Goal: Transaction & Acquisition: Purchase product/service

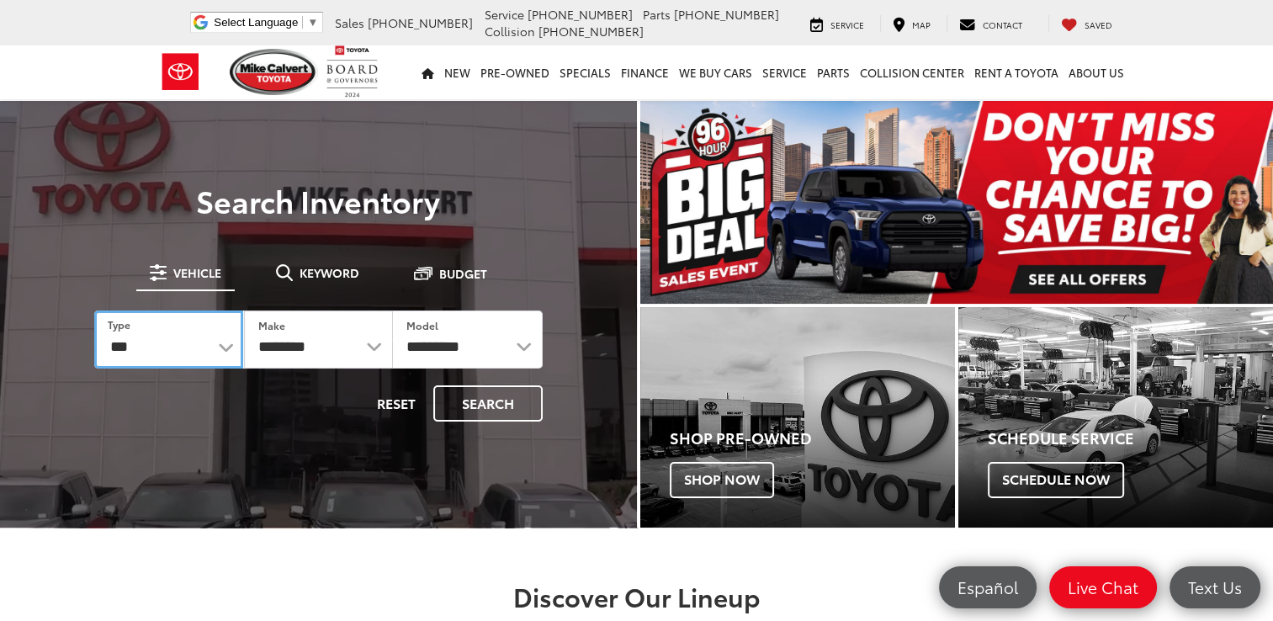
click at [220, 348] on select "*** *** **** *********" at bounding box center [168, 339] width 149 height 58
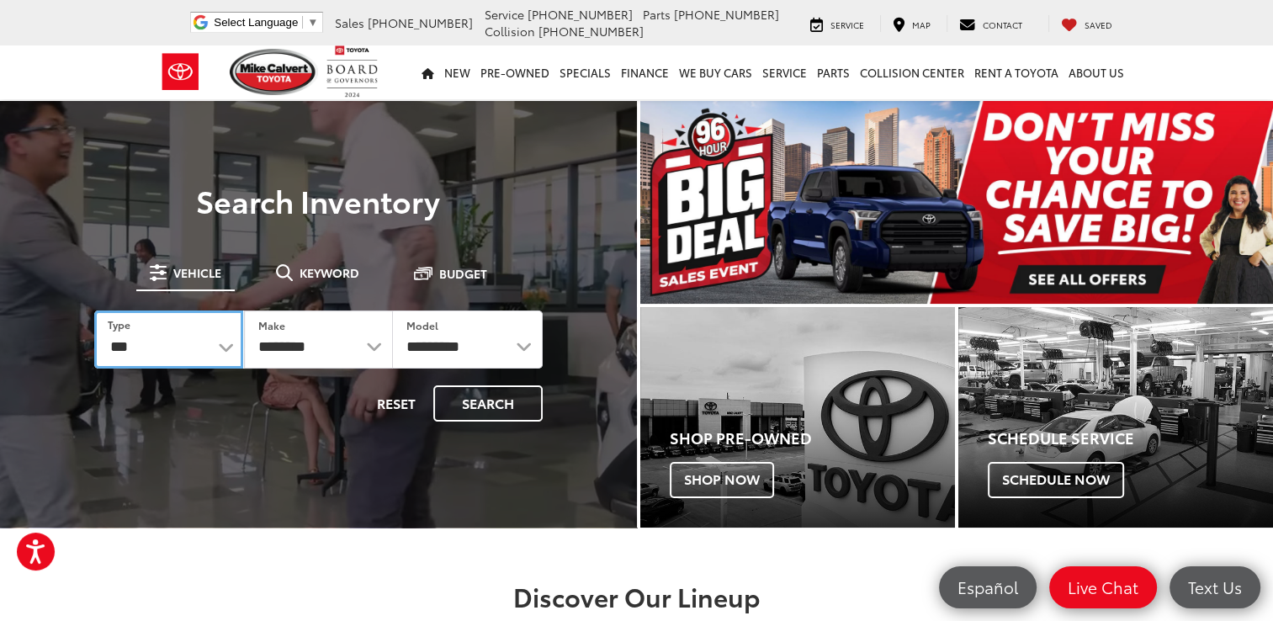
select select "********"
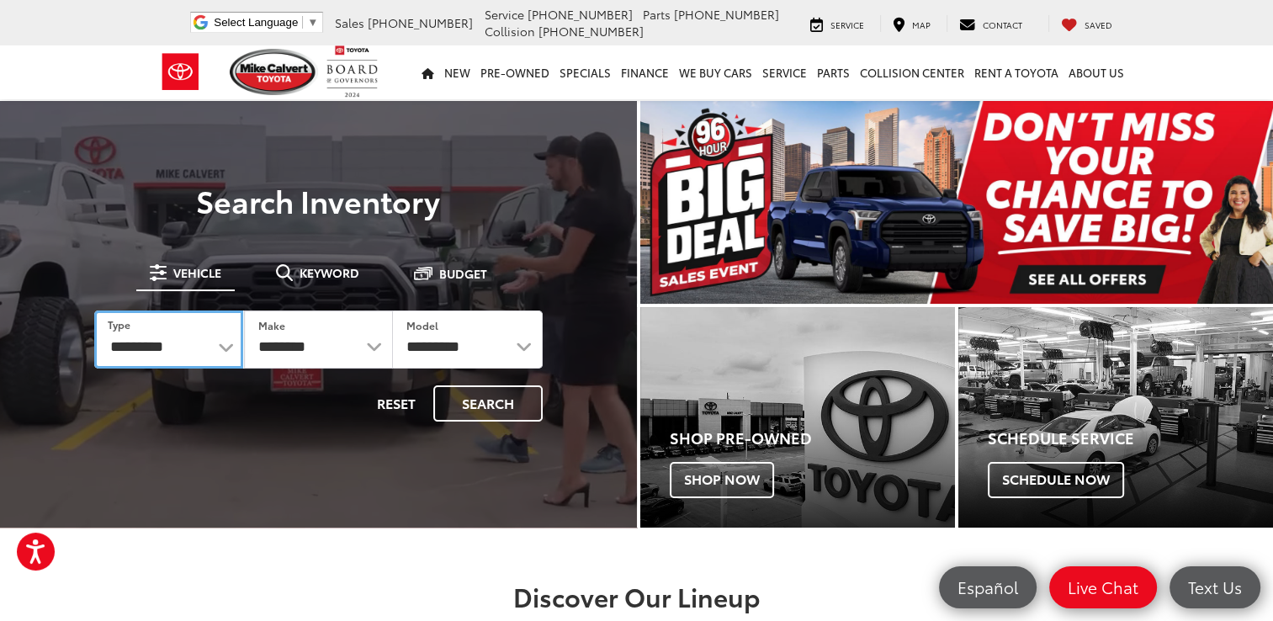
click at [94, 310] on select "*** *** **** *********" at bounding box center [168, 339] width 149 height 58
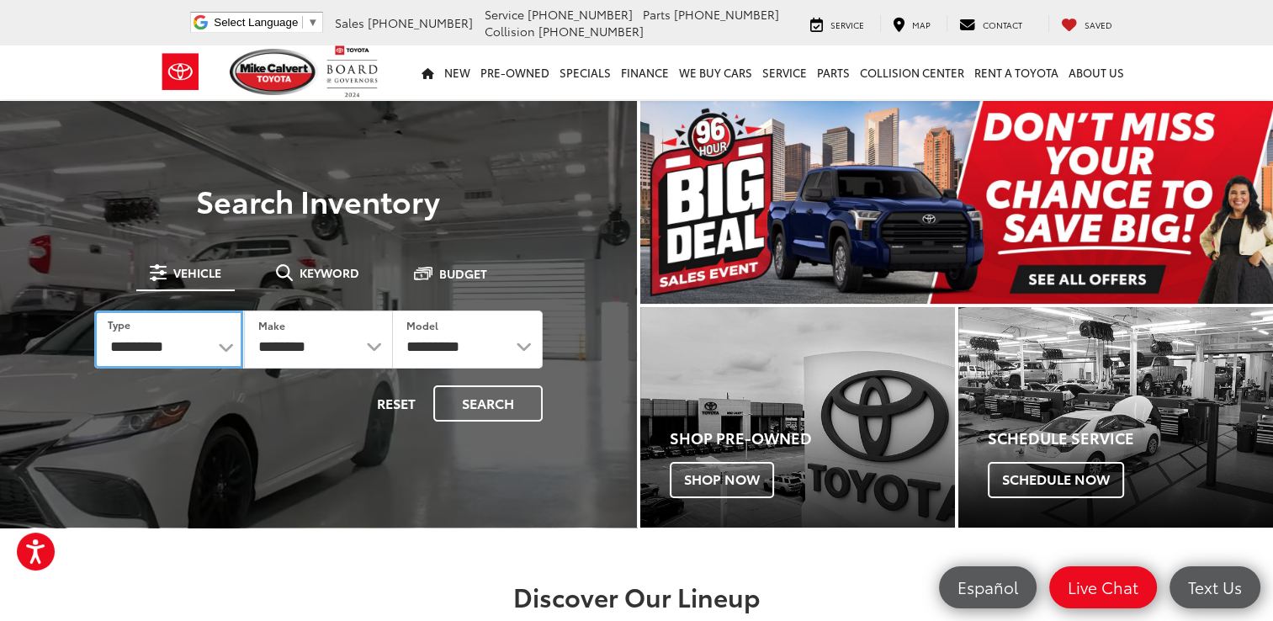
select select "******"
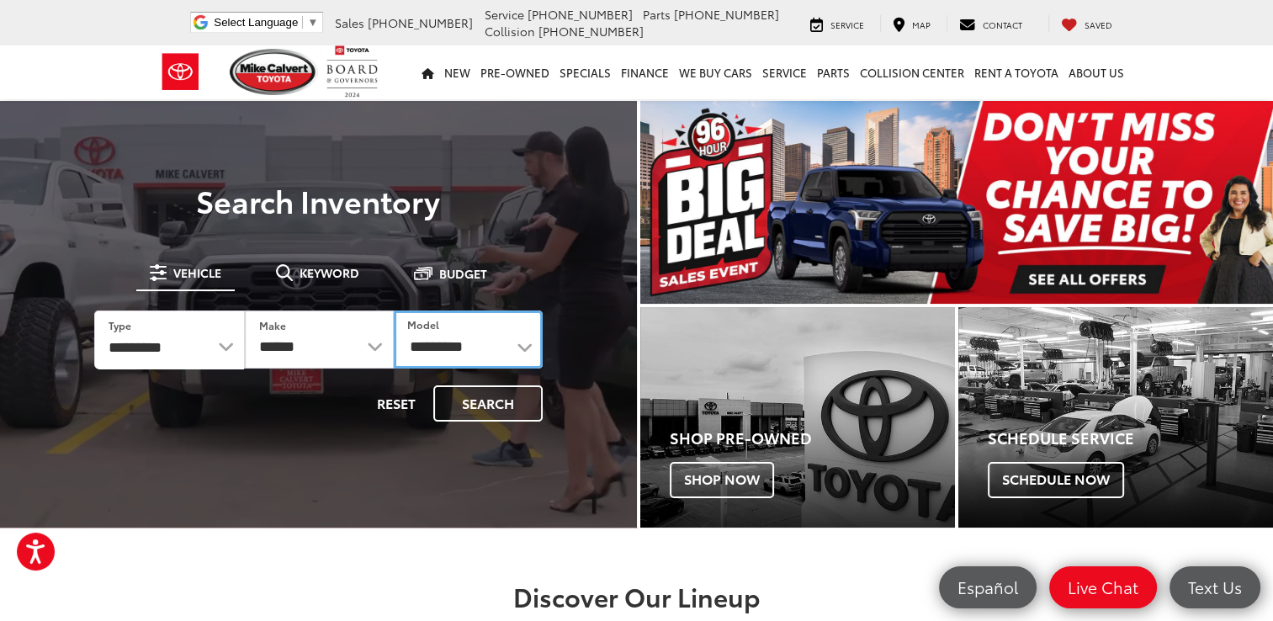
click at [523, 345] on select "**********" at bounding box center [468, 339] width 149 height 58
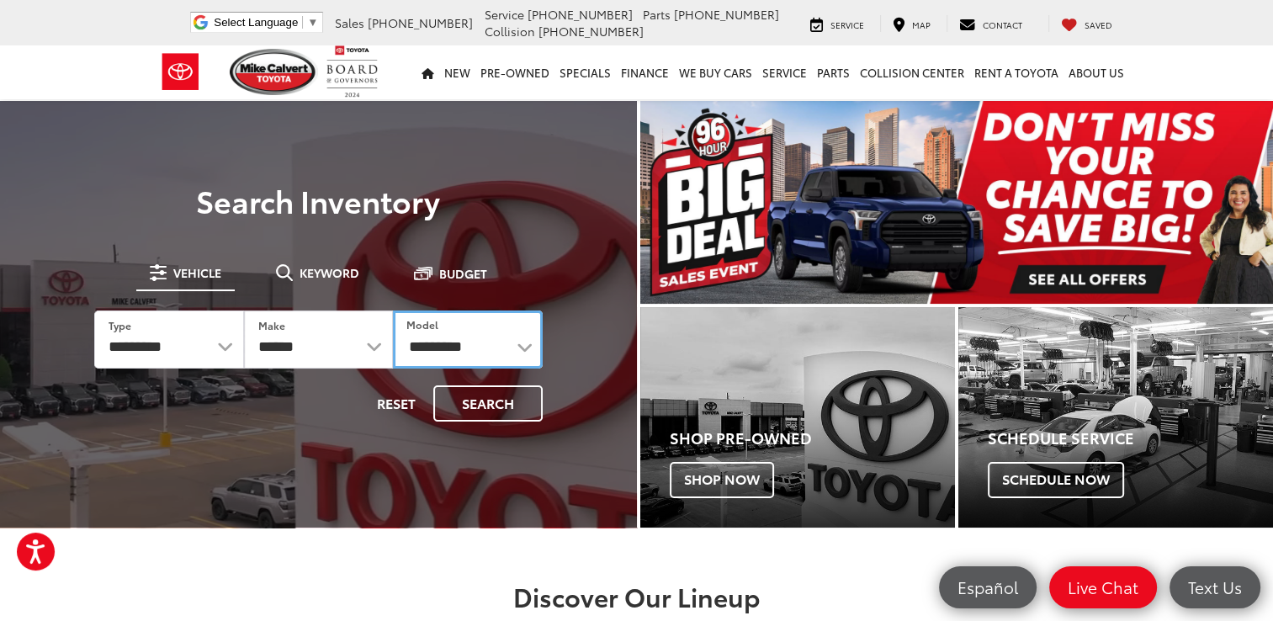
click at [523, 345] on select "**********" at bounding box center [467, 339] width 149 height 58
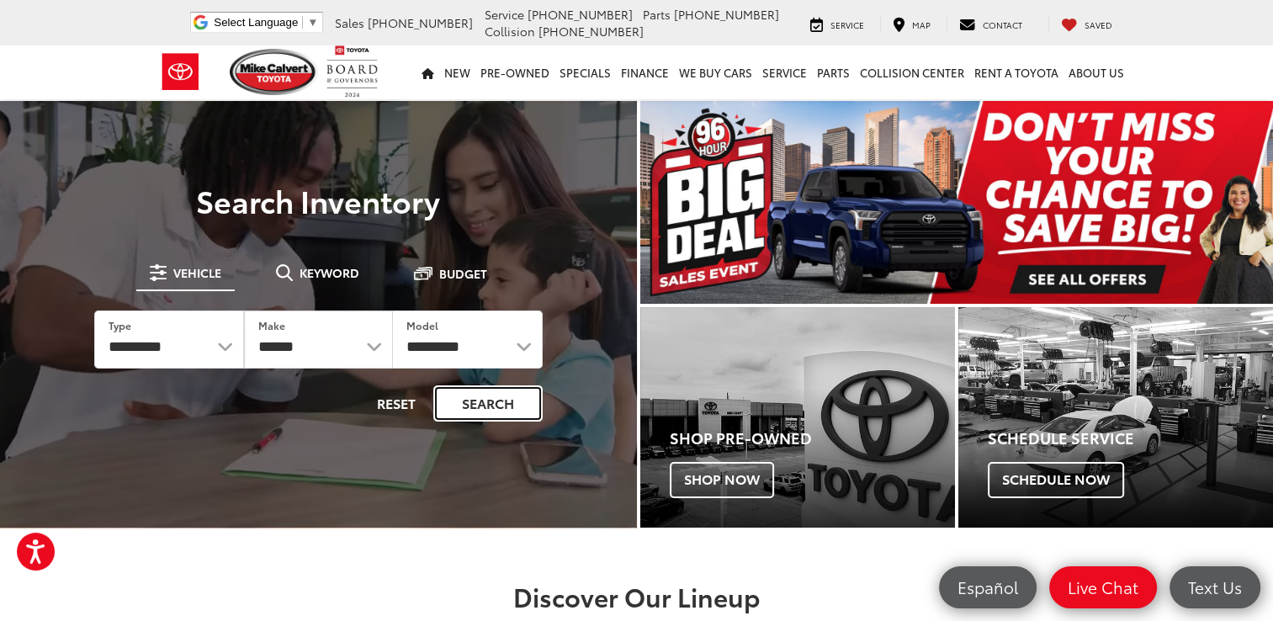
click at [496, 406] on button "Search" at bounding box center [487, 403] width 109 height 36
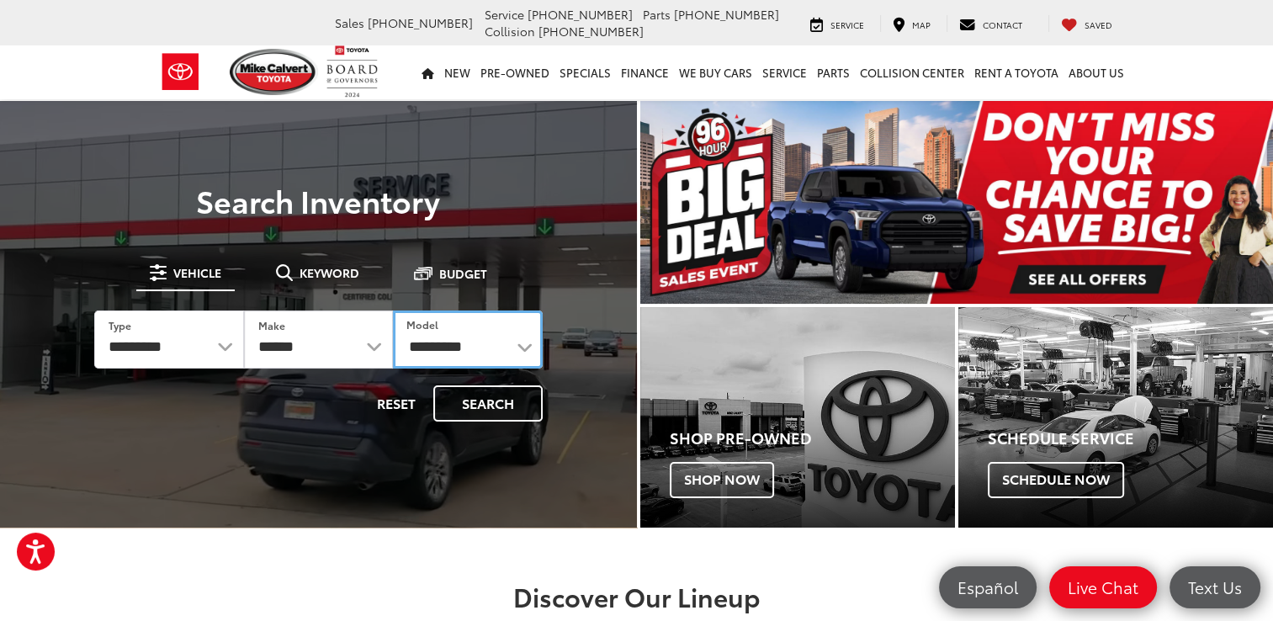
click at [522, 348] on select "**********" at bounding box center [467, 339] width 149 height 58
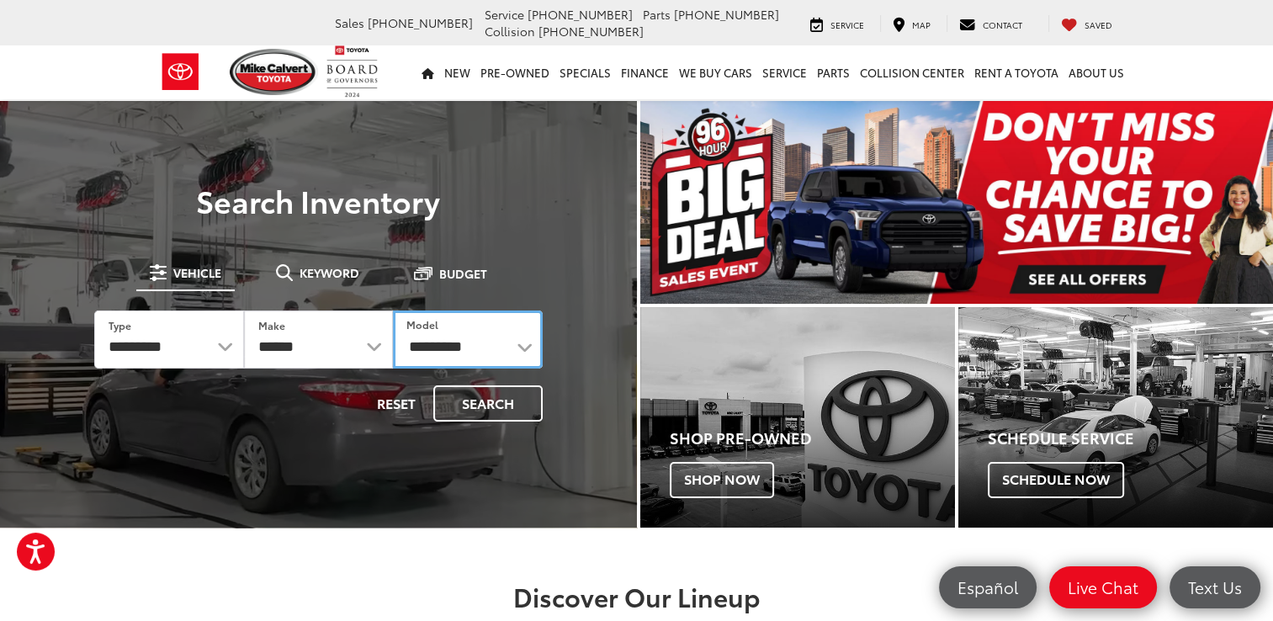
select select "**********"
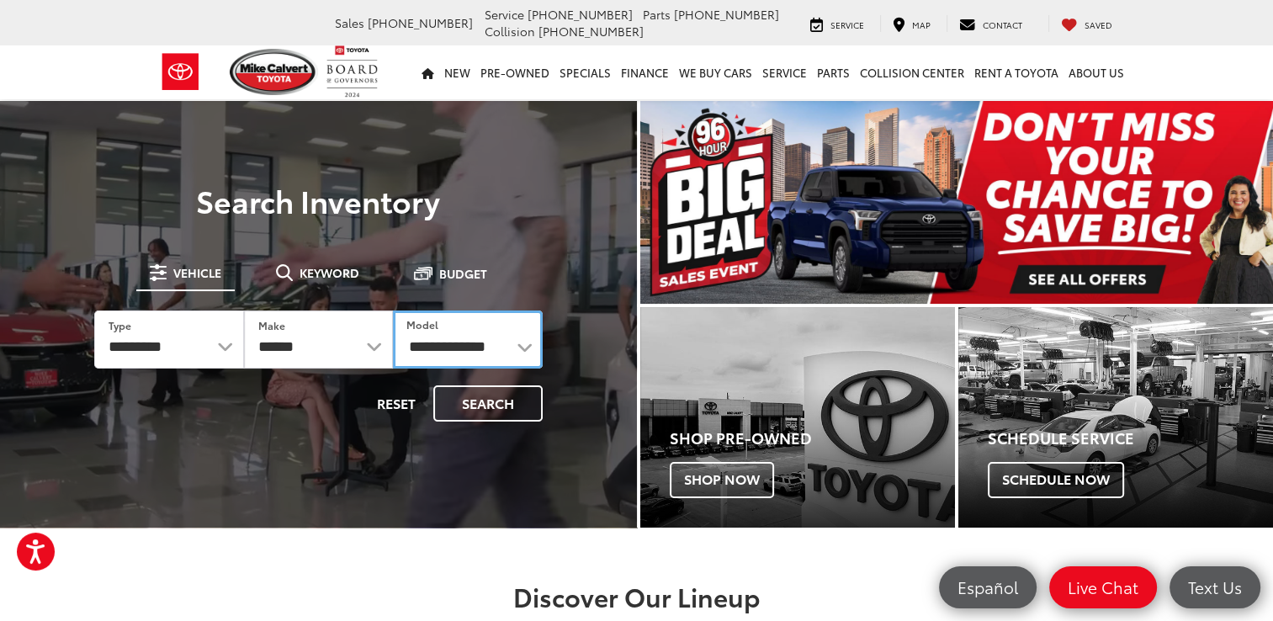
click at [393, 310] on select "**********" at bounding box center [467, 339] width 149 height 58
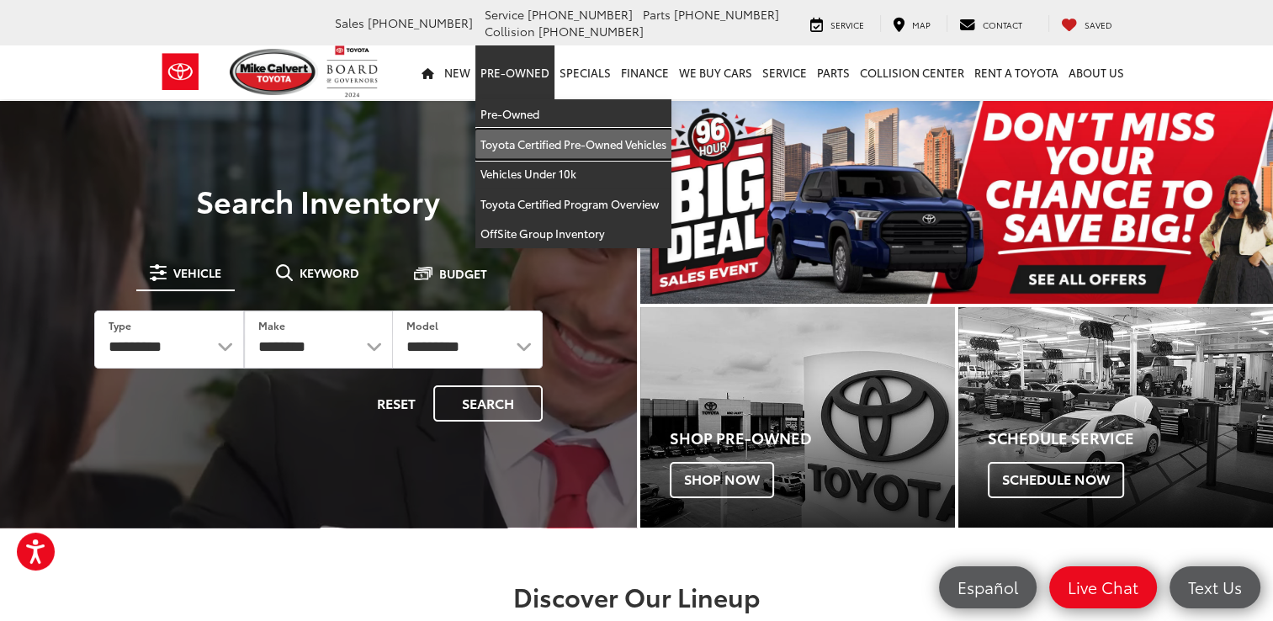
click at [521, 136] on link "Toyota Certified Pre-Owned Vehicles" at bounding box center [573, 145] width 196 height 30
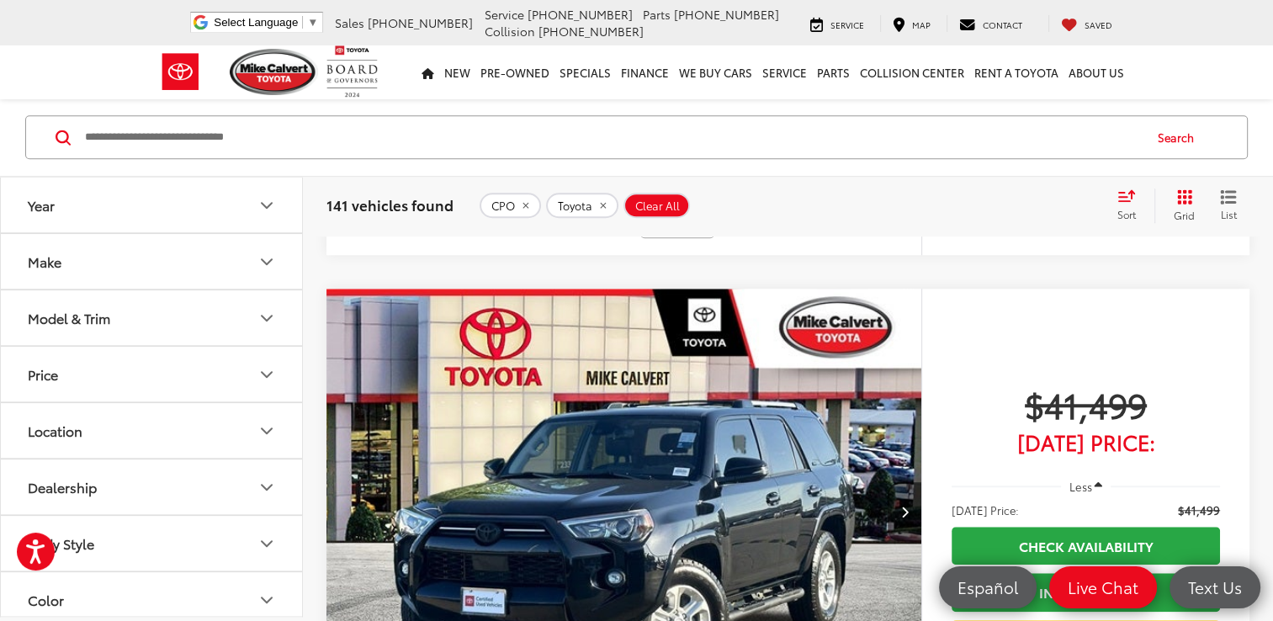
scroll to position [1481, 0]
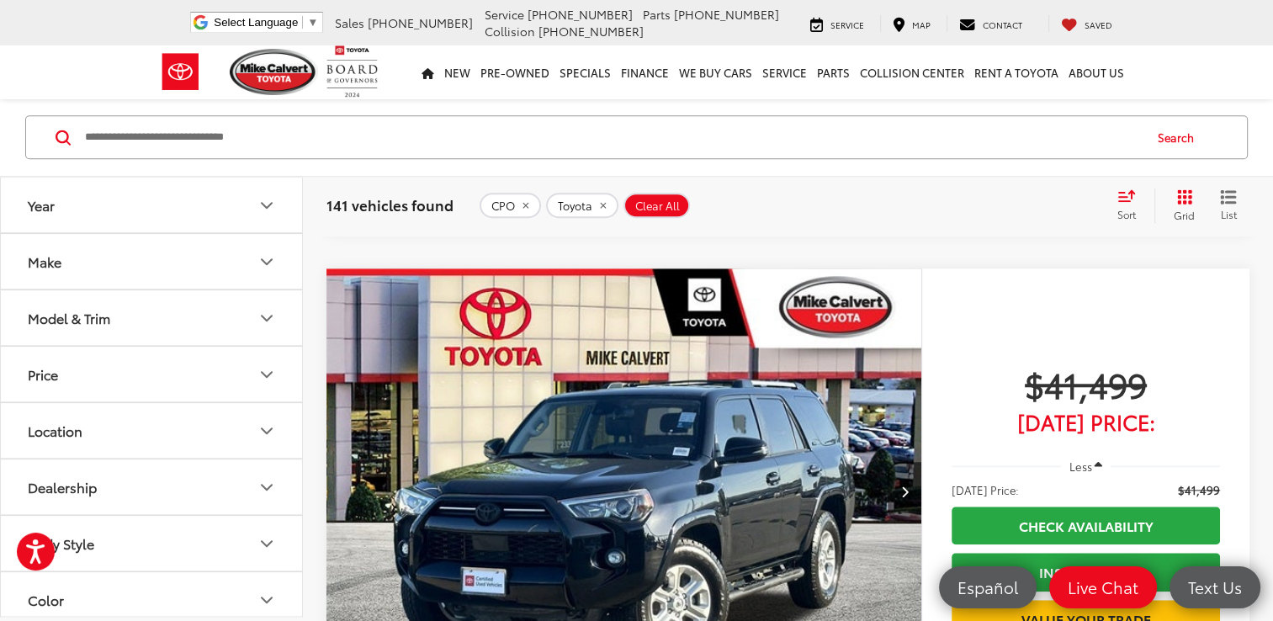
drag, startPoint x: 0, startPoint y: 0, endPoint x: 496, endPoint y: 406, distance: 641.6
click at [496, 406] on img "2024 Toyota 4Runner SR5 Premium 0" at bounding box center [624, 492] width 597 height 448
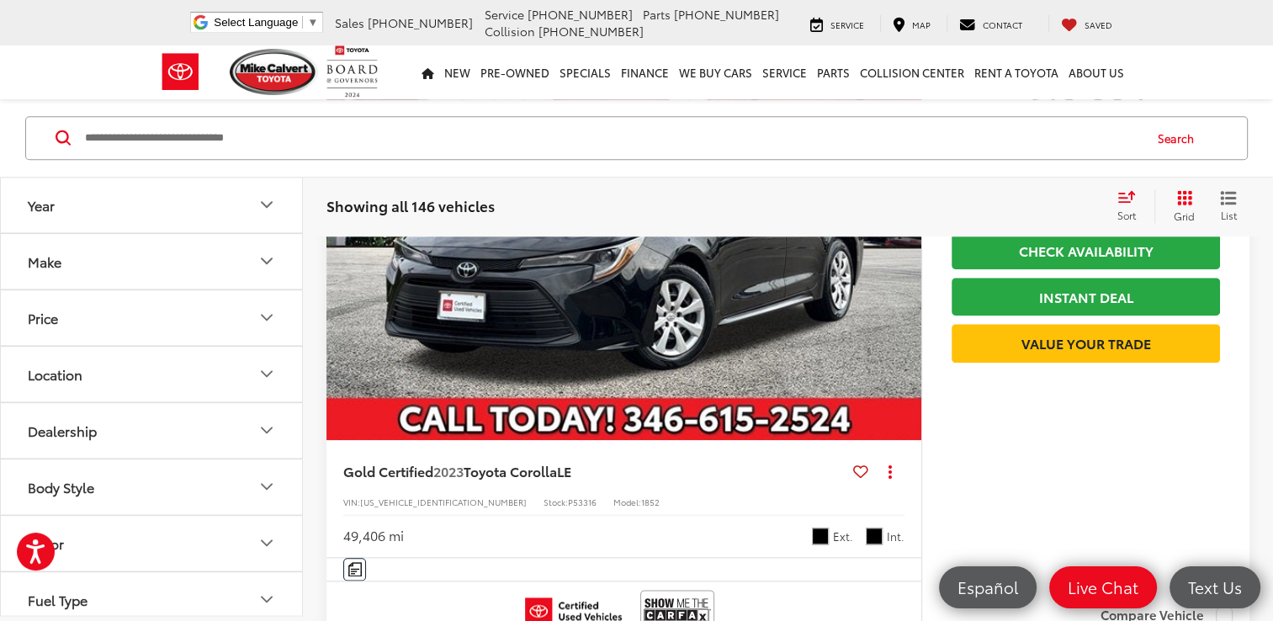
scroll to position [1818, 0]
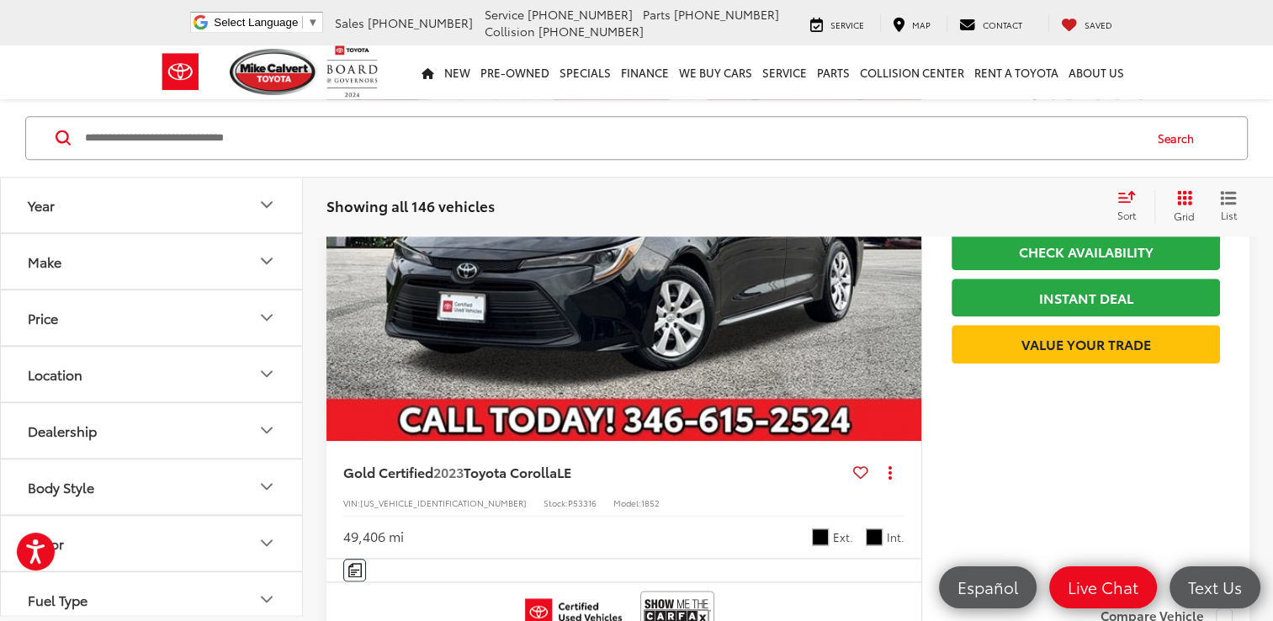
click at [257, 256] on icon "Make" at bounding box center [267, 262] width 20 height 20
drag, startPoint x: 257, startPoint y: 256, endPoint x: 267, endPoint y: 249, distance: 12.1
click at [267, 249] on button "Make" at bounding box center [152, 261] width 303 height 55
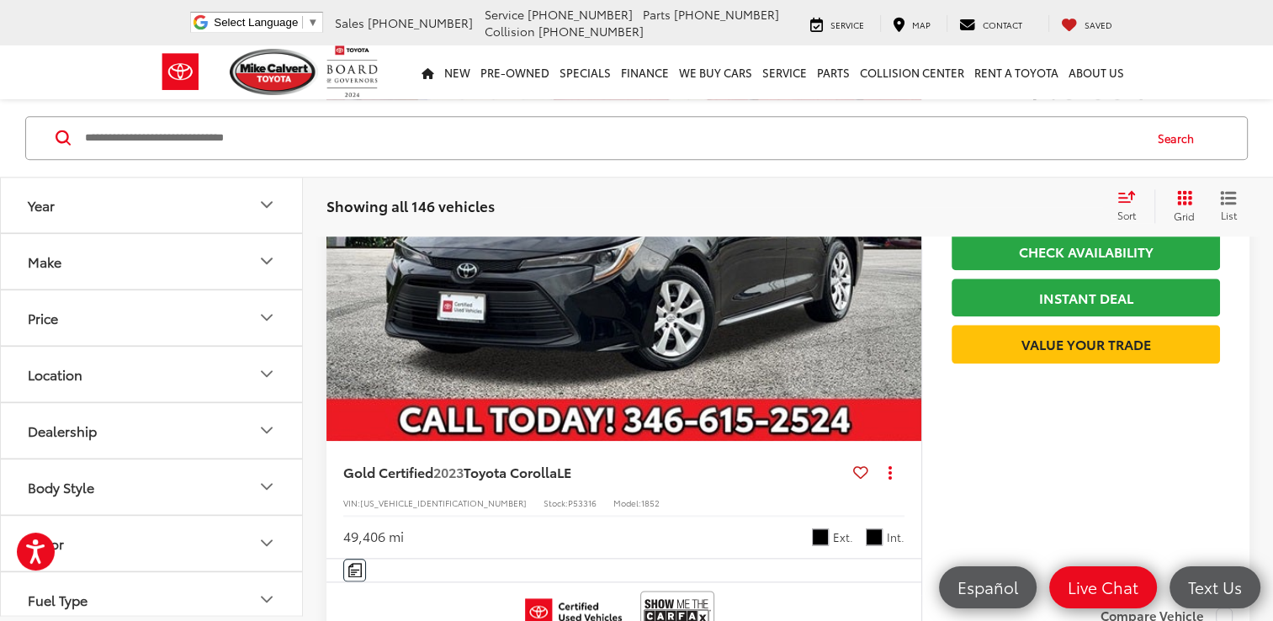
click at [262, 204] on icon "Year" at bounding box center [267, 205] width 20 height 20
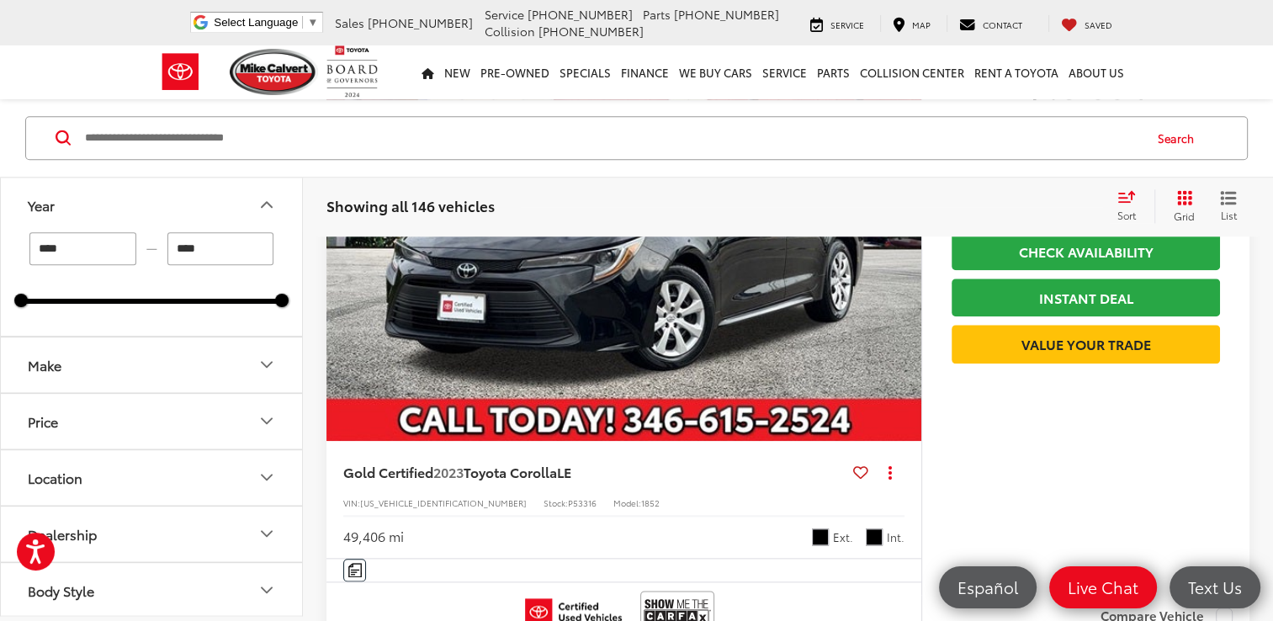
type input "****"
click at [109, 300] on div at bounding box center [189, 301] width 186 height 5
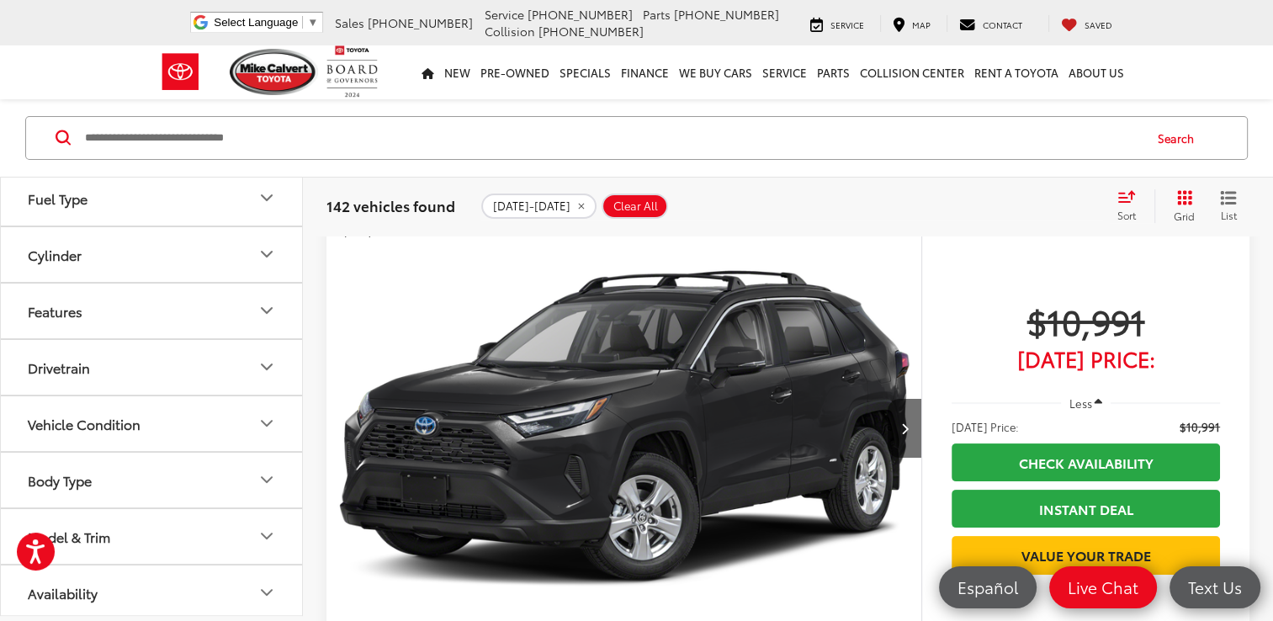
scroll to position [255, 0]
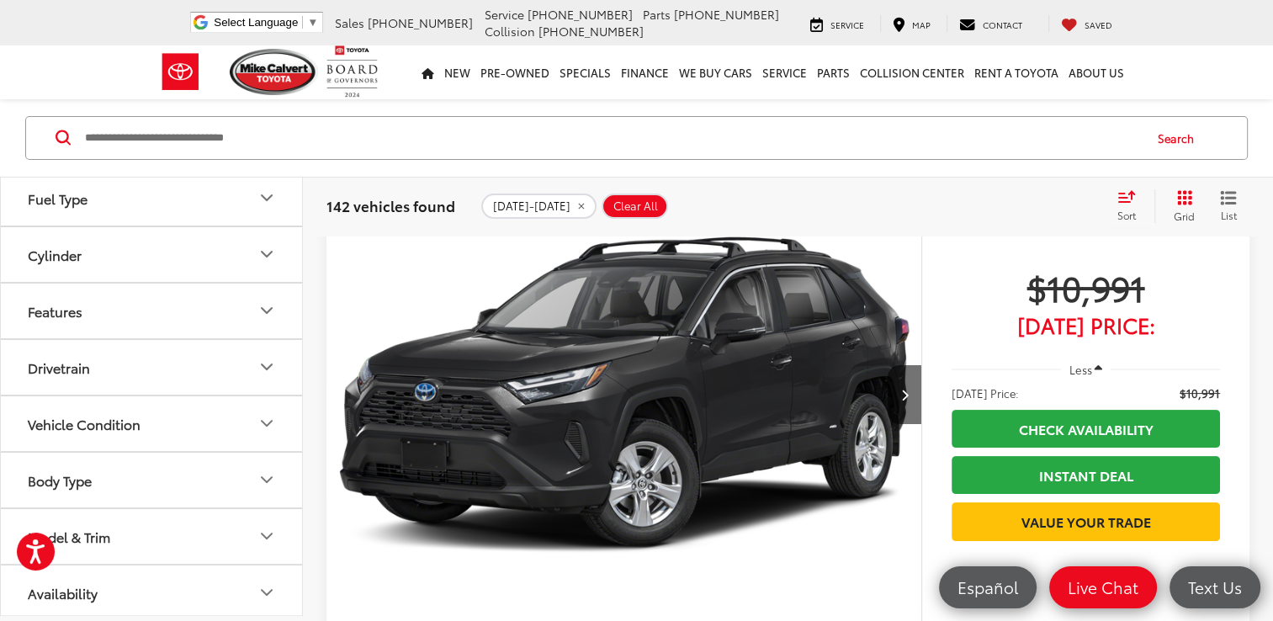
click at [268, 530] on icon "Model & Trim" at bounding box center [267, 537] width 20 height 20
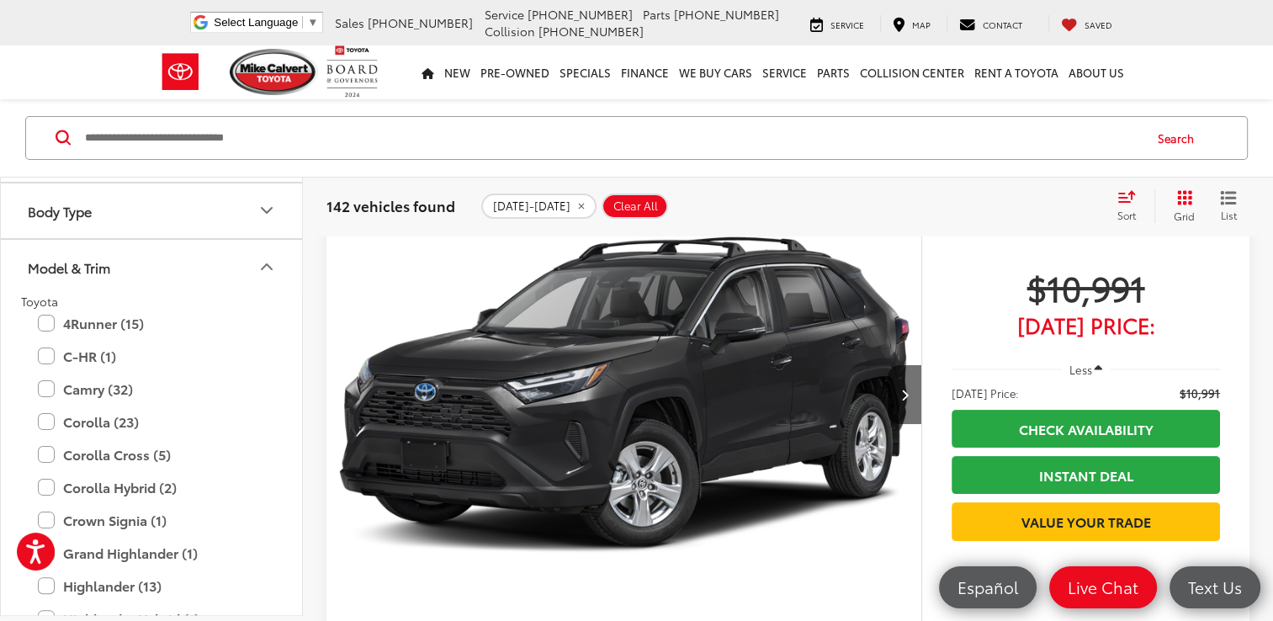
scroll to position [808, 0]
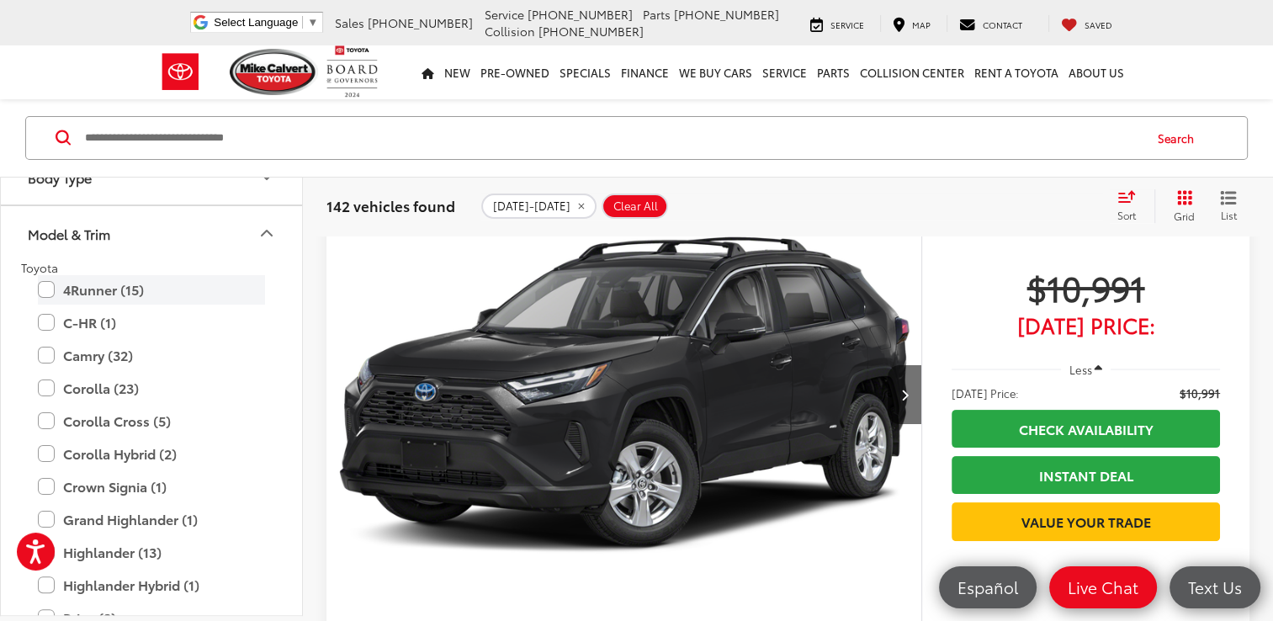
click at [40, 288] on label "4Runner (15)" at bounding box center [151, 289] width 227 height 29
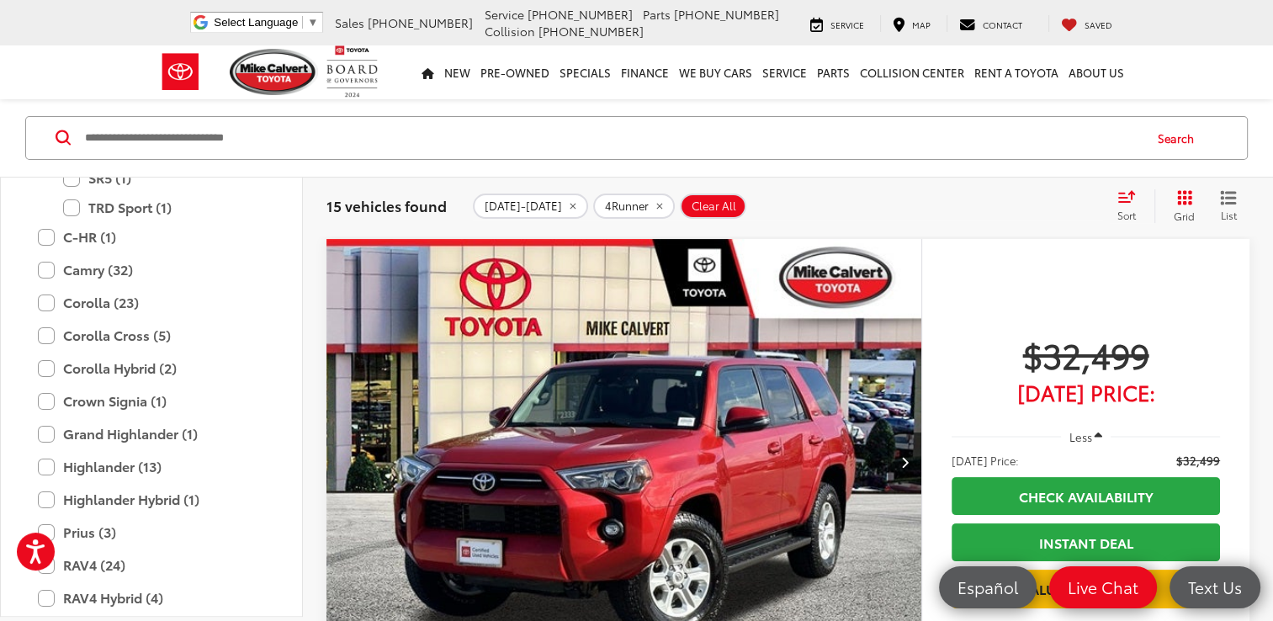
scroll to position [1144, 0]
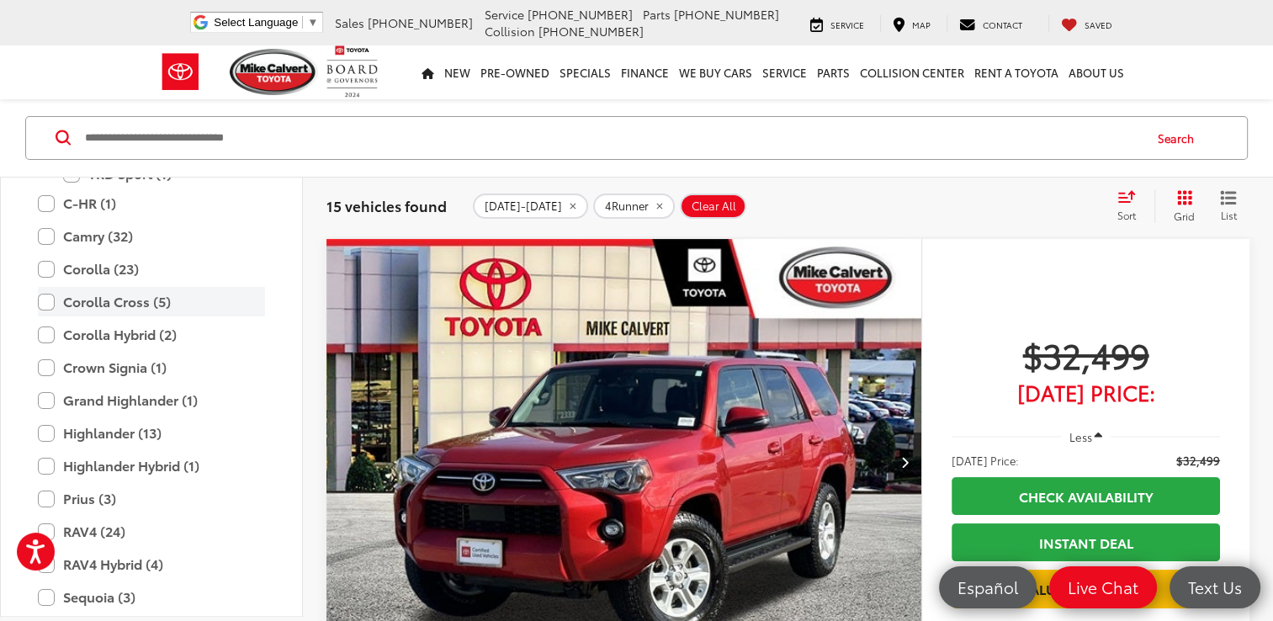
click at [46, 301] on label "Corolla Cross (5)" at bounding box center [151, 301] width 227 height 29
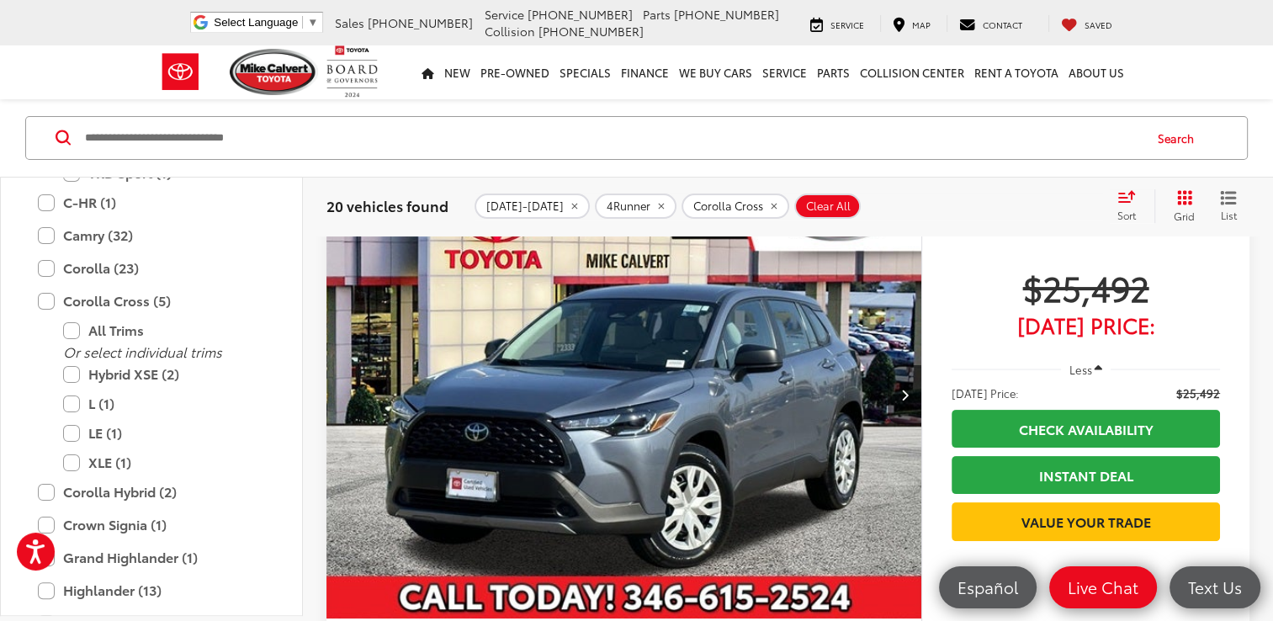
scroll to position [1124, 0]
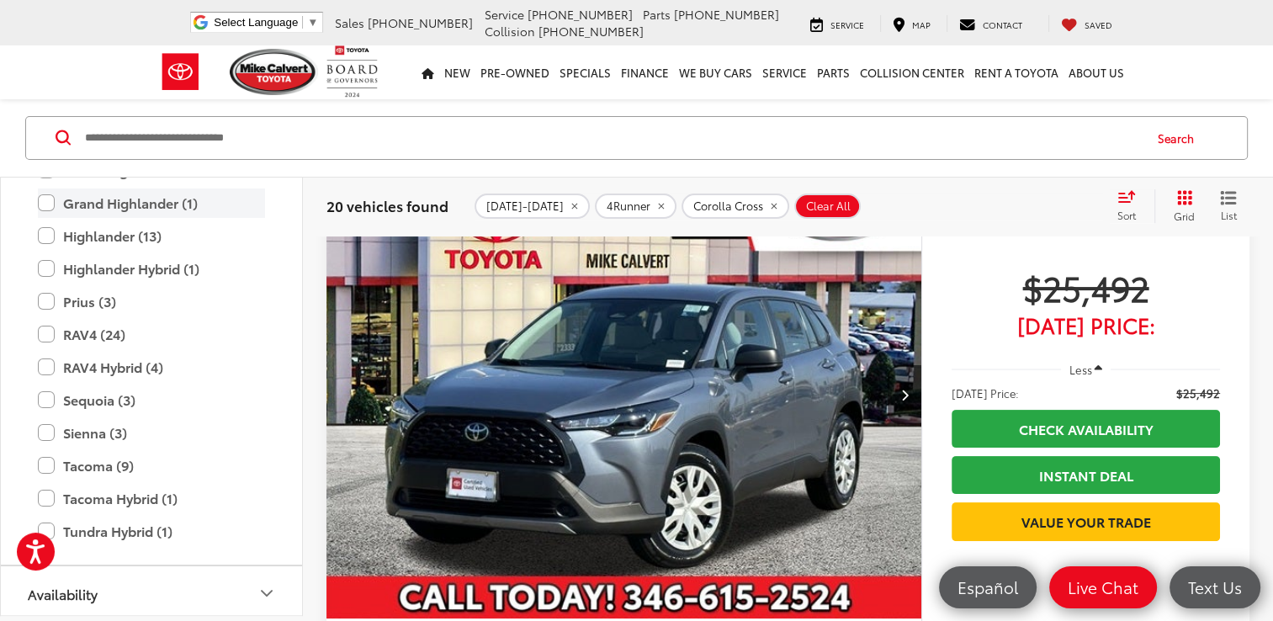
click at [38, 203] on label "Grand Highlander (1)" at bounding box center [151, 202] width 227 height 29
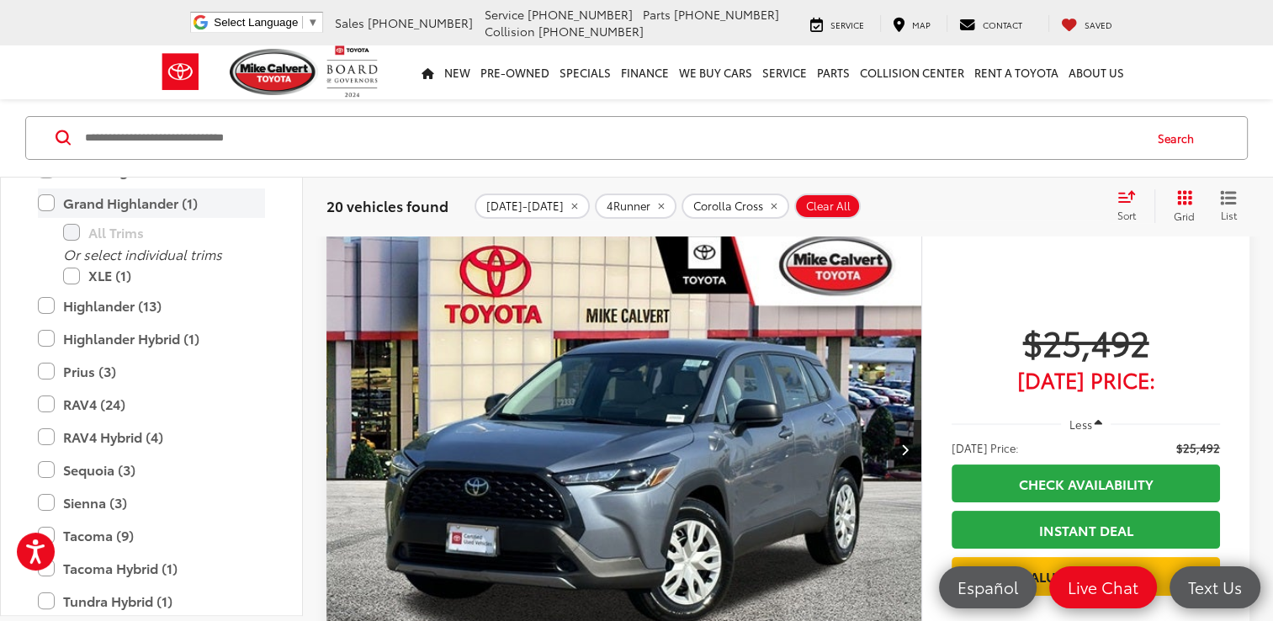
scroll to position [188, 0]
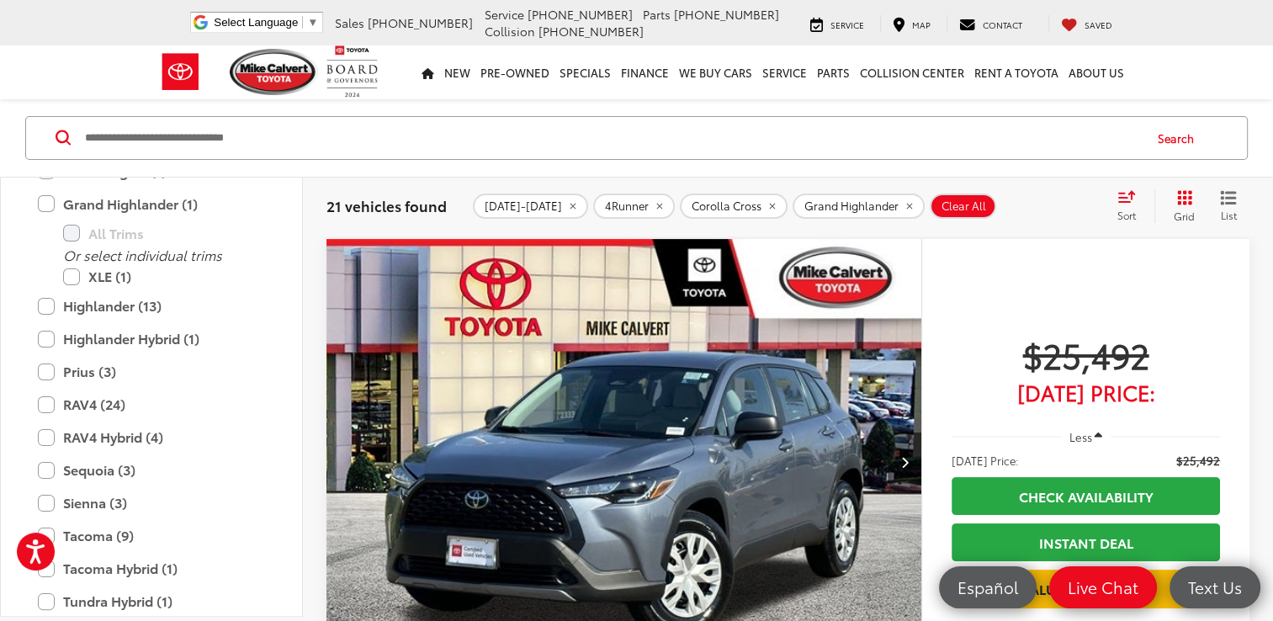
click at [35, 301] on div "Highlander (13) All Trims Or select individual trims LE (10) XLE (2) L (1)" at bounding box center [151, 305] width 261 height 29
click at [41, 335] on label "Highlander Hybrid (1)" at bounding box center [151, 338] width 227 height 29
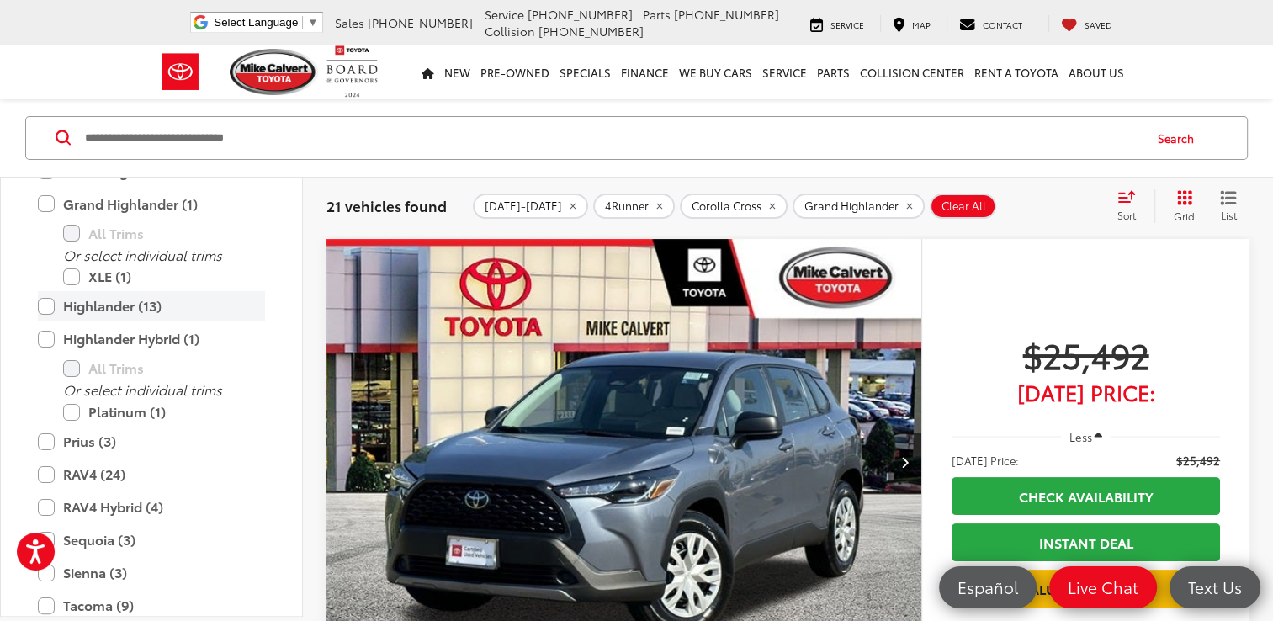
click at [49, 295] on label "Highlander (13)" at bounding box center [151, 305] width 227 height 29
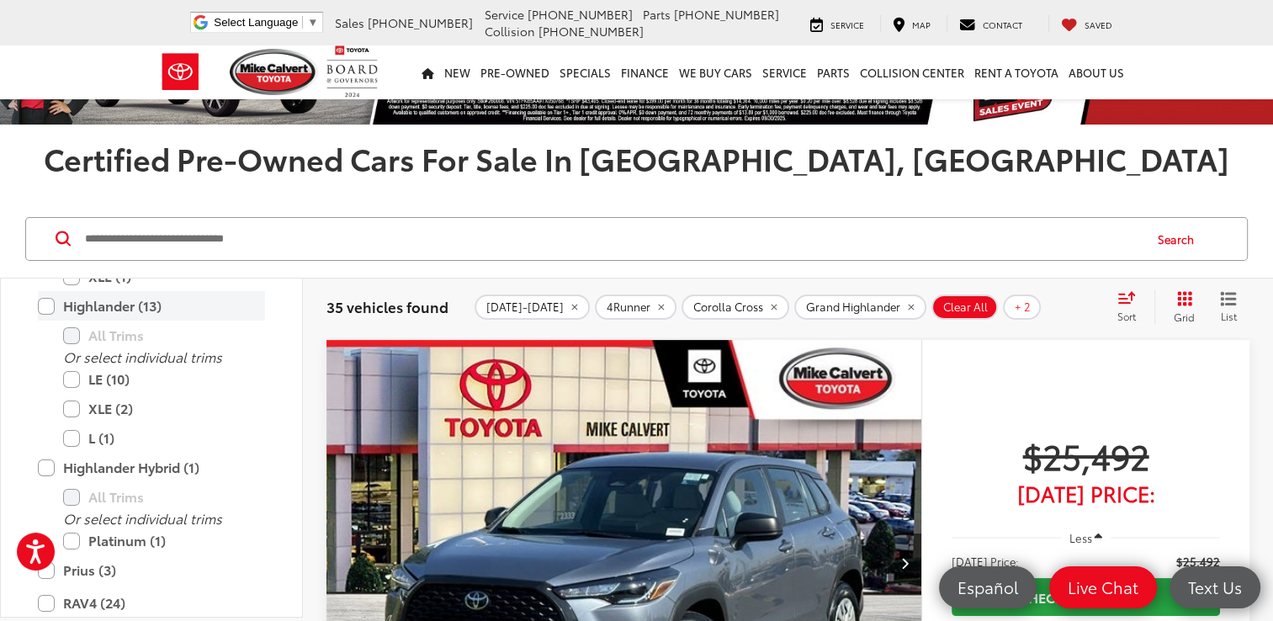
scroll to position [1188, 0]
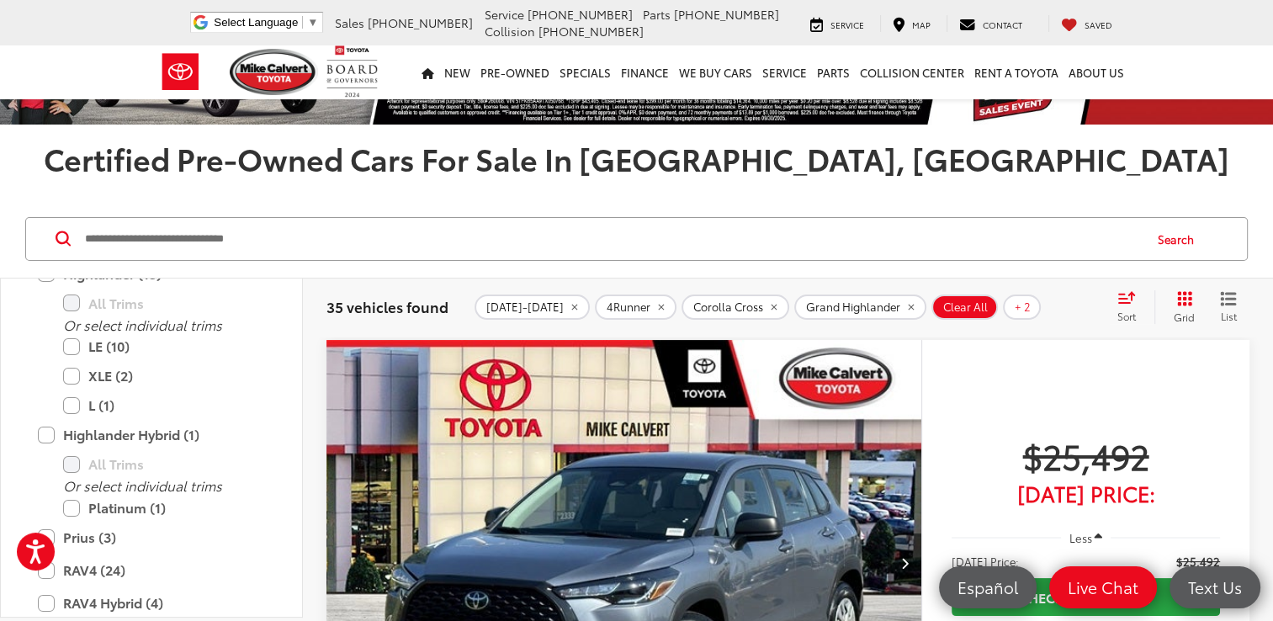
click at [892, 563] on button "Next image" at bounding box center [905, 562] width 34 height 59
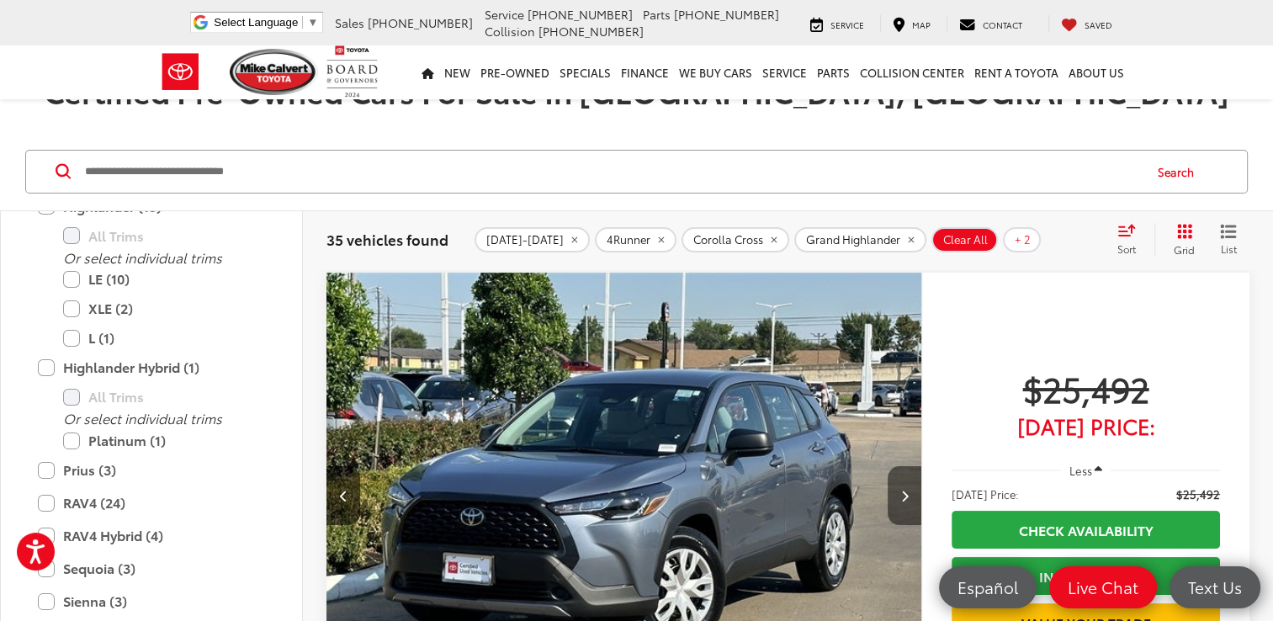
scroll to position [188, 0]
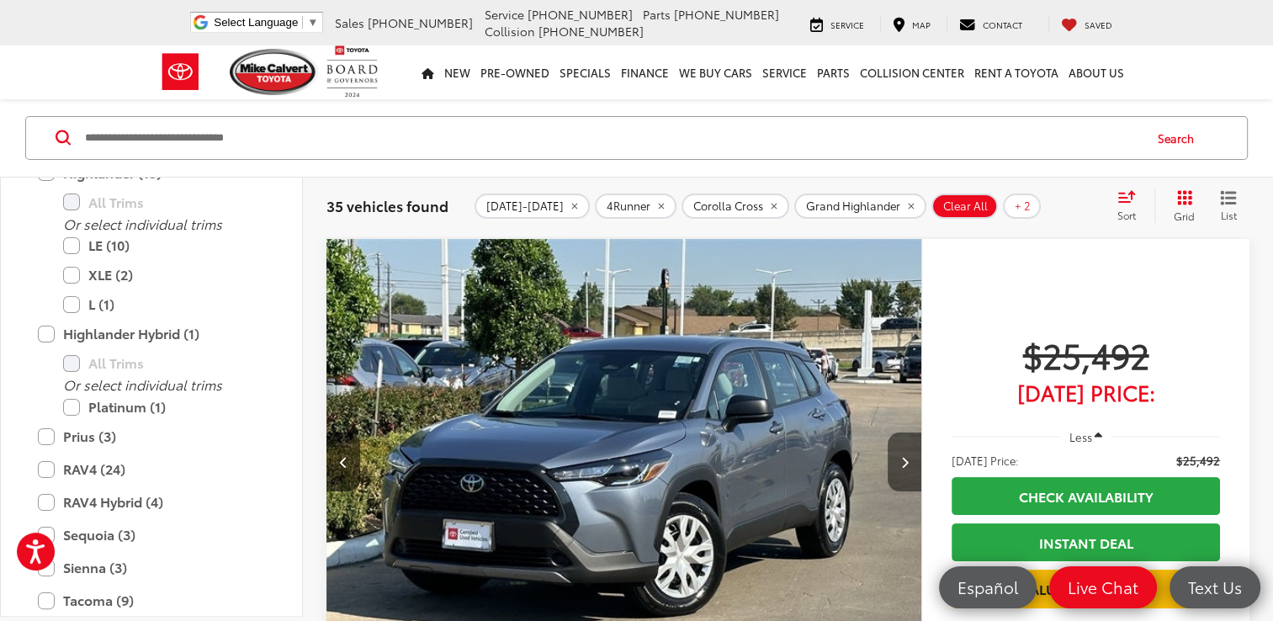
click at [900, 470] on button "Next image" at bounding box center [905, 462] width 34 height 59
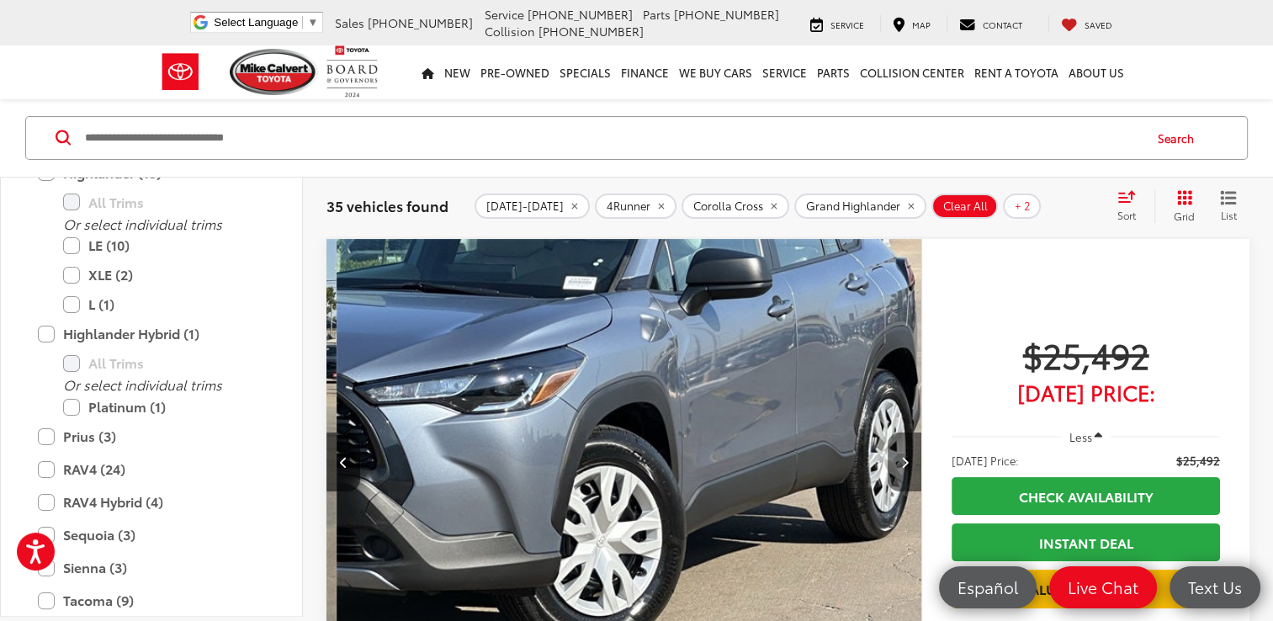
scroll to position [0, 1195]
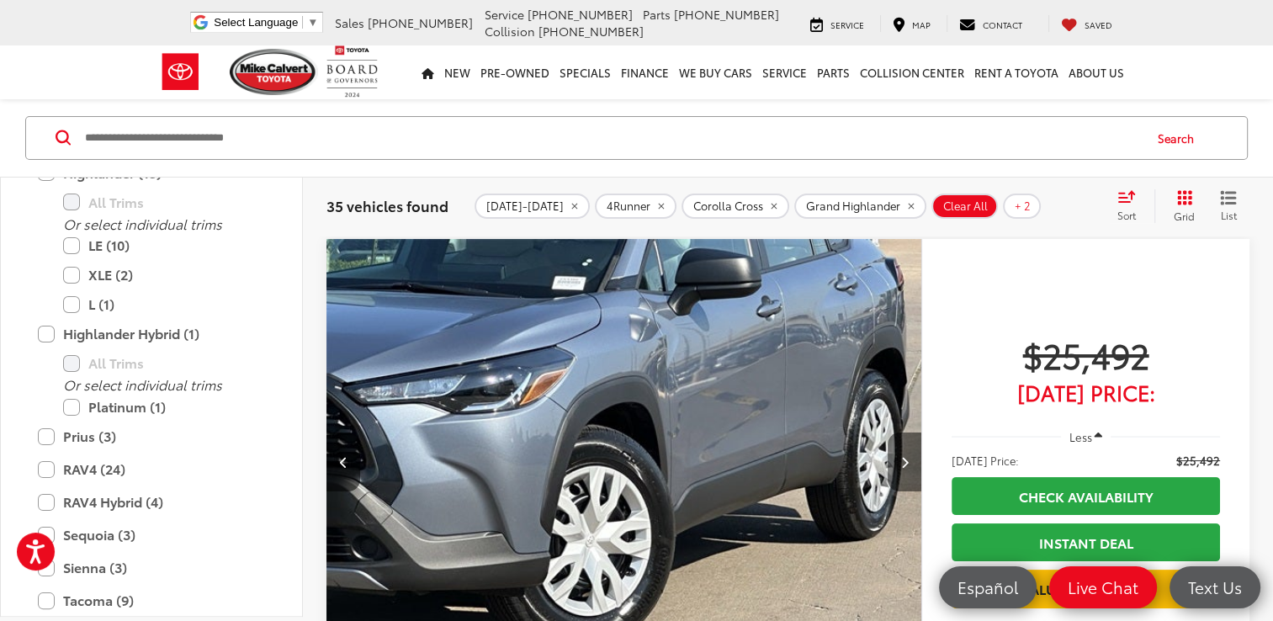
click at [898, 472] on button "Next image" at bounding box center [905, 462] width 34 height 59
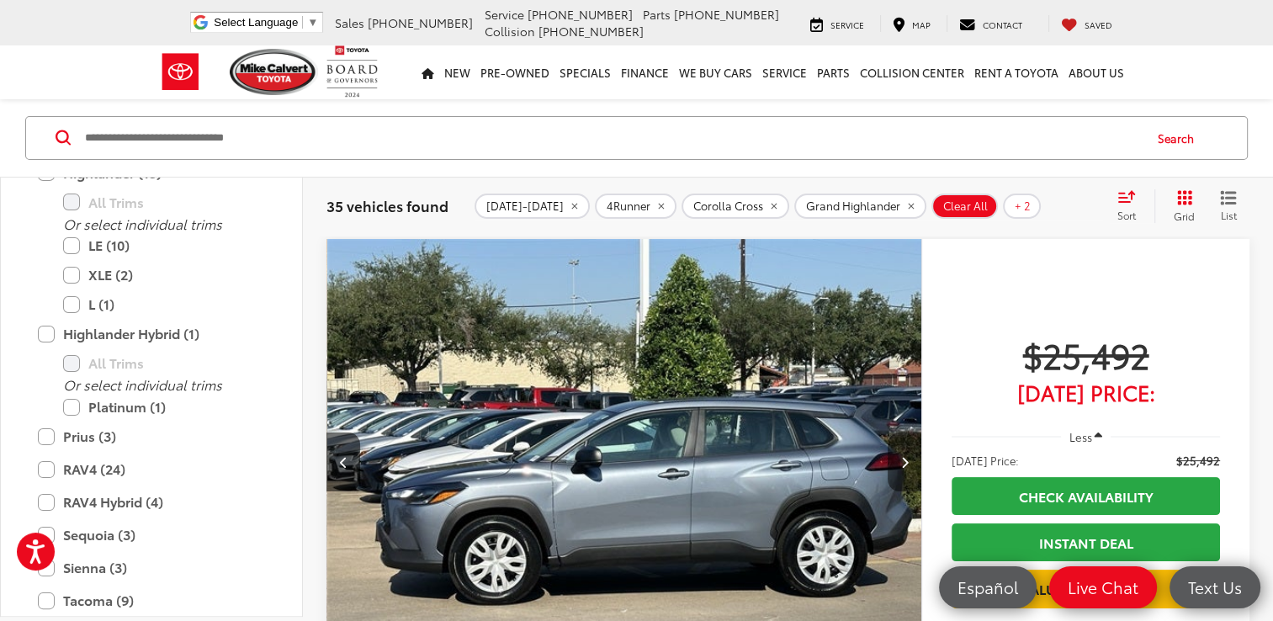
scroll to position [0, 1791]
click at [901, 459] on icon "Next image" at bounding box center [904, 462] width 8 height 12
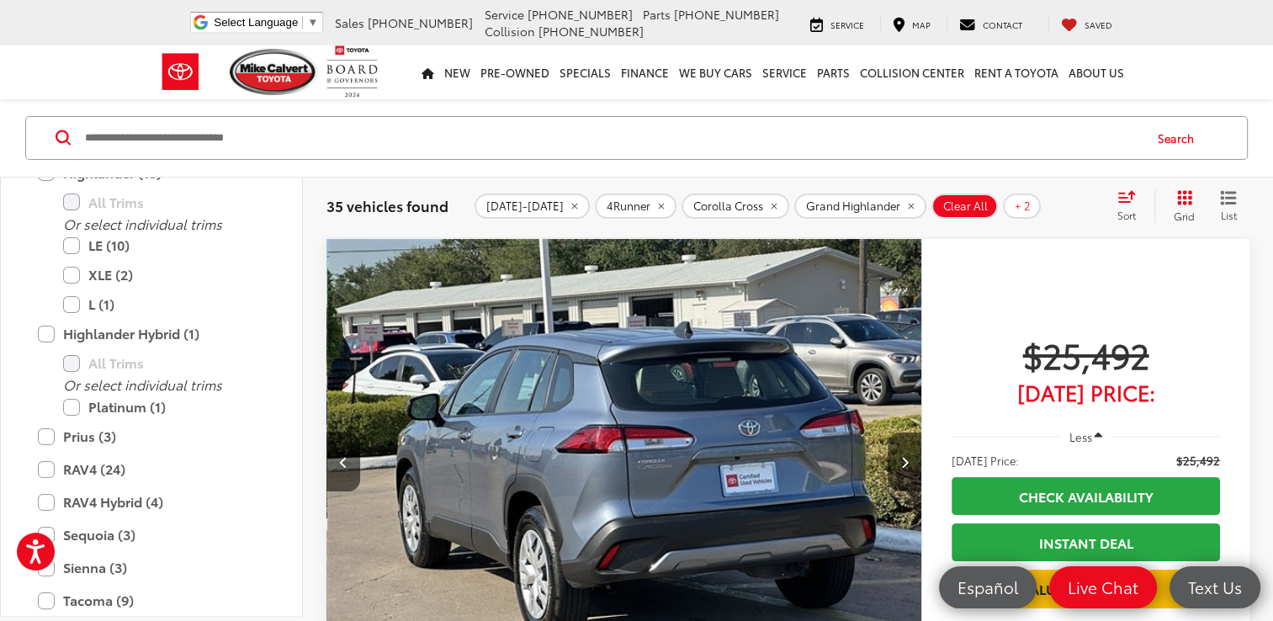
scroll to position [0, 2389]
click at [901, 459] on icon "Next image" at bounding box center [904, 462] width 8 height 12
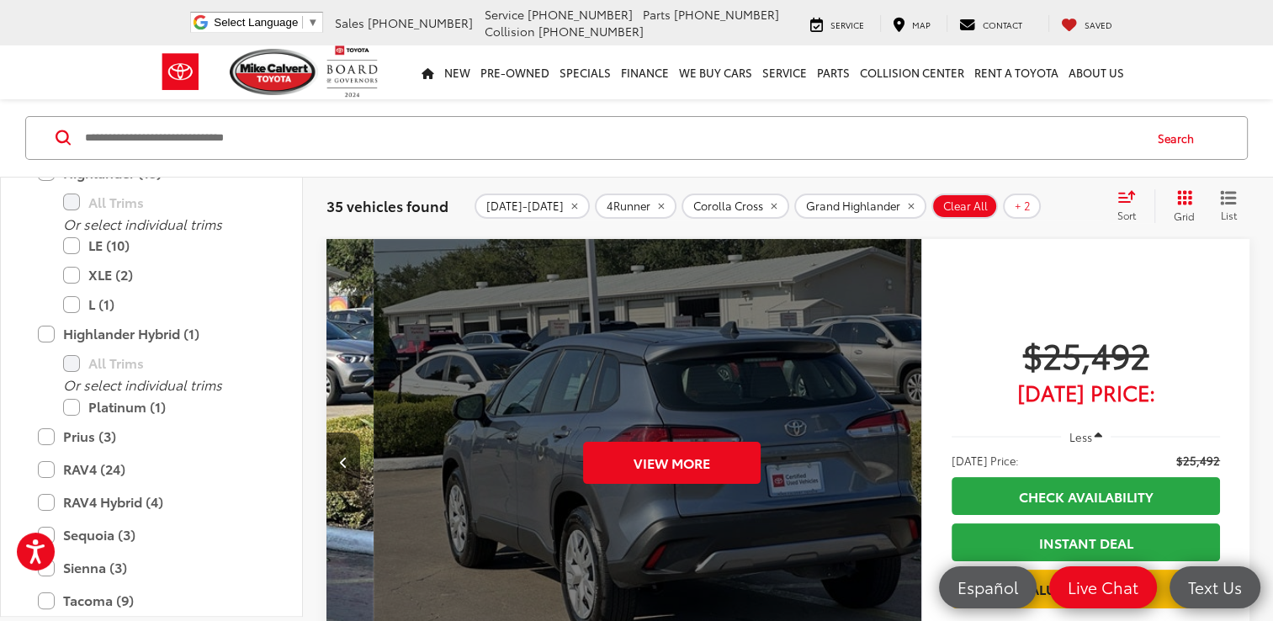
scroll to position [0, 2985]
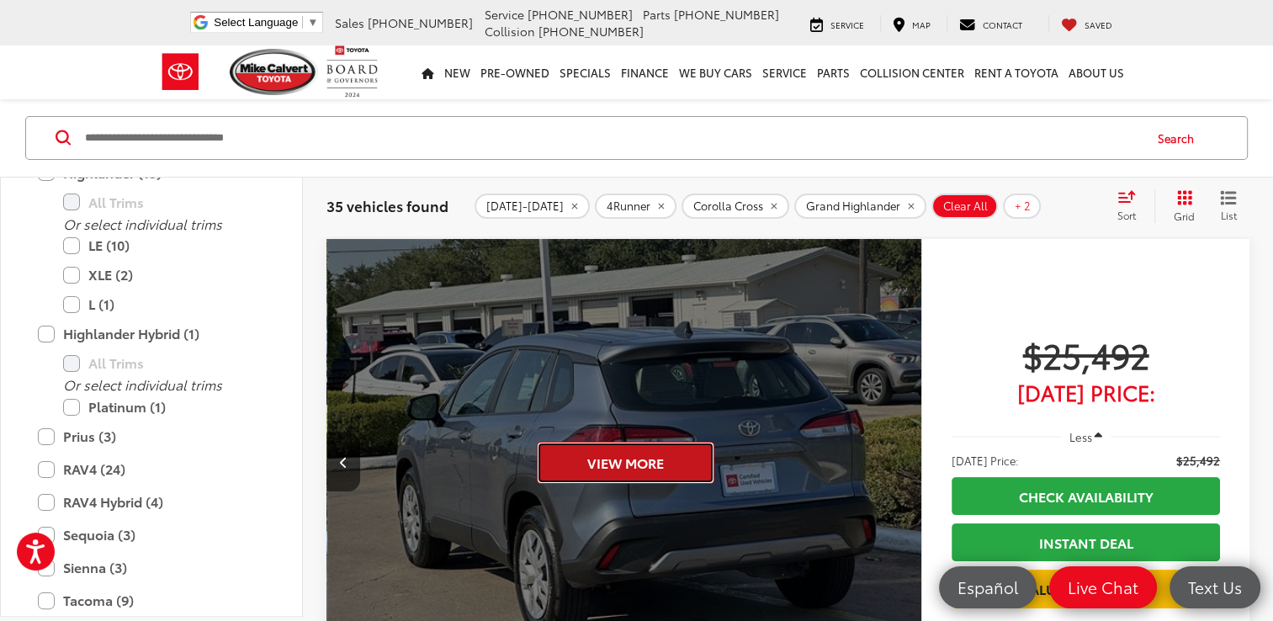
click at [677, 463] on button "View More" at bounding box center [626, 463] width 178 height 42
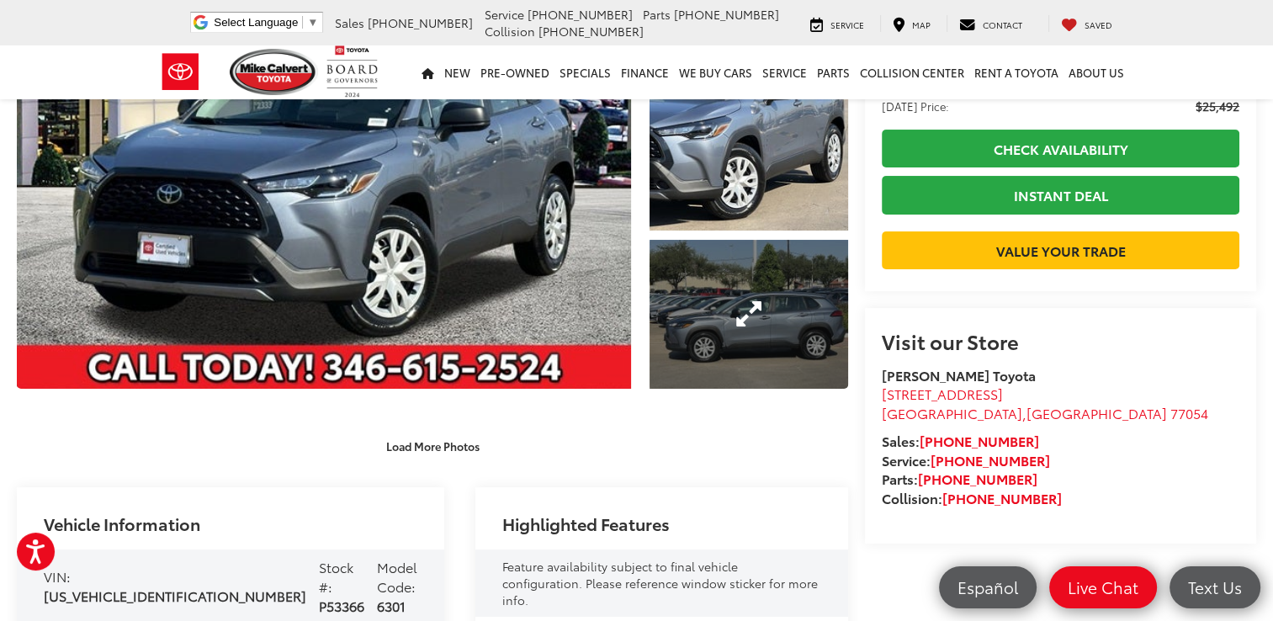
scroll to position [269, 0]
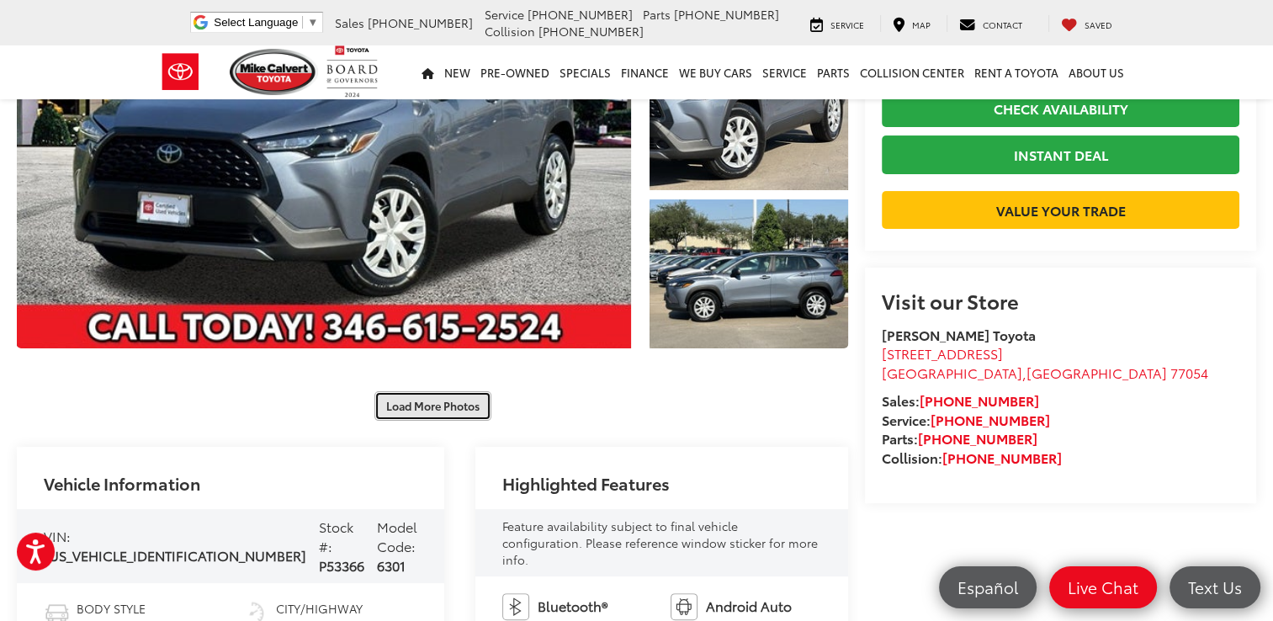
click at [450, 405] on button "Load More Photos" at bounding box center [432, 405] width 117 height 29
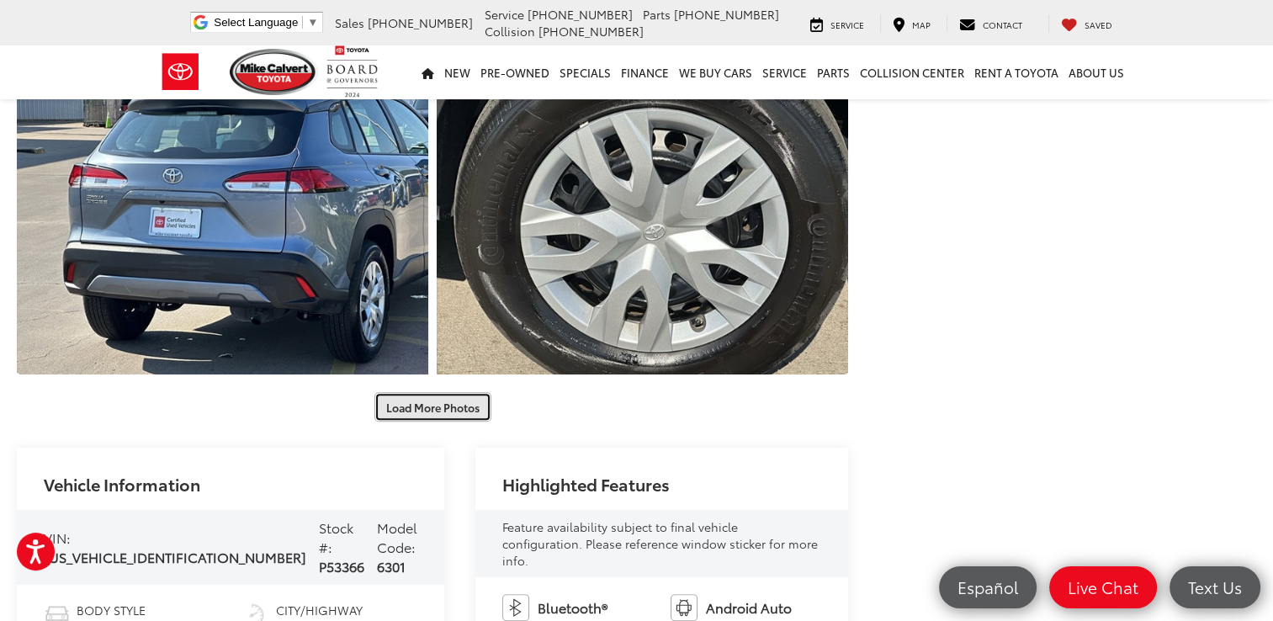
scroll to position [909, 0]
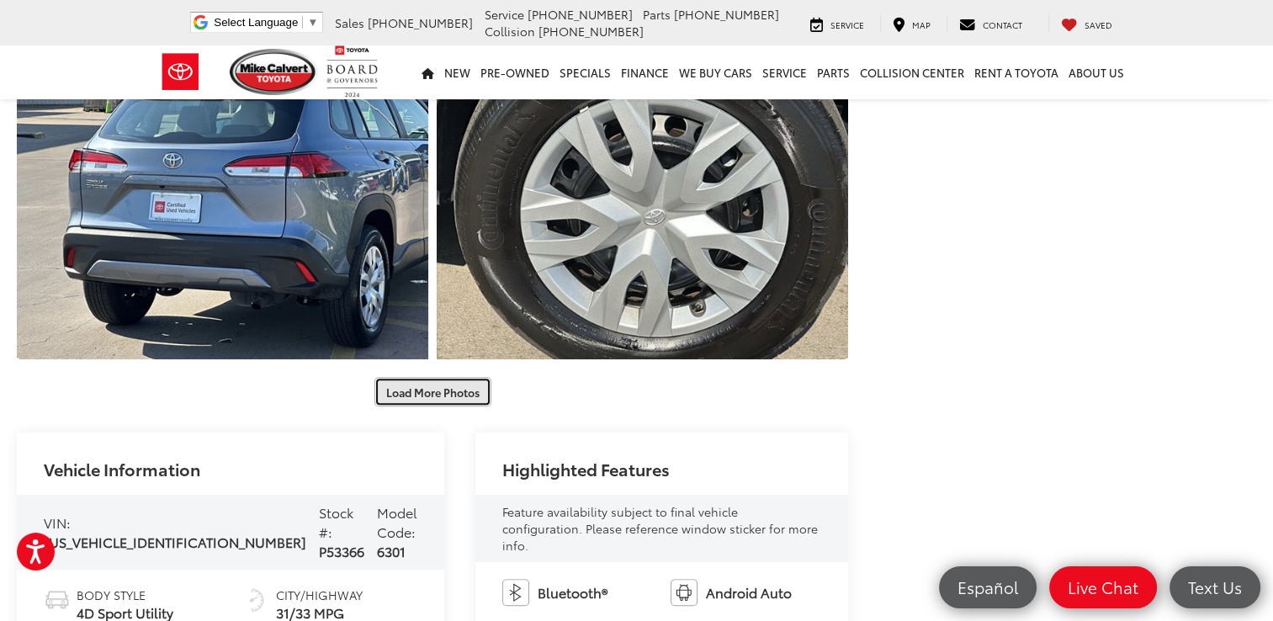
click at [431, 389] on button "Load More Photos" at bounding box center [432, 391] width 117 height 29
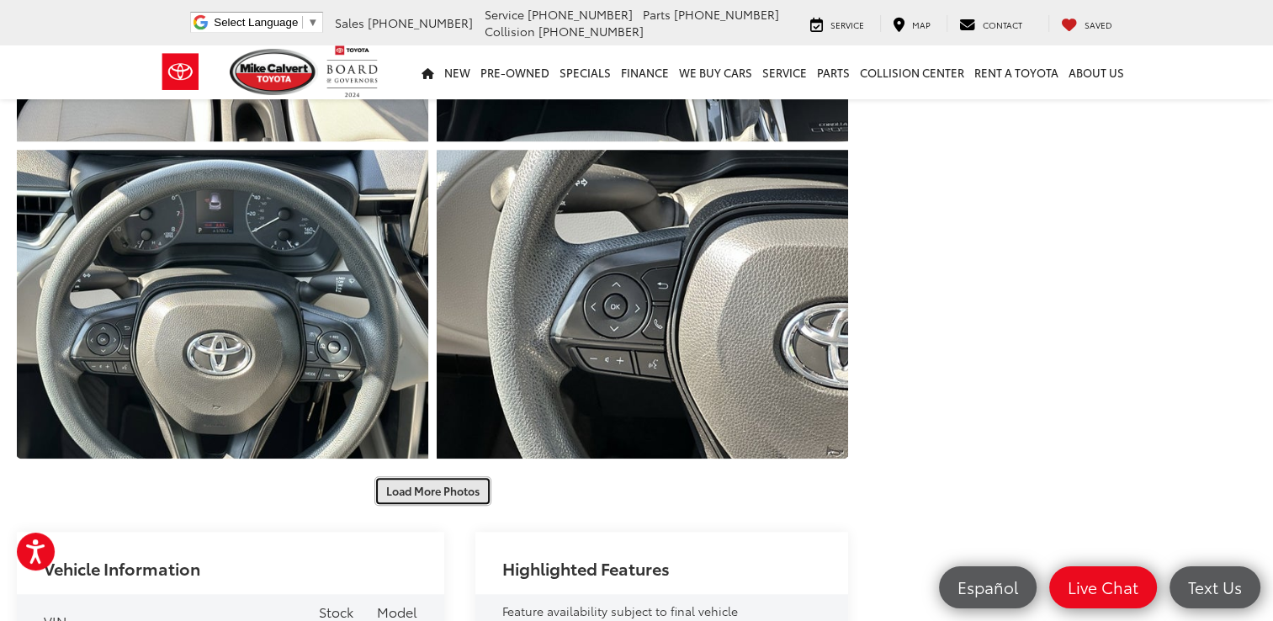
scroll to position [1447, 0]
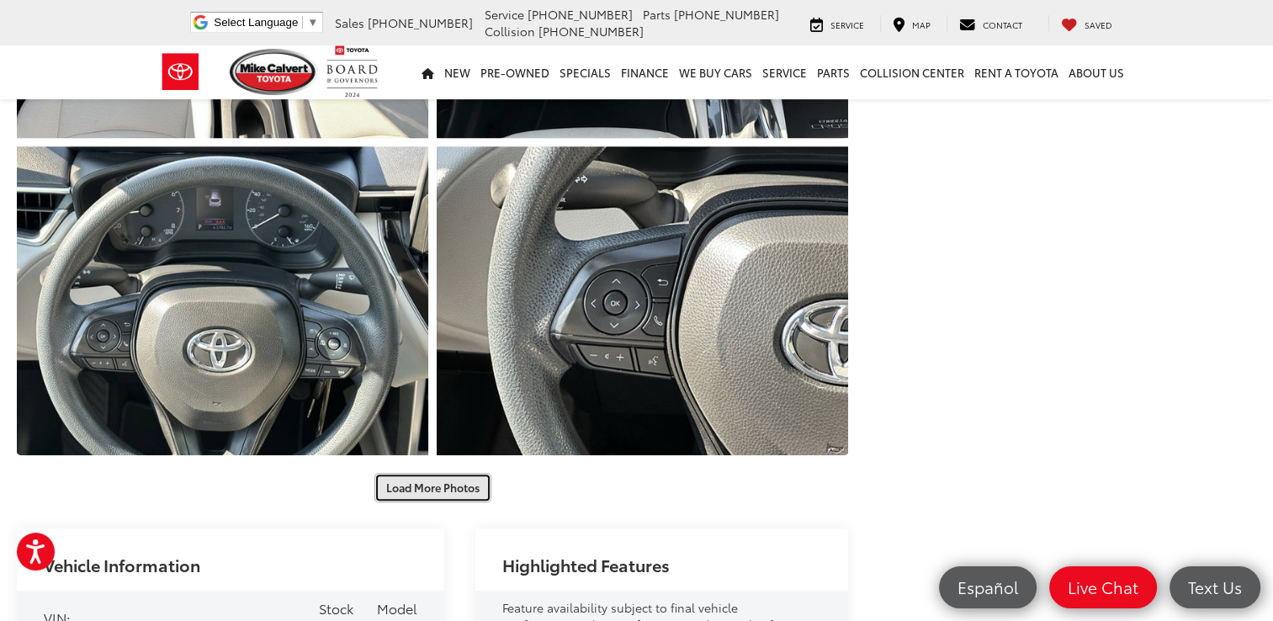
click at [424, 483] on button "Load More Photos" at bounding box center [432, 487] width 117 height 29
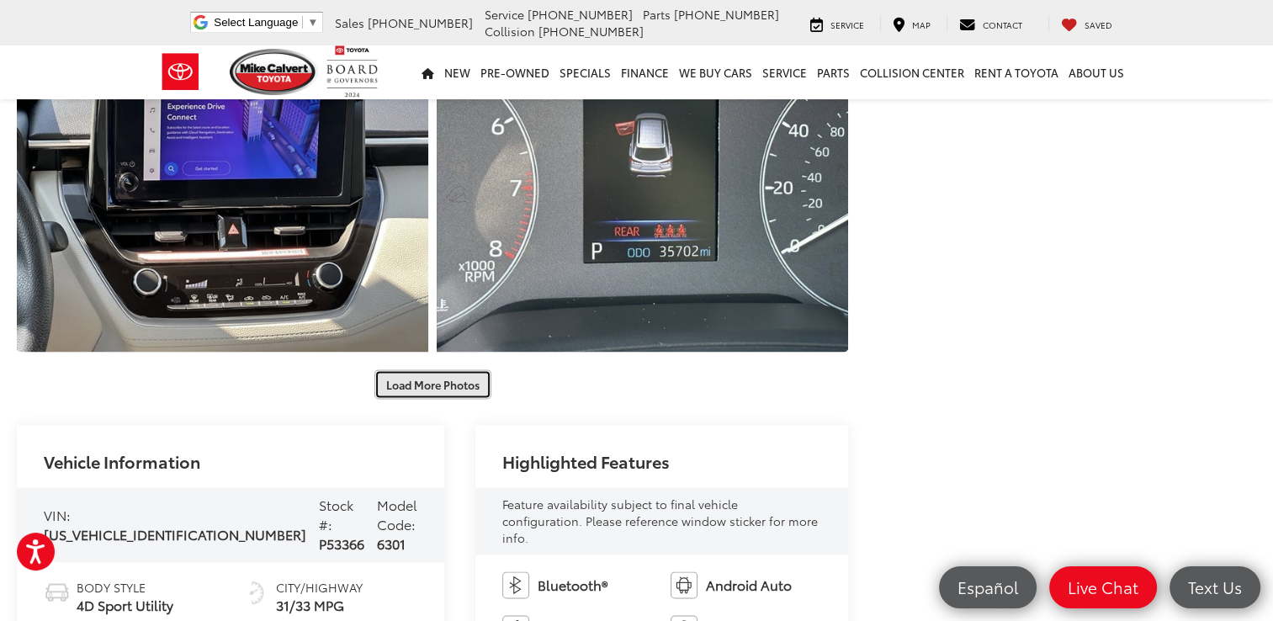
scroll to position [2188, 0]
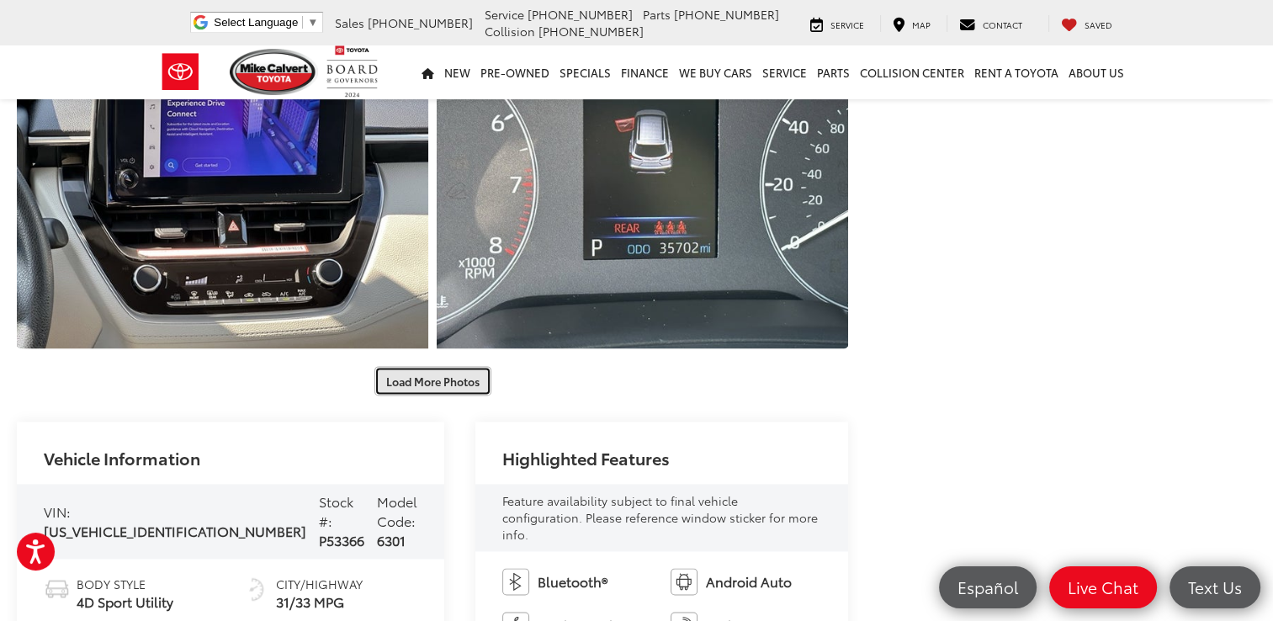
click at [407, 383] on button "Load More Photos" at bounding box center [432, 380] width 117 height 29
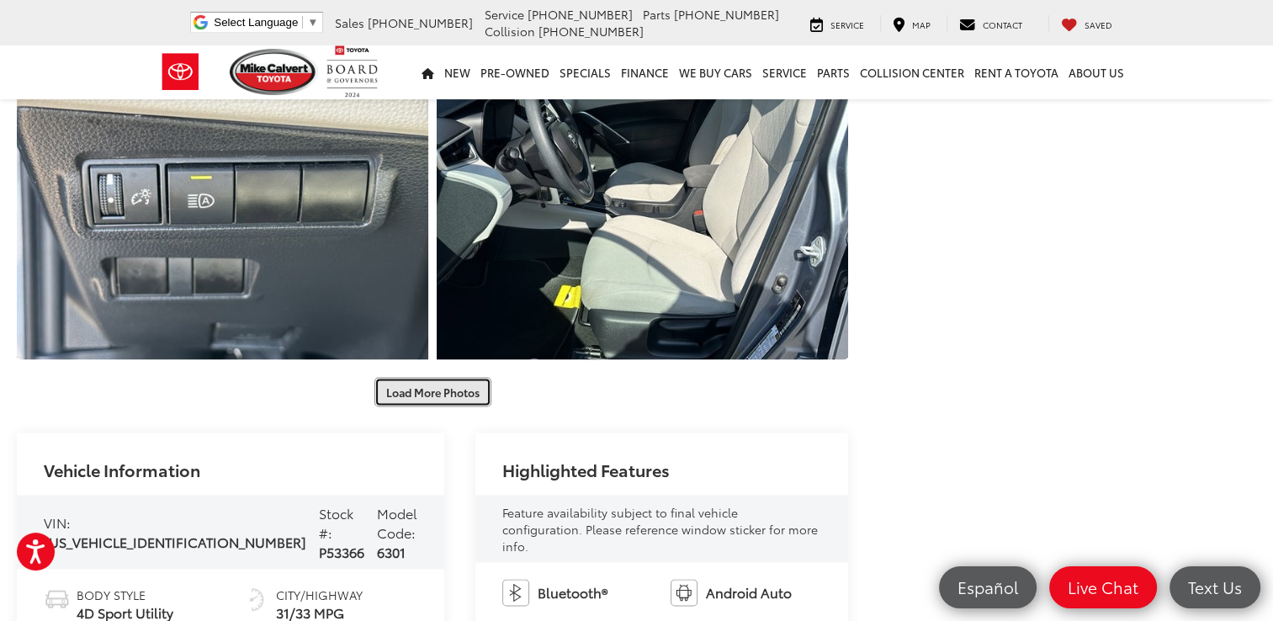
scroll to position [2827, 0]
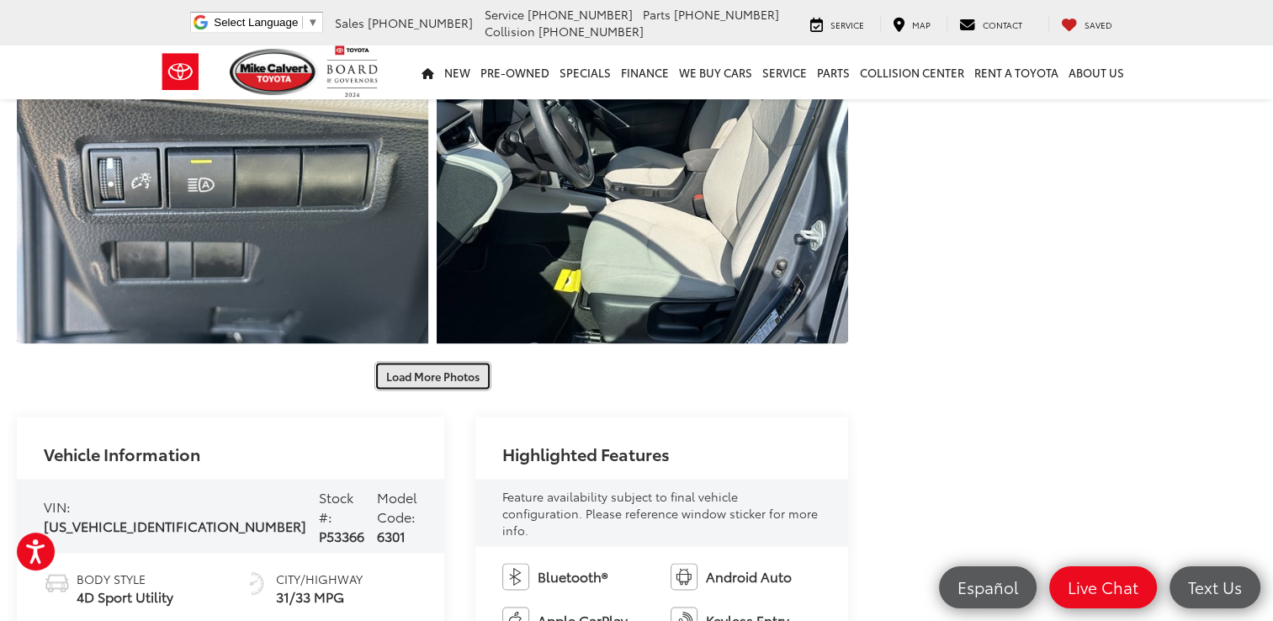
click at [417, 372] on button "Load More Photos" at bounding box center [432, 375] width 117 height 29
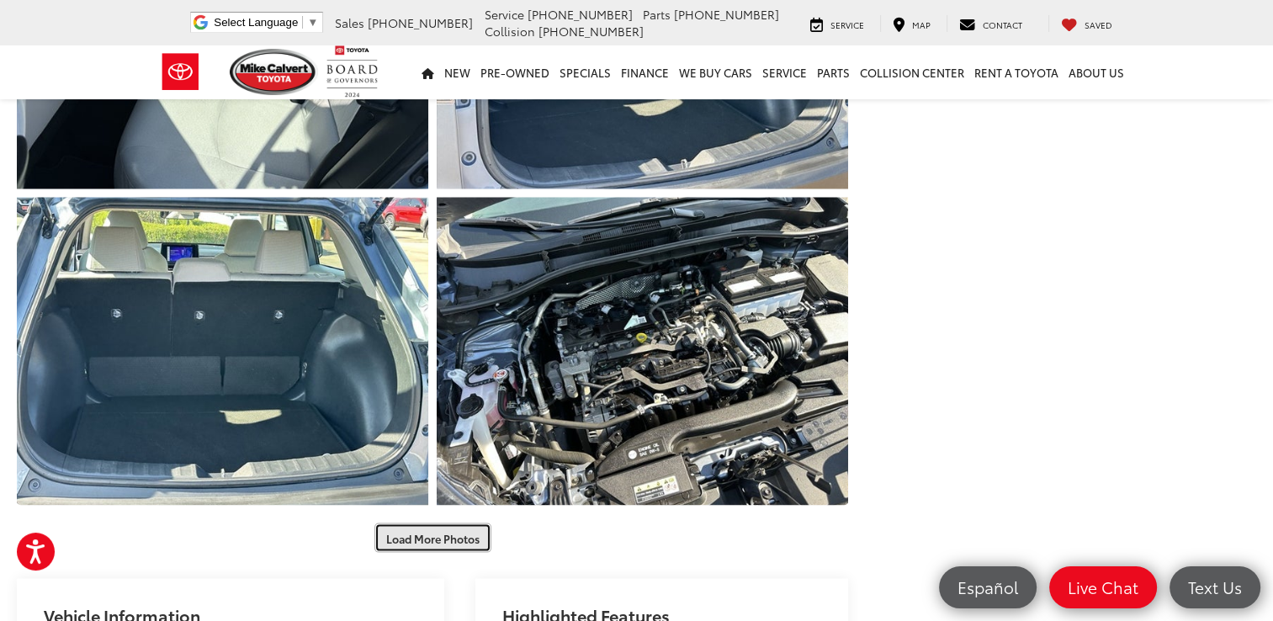
scroll to position [3332, 0]
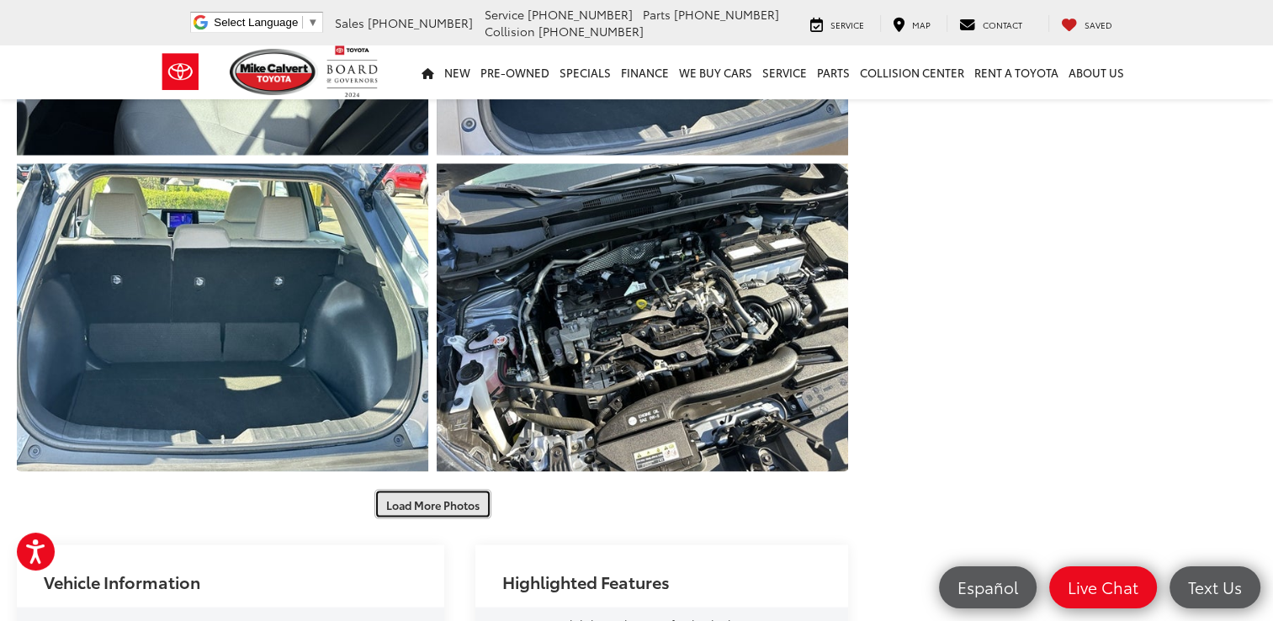
click at [418, 510] on button "Load More Photos" at bounding box center [432, 504] width 117 height 29
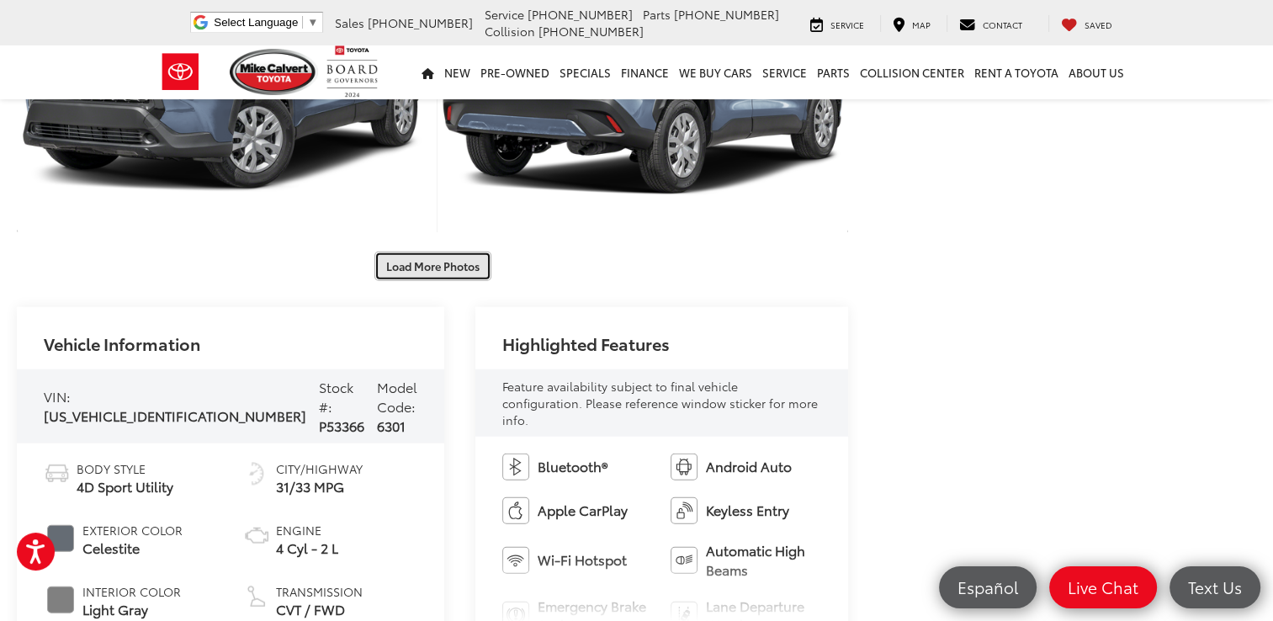
scroll to position [4207, 0]
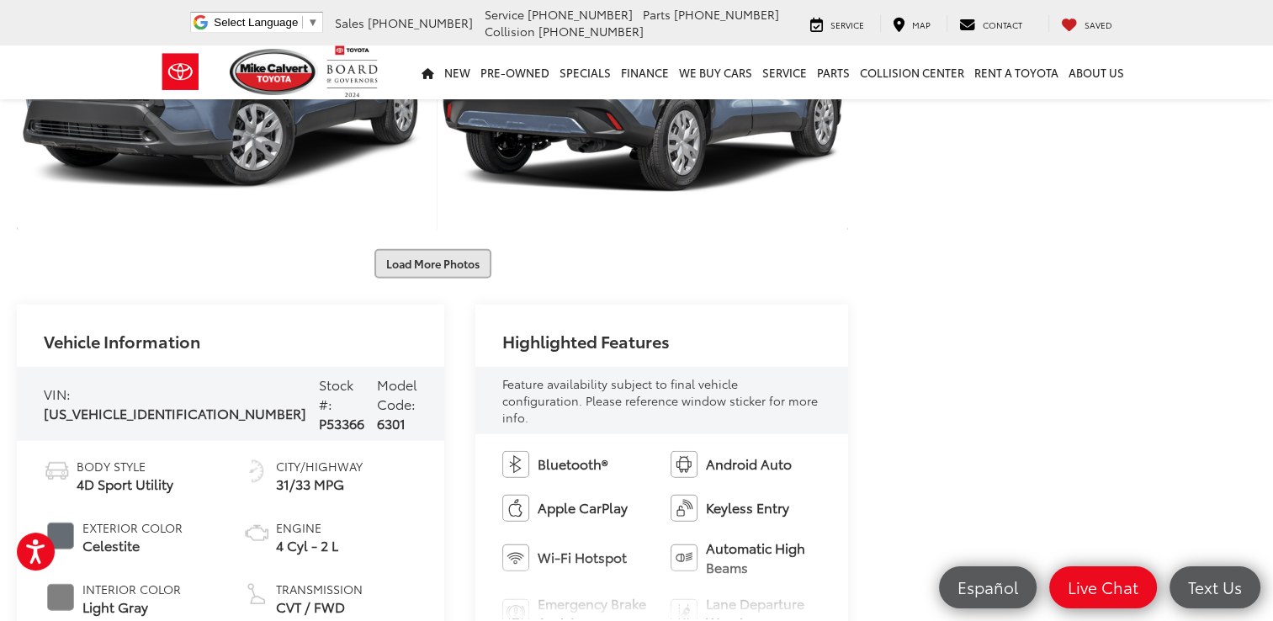
click at [418, 510] on div "Vehicle Information VIN: 7MUAAAAG3RV077030 Stock #: P53366 Model Code: 6301 Bod…" at bounding box center [432, 509] width 831 height 409
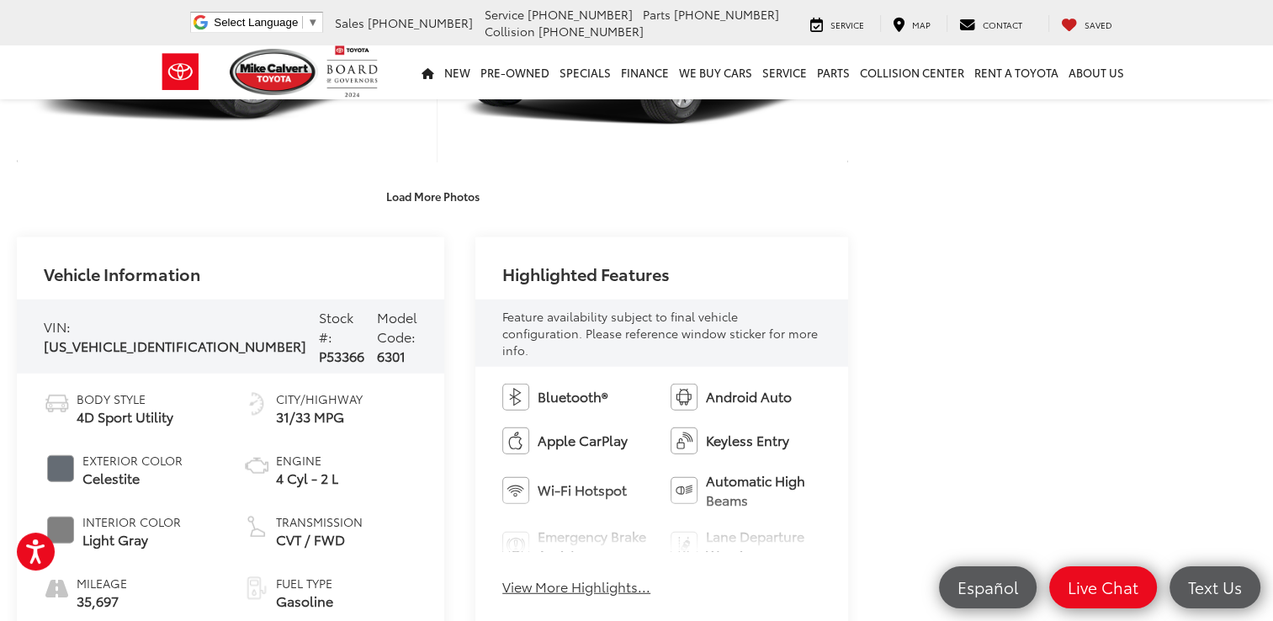
click at [418, 510] on div "Vehicle Information VIN: 7MUAAAAG3RV077030 Stock #: P53366 Model Code: 6301 Bod…" at bounding box center [432, 441] width 831 height 409
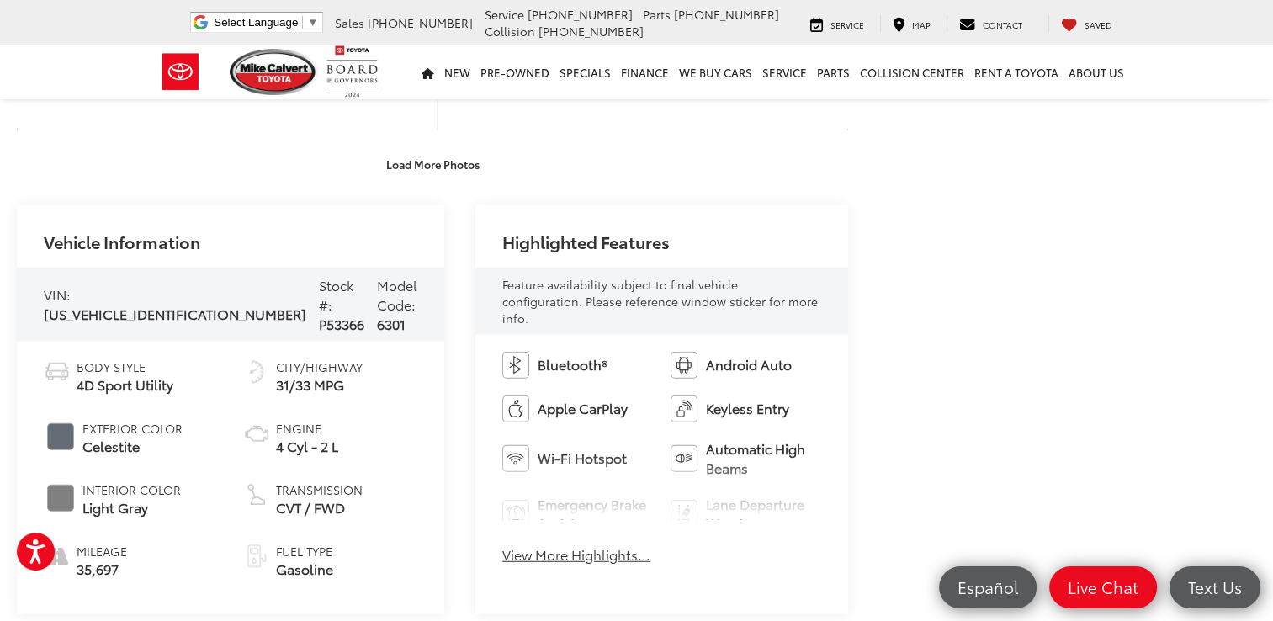
click at [418, 510] on div "Vehicle Information VIN: 7MUAAAAG3RV077030 Stock #: P53366 Model Code: 6301 Bod…" at bounding box center [432, 409] width 831 height 409
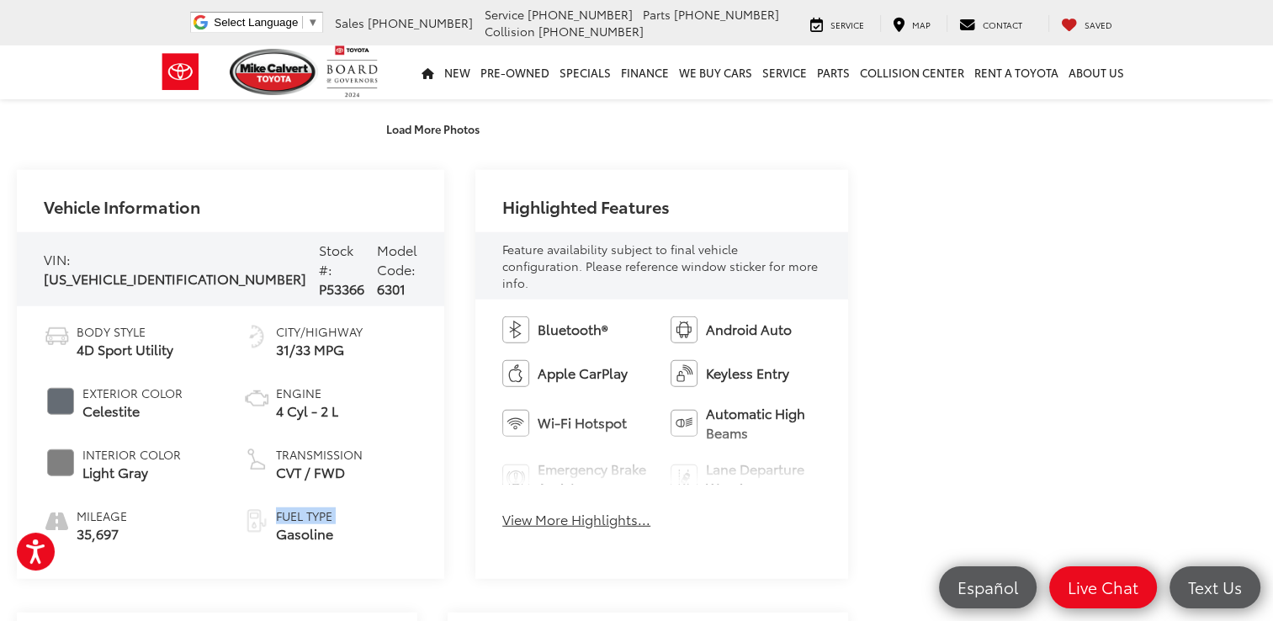
click at [418, 510] on div "Vehicle Information VIN: 7MUAAAAG3RV077030 Stock #: P53366 Model Code: 6301 Bod…" at bounding box center [432, 374] width 831 height 409
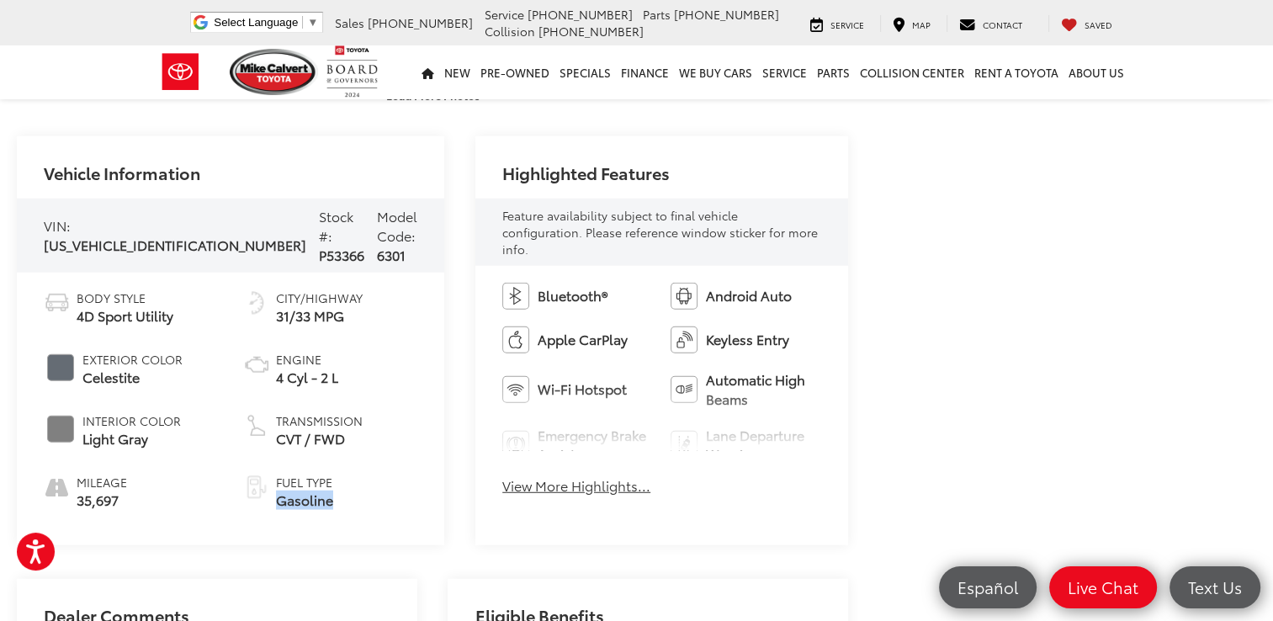
click at [418, 510] on div "Vehicle Information VIN: 7MUAAAAG3RV077030 Stock #: P53366 Model Code: 6301 Bod…" at bounding box center [432, 340] width 831 height 409
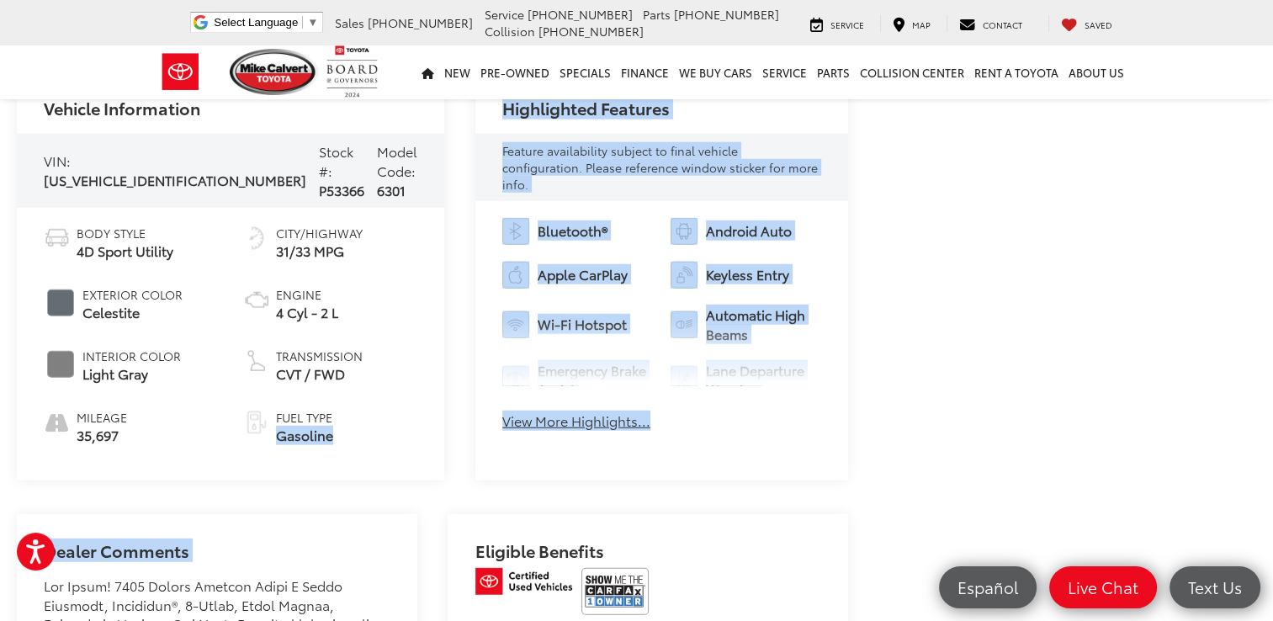
click at [418, 510] on div "Vehicle Information VIN: 7MUAAAAG3RV077030 Stock #: P53366 Model Code: 6301 Bod…" at bounding box center [432, 598] width 831 height 1053
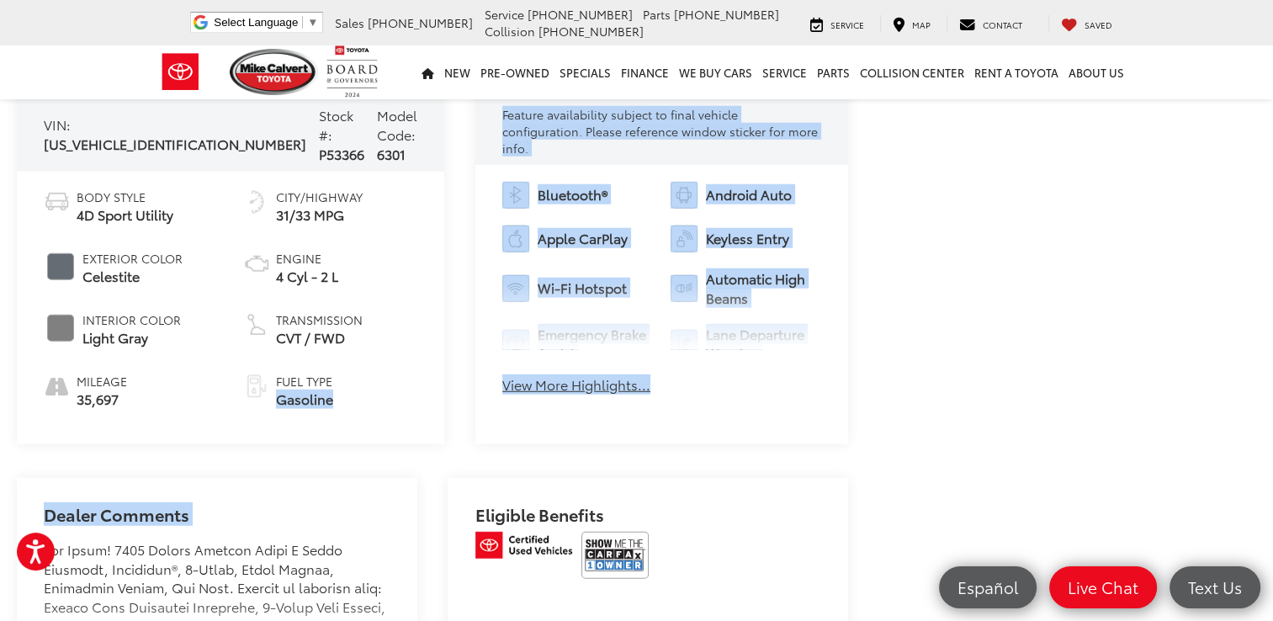
click at [418, 510] on div "Dealer Comments Mike Calvert Toyota has been here in Houston for 35 years. Fami…" at bounding box center [432, 605] width 831 height 254
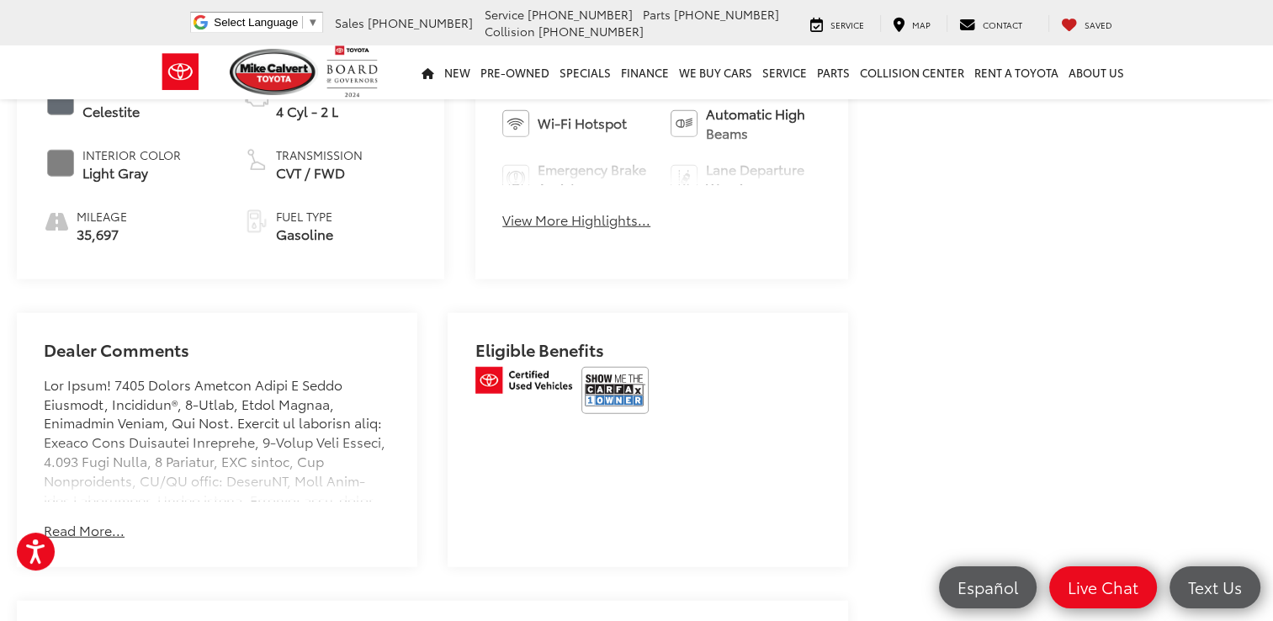
scroll to position [4645, 0]
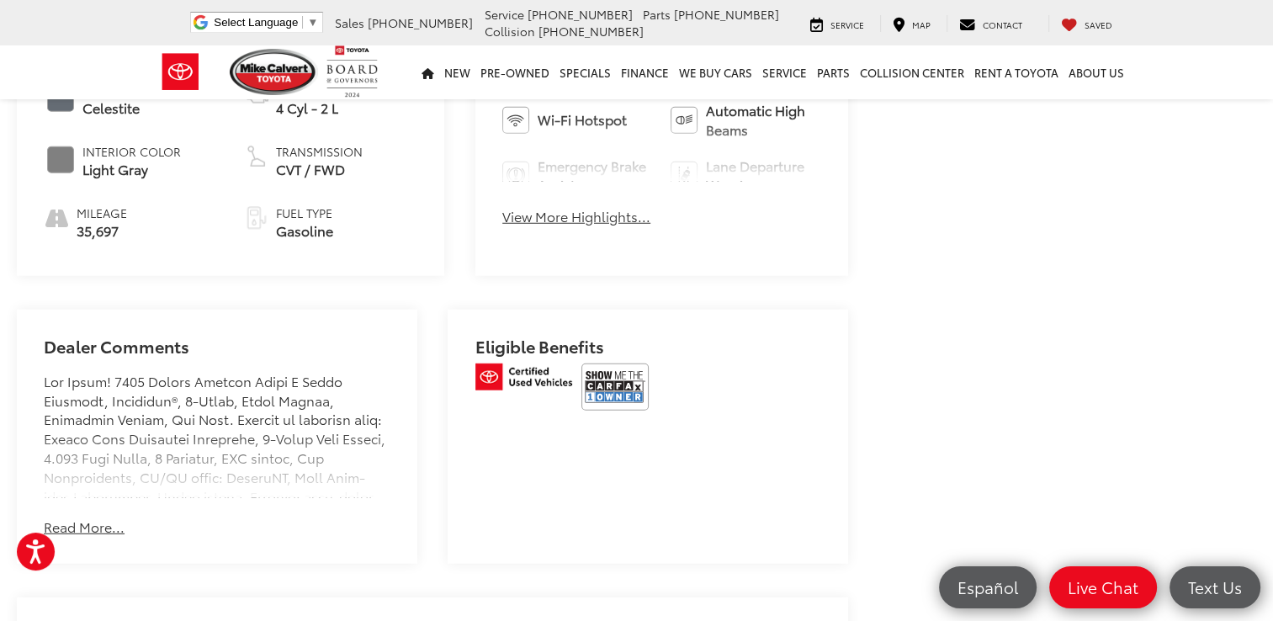
click at [418, 510] on div "Dealer Comments Mike Calvert Toyota has been here in Houston for 35 years. Fami…" at bounding box center [432, 437] width 831 height 254
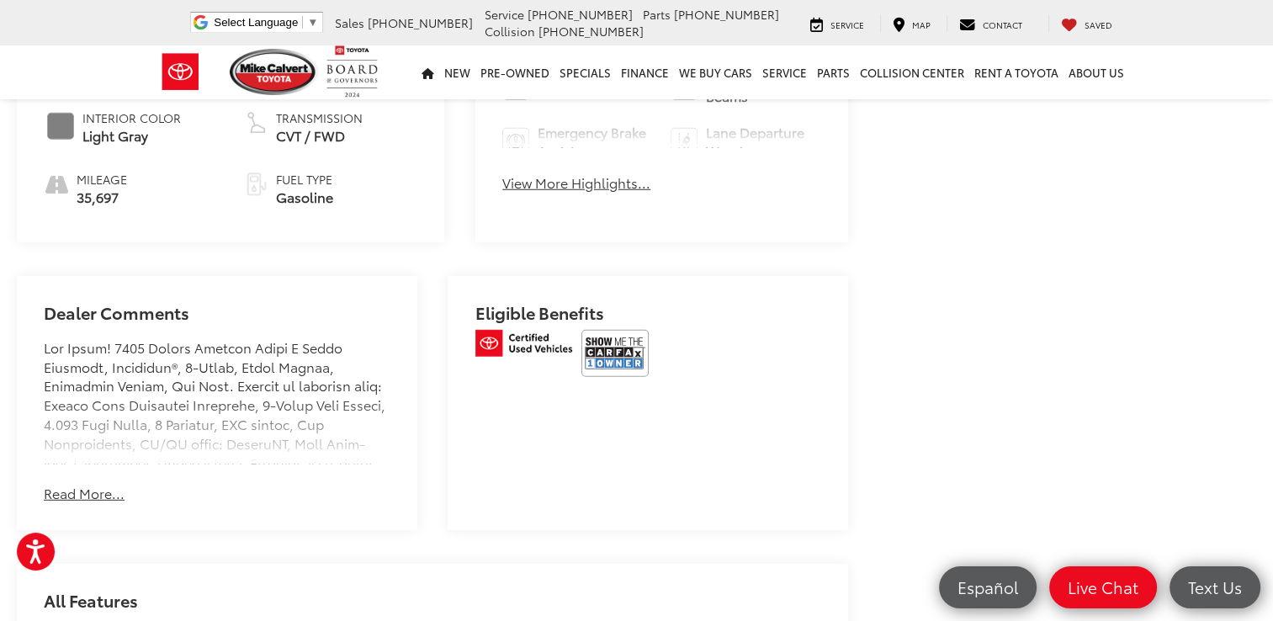
scroll to position [4712, 0]
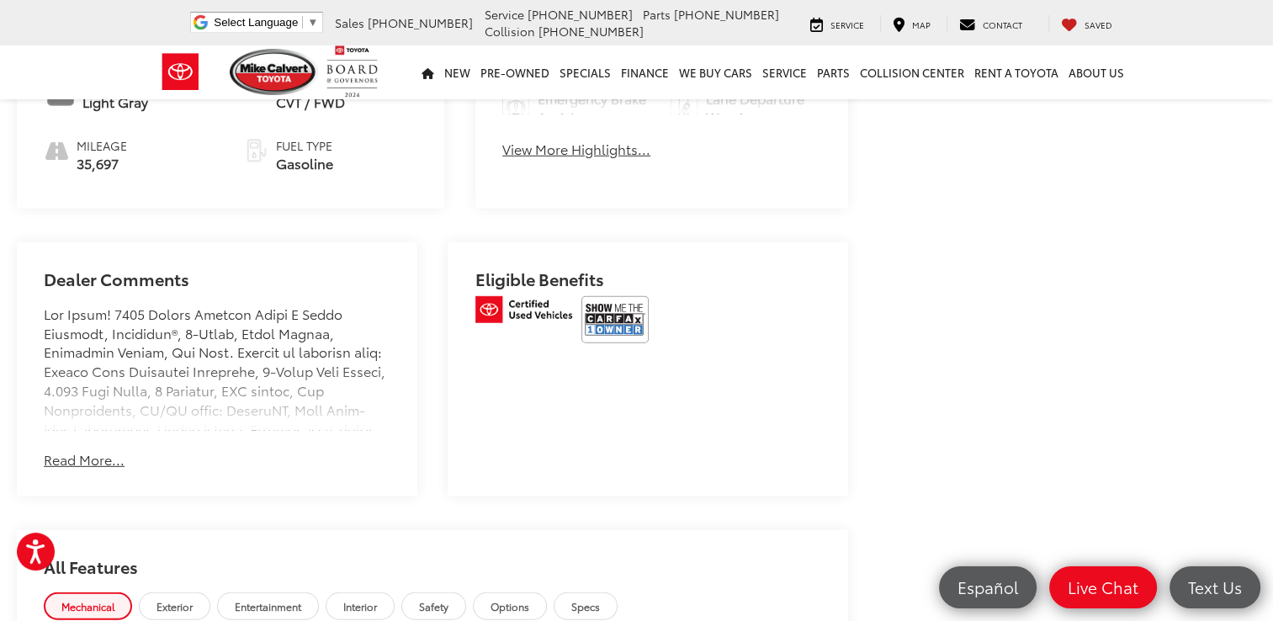
click at [88, 450] on button "Read More..." at bounding box center [84, 459] width 81 height 19
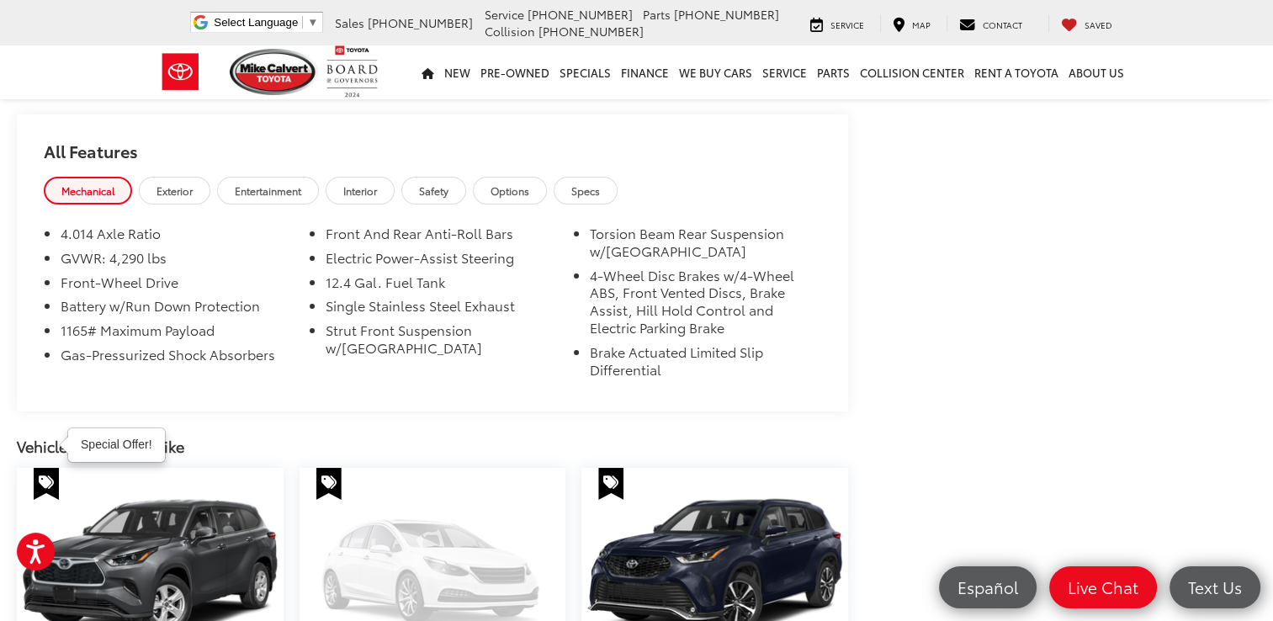
scroll to position [6159, 0]
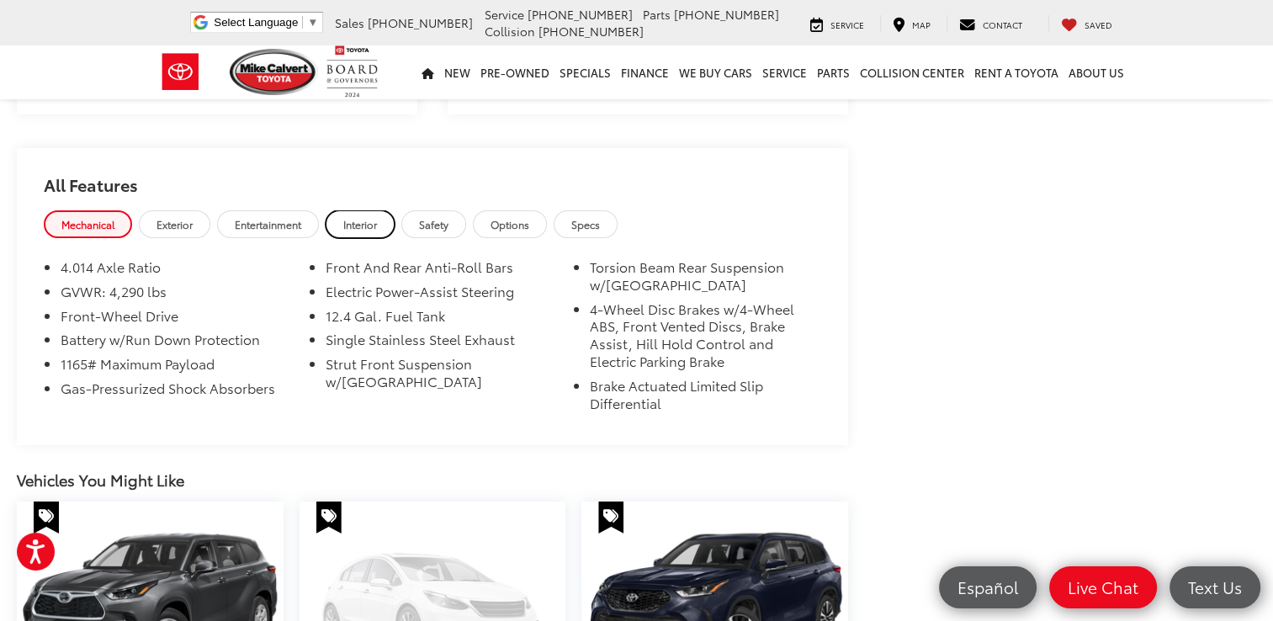
click at [368, 217] on span "Interior" at bounding box center [360, 224] width 34 height 14
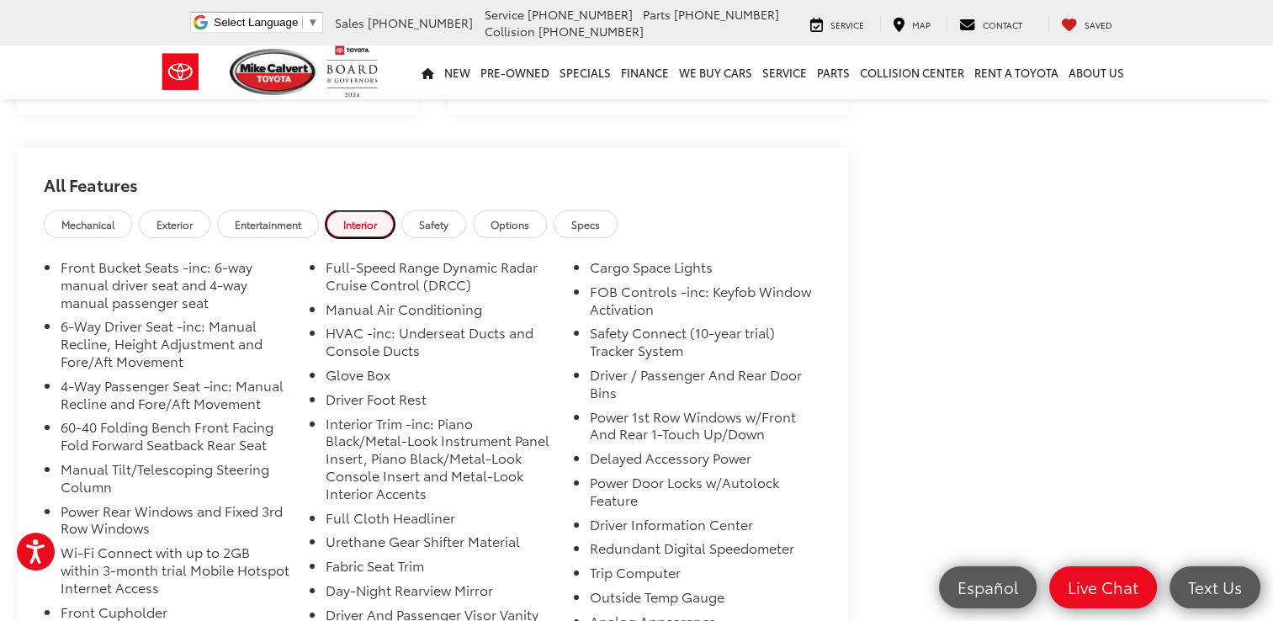
click at [368, 210] on link "Interior" at bounding box center [360, 224] width 69 height 28
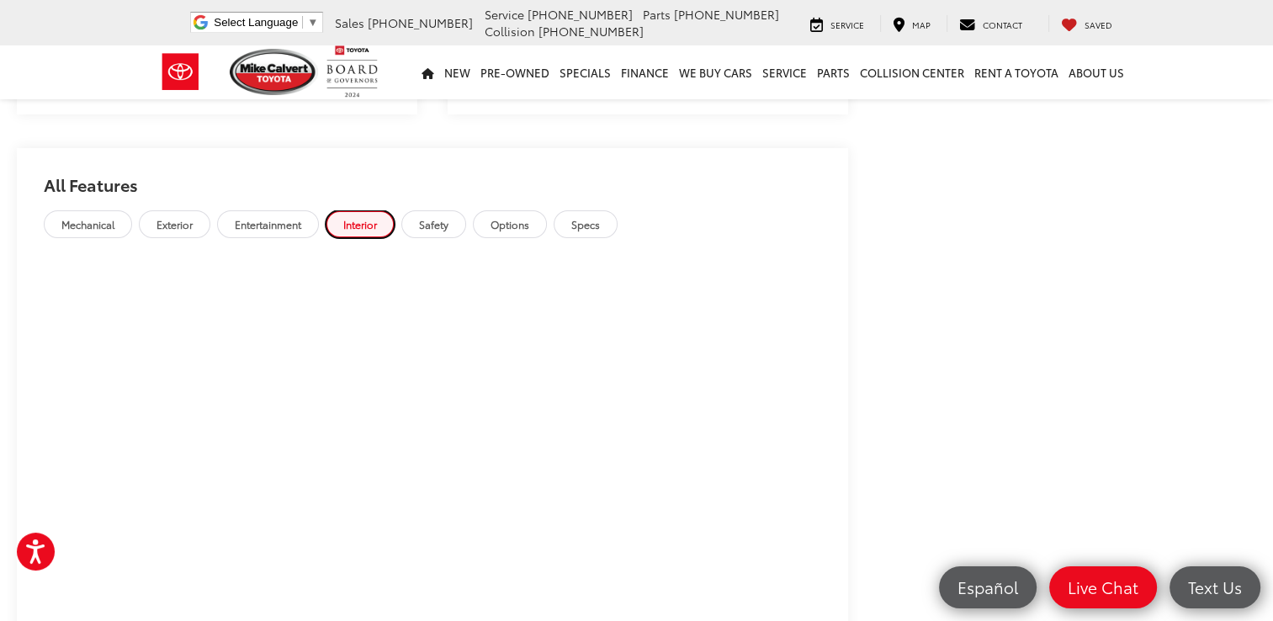
click at [368, 210] on link "Interior" at bounding box center [360, 224] width 69 height 28
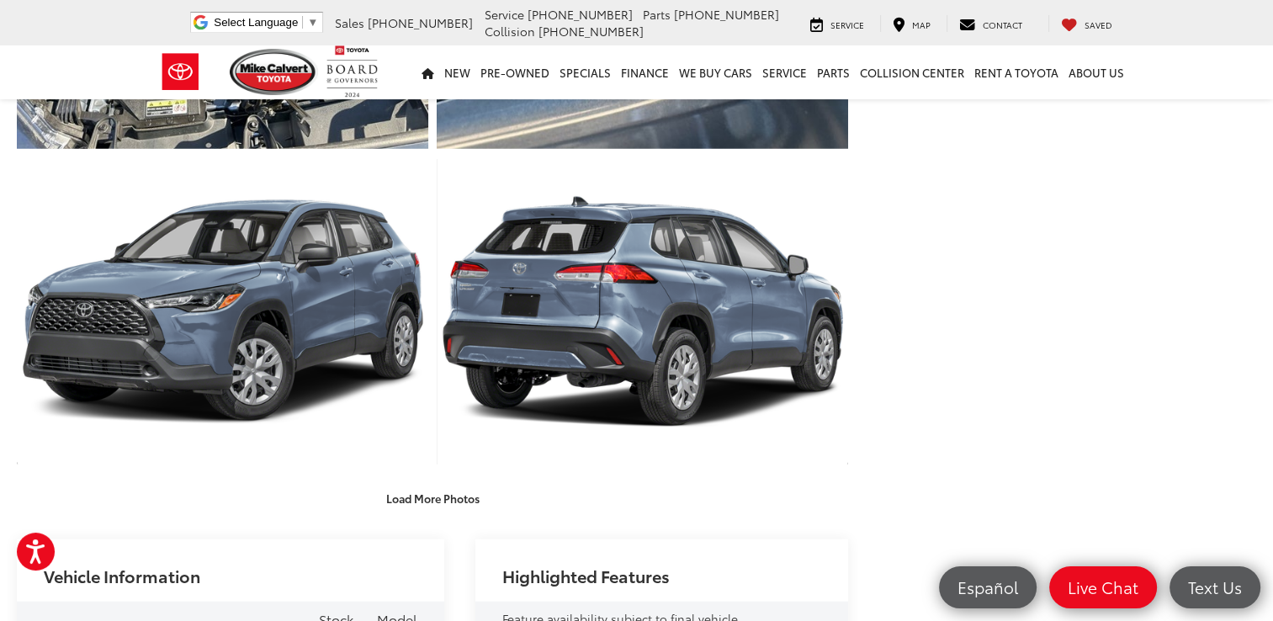
scroll to position [3972, 0]
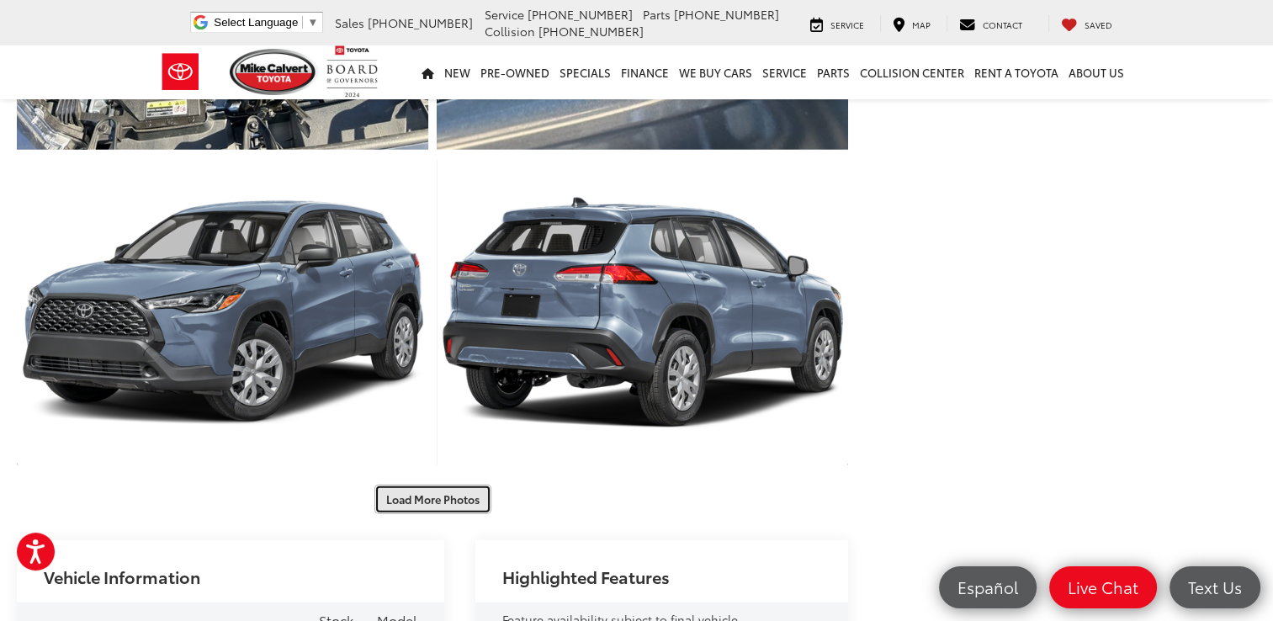
click at [448, 497] on button "Load More Photos" at bounding box center [432, 499] width 117 height 29
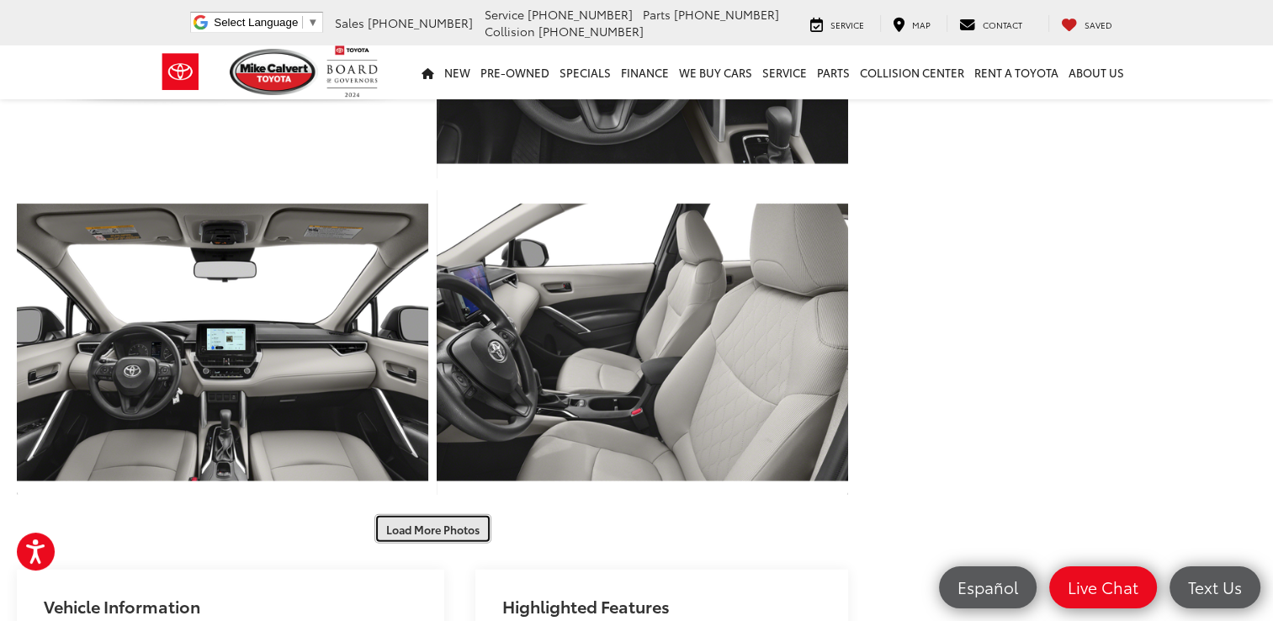
scroll to position [4578, 0]
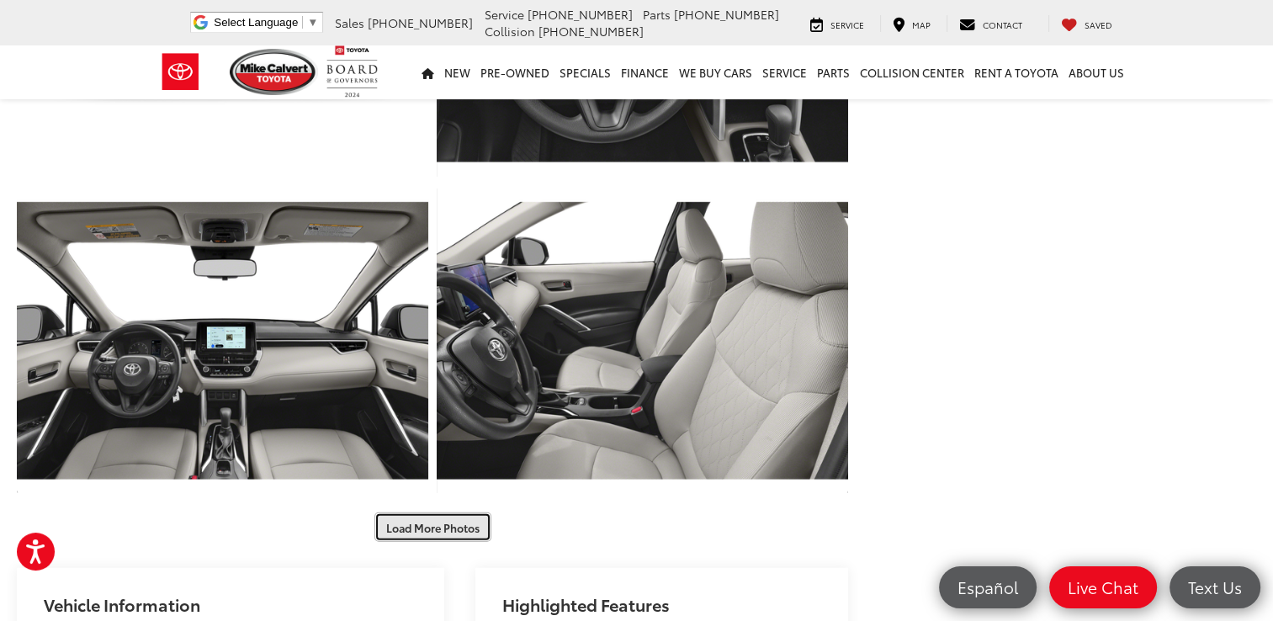
click at [461, 527] on button "Load More Photos" at bounding box center [432, 526] width 117 height 29
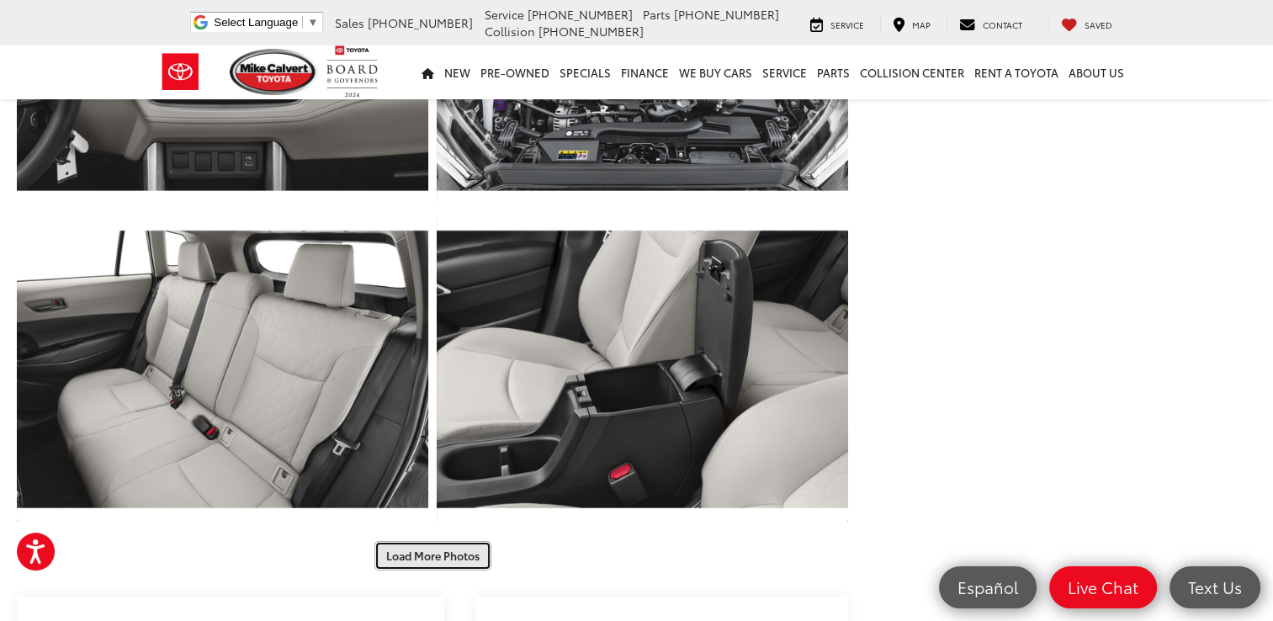
scroll to position [5217, 0]
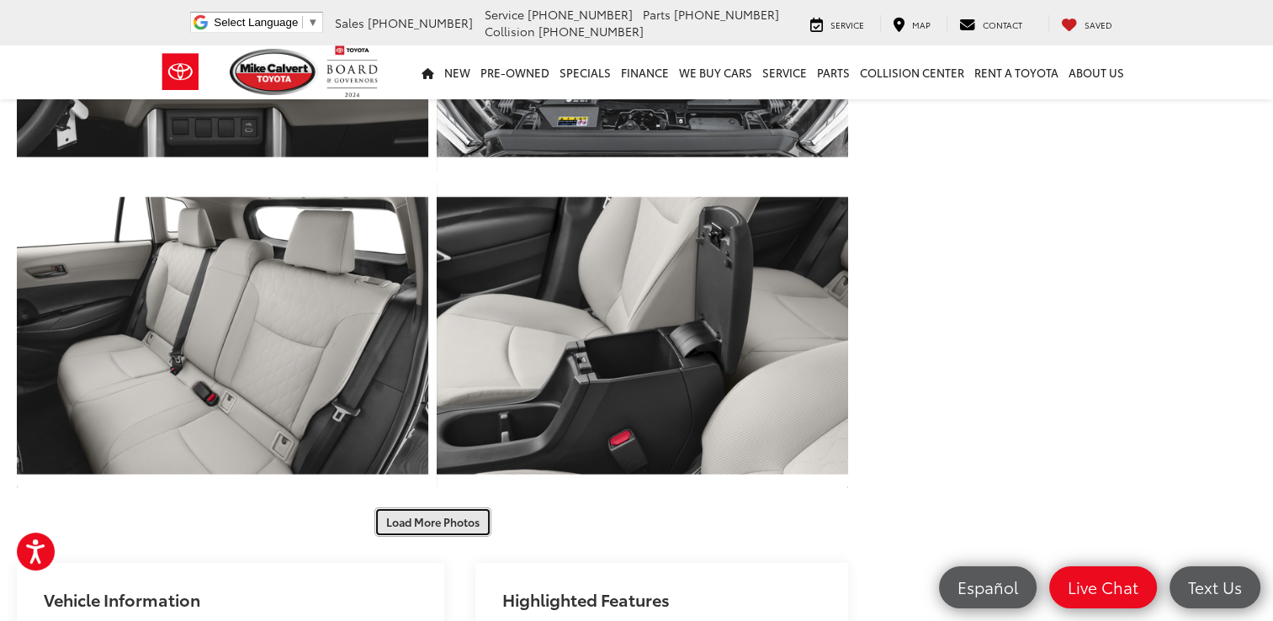
click at [461, 527] on button "Load More Photos" at bounding box center [432, 521] width 117 height 29
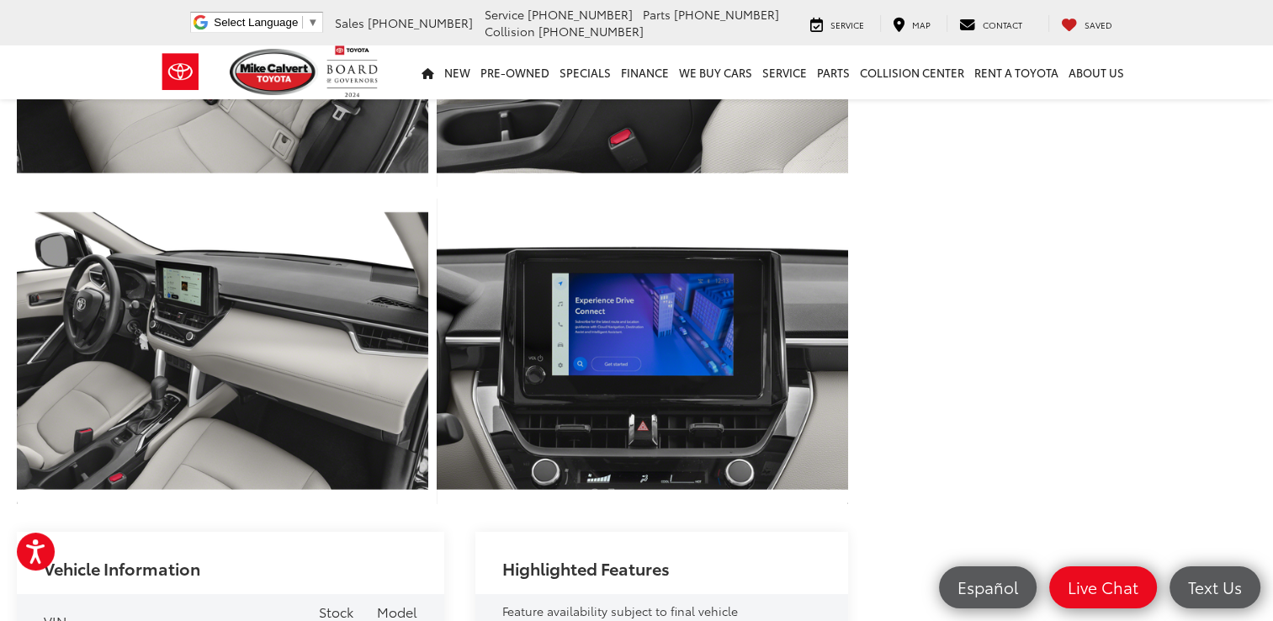
scroll to position [5520, 0]
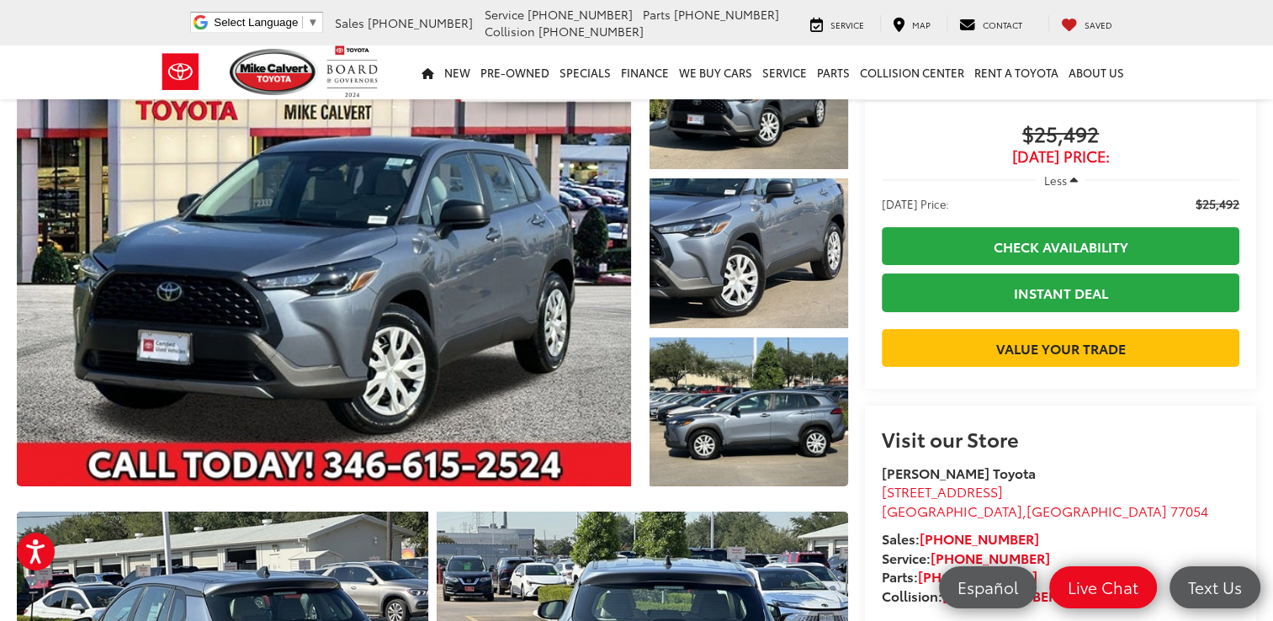
scroll to position [0, 0]
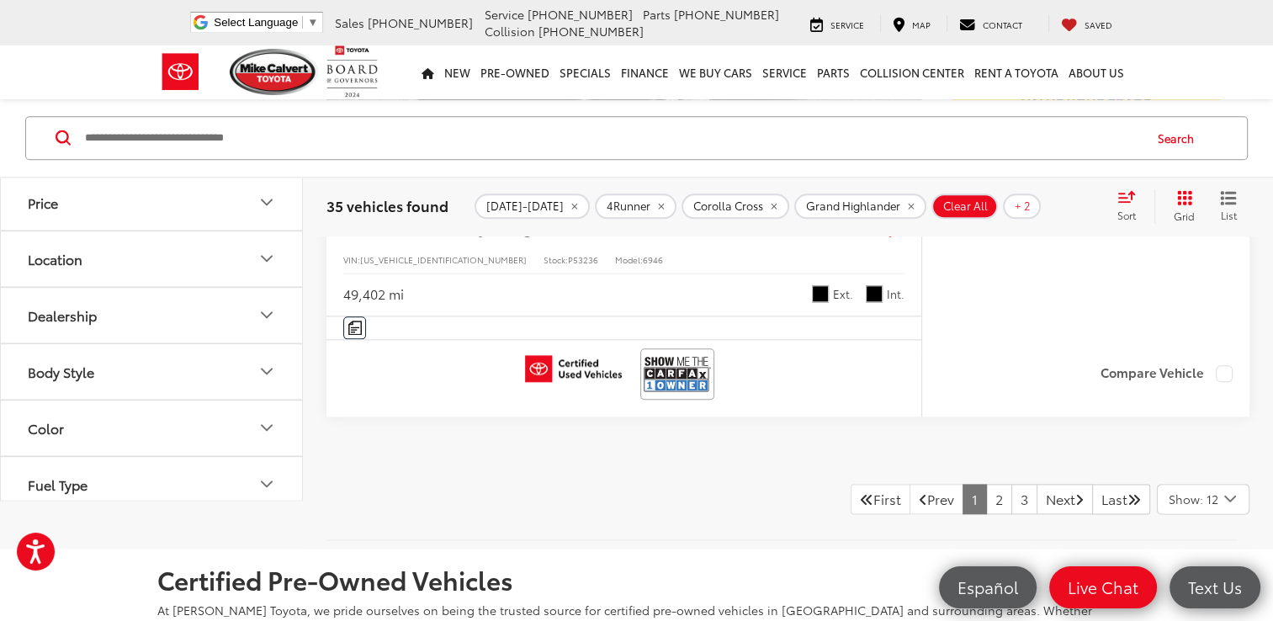
scroll to position [8501, 0]
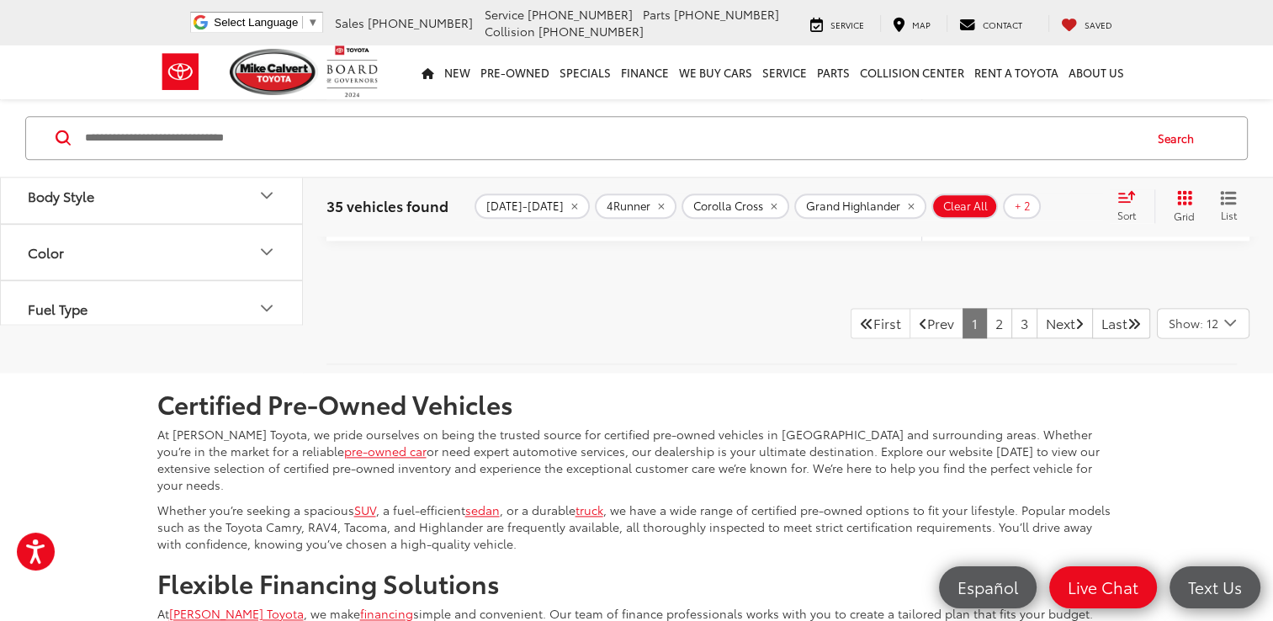
click at [269, 199] on icon "Body Style" at bounding box center [267, 196] width 10 height 5
click at [263, 197] on icon "Body Style" at bounding box center [267, 196] width 20 height 20
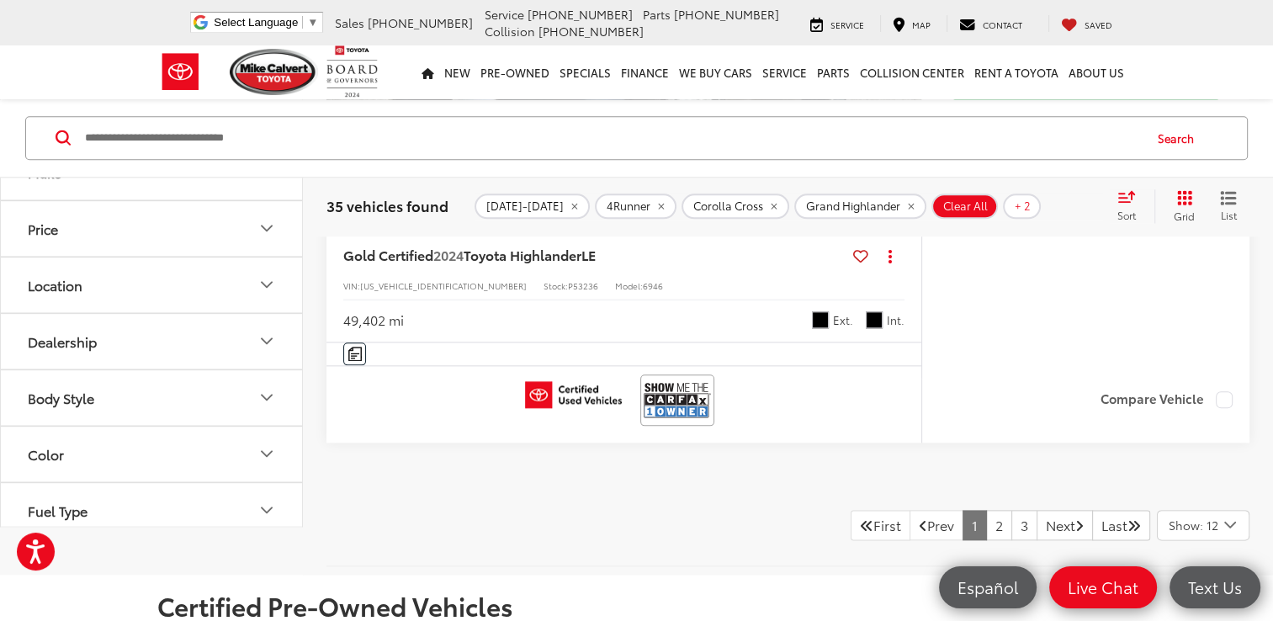
scroll to position [8266, 0]
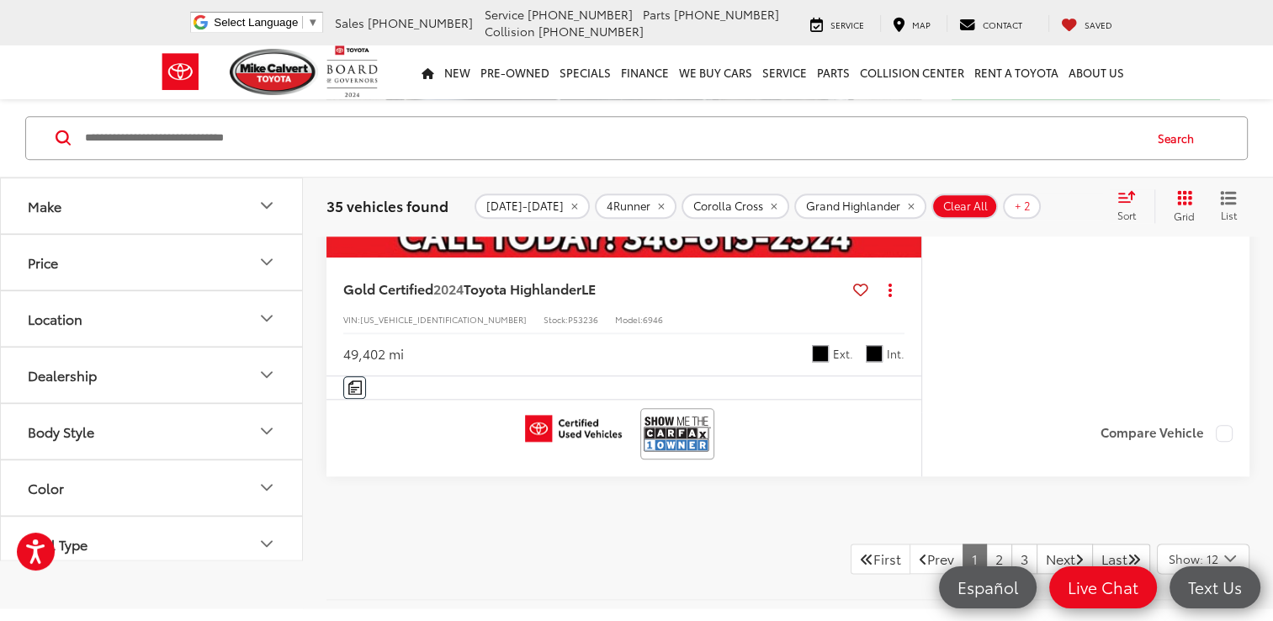
click at [265, 209] on icon "Make" at bounding box center [267, 206] width 10 height 5
click at [81, 295] on label "Toyota (35)" at bounding box center [76, 280] width 68 height 68
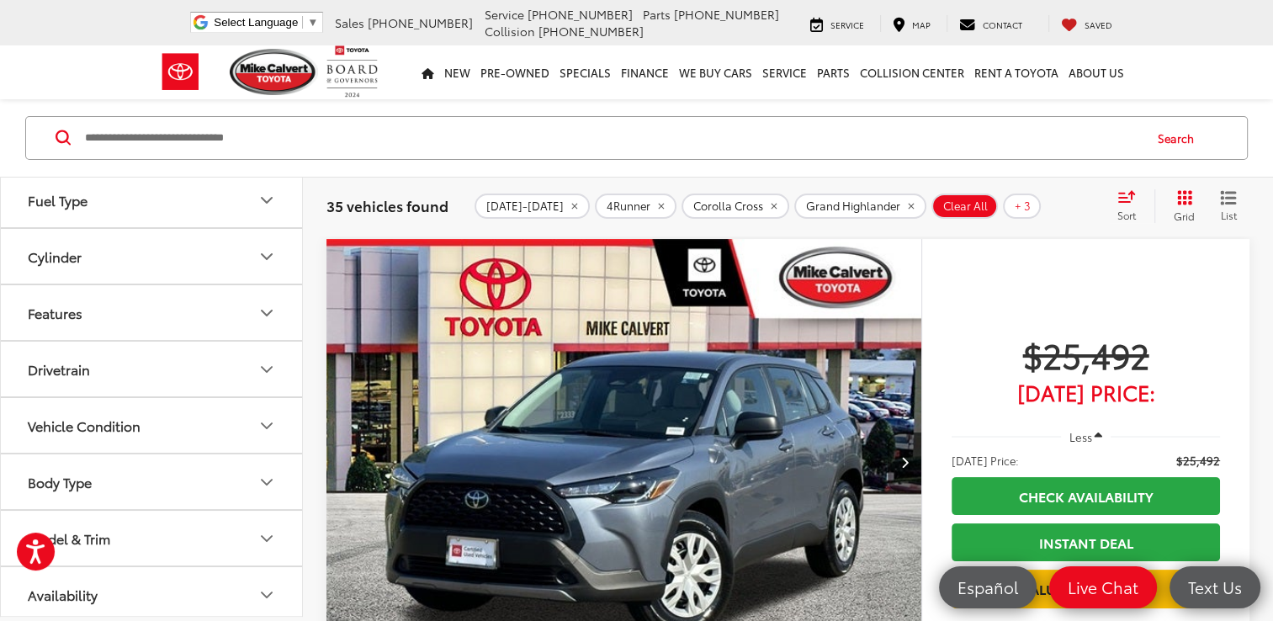
scroll to position [221, 0]
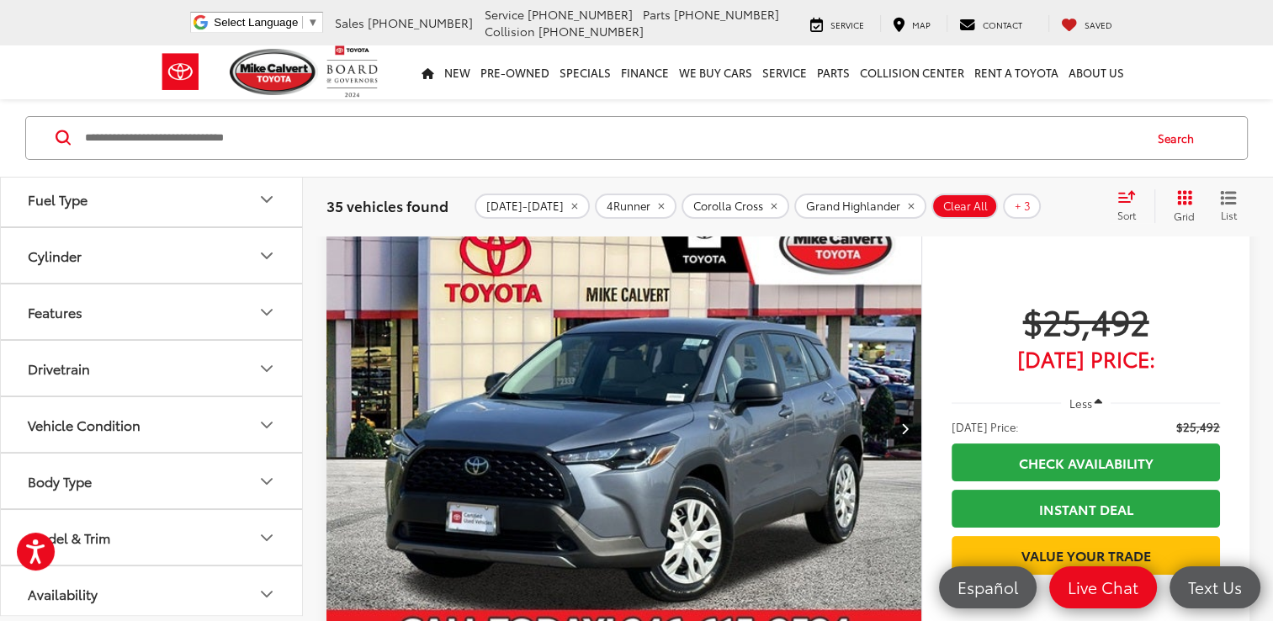
click at [262, 584] on icon "Availability" at bounding box center [267, 594] width 20 height 20
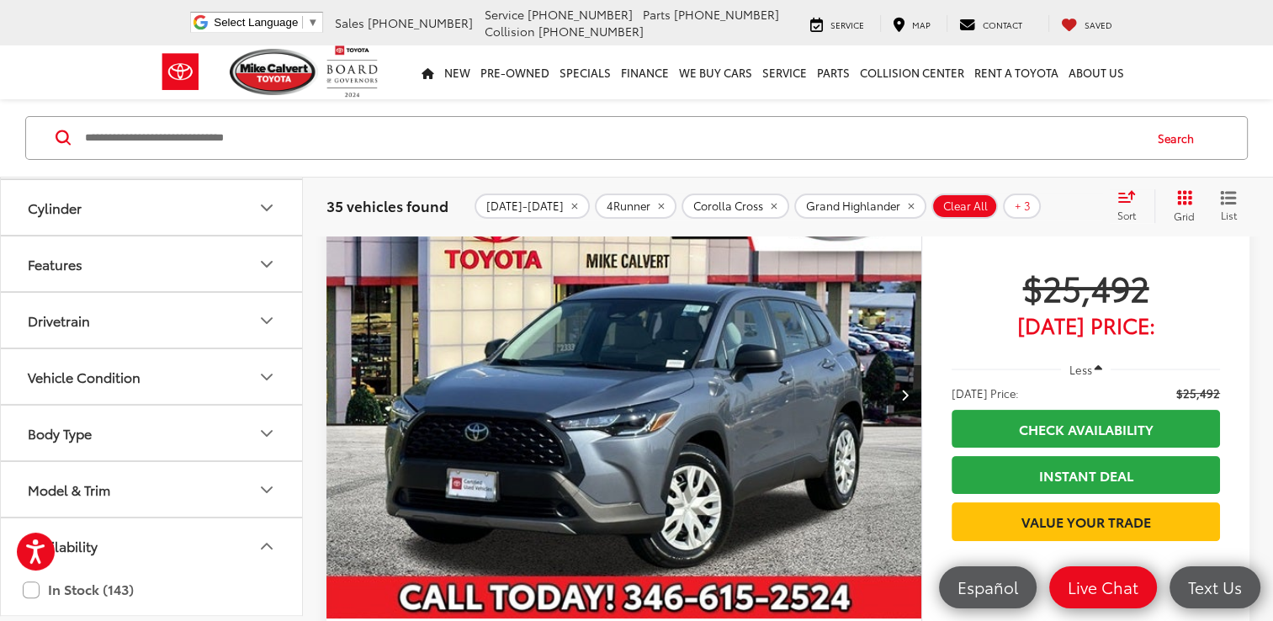
scroll to position [289, 0]
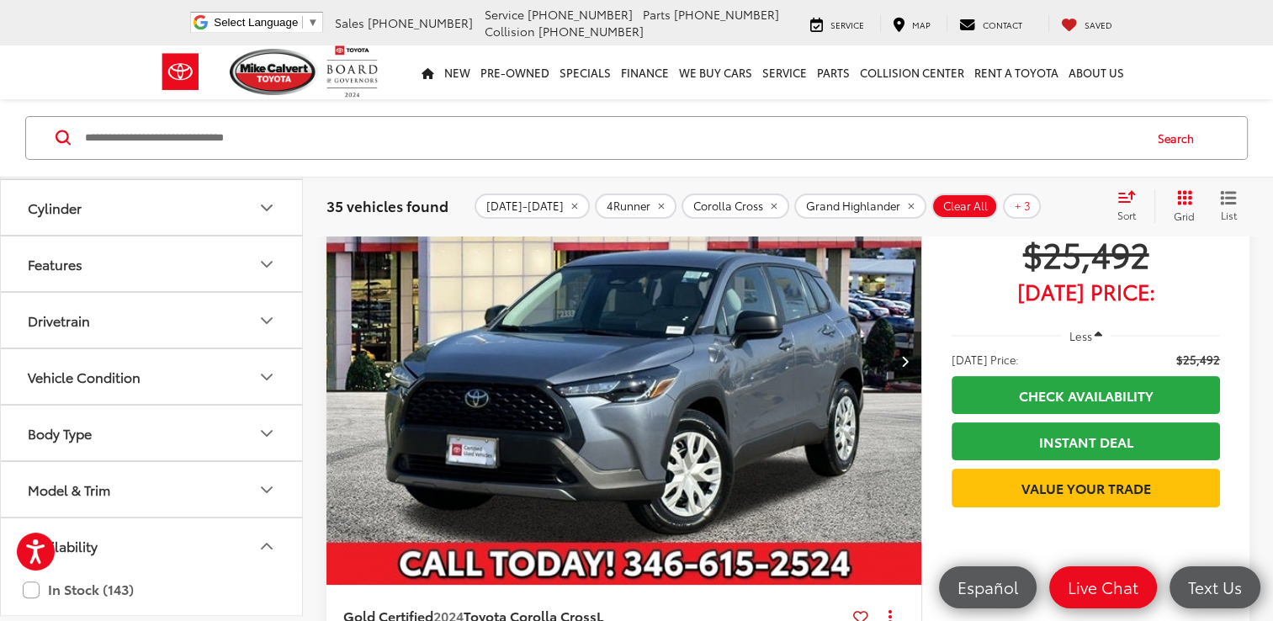
click at [266, 427] on icon "Body Type" at bounding box center [267, 433] width 20 height 20
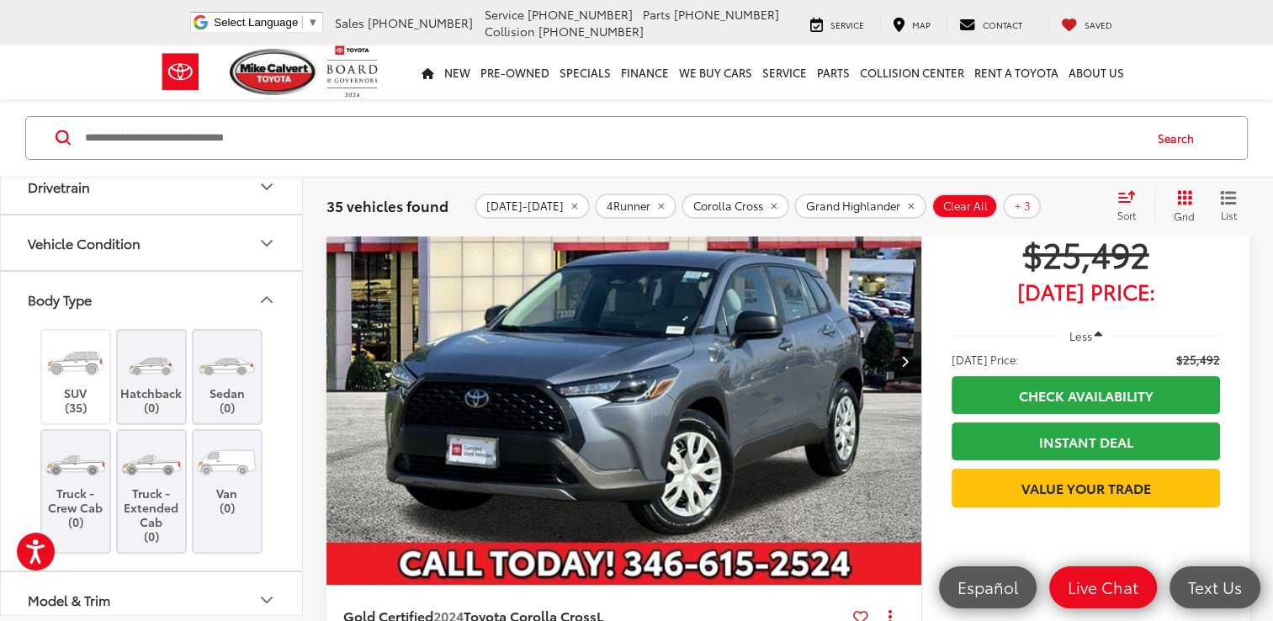
scroll to position [691, 0]
click at [76, 385] on label "SUV (35)" at bounding box center [76, 376] width 68 height 76
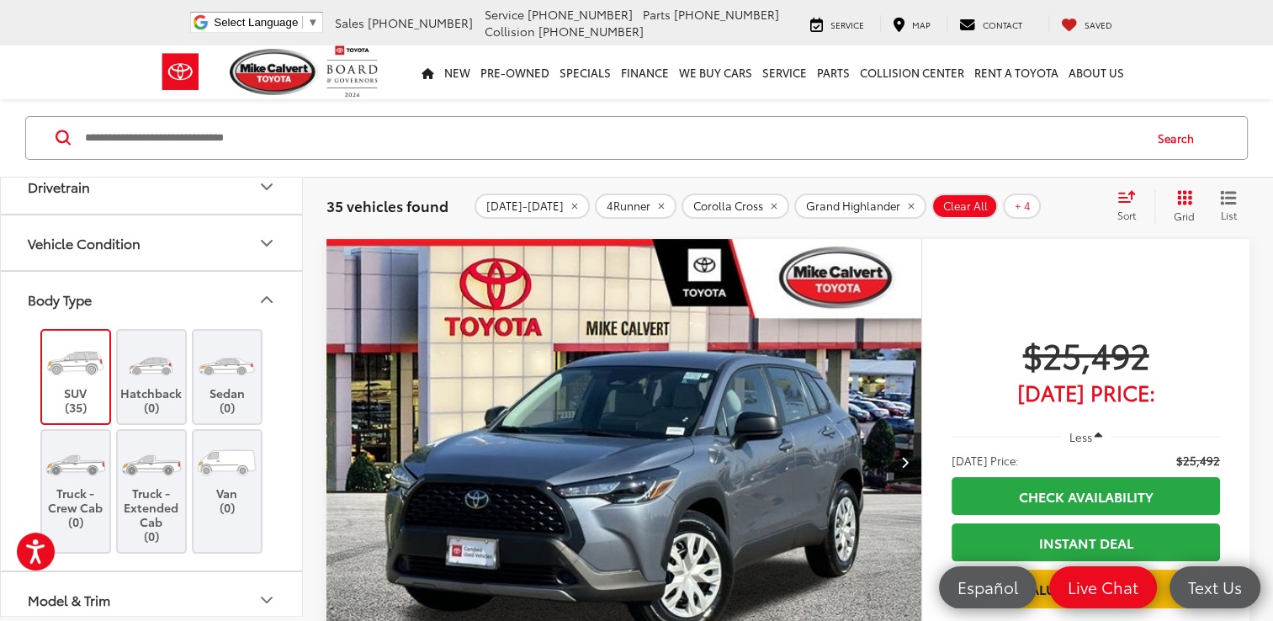
click at [264, 297] on icon "Body Type" at bounding box center [267, 299] width 10 height 5
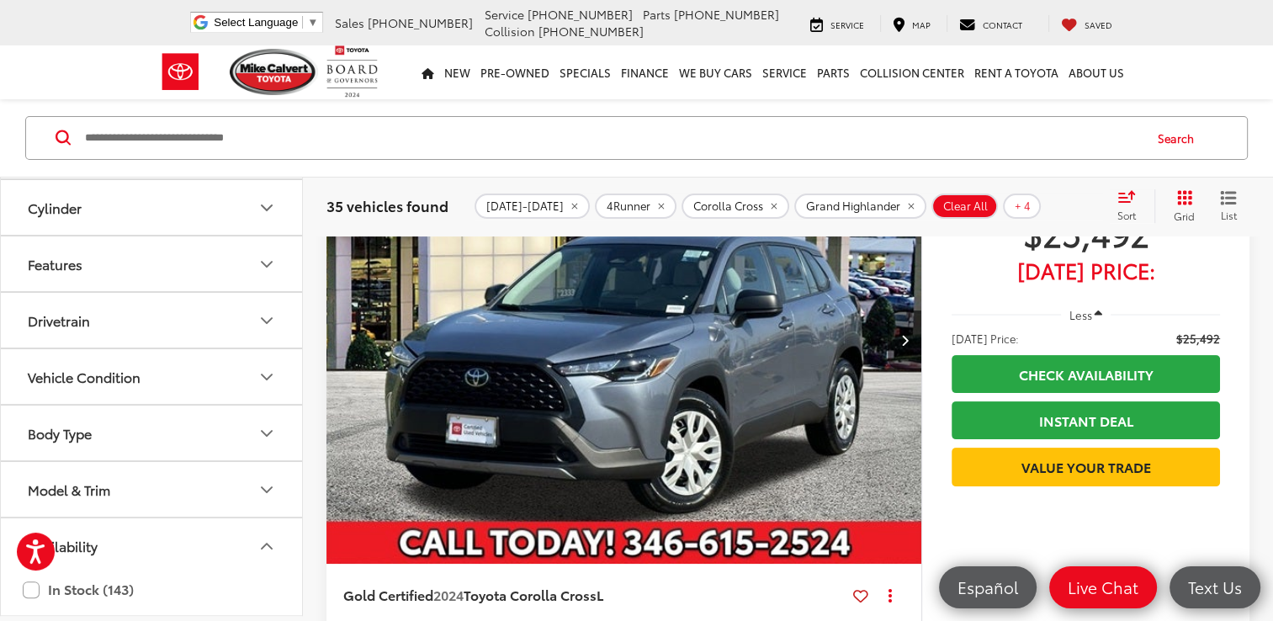
scroll to position [322, 0]
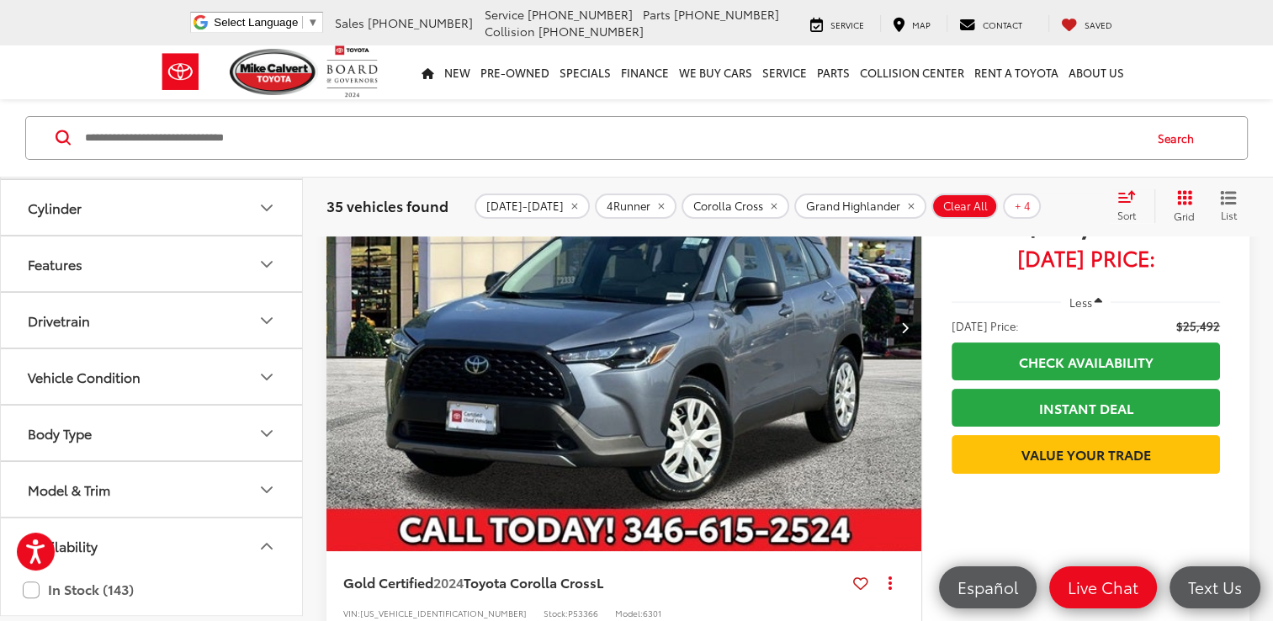
click at [263, 481] on icon "Model & Trim" at bounding box center [267, 490] width 20 height 20
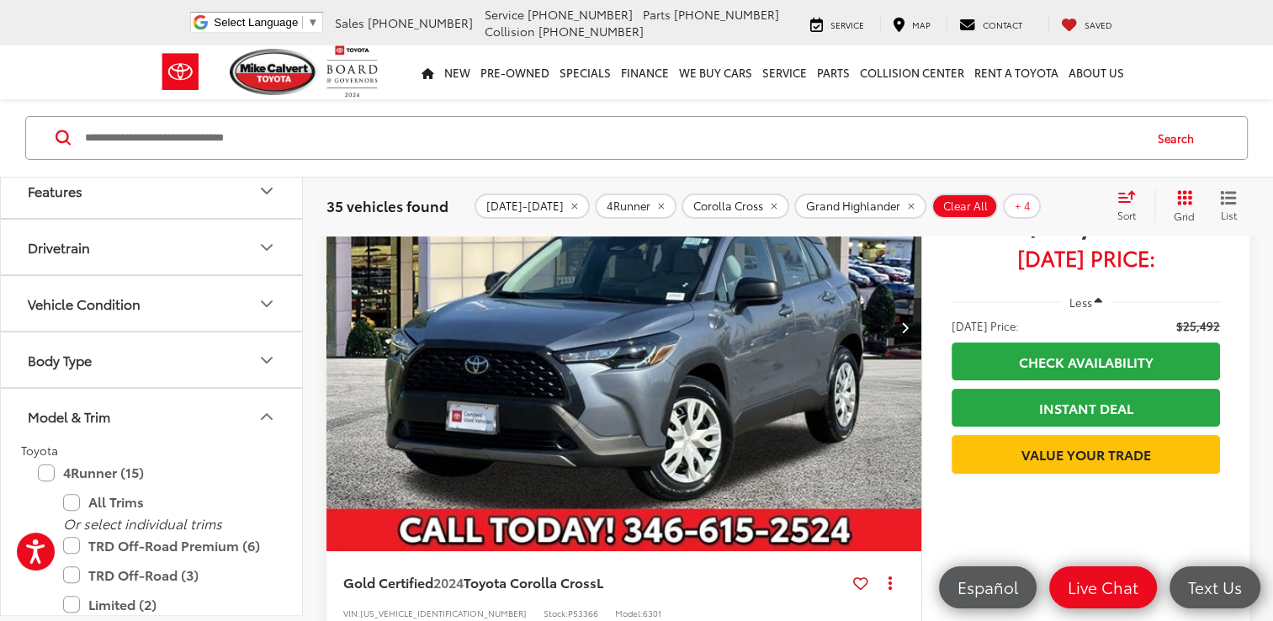
scroll to position [657, 0]
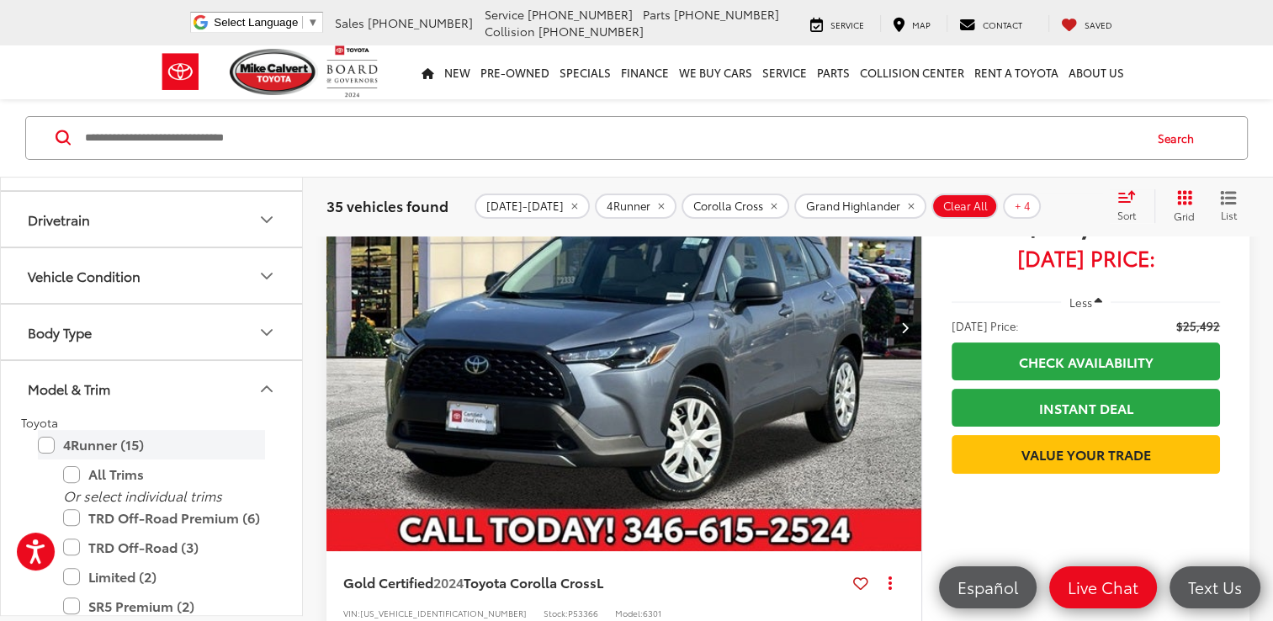
click at [44, 438] on label "4Runner (15)" at bounding box center [151, 445] width 227 height 29
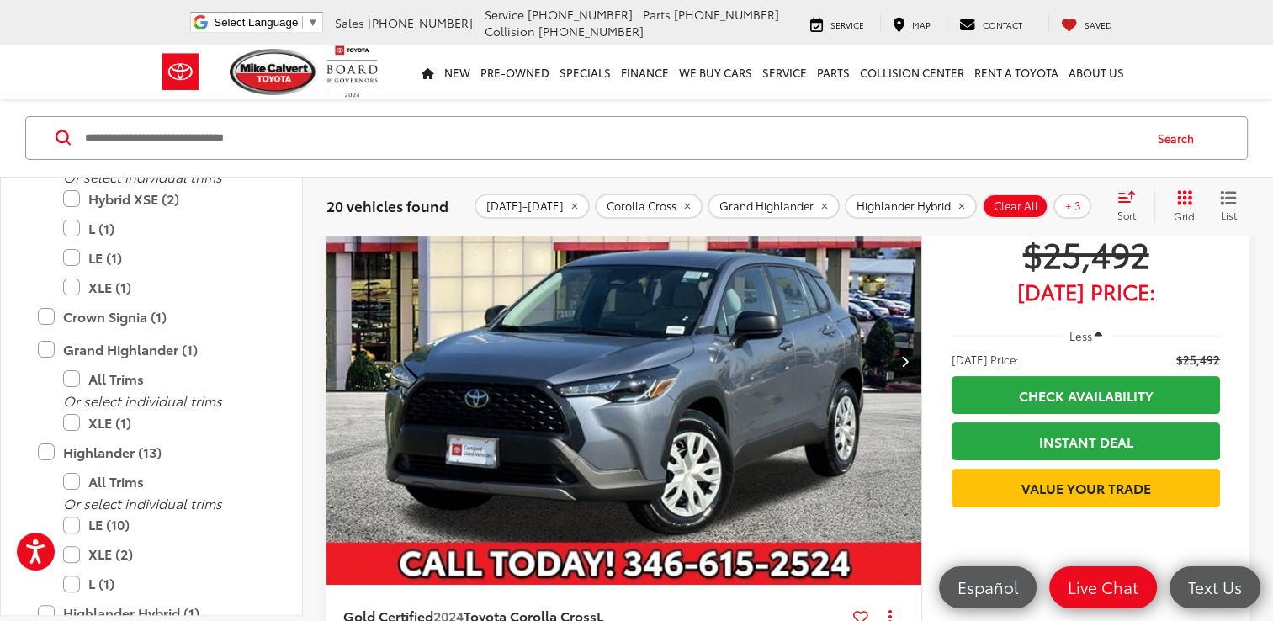
scroll to position [1198, 0]
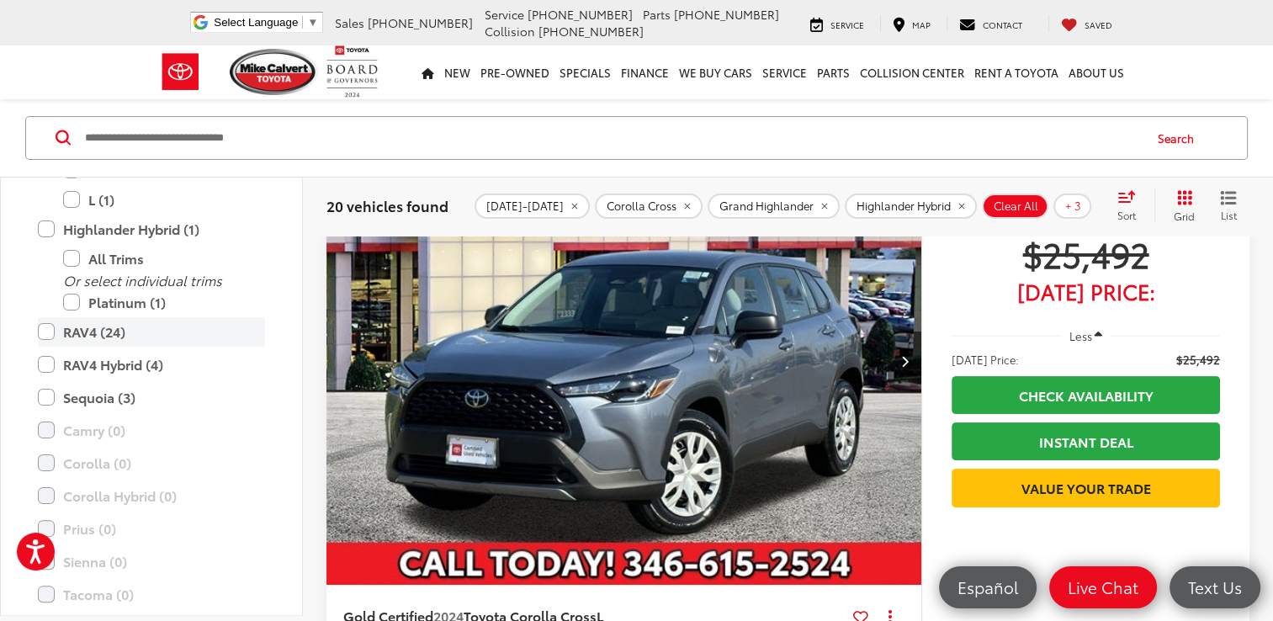
click at [50, 325] on label "RAV4 (24)" at bounding box center [151, 331] width 227 height 29
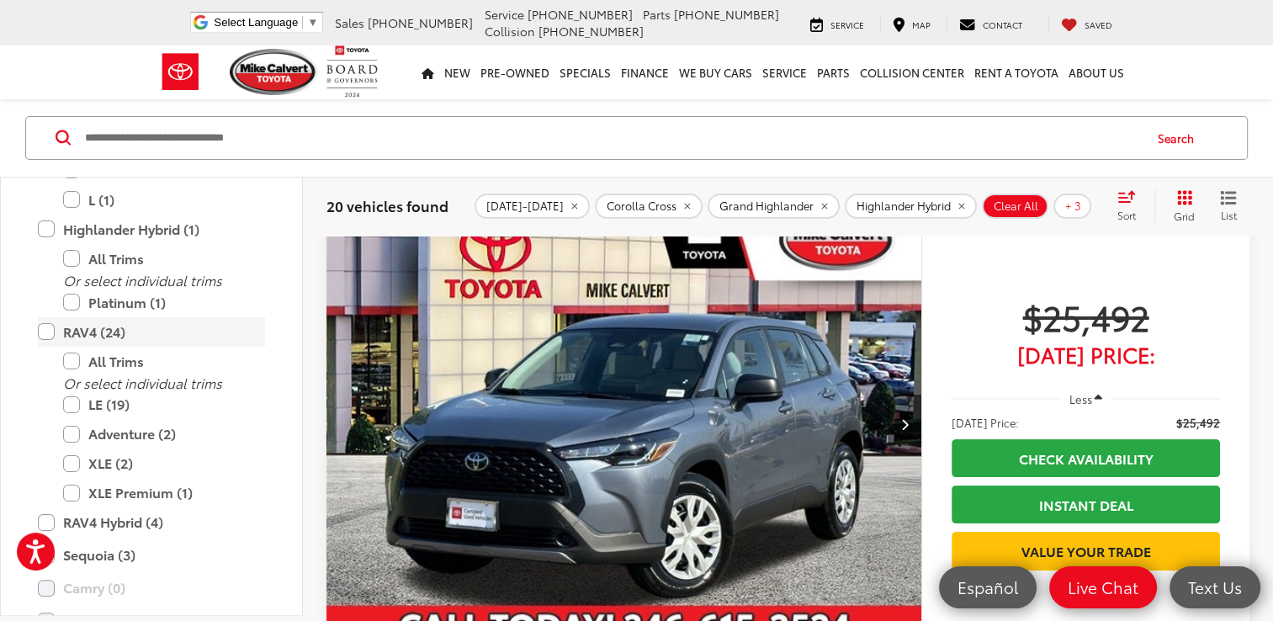
scroll to position [188, 0]
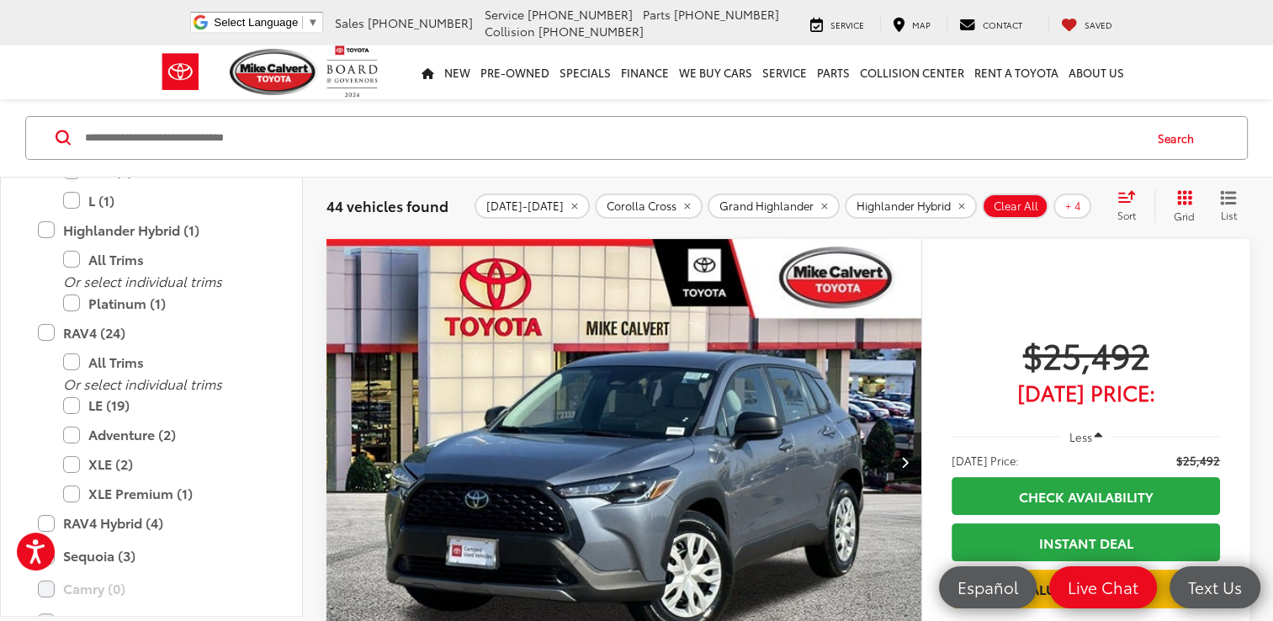
click at [270, 237] on div "Highlander Hybrid (1) All Trims Or select individual trims Platinum (1)" at bounding box center [151, 266] width 261 height 103
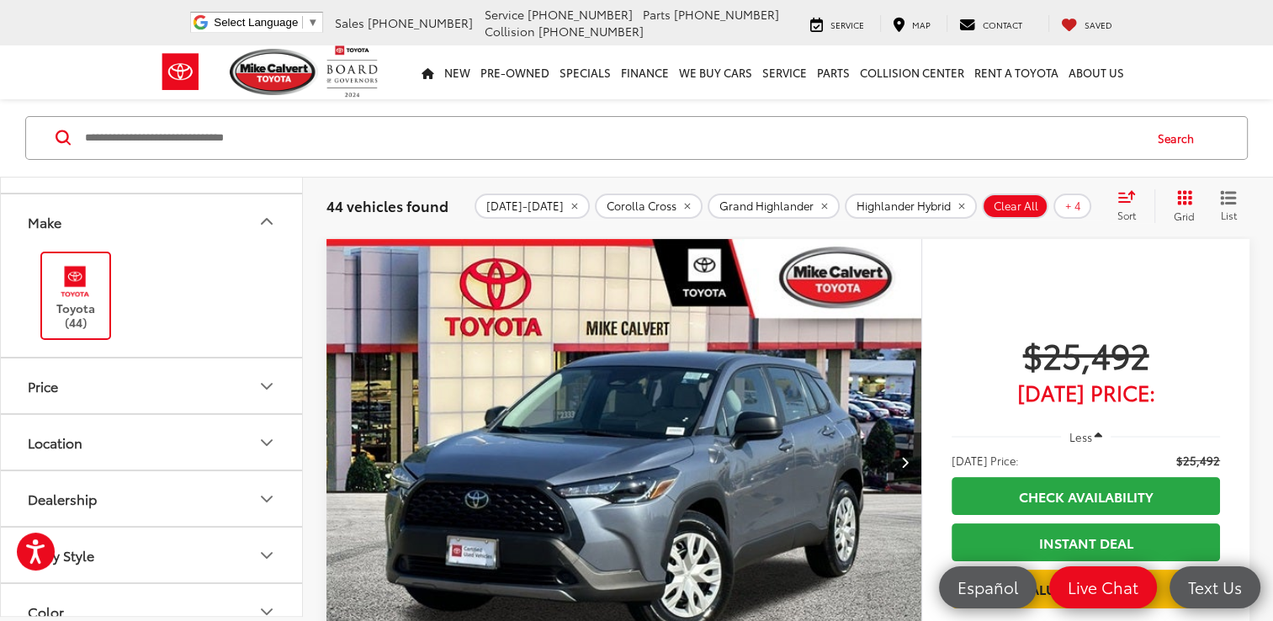
scroll to position [0, 0]
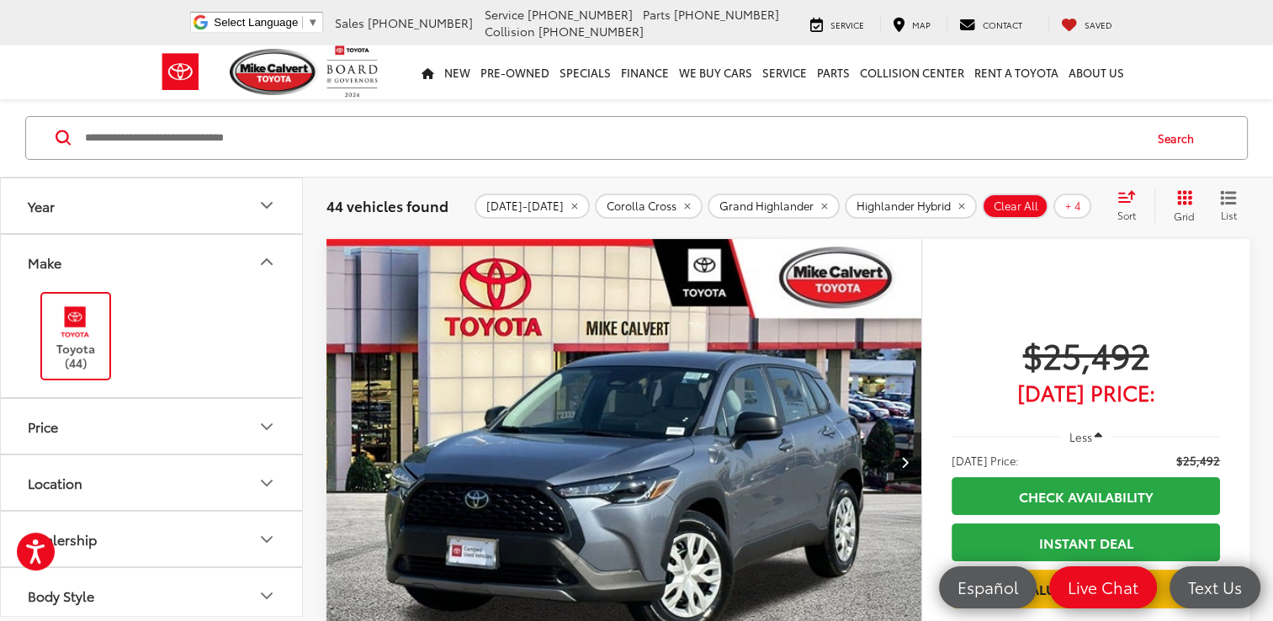
click at [1131, 370] on span "$25,492" at bounding box center [1086, 354] width 268 height 42
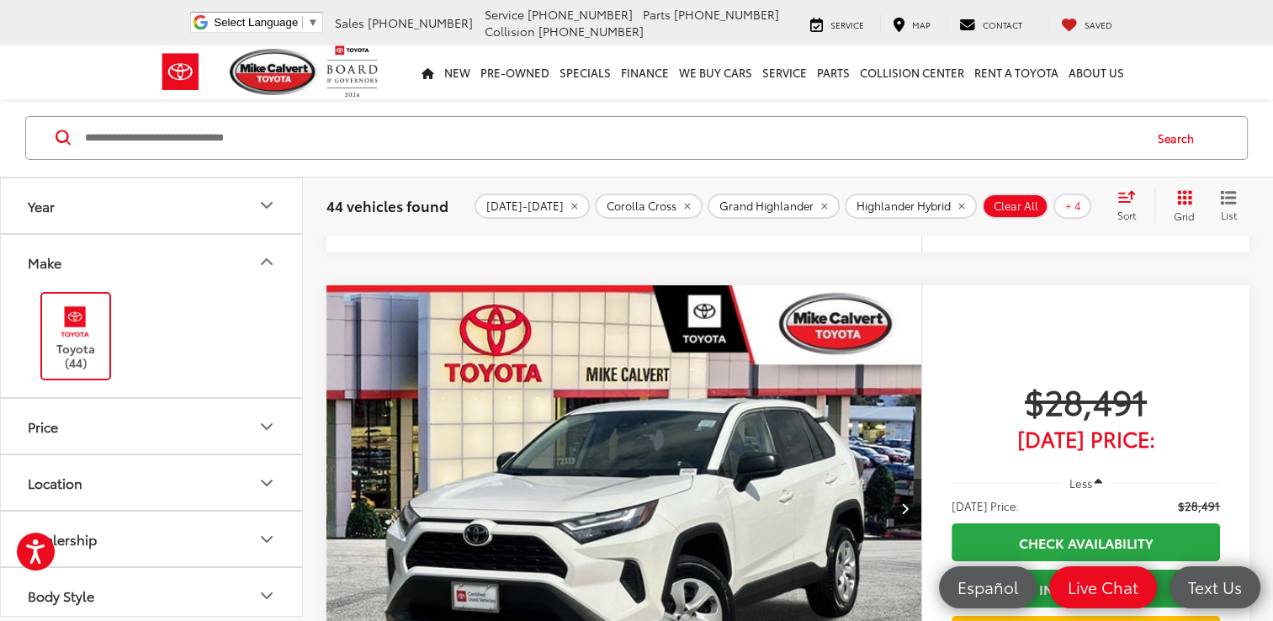
scroll to position [384, 0]
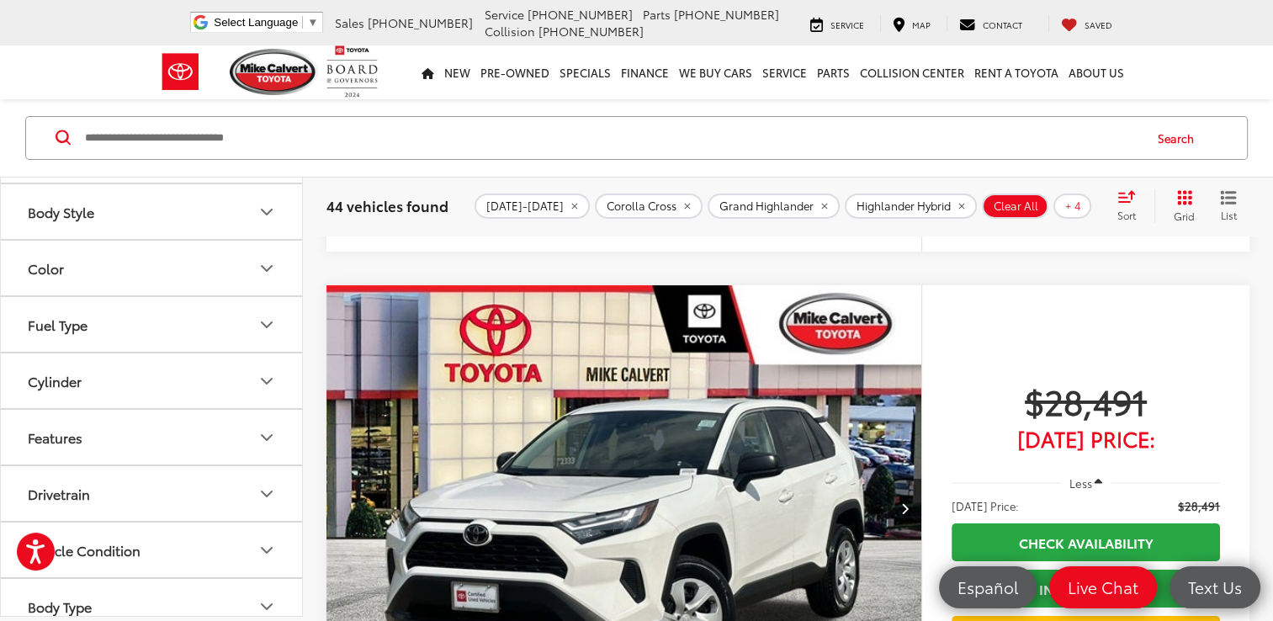
click at [263, 265] on icon "Color" at bounding box center [267, 267] width 20 height 20
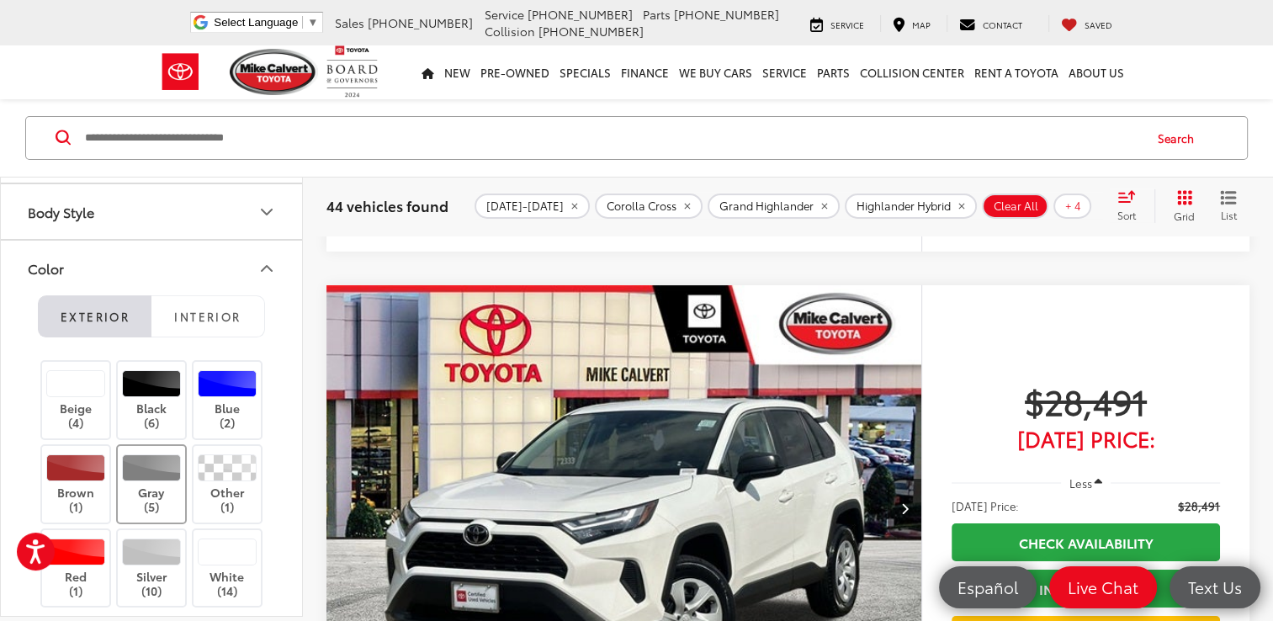
click at [161, 463] on div at bounding box center [152, 467] width 60 height 27
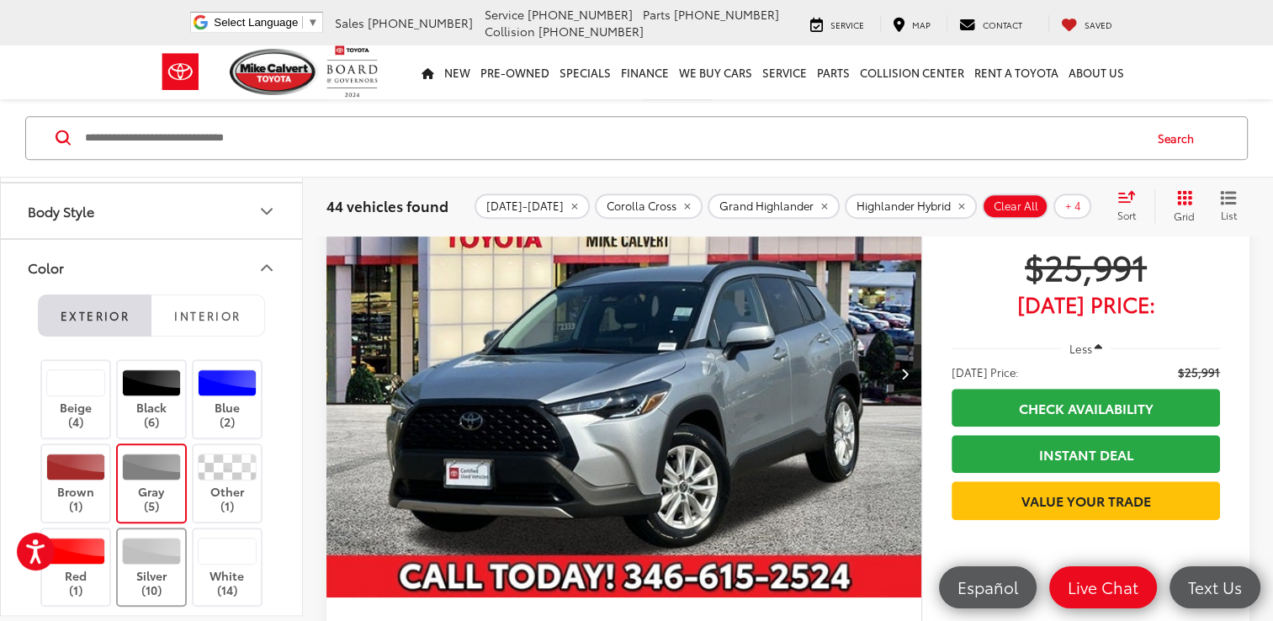
scroll to position [188, 0]
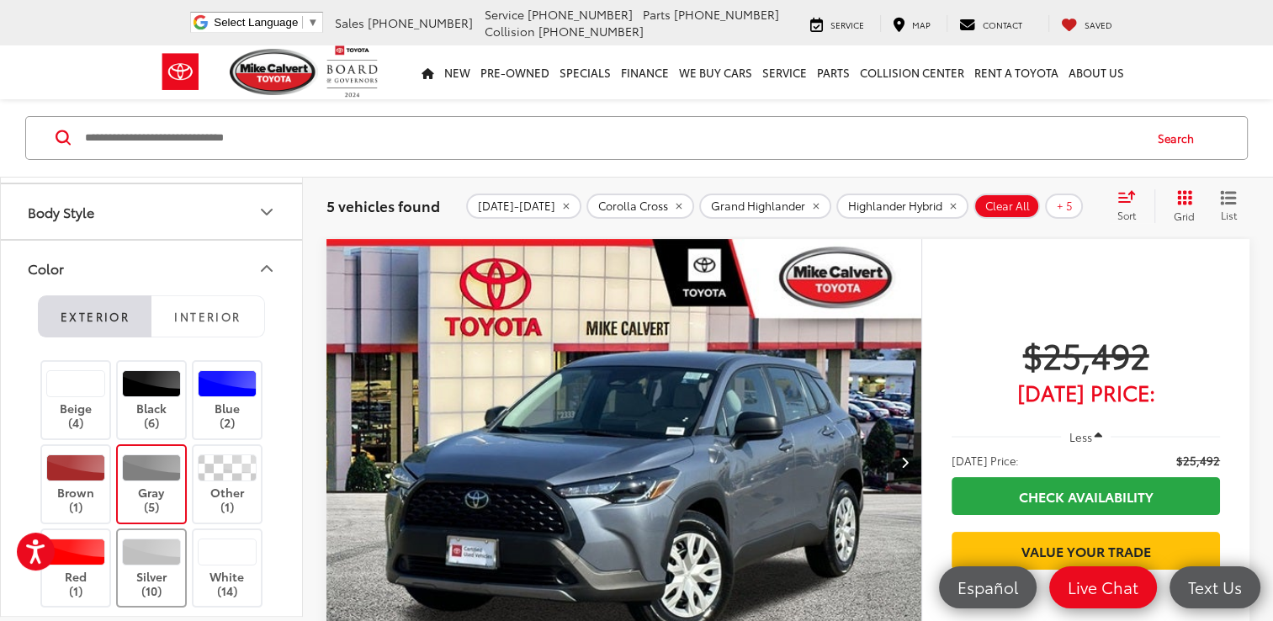
click at [150, 544] on div at bounding box center [152, 552] width 60 height 27
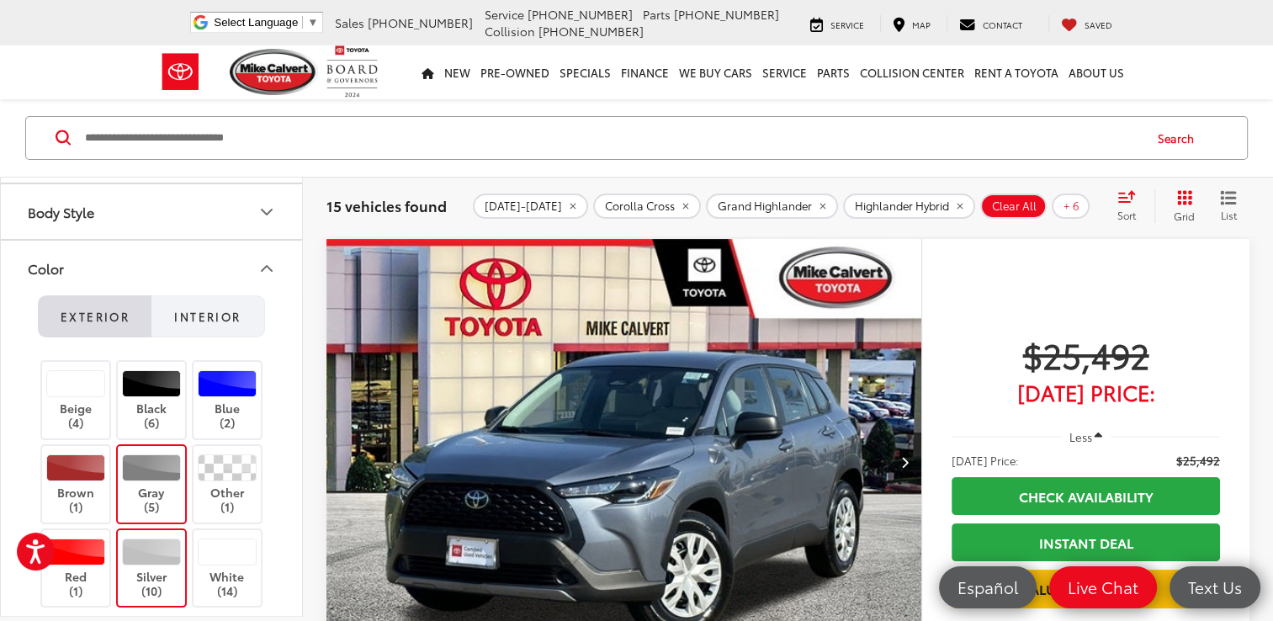
click at [215, 315] on span "Interior" at bounding box center [207, 316] width 66 height 15
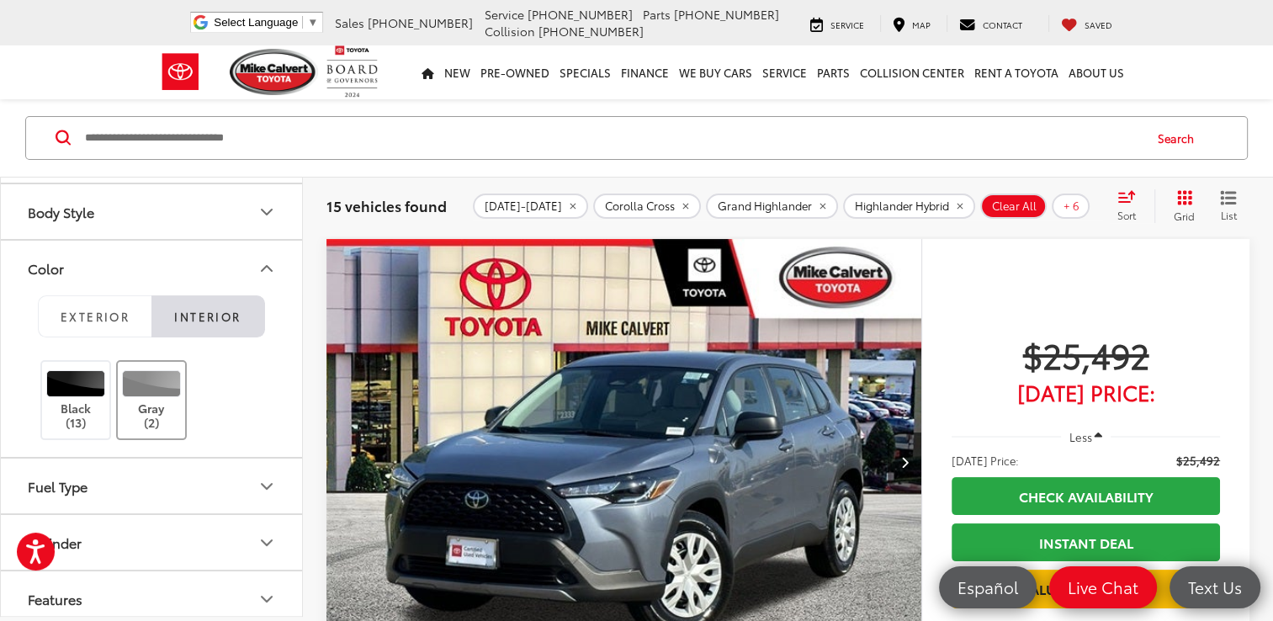
click at [158, 378] on div at bounding box center [152, 383] width 60 height 27
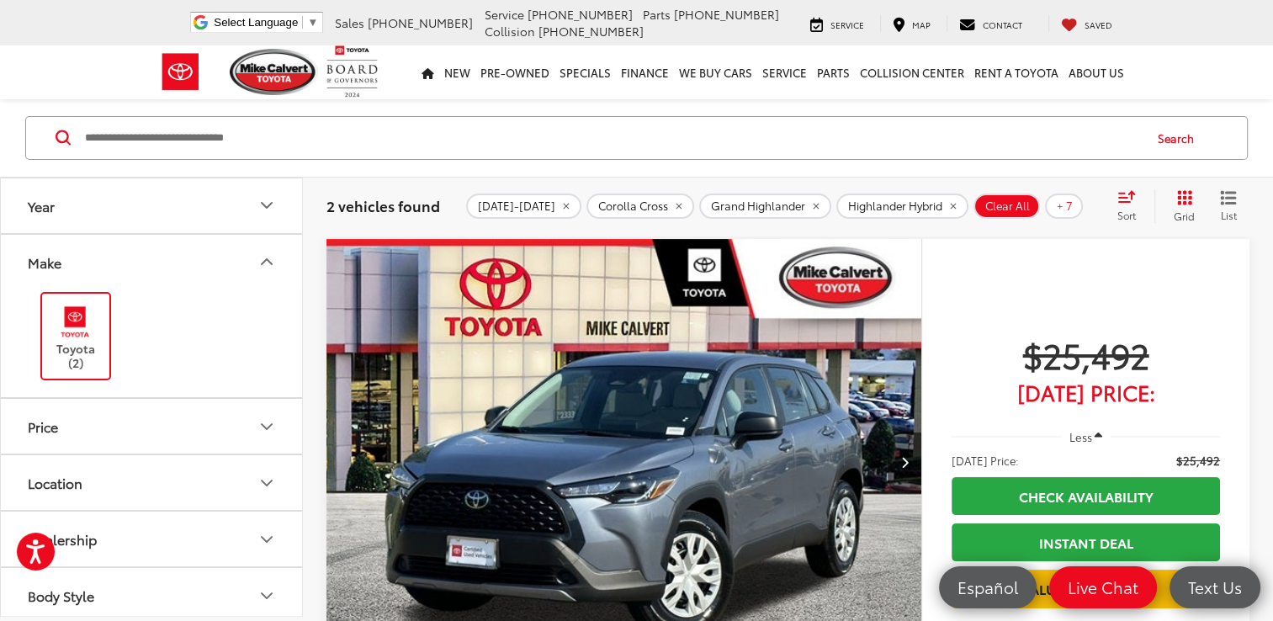
click at [524, 317] on img "2024 Toyota Corolla Cross L 0" at bounding box center [624, 463] width 597 height 448
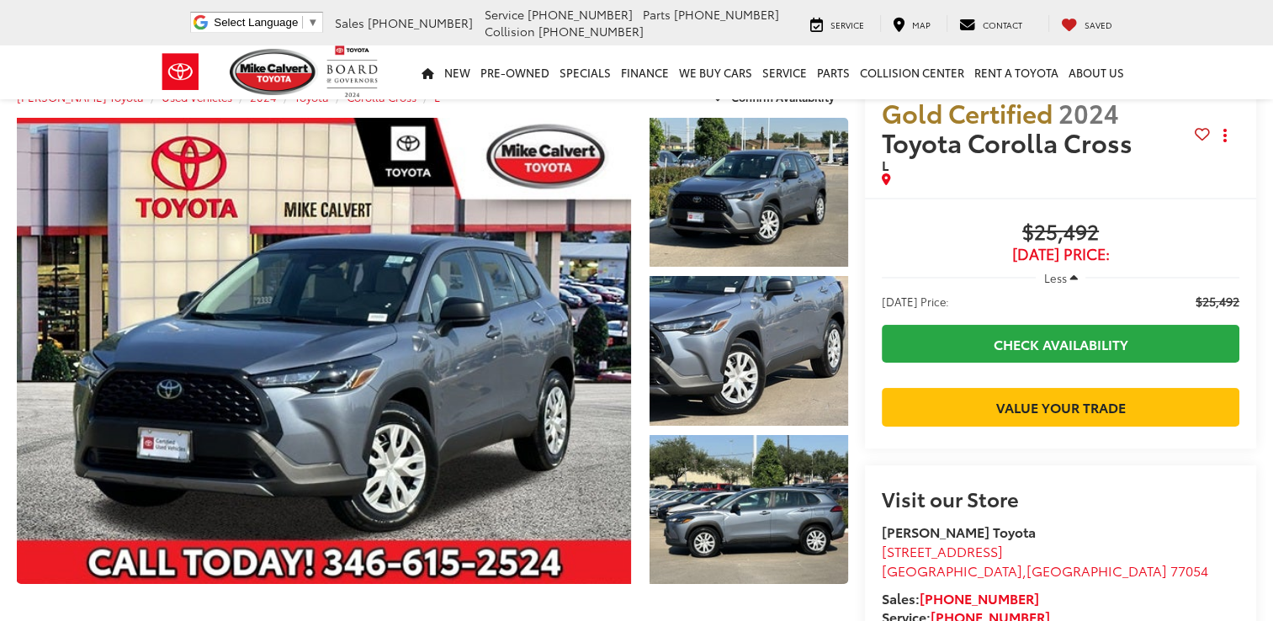
click at [955, 217] on div "Buy $25,492 [DATE] Price: Less [DATE] Price: $25,492 Check Availability Value Y…" at bounding box center [1060, 323] width 391 height 251
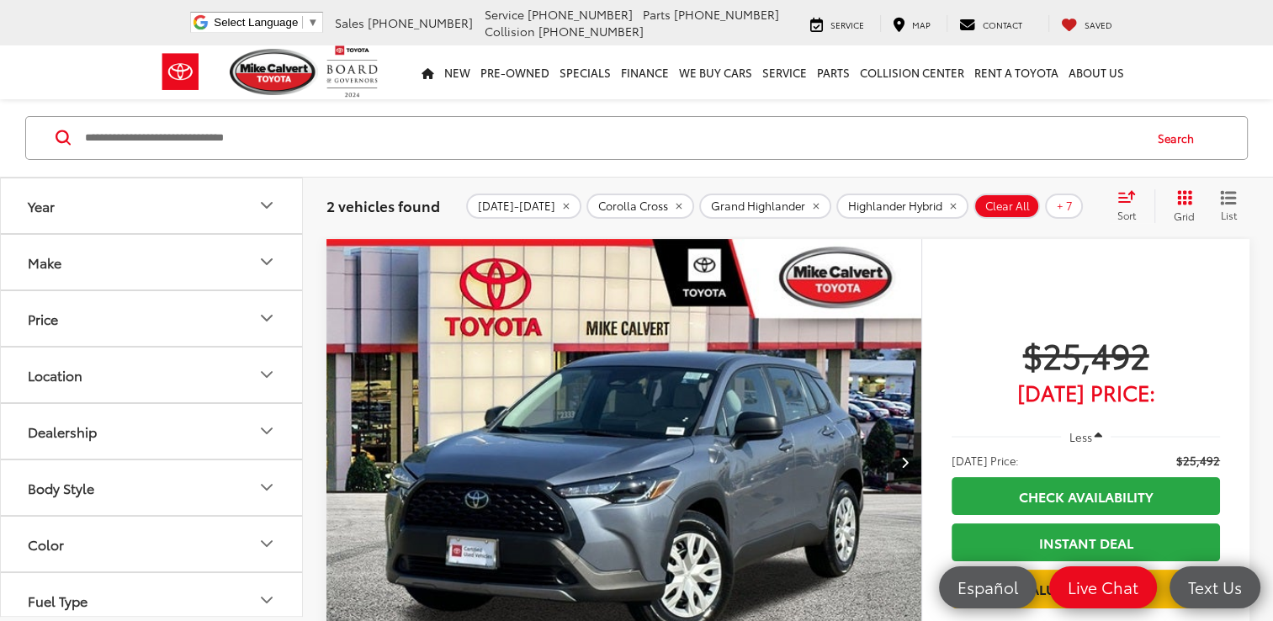
click at [586, 194] on button "Corolla Cross" at bounding box center [640, 206] width 108 height 25
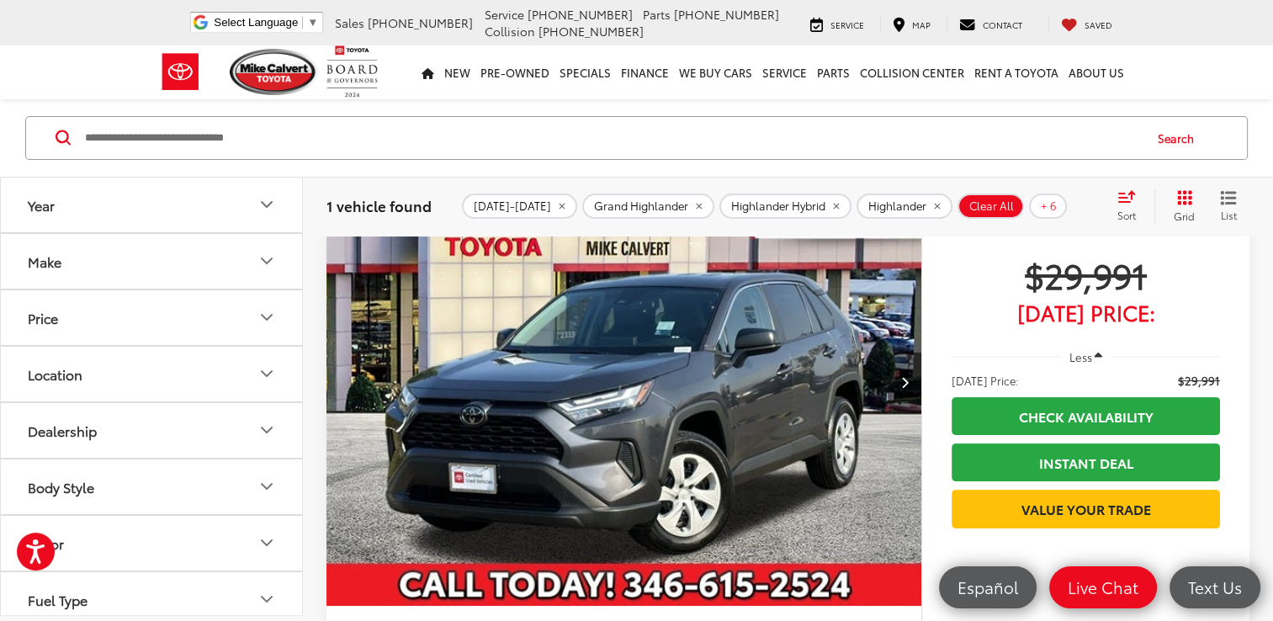
scroll to position [269, 0]
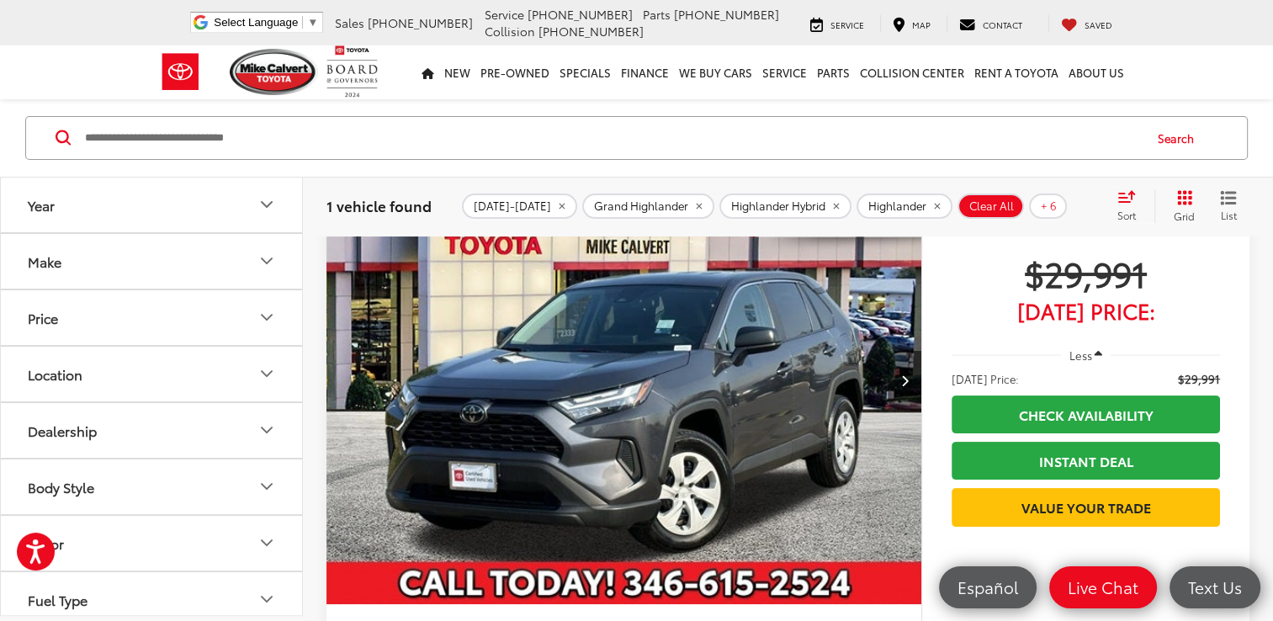
click at [266, 536] on icon "Color" at bounding box center [267, 543] width 20 height 20
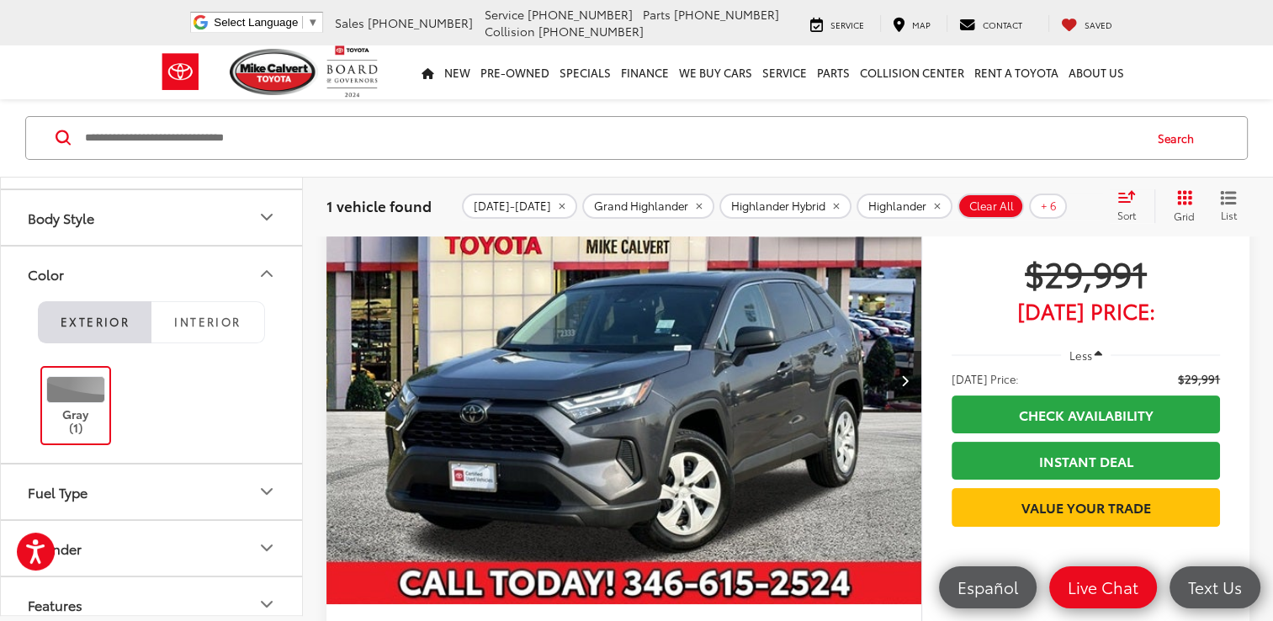
click at [83, 321] on li "Exterior" at bounding box center [95, 322] width 114 height 42
click at [216, 325] on span "Interior" at bounding box center [207, 322] width 66 height 15
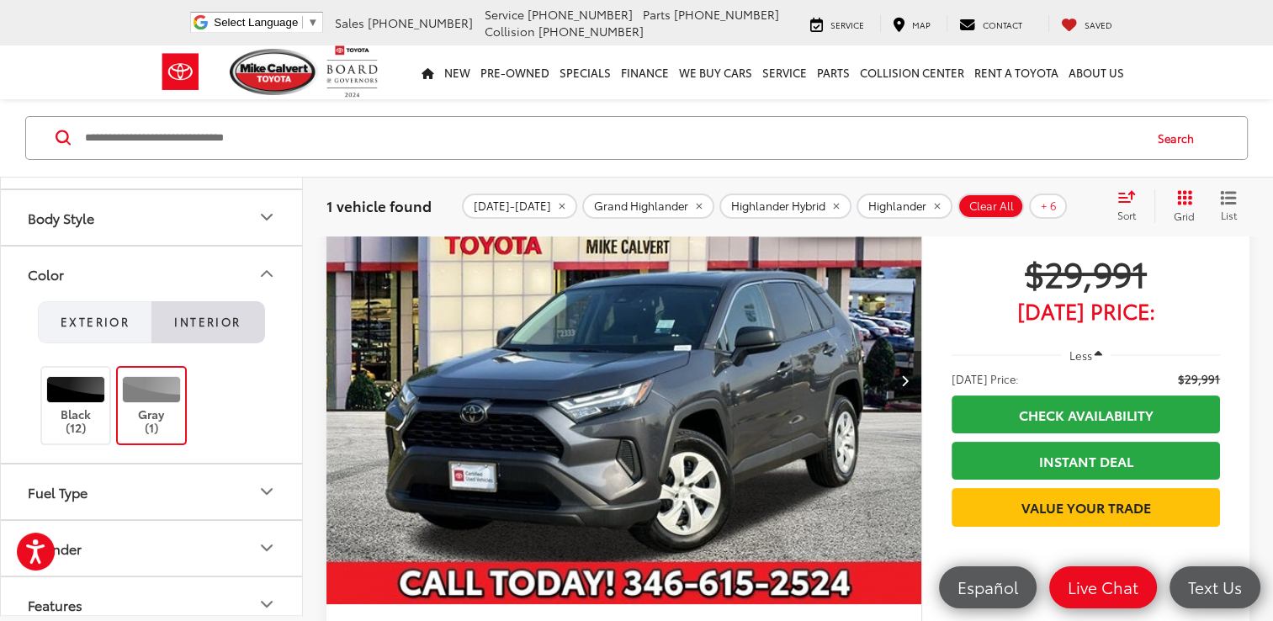
click at [103, 323] on span "Exterior" at bounding box center [95, 322] width 69 height 15
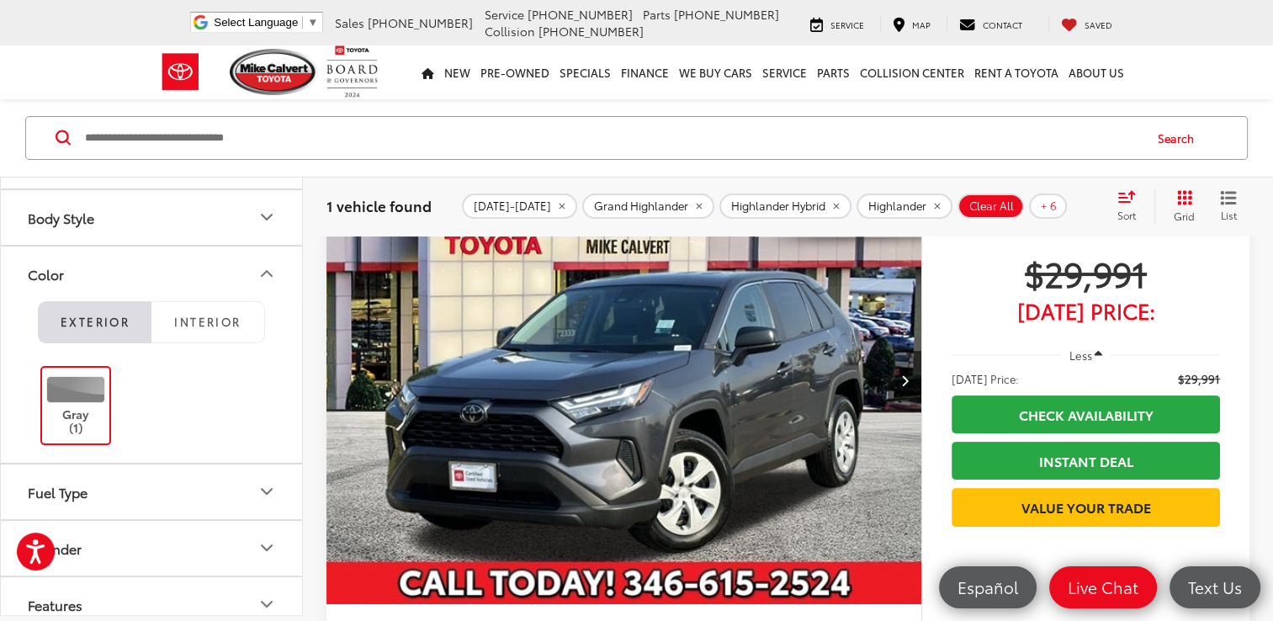
click at [55, 316] on li "Exterior" at bounding box center [95, 322] width 114 height 42
click at [56, 381] on div at bounding box center [76, 389] width 60 height 27
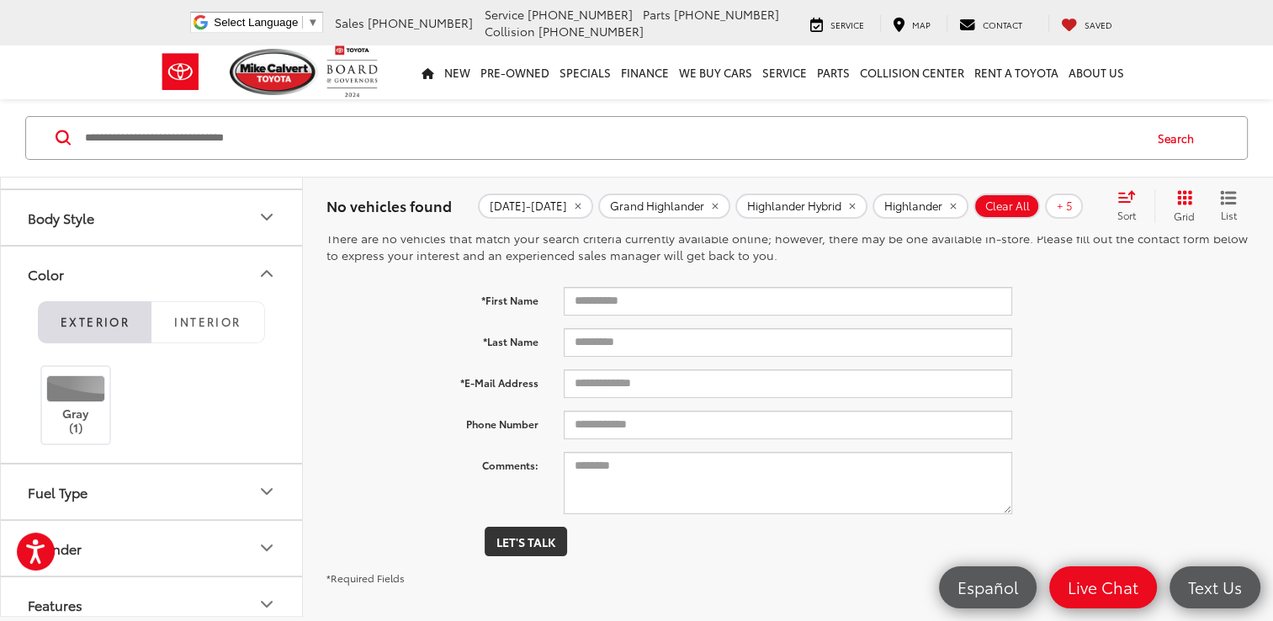
scroll to position [61, 0]
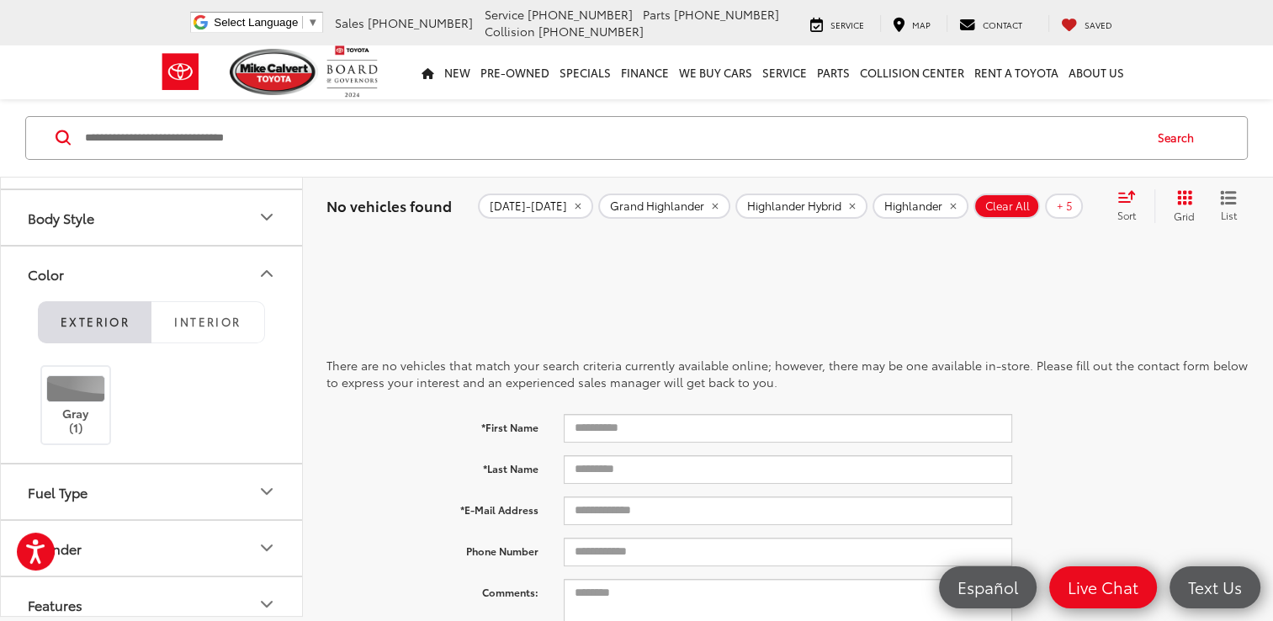
click at [87, 316] on li "Exterior" at bounding box center [95, 322] width 114 height 42
click at [86, 386] on div at bounding box center [76, 388] width 60 height 27
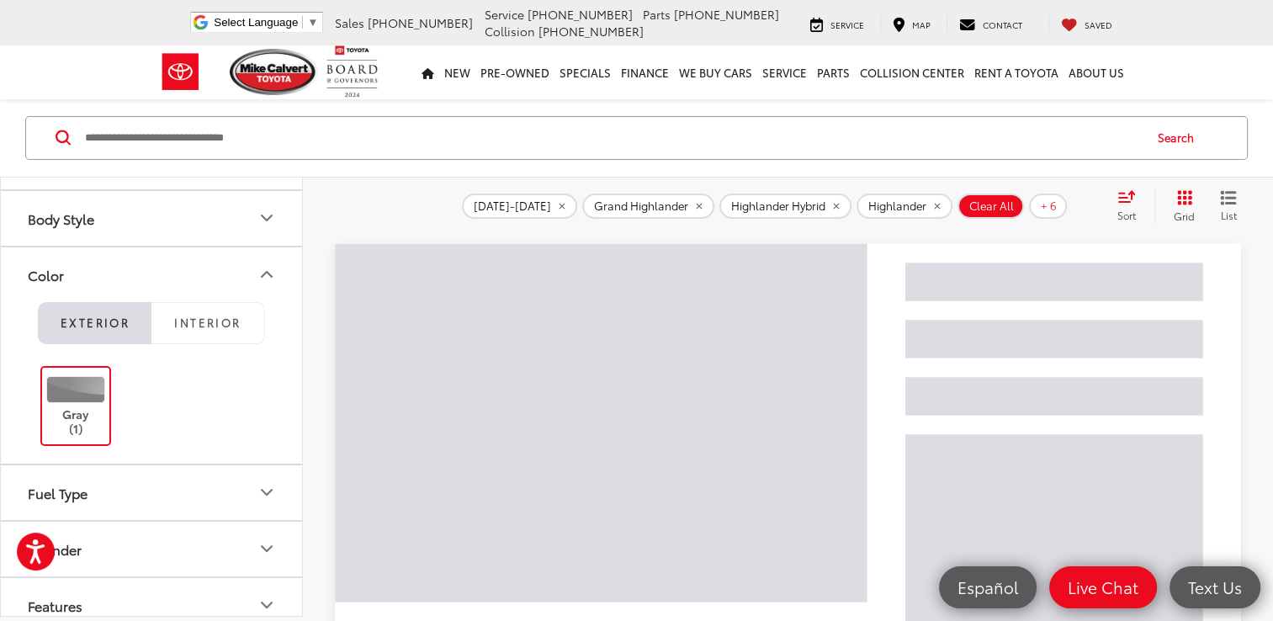
scroll to position [188, 0]
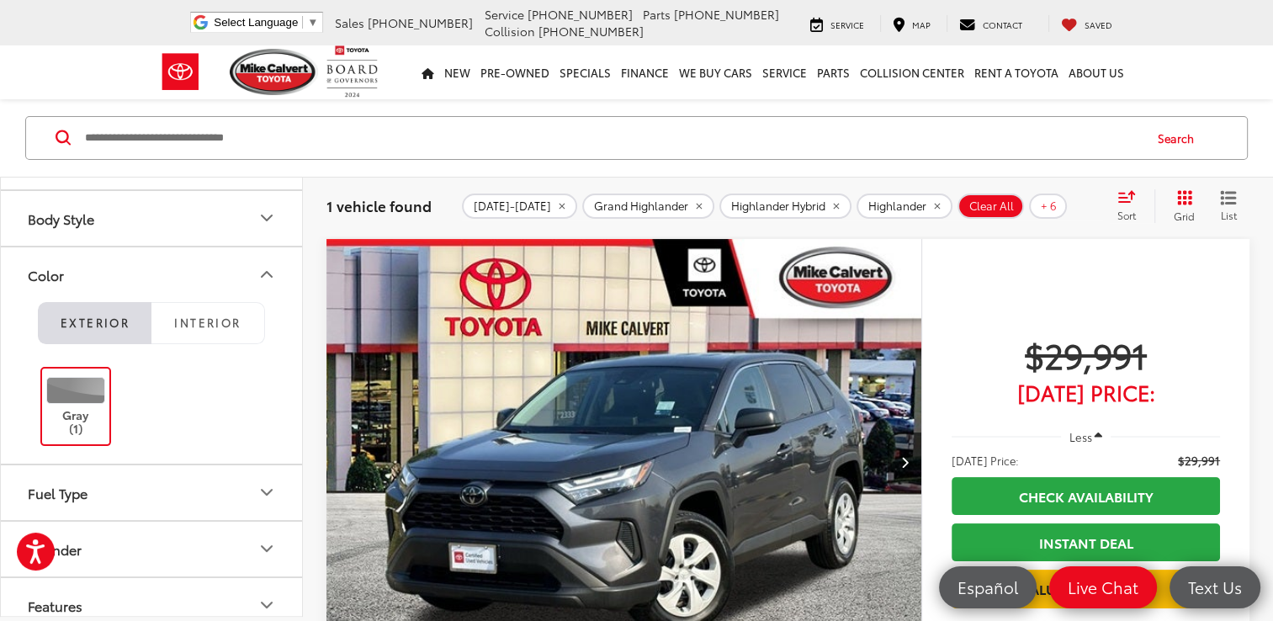
click at [1041, 204] on span "+ 6" at bounding box center [1049, 205] width 16 height 13
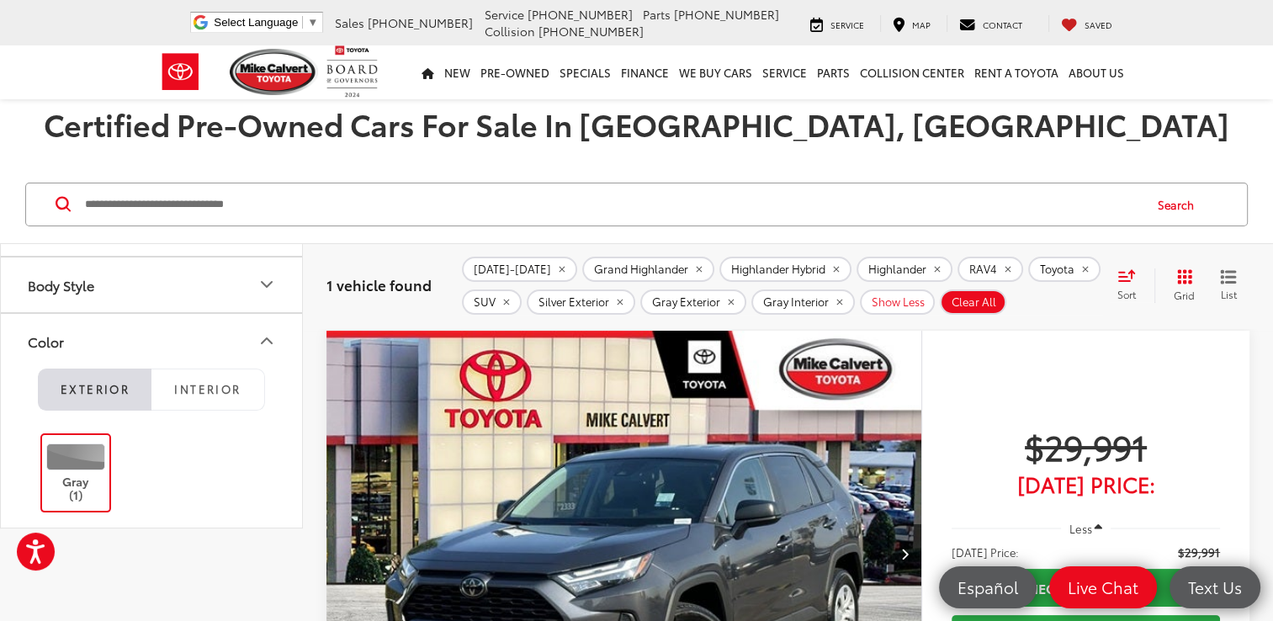
scroll to position [0, 0]
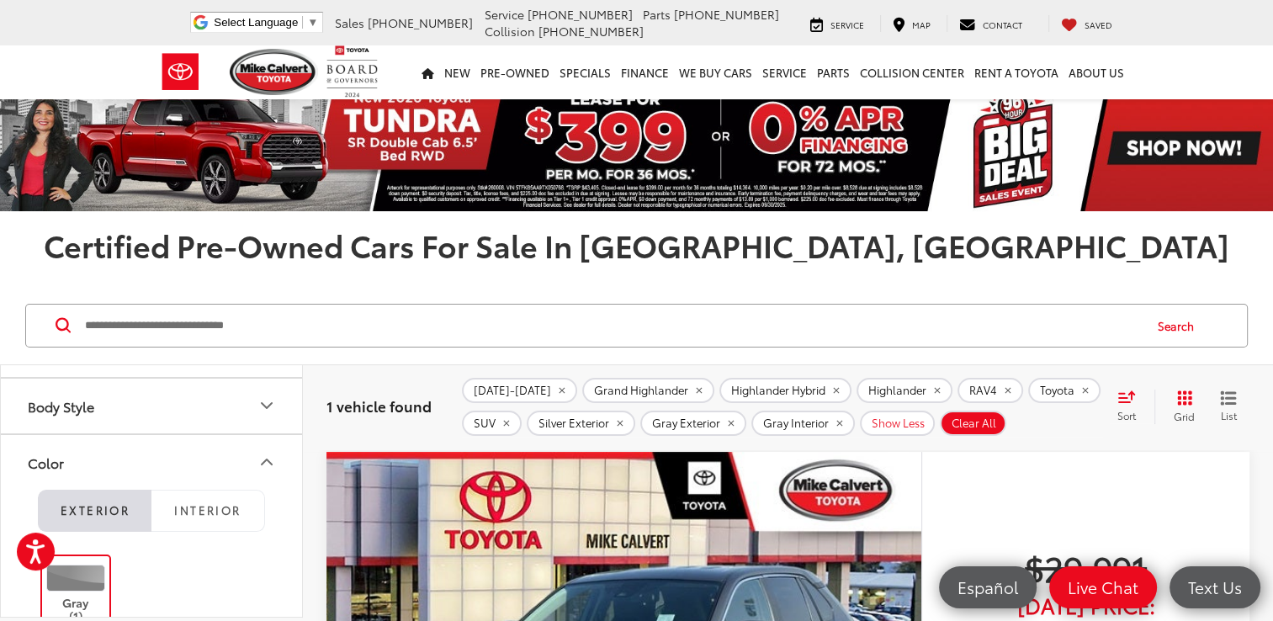
click at [653, 391] on span "Grand Highlander" at bounding box center [641, 390] width 94 height 13
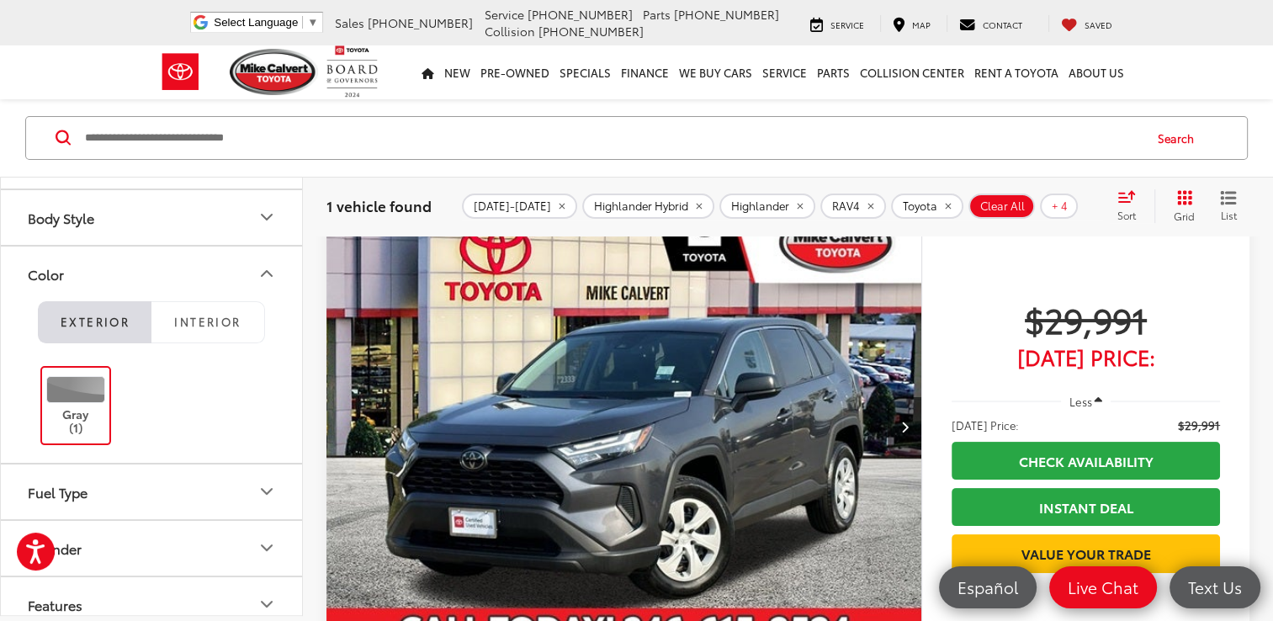
scroll to position [202, 0]
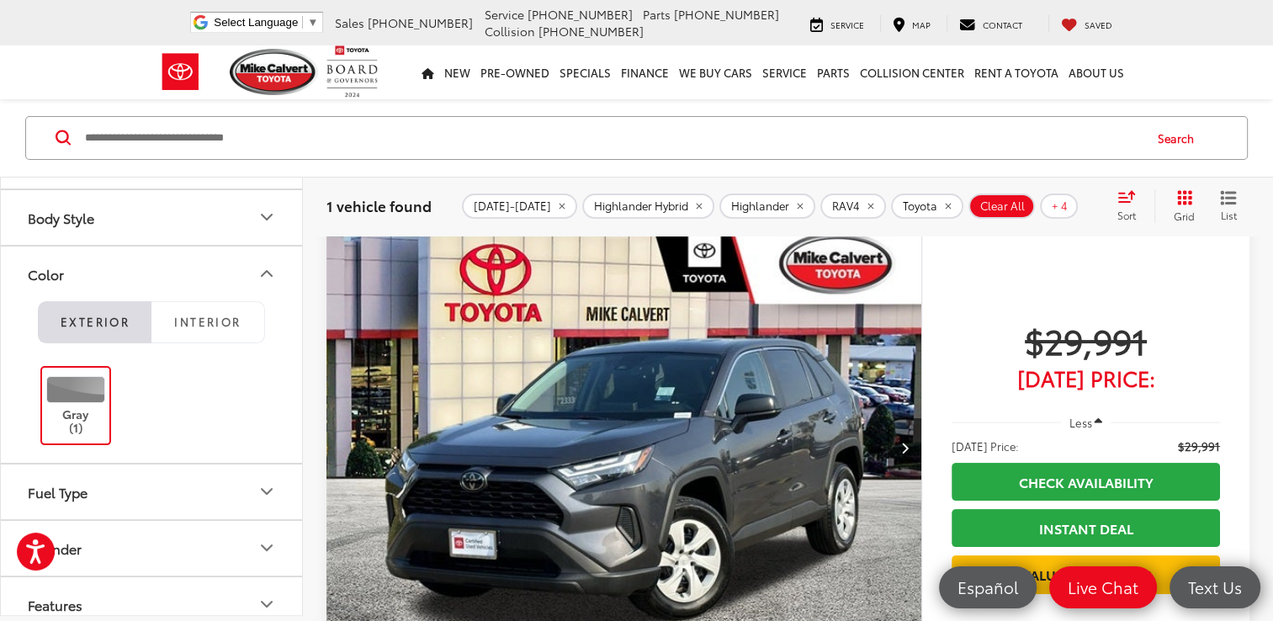
click at [97, 376] on label "Gray (1)" at bounding box center [76, 406] width 68 height 60
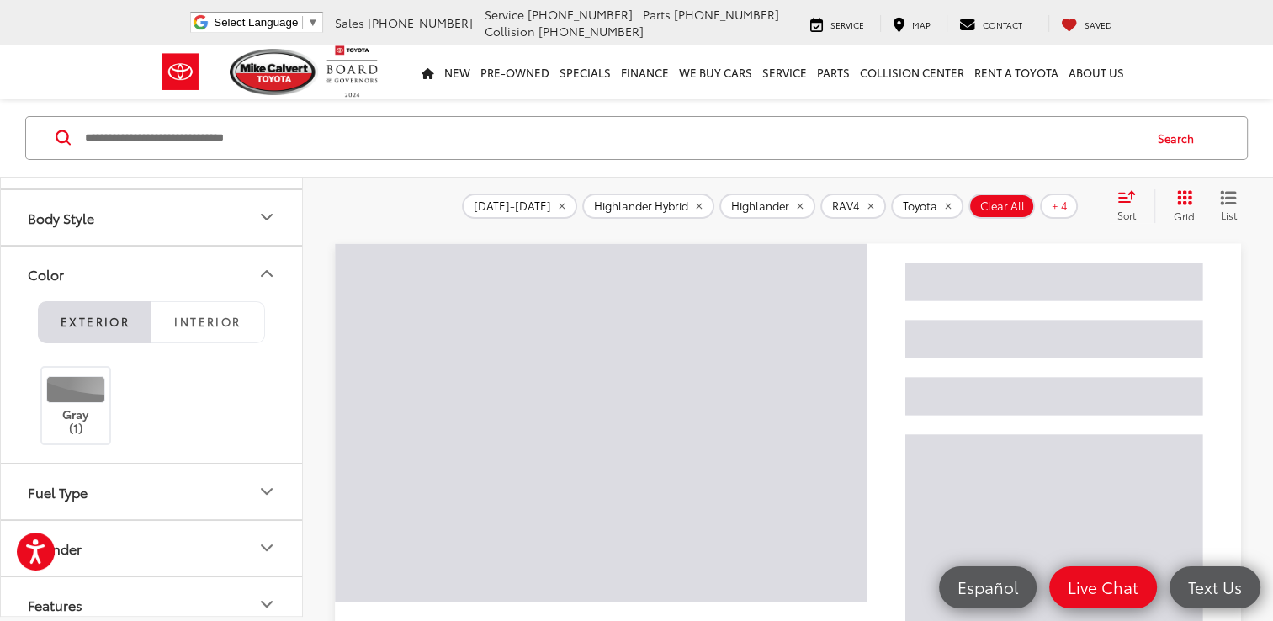
scroll to position [61, 0]
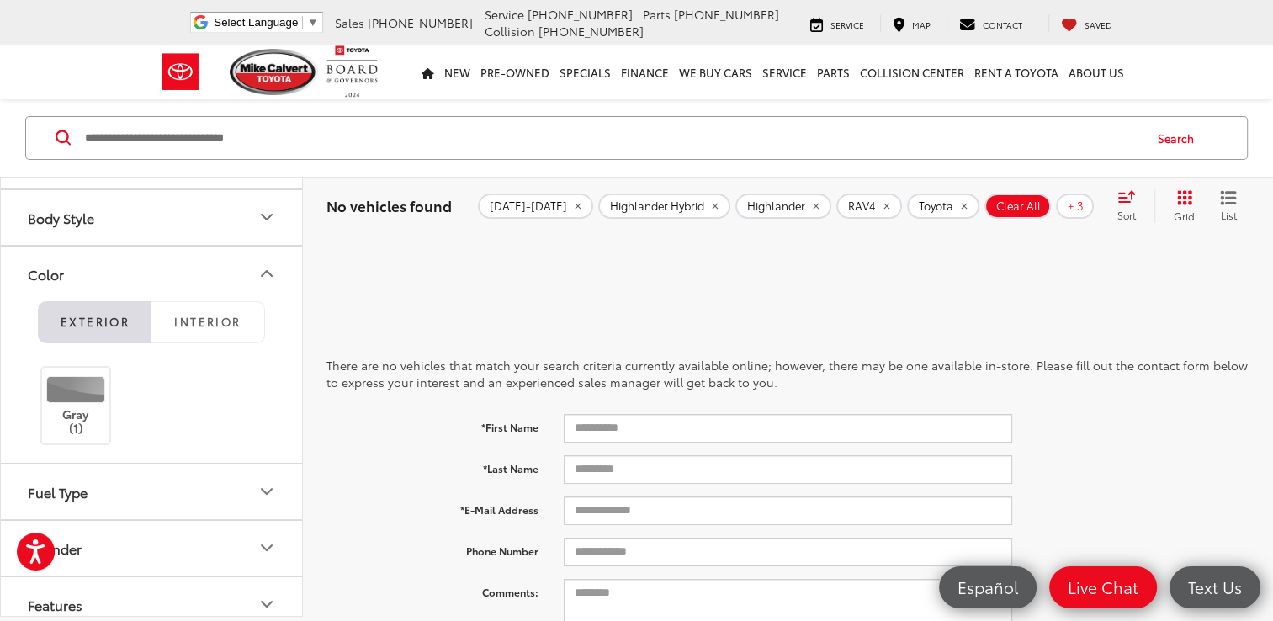
click at [266, 271] on icon "Color" at bounding box center [267, 273] width 20 height 20
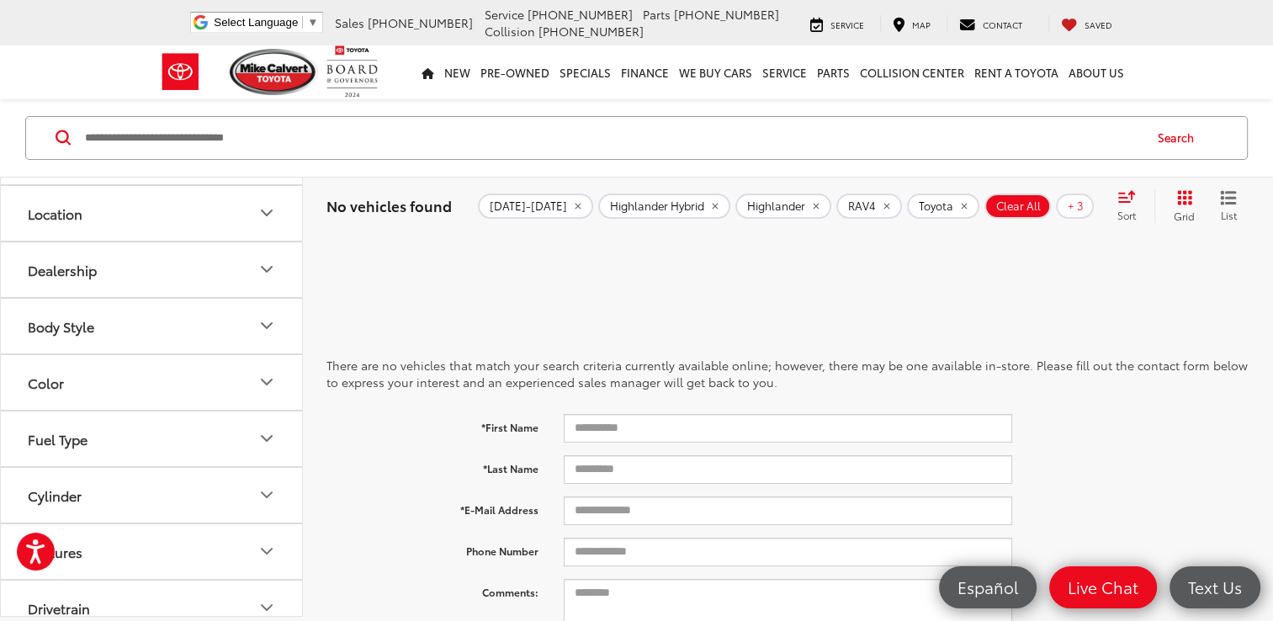
scroll to position [0, 0]
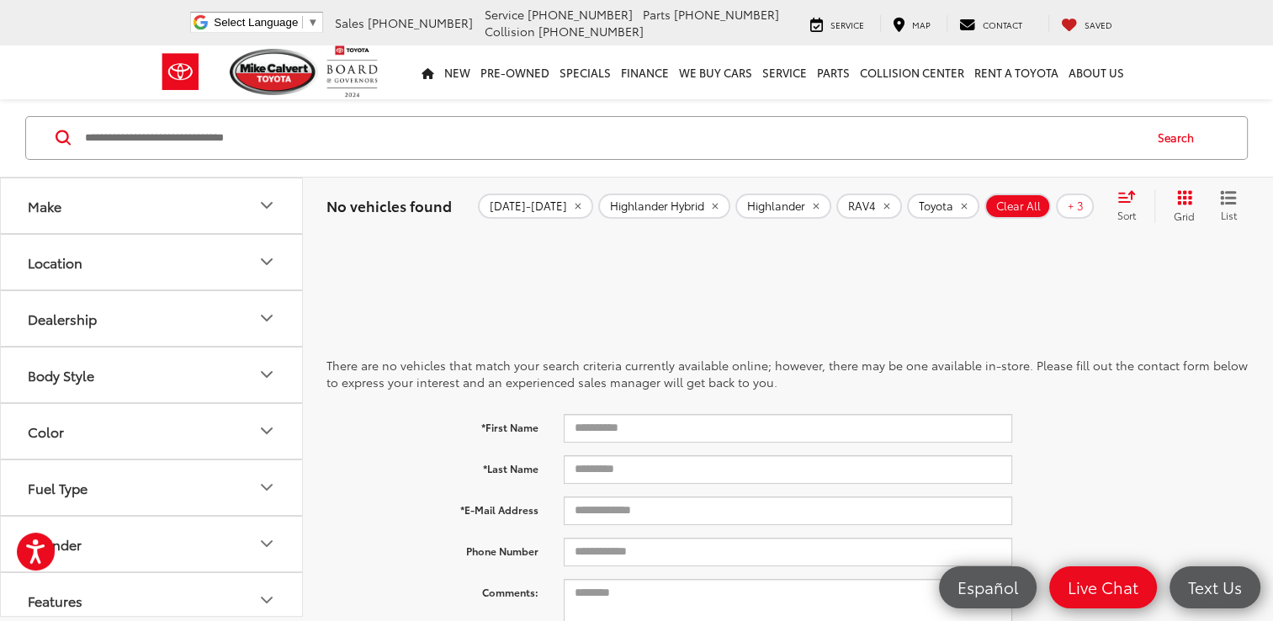
click at [263, 202] on icon "Make" at bounding box center [267, 205] width 20 height 20
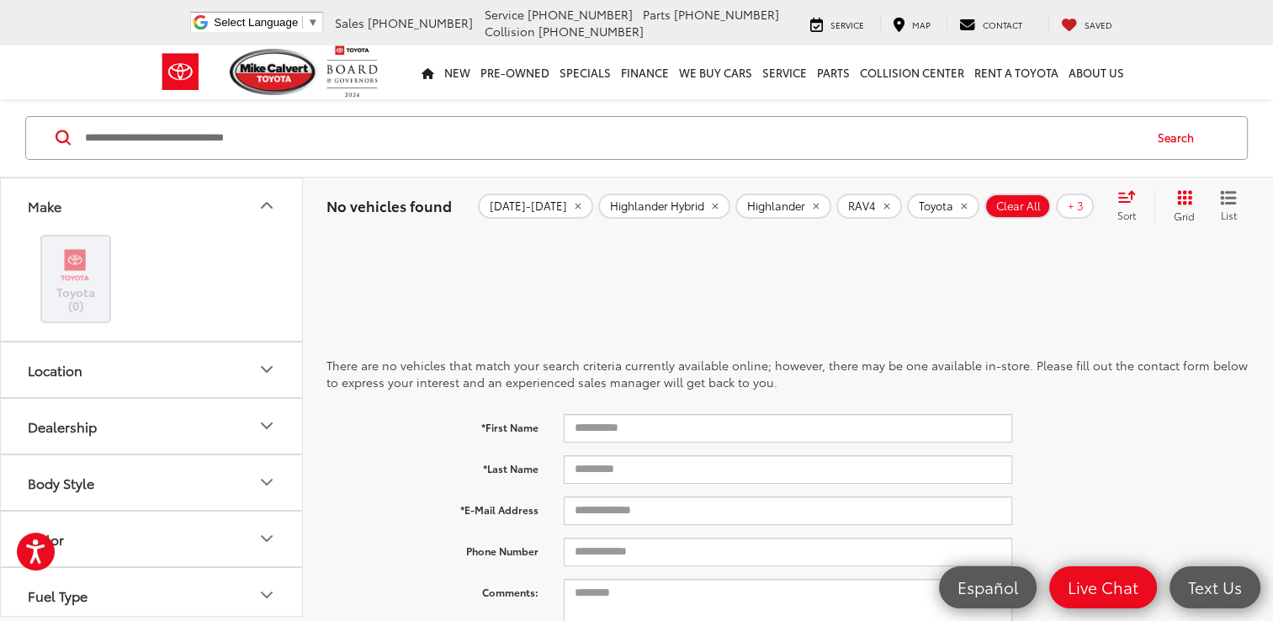
click at [79, 253] on img at bounding box center [75, 265] width 46 height 40
click at [265, 477] on icon "Body Style" at bounding box center [267, 482] width 20 height 20
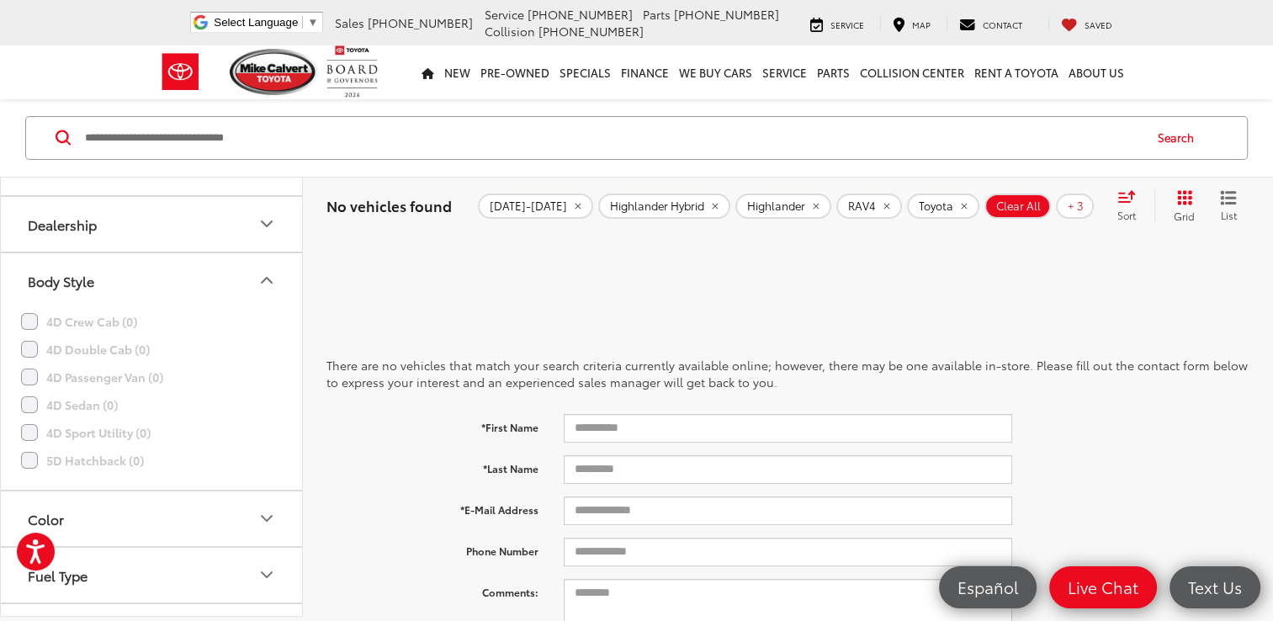
scroll to position [236, 0]
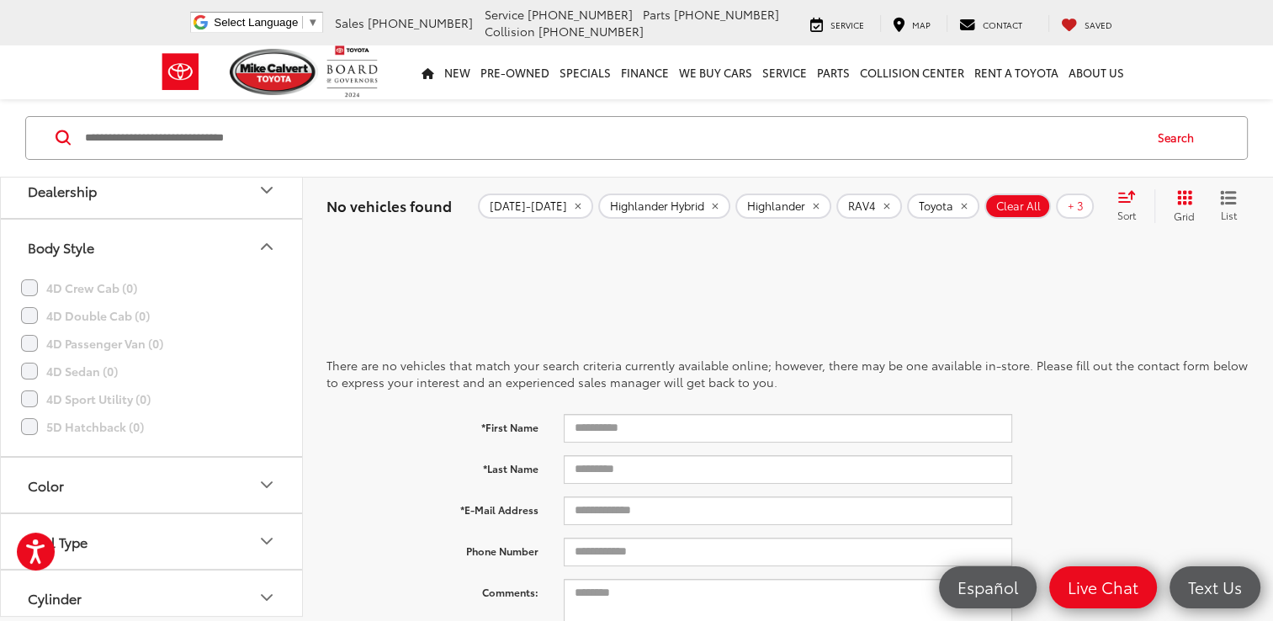
click at [264, 479] on icon "Color" at bounding box center [267, 485] width 20 height 20
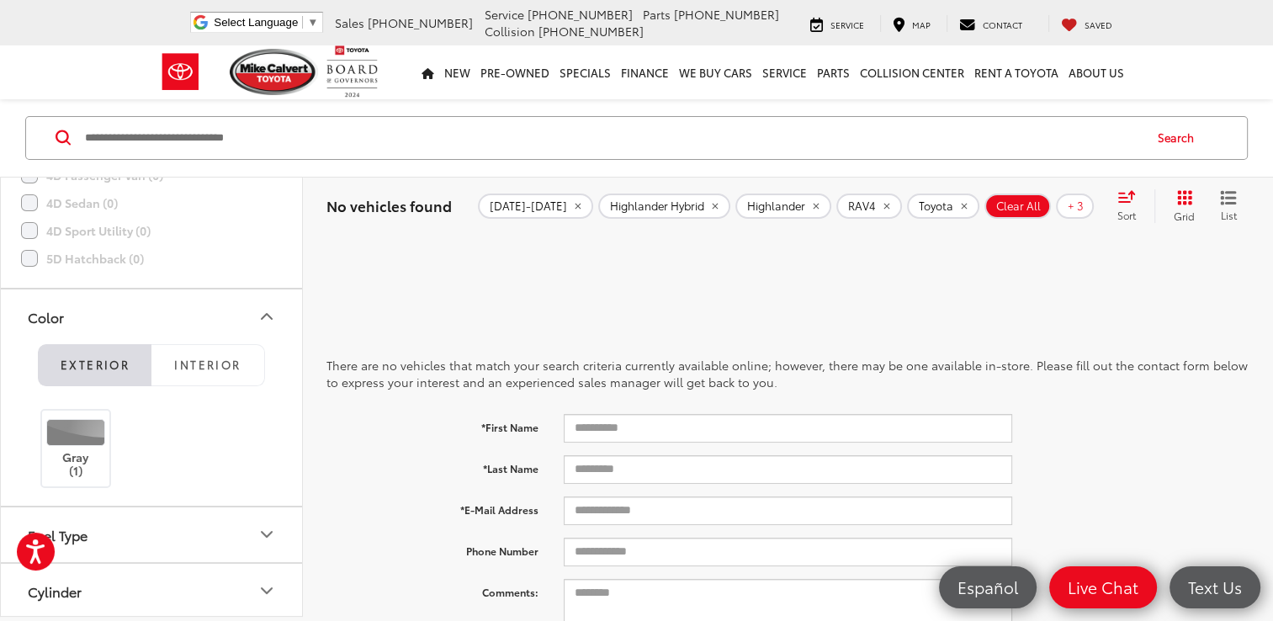
scroll to position [438, 0]
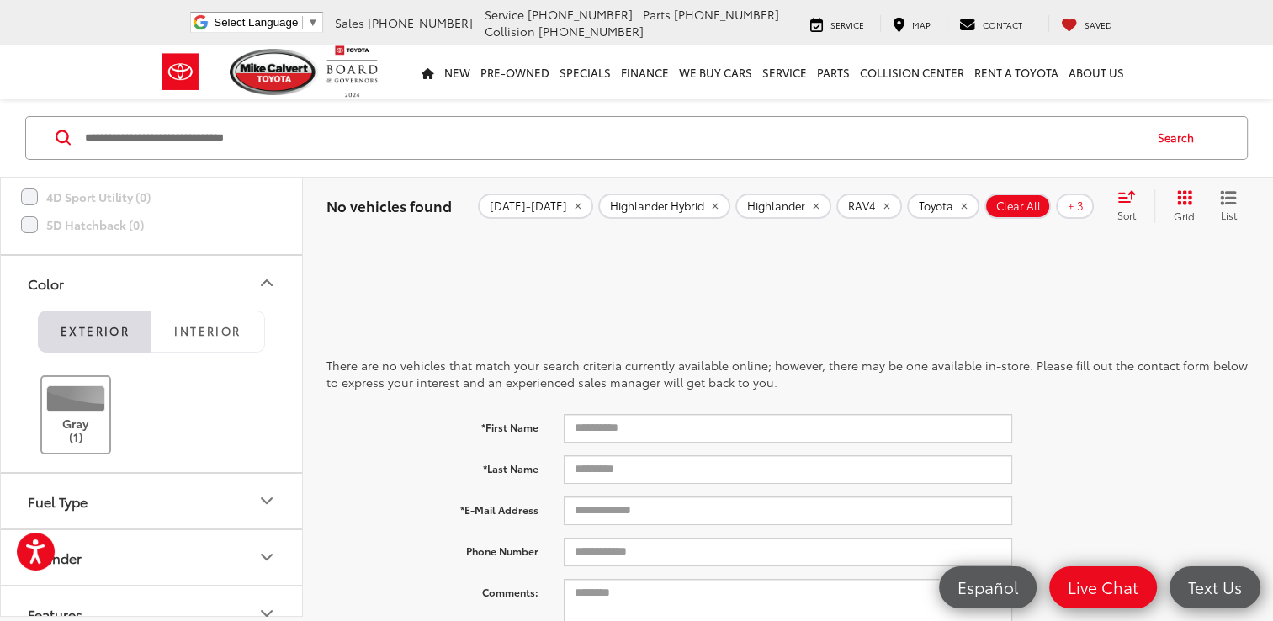
click at [75, 419] on label "Gray (1)" at bounding box center [76, 415] width 68 height 60
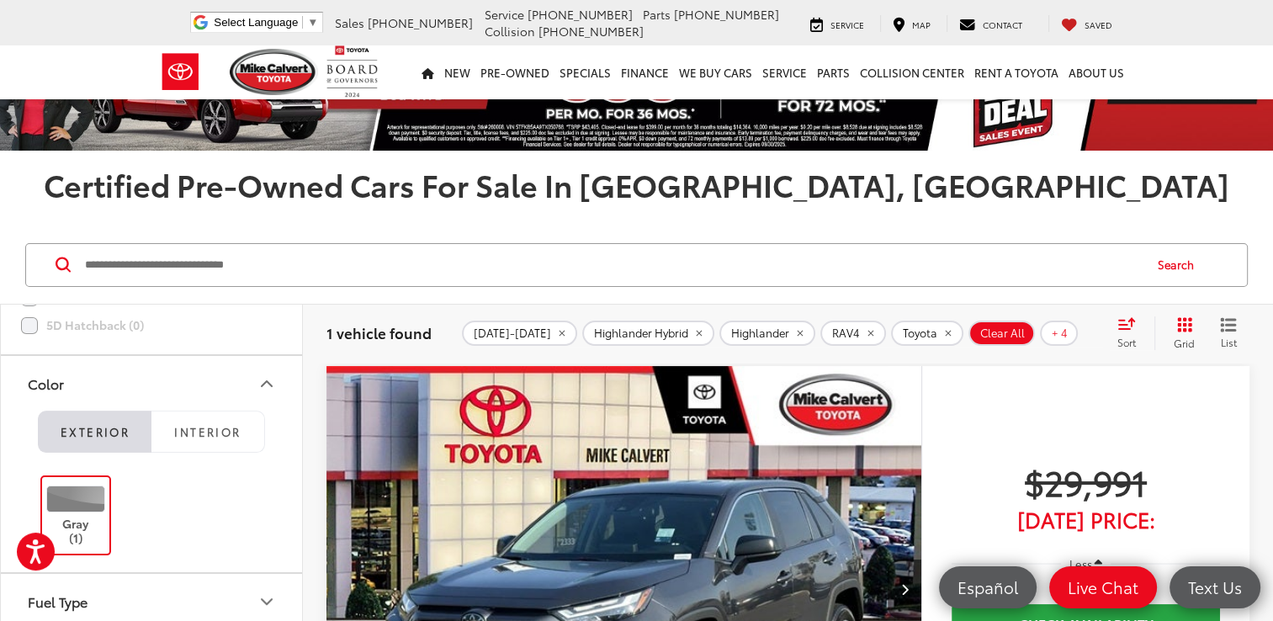
scroll to position [188, 0]
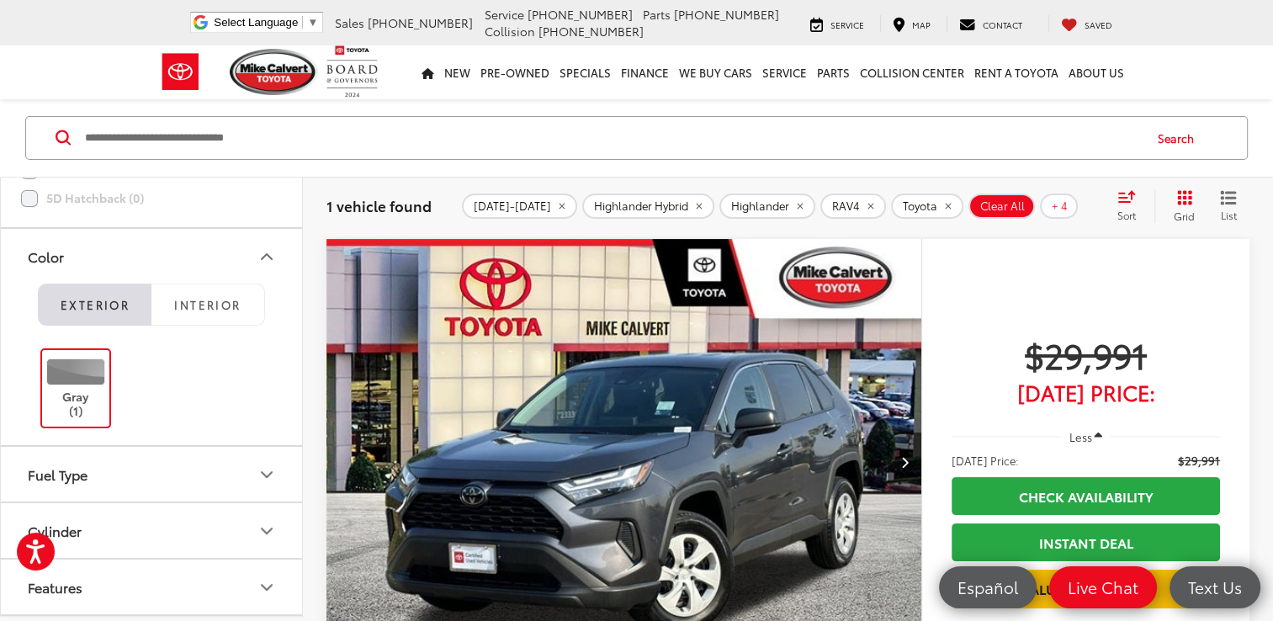
click at [102, 358] on label "Gray (1)" at bounding box center [76, 388] width 68 height 60
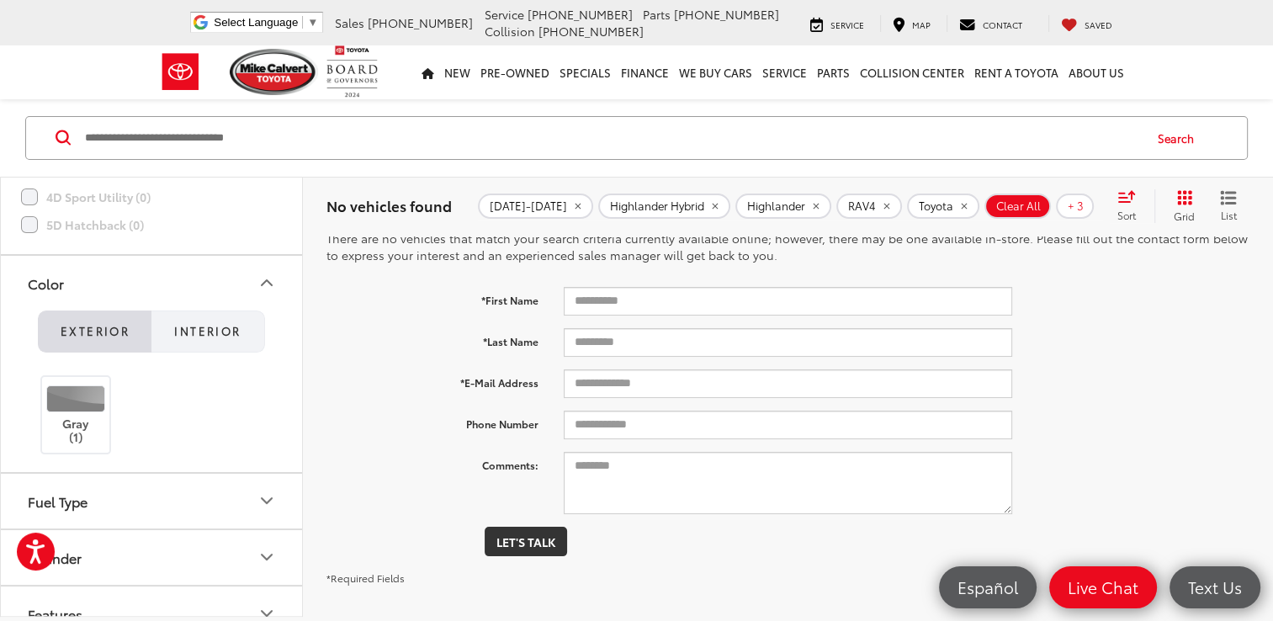
scroll to position [61, 0]
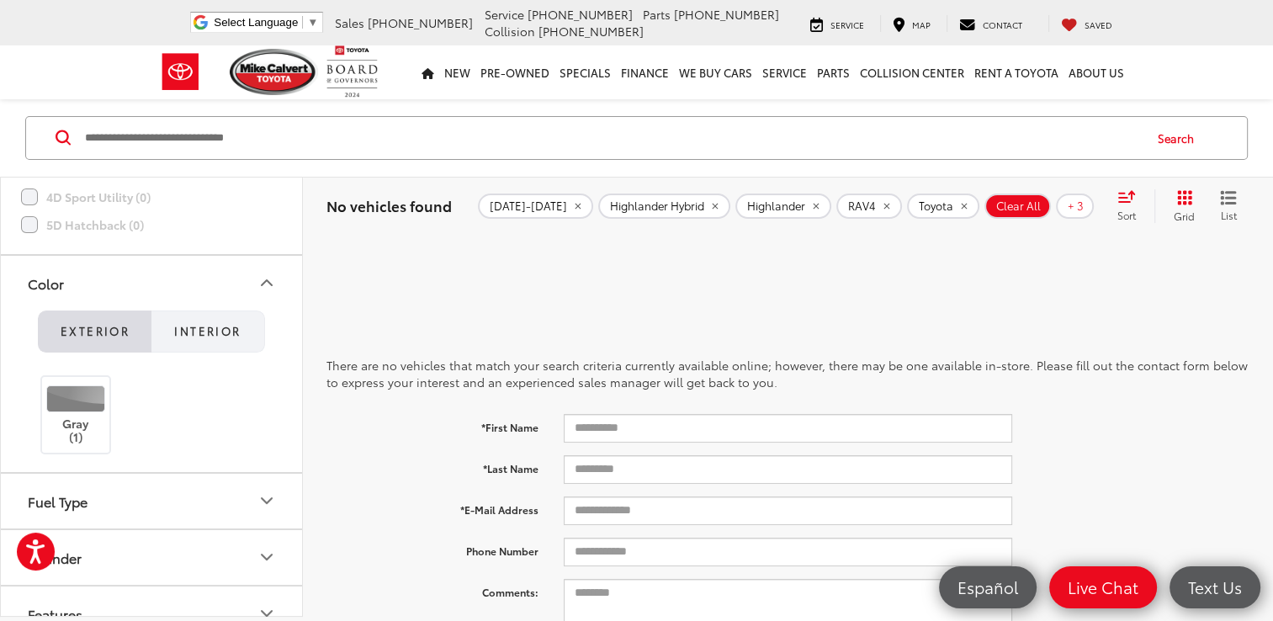
click at [203, 318] on button "Interior" at bounding box center [208, 331] width 114 height 42
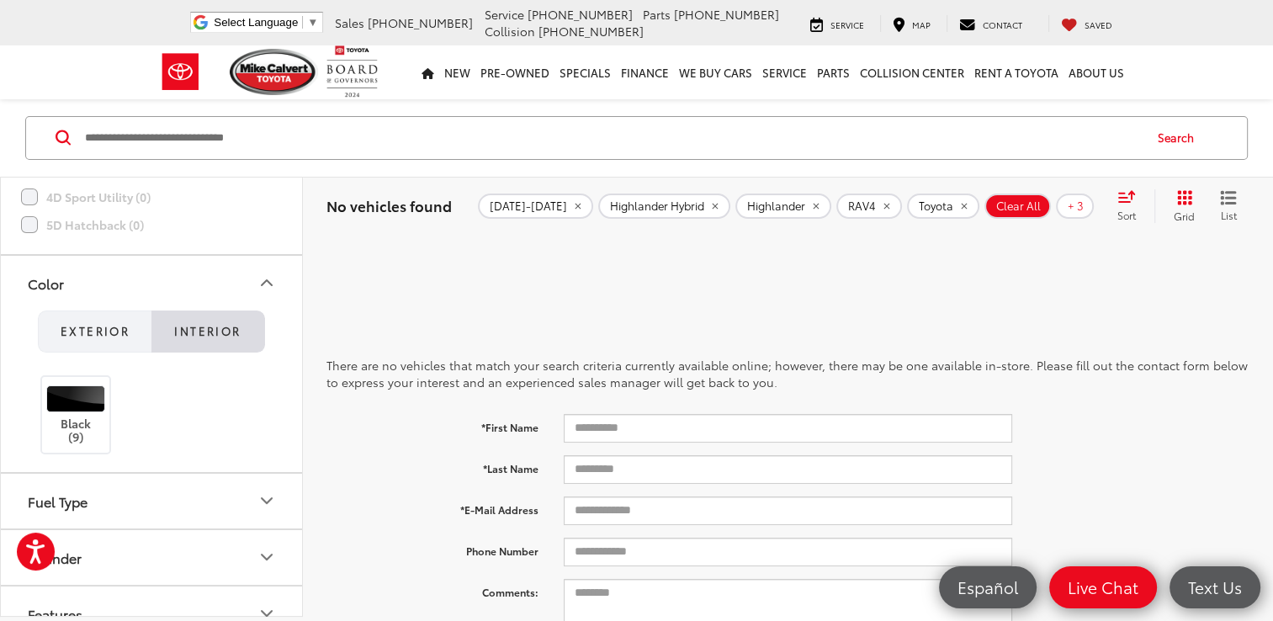
click at [101, 332] on span "Exterior" at bounding box center [95, 330] width 69 height 15
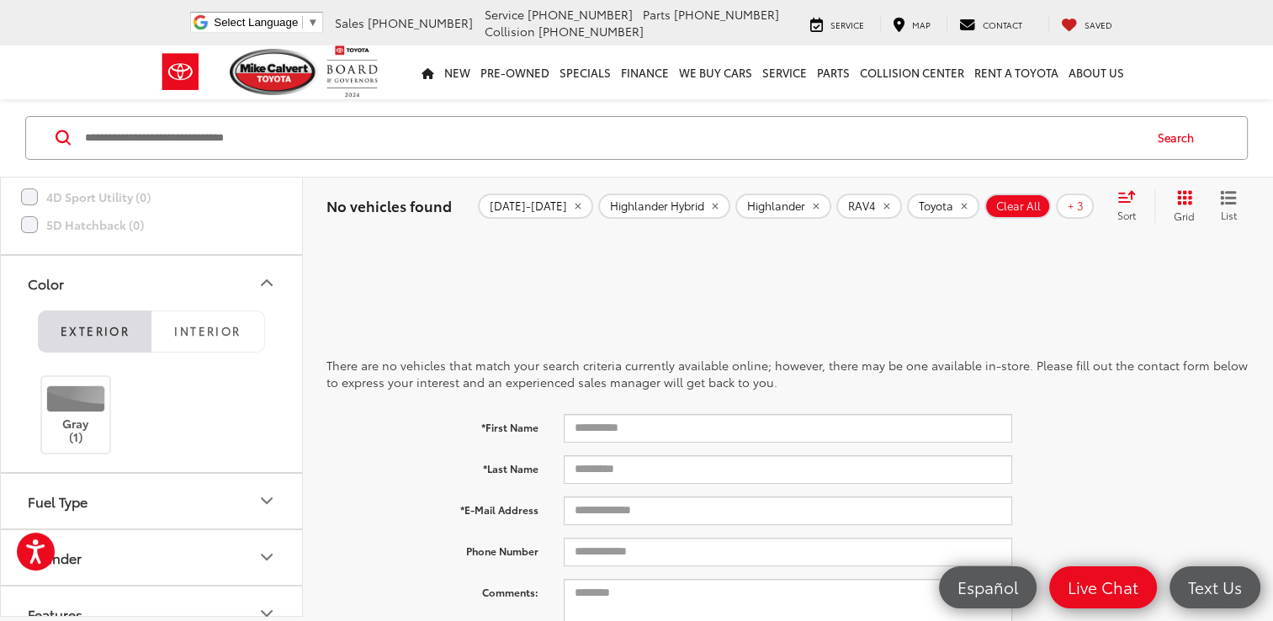
click at [268, 273] on icon "Color" at bounding box center [267, 283] width 20 height 20
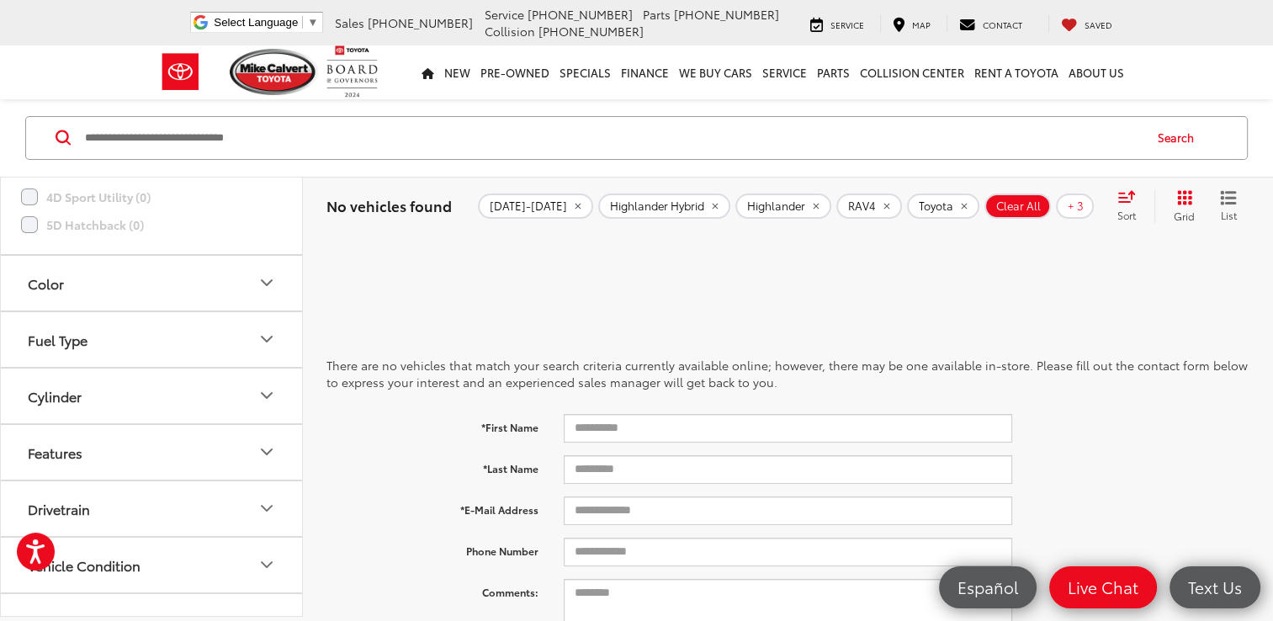
click at [263, 277] on icon "Color" at bounding box center [267, 283] width 20 height 20
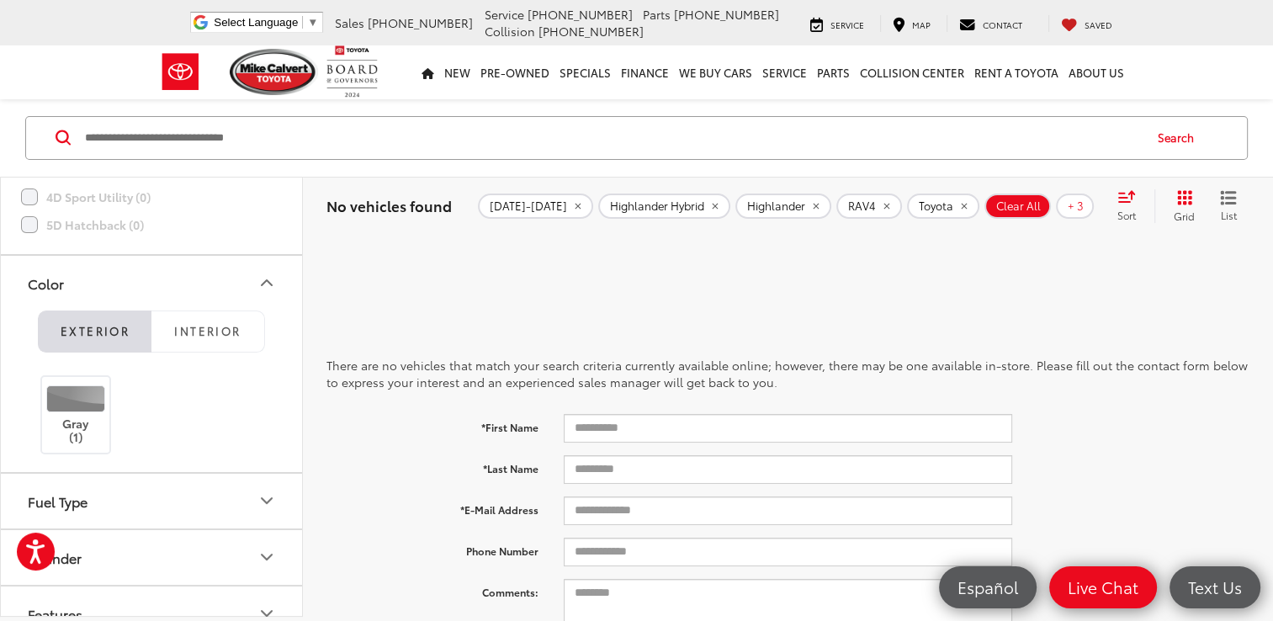
click at [263, 277] on icon "Color" at bounding box center [267, 283] width 20 height 20
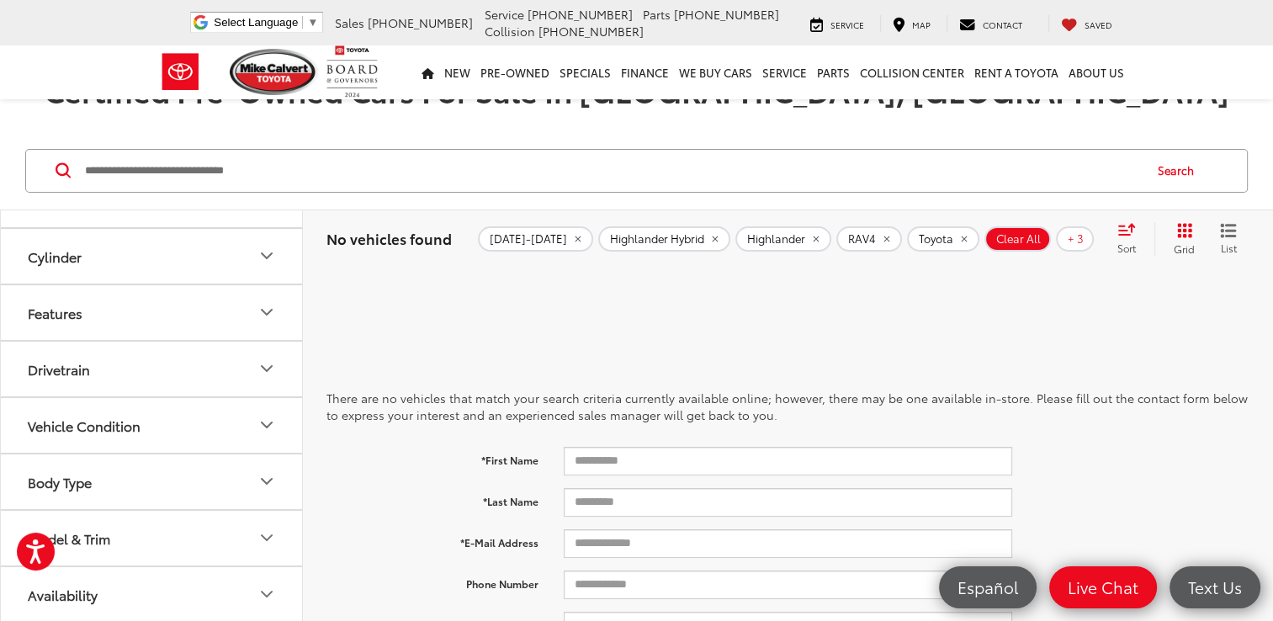
scroll to position [604, 0]
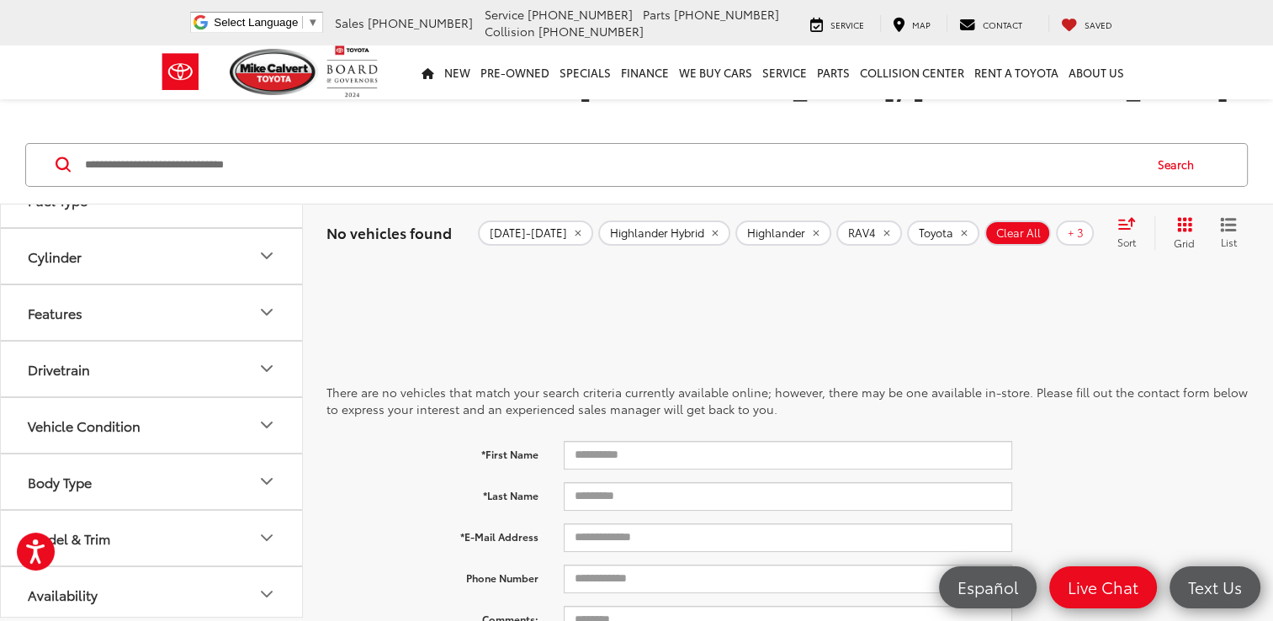
click at [265, 471] on icon "Body Type" at bounding box center [267, 481] width 20 height 20
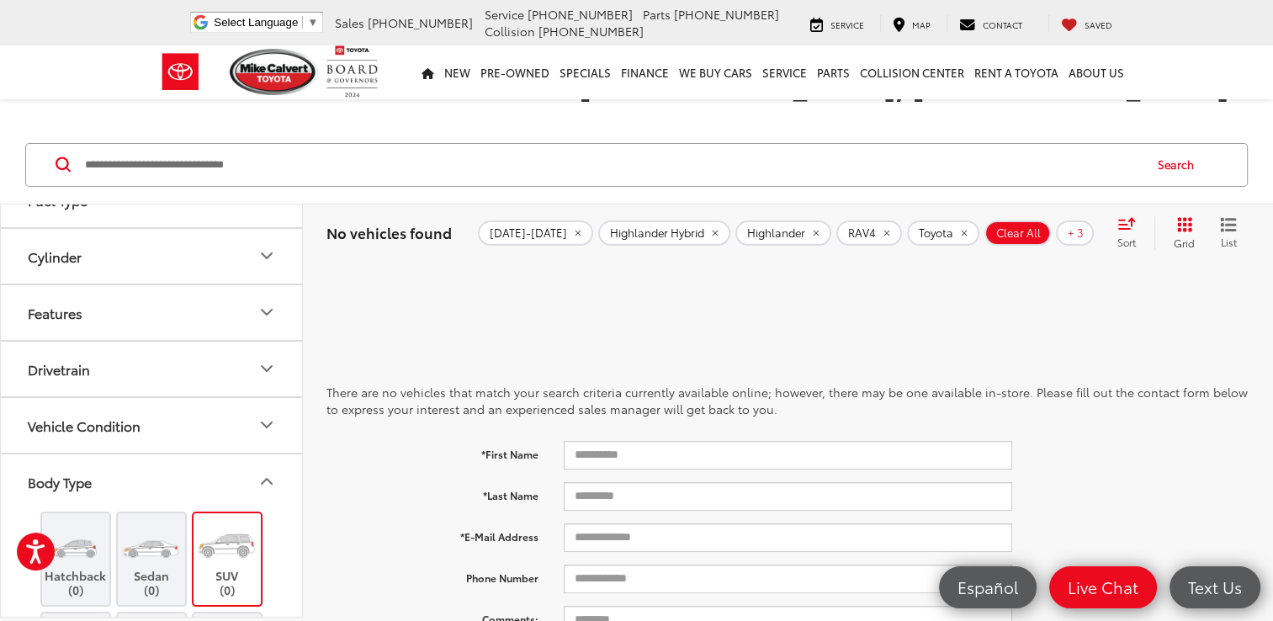
click at [265, 476] on icon "Body Type" at bounding box center [267, 481] width 20 height 20
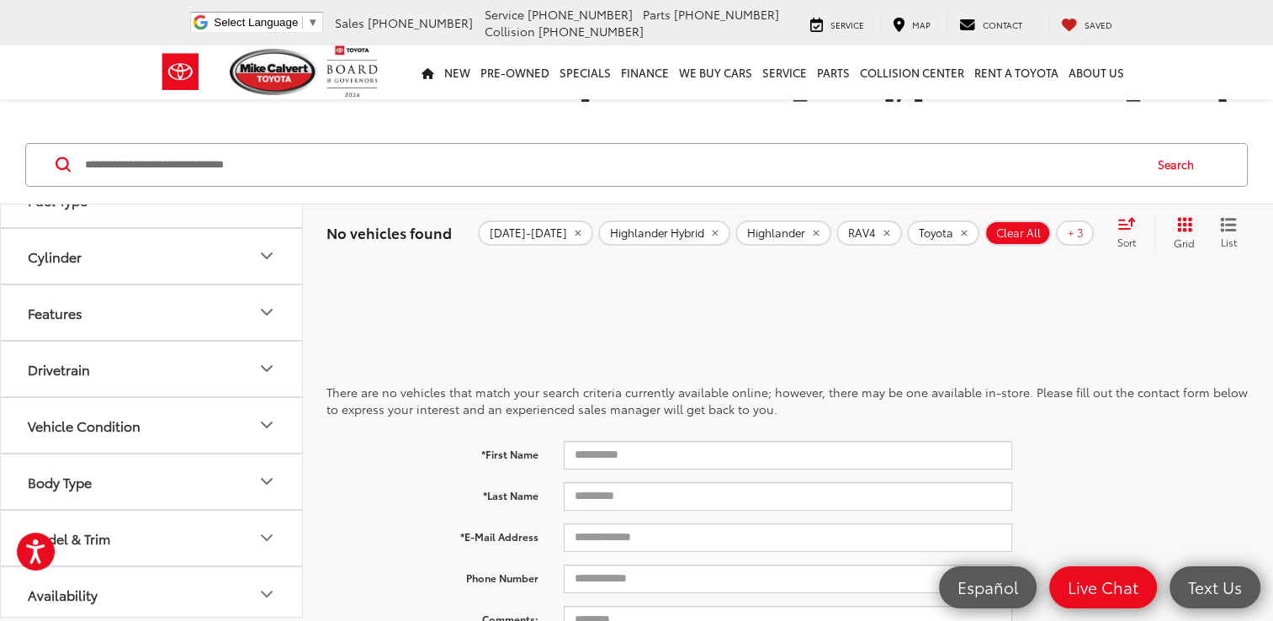
click at [295, 618] on div "Make Toyota (0) Location Dealership Body Style Color Fuel Type Cylinder Feature…" at bounding box center [151, 434] width 303 height 460
click at [263, 479] on icon "Body Type" at bounding box center [267, 481] width 10 height 5
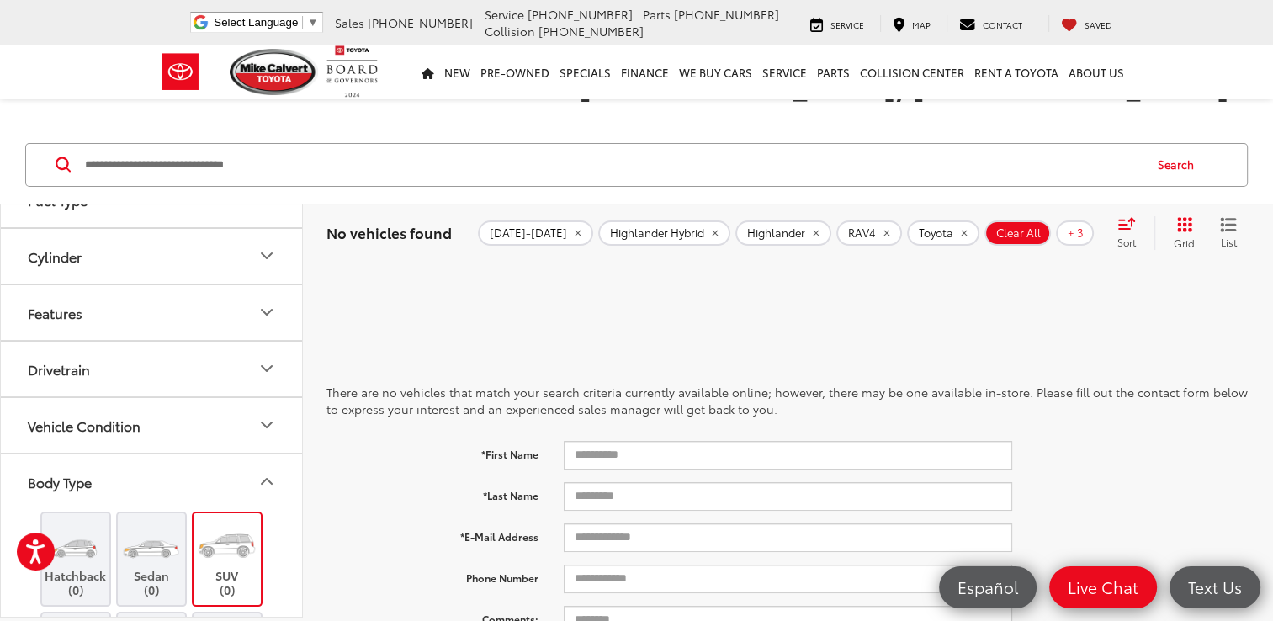
scroll to position [847, 0]
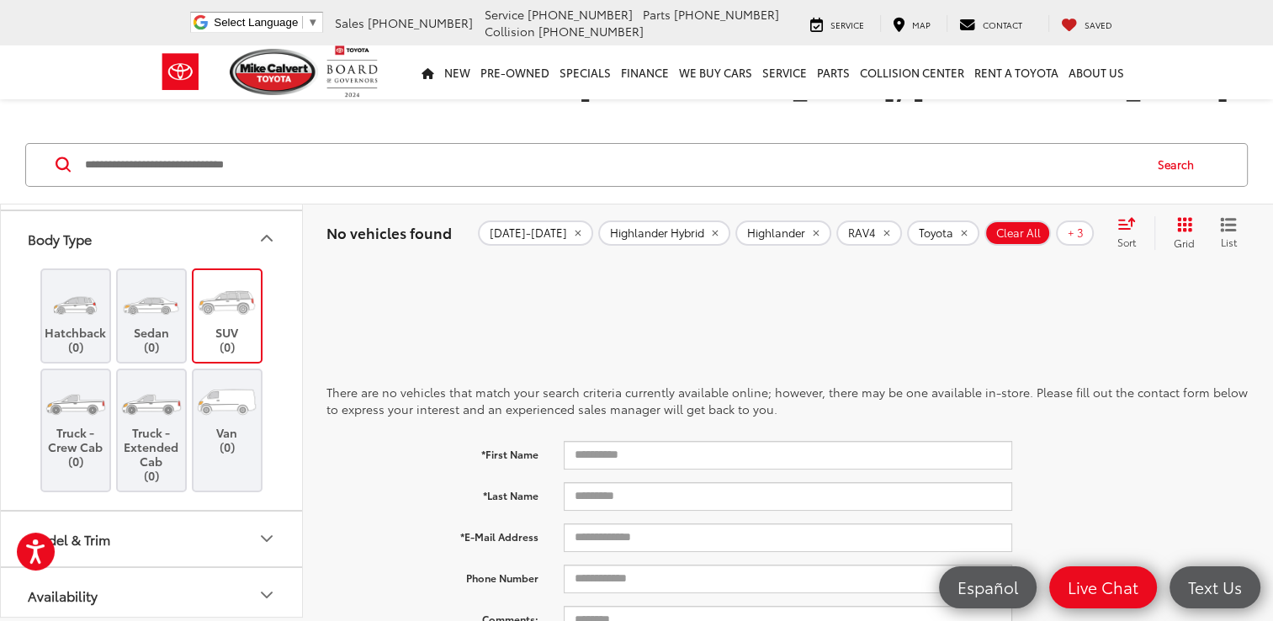
click at [996, 229] on span "Clear All" at bounding box center [1018, 232] width 45 height 13
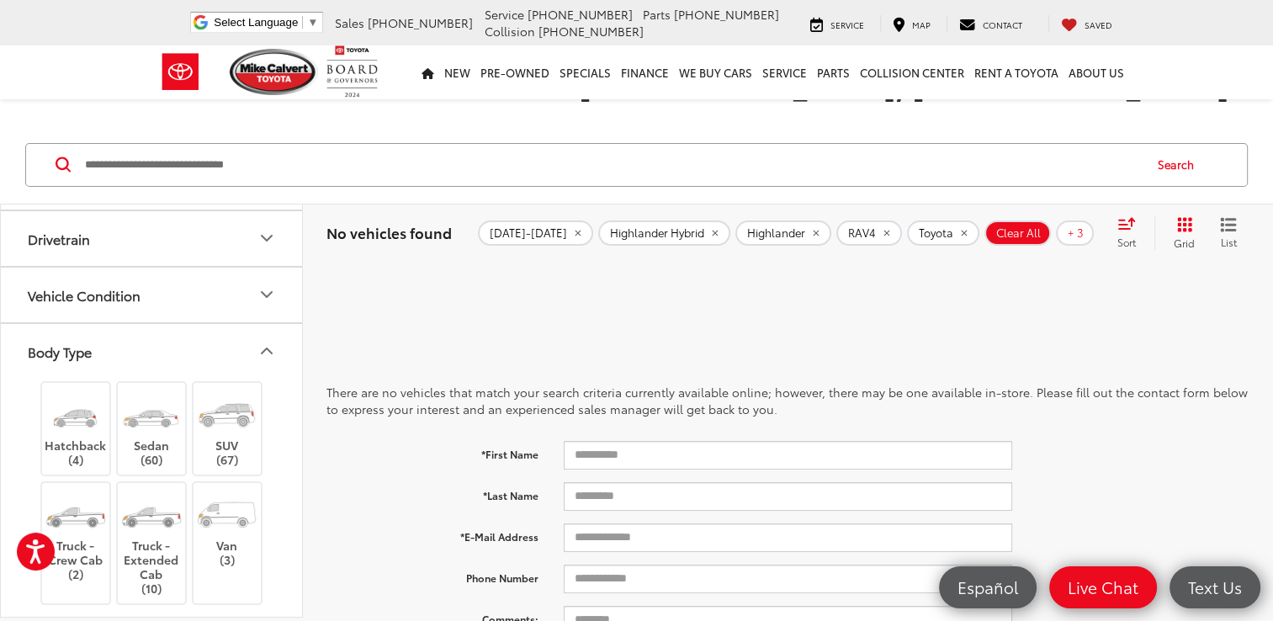
scroll to position [959, 0]
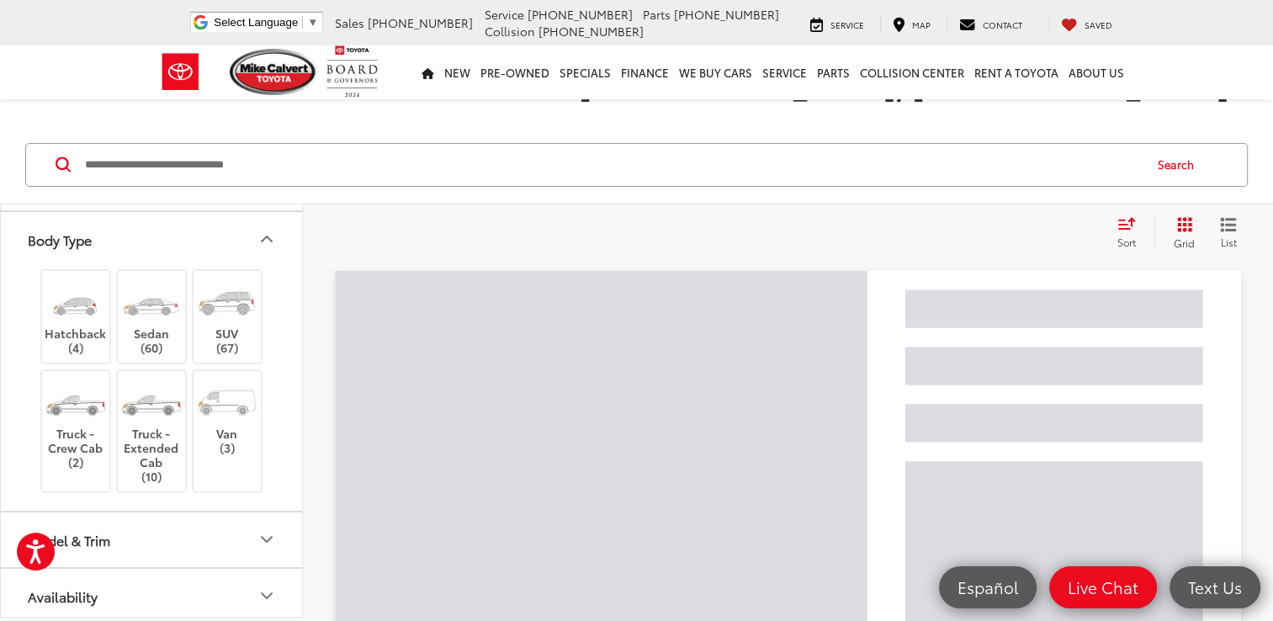
click at [996, 236] on div "Clear All + 3" at bounding box center [714, 233] width 777 height 14
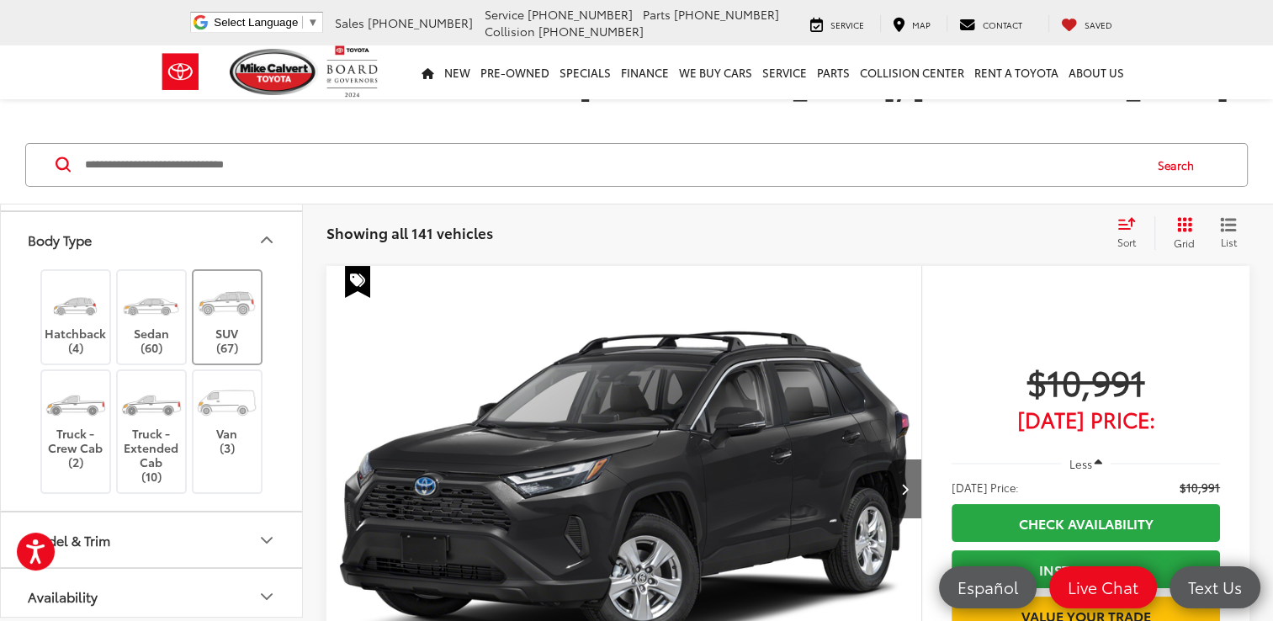
click at [234, 307] on img at bounding box center [226, 302] width 63 height 47
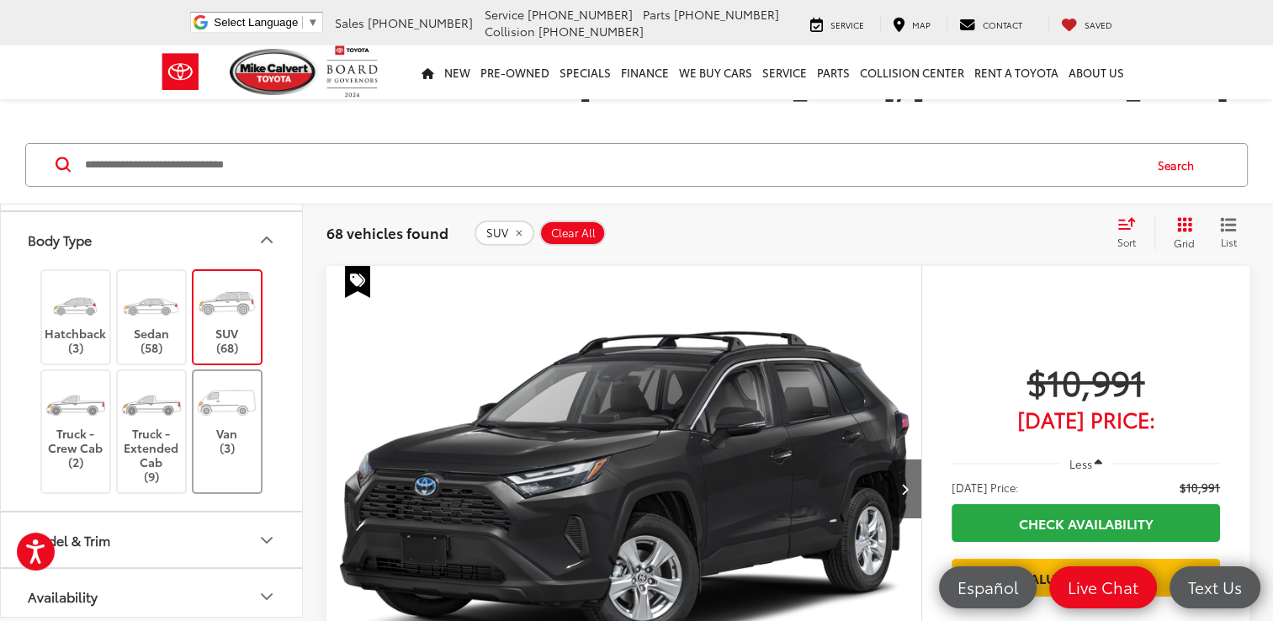
click at [221, 426] on label "Van (3)" at bounding box center [228, 417] width 68 height 76
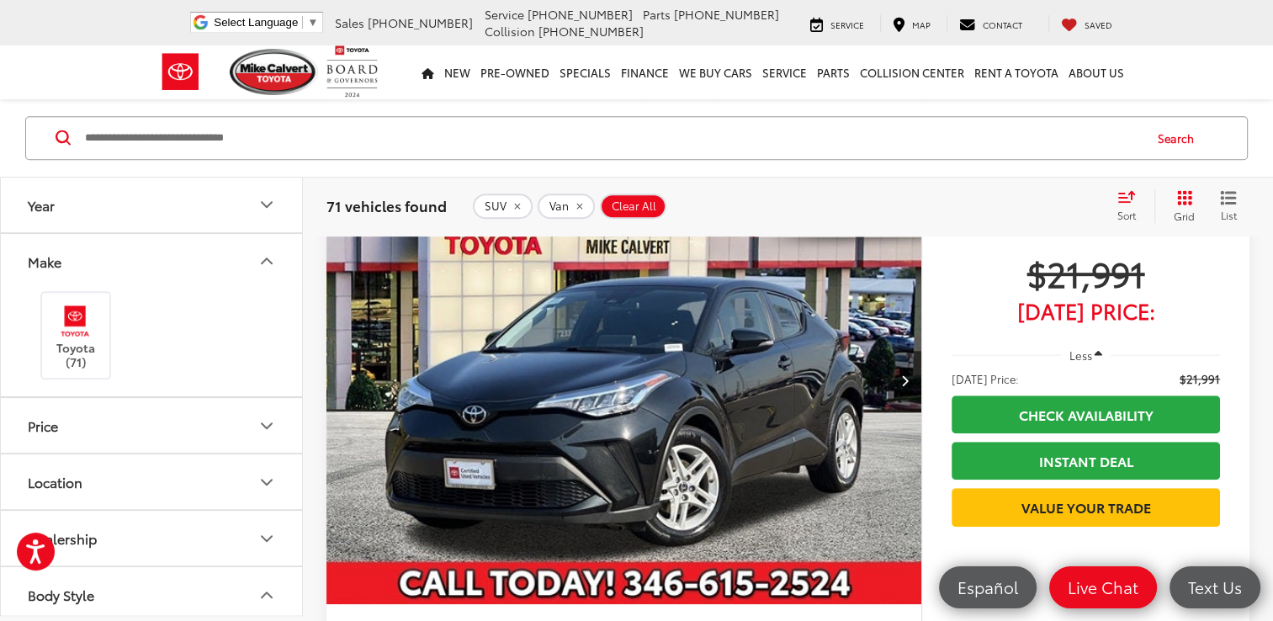
scroll to position [1002, 0]
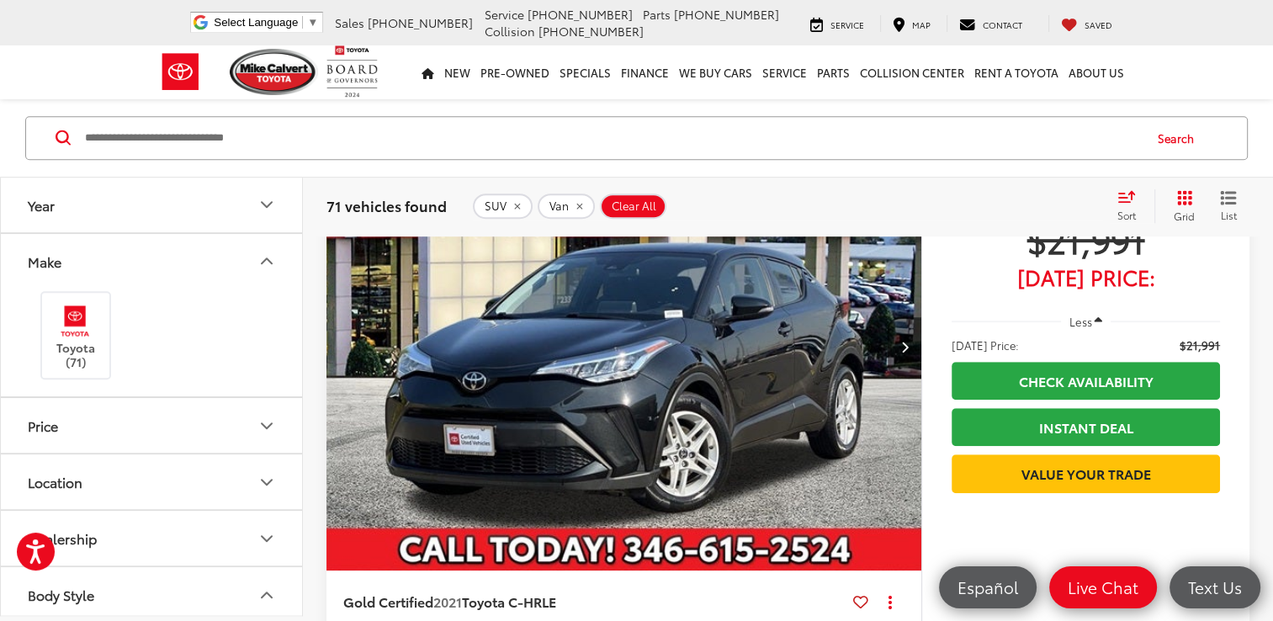
click at [266, 592] on icon "Body Style" at bounding box center [267, 594] width 10 height 5
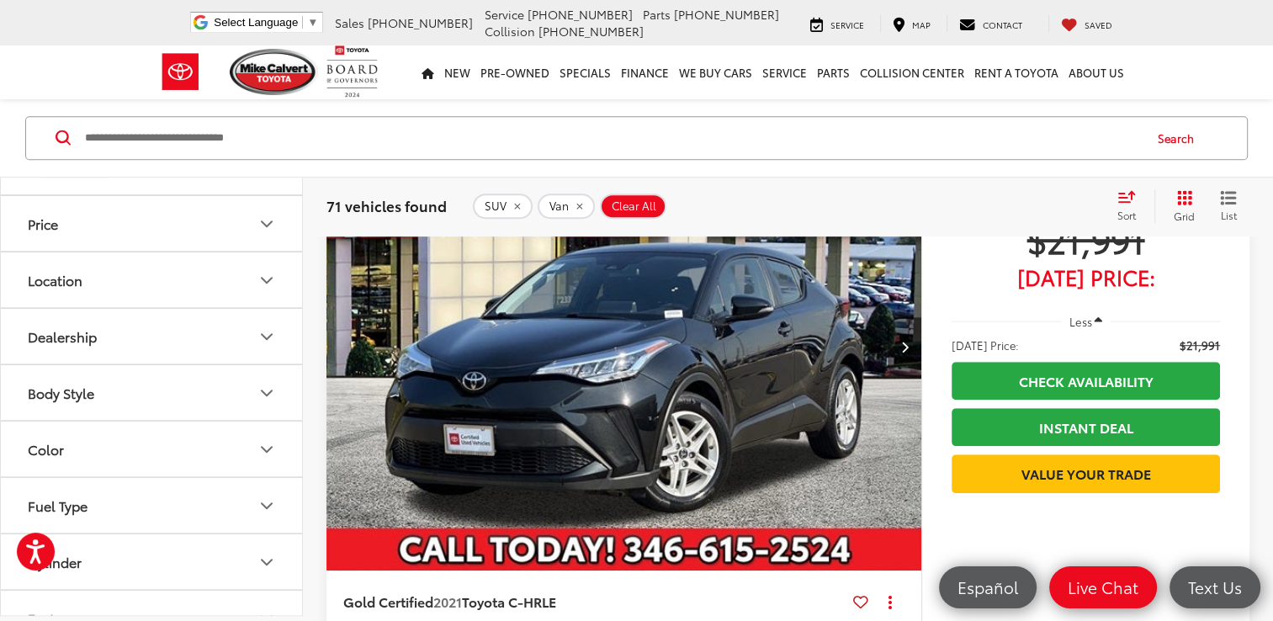
scroll to position [236, 0]
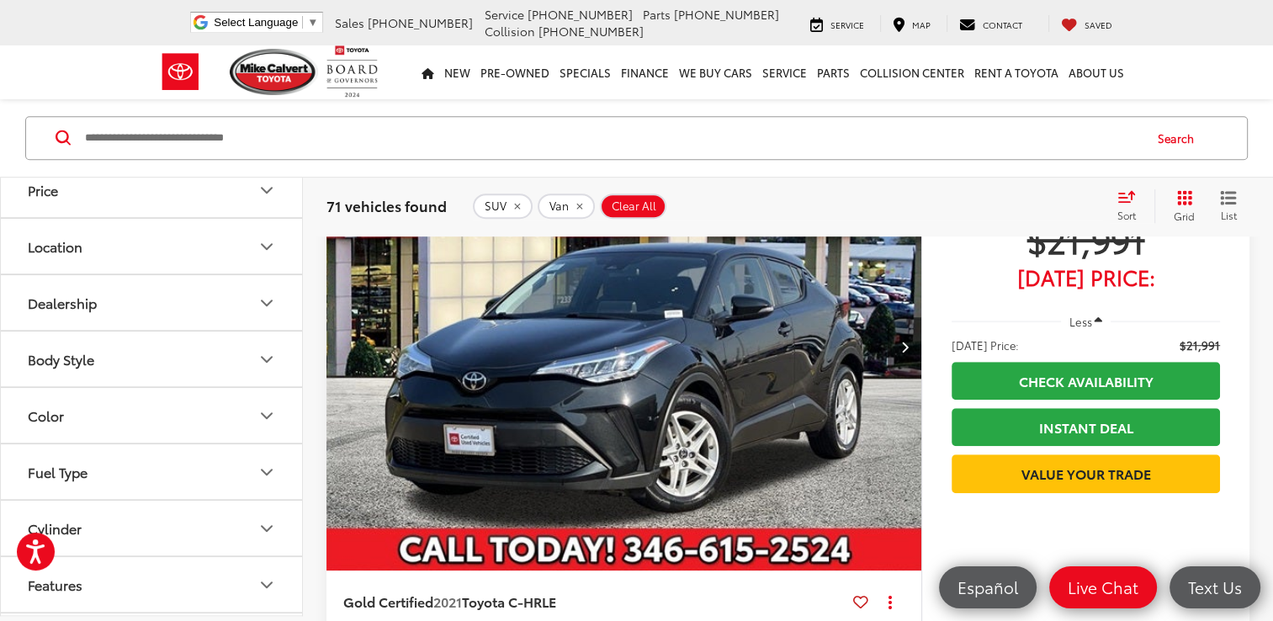
click at [266, 355] on icon "Body Style" at bounding box center [267, 359] width 20 height 20
click at [274, 365] on icon "Body Style" at bounding box center [267, 359] width 20 height 20
click at [269, 406] on icon "Color" at bounding box center [267, 416] width 20 height 20
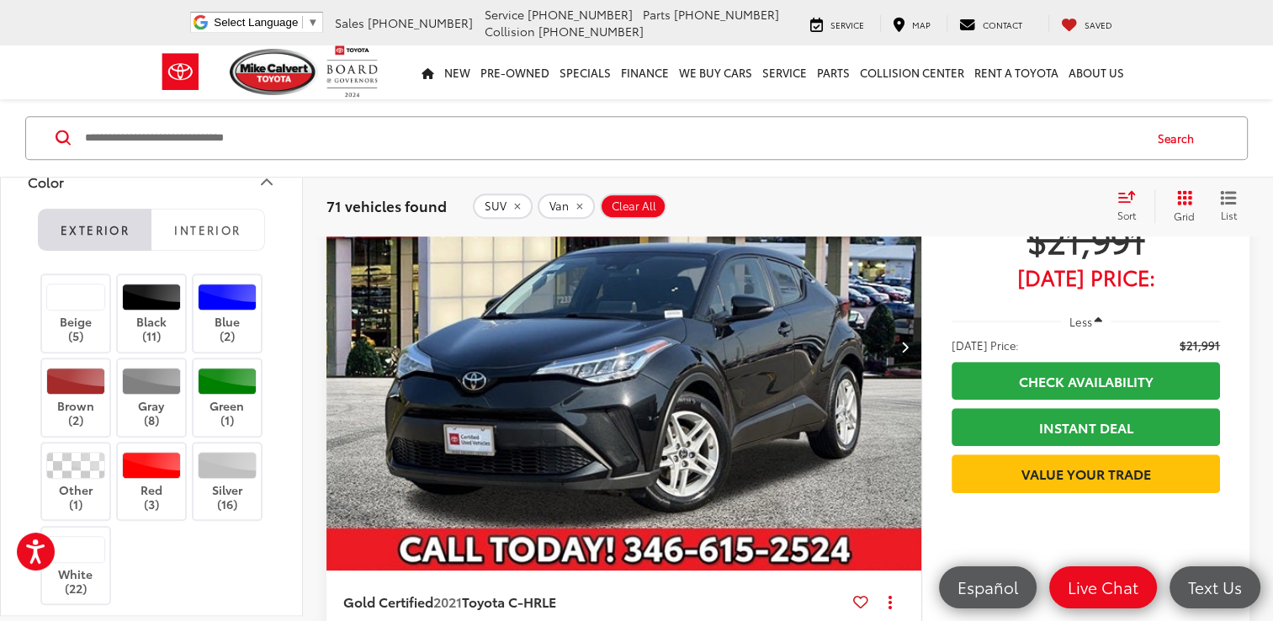
scroll to position [471, 0]
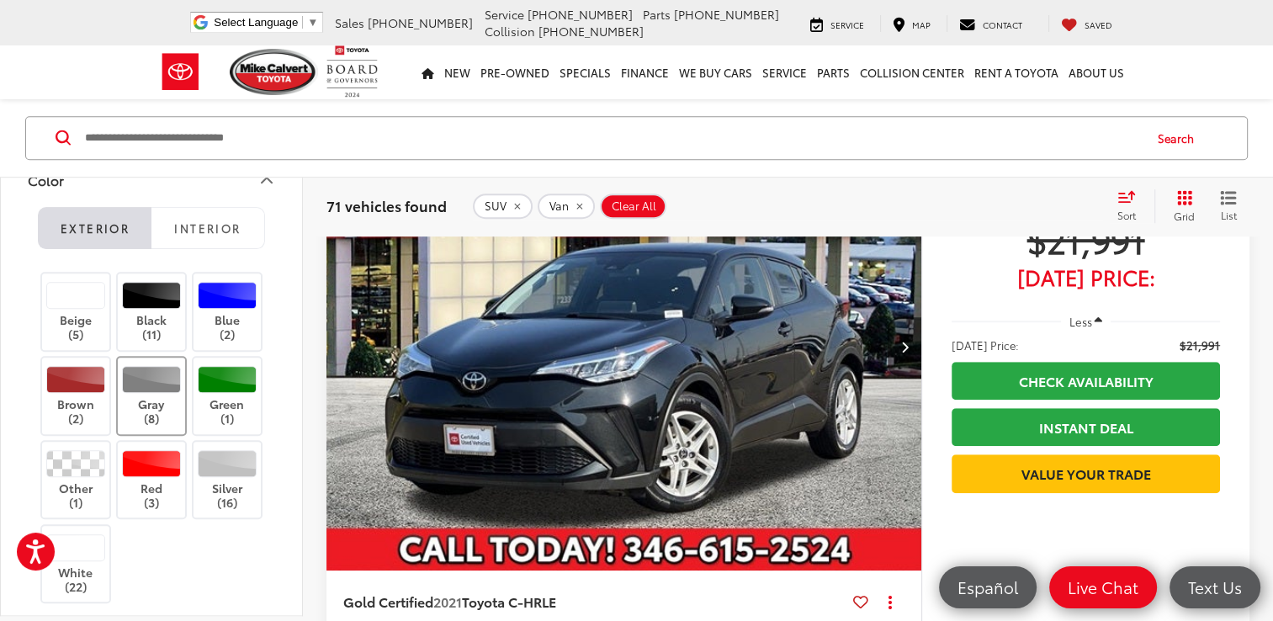
click at [152, 402] on label "Gray (8)" at bounding box center [152, 396] width 68 height 60
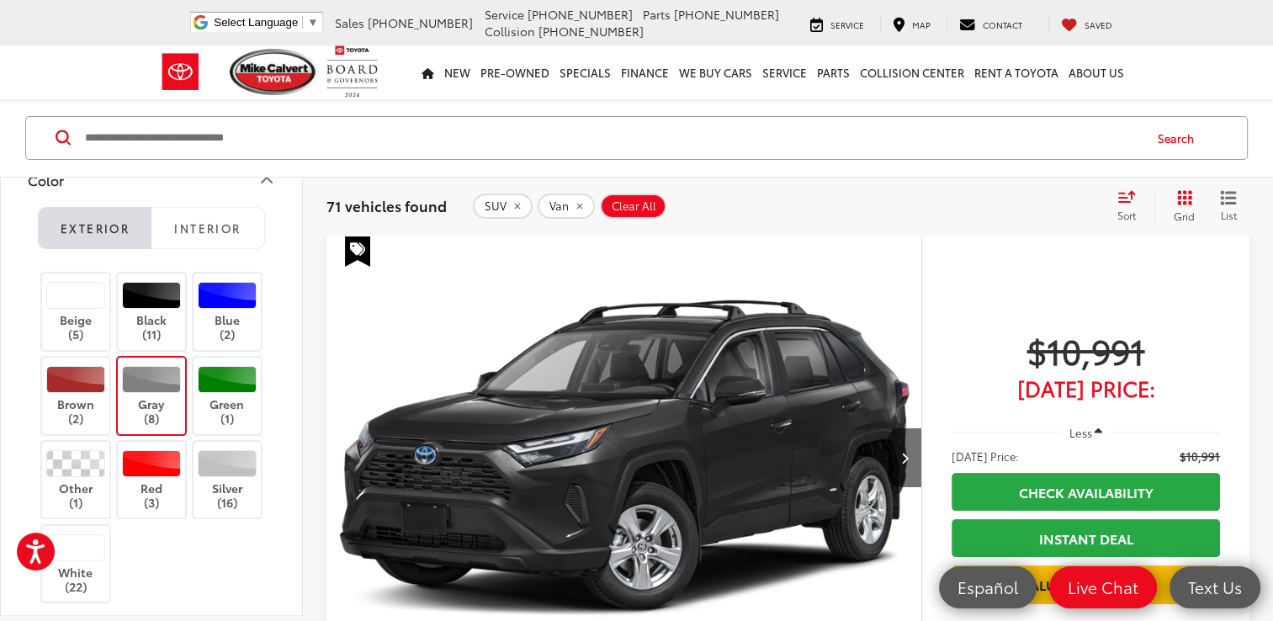
scroll to position [188, 0]
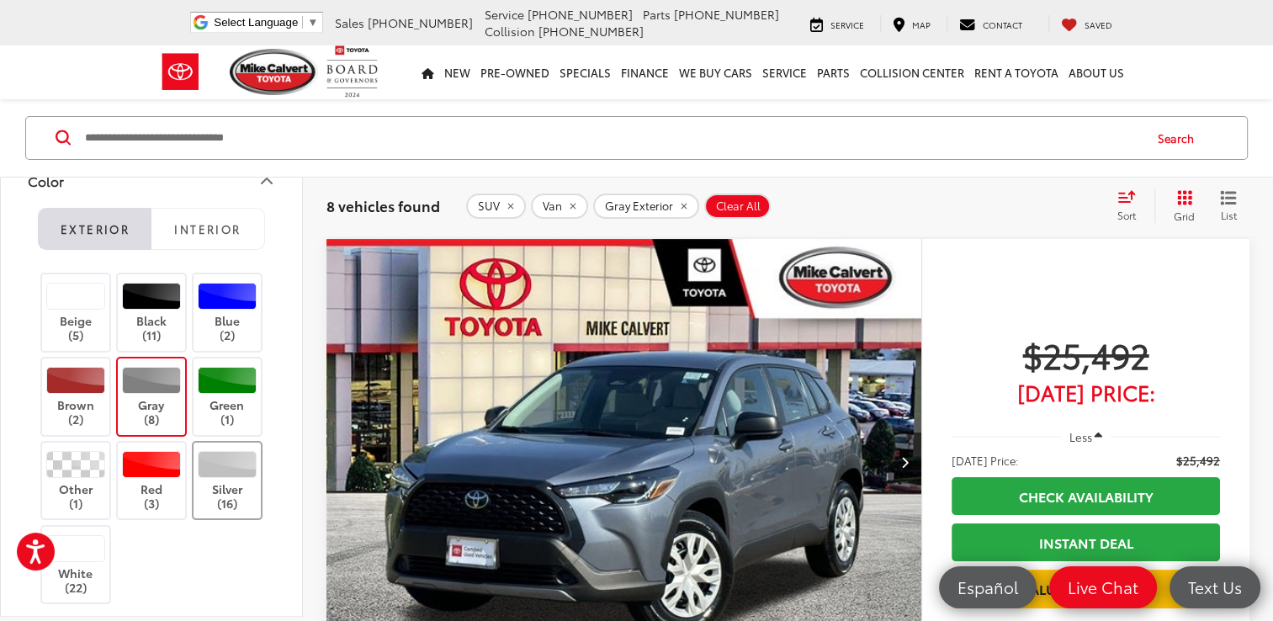
click at [234, 459] on div at bounding box center [228, 464] width 60 height 27
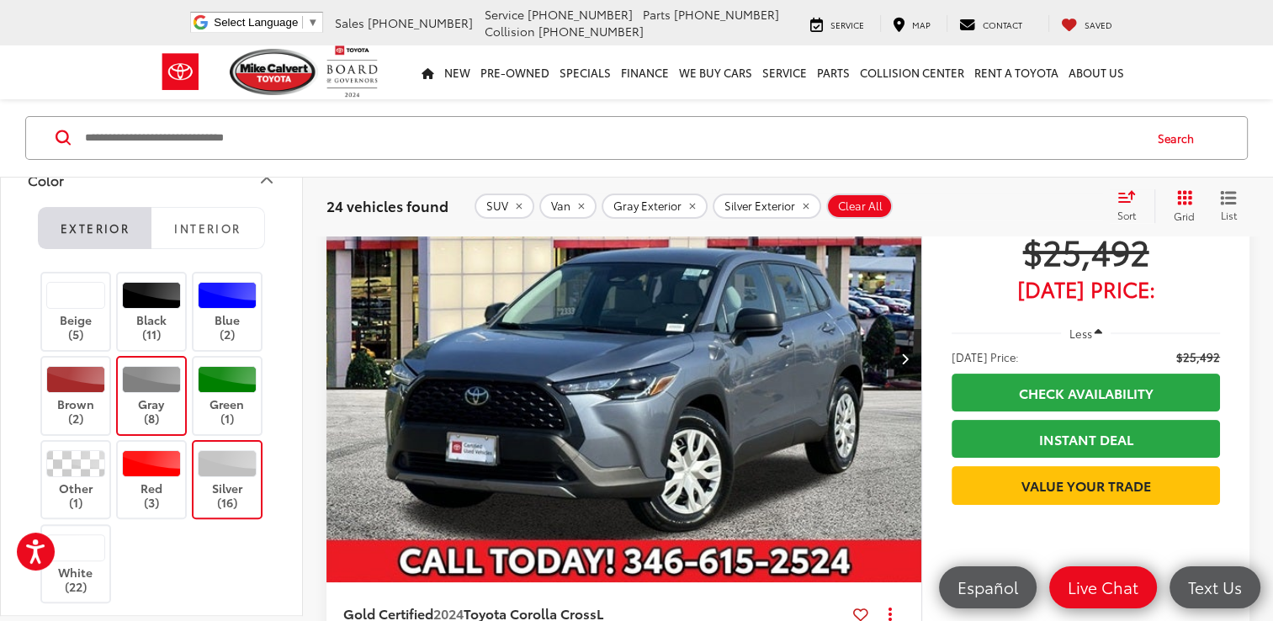
scroll to position [255, 0]
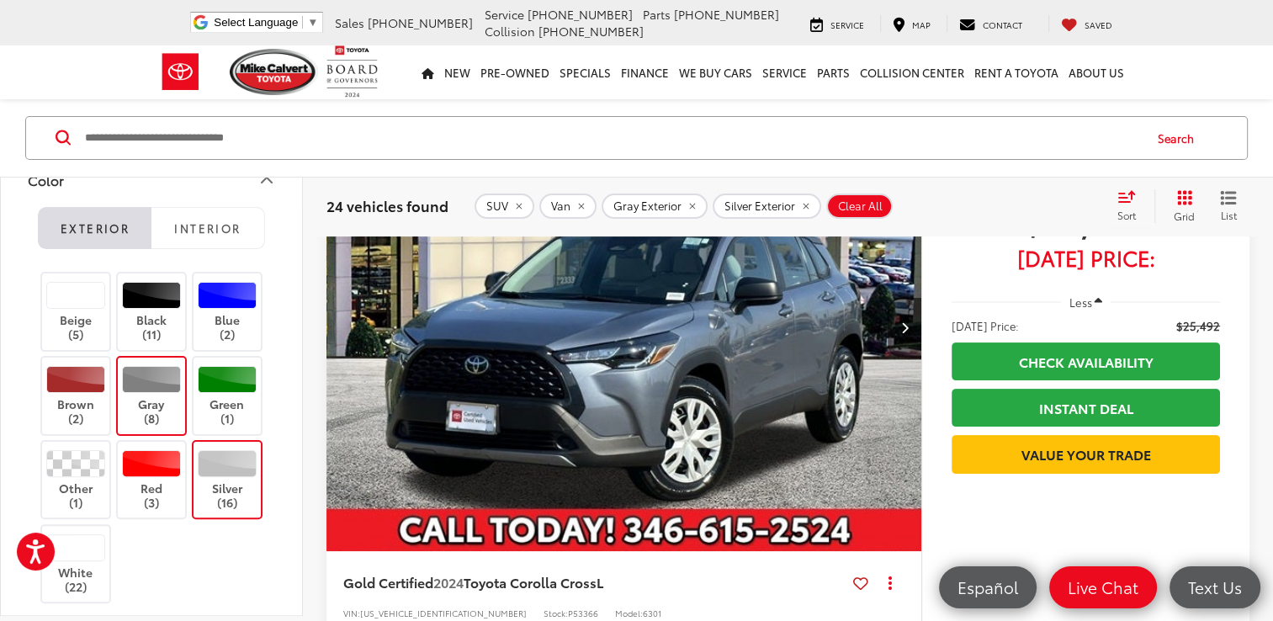
scroll to position [356, 0]
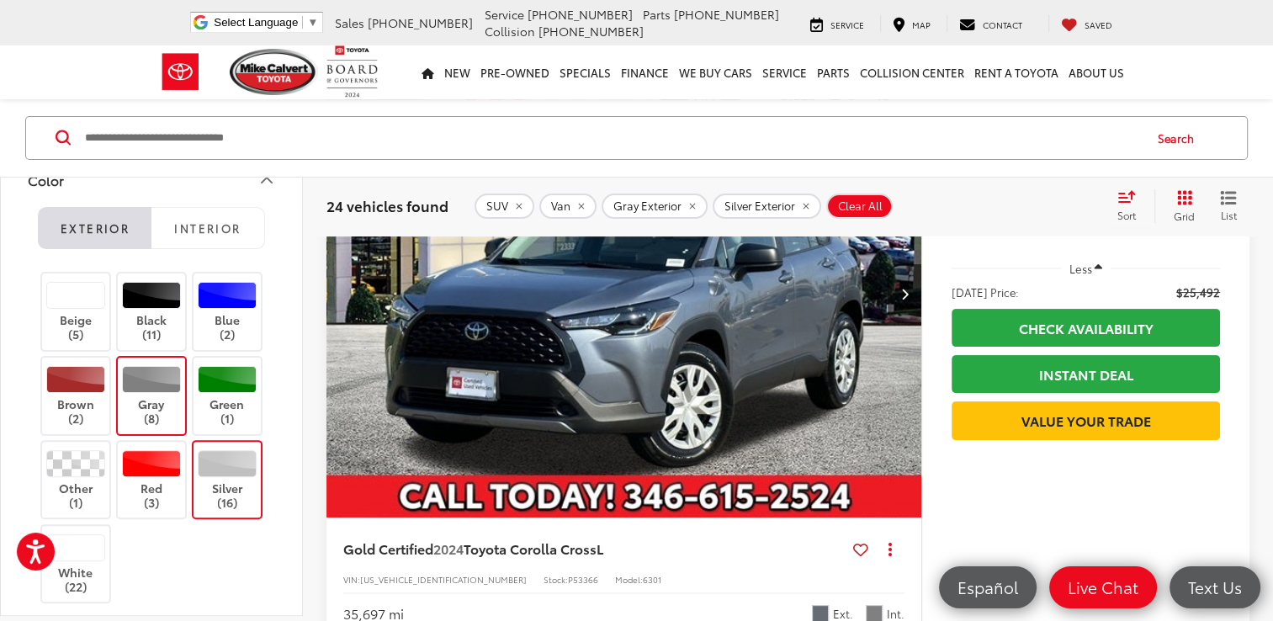
click at [569, 395] on img "2024 Toyota Corolla Cross L 0" at bounding box center [624, 295] width 597 height 448
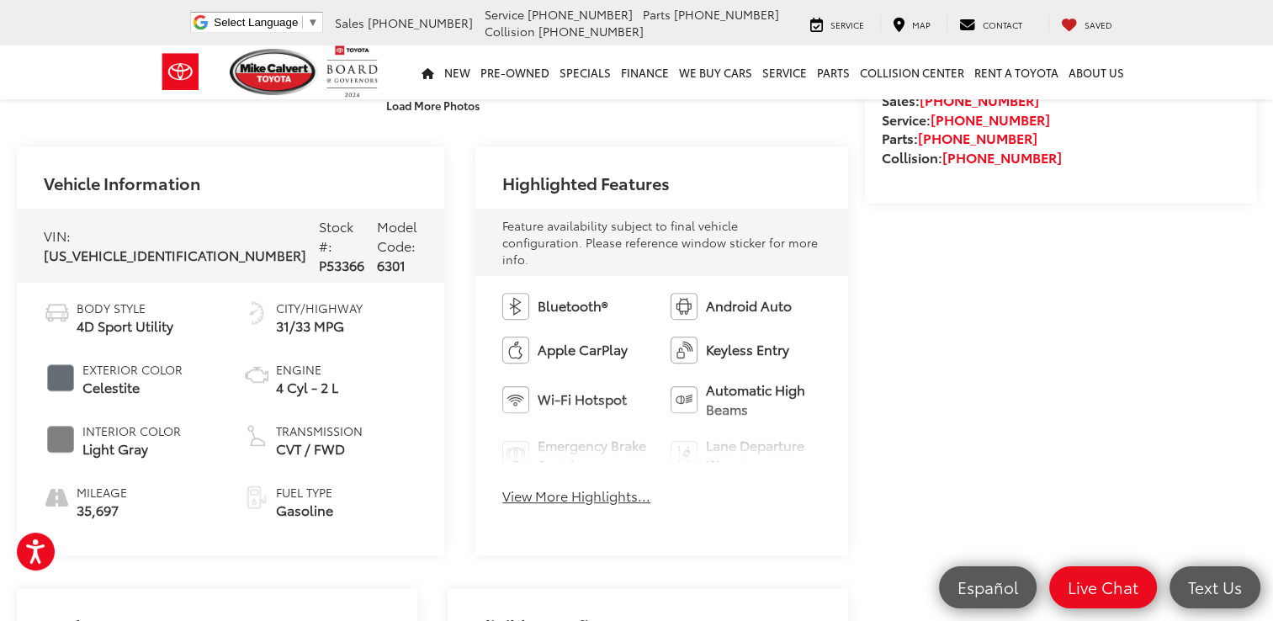
scroll to position [572, 0]
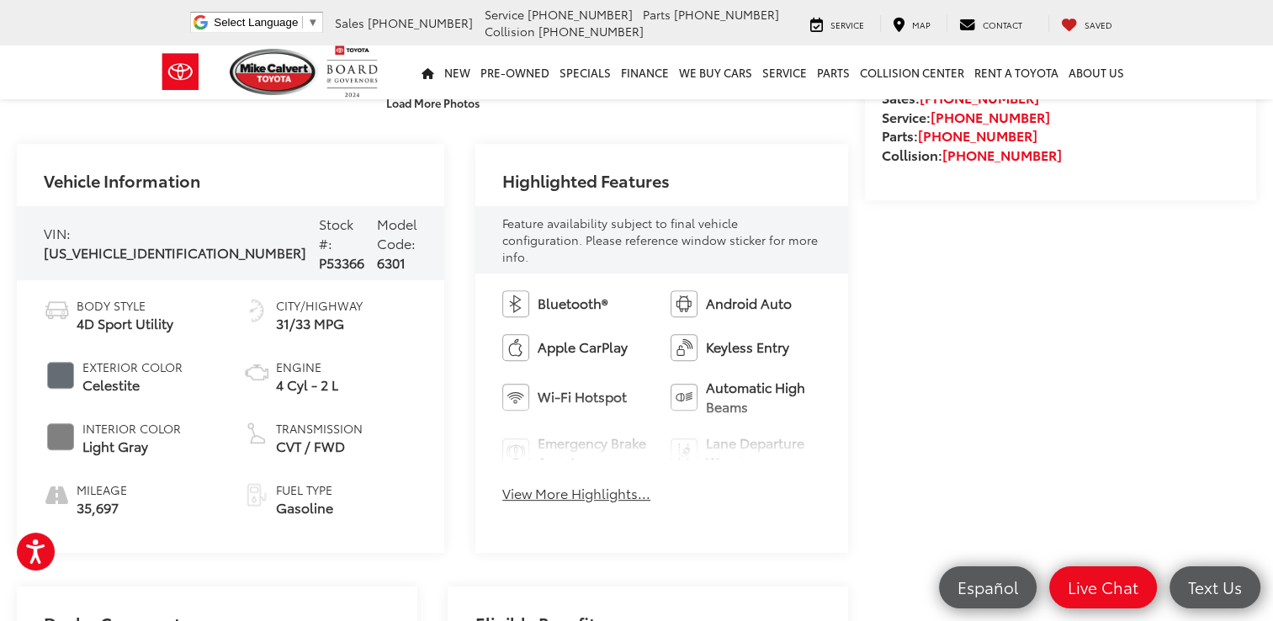
click at [562, 484] on button "View More Highlights..." at bounding box center [576, 493] width 148 height 19
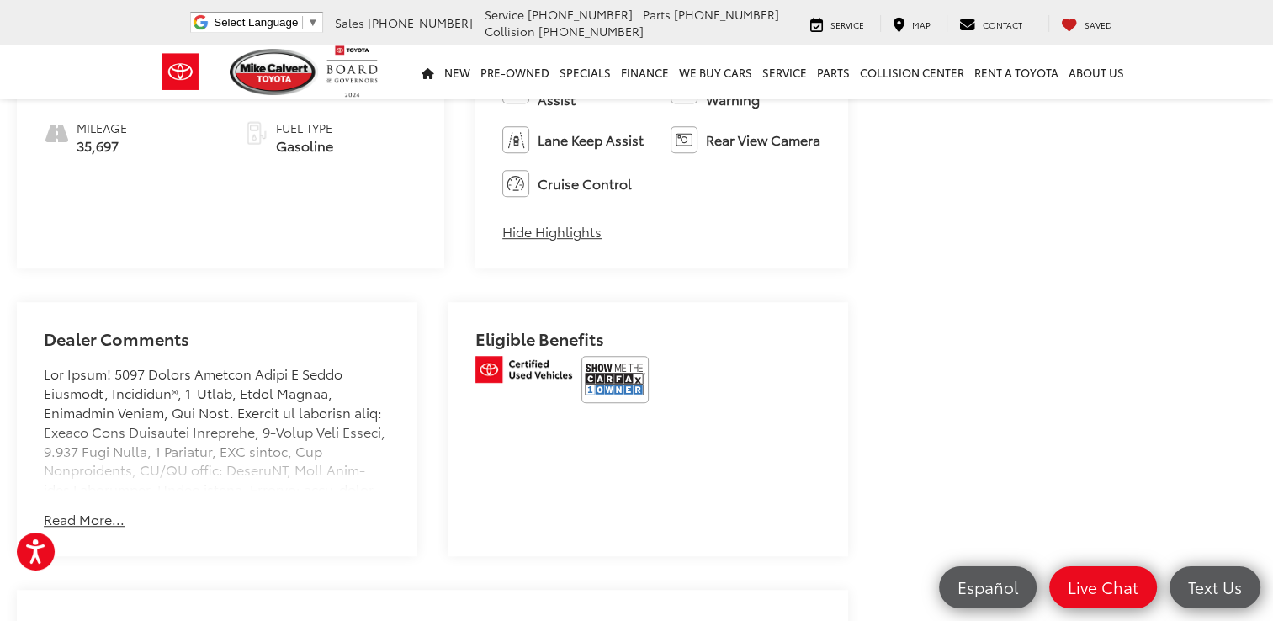
scroll to position [942, 0]
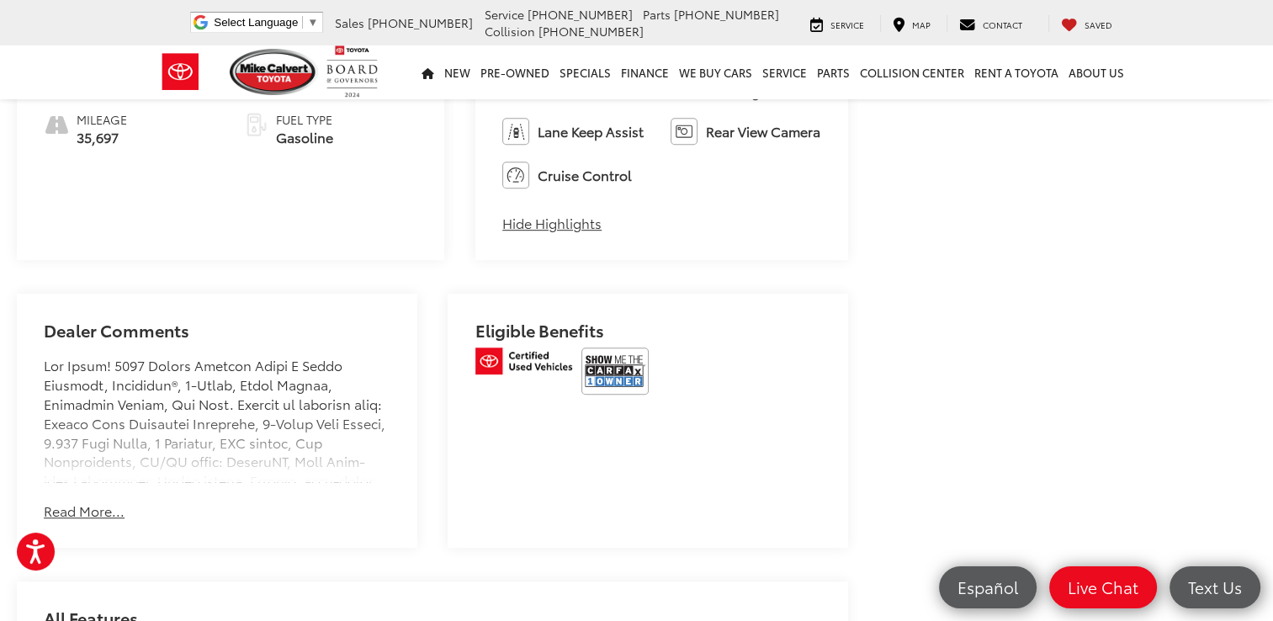
click at [101, 502] on button "Read More..." at bounding box center [84, 511] width 81 height 19
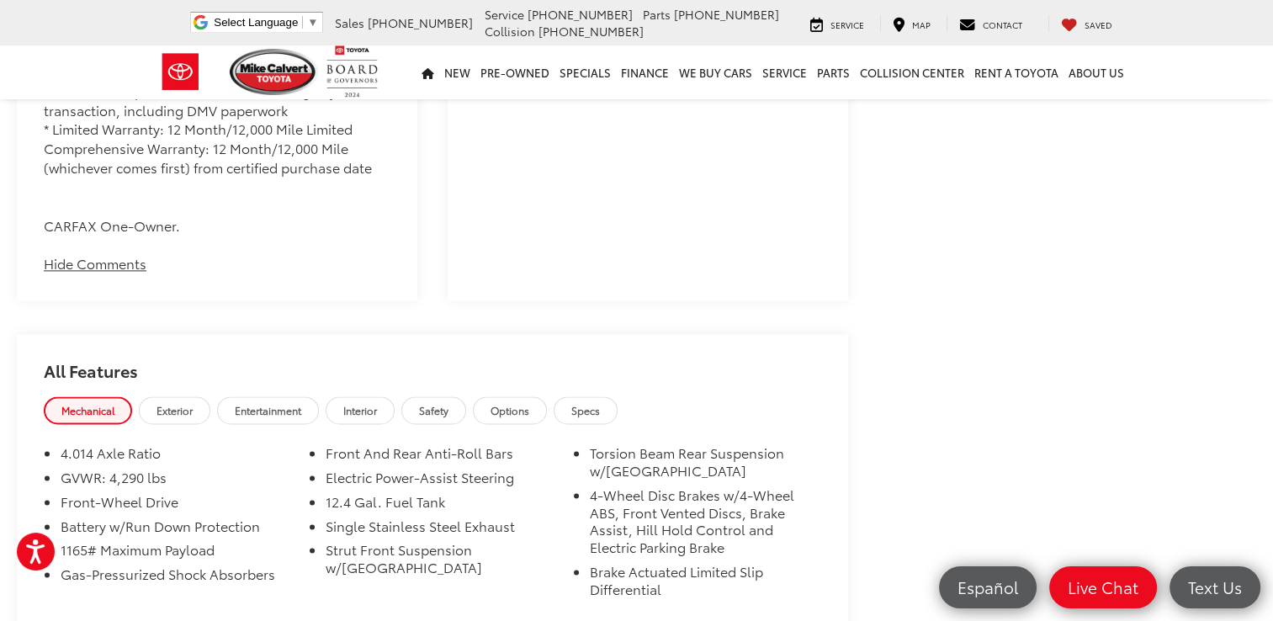
scroll to position [2289, 0]
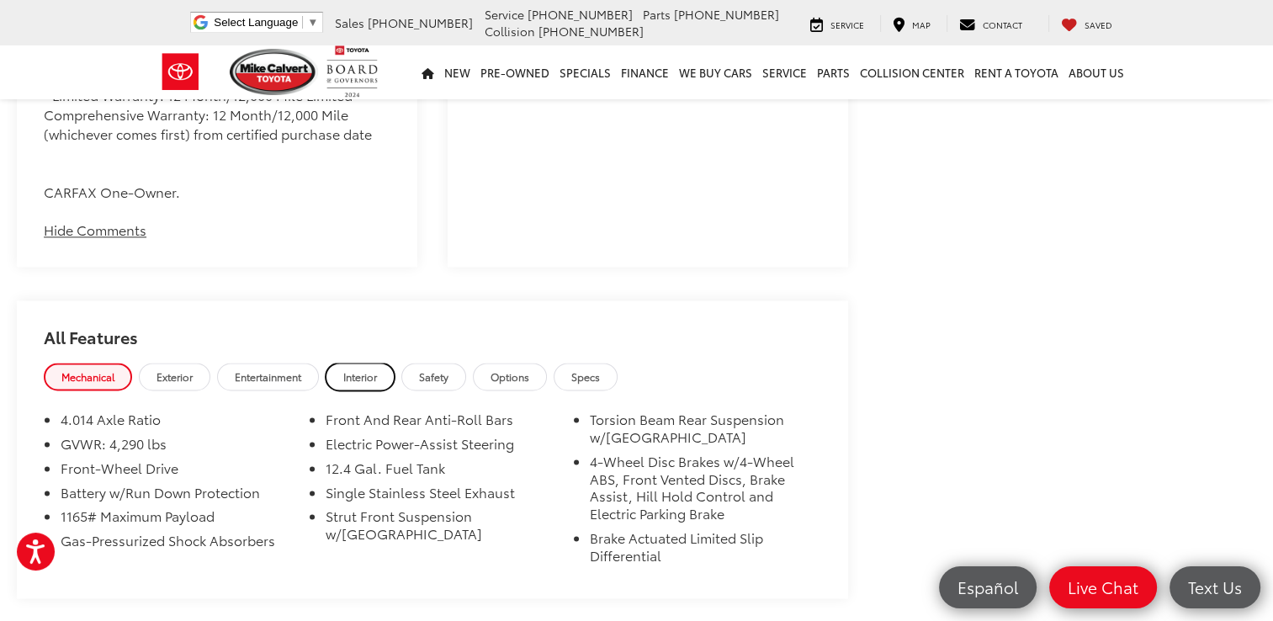
click at [356, 369] on span "Interior" at bounding box center [360, 376] width 34 height 14
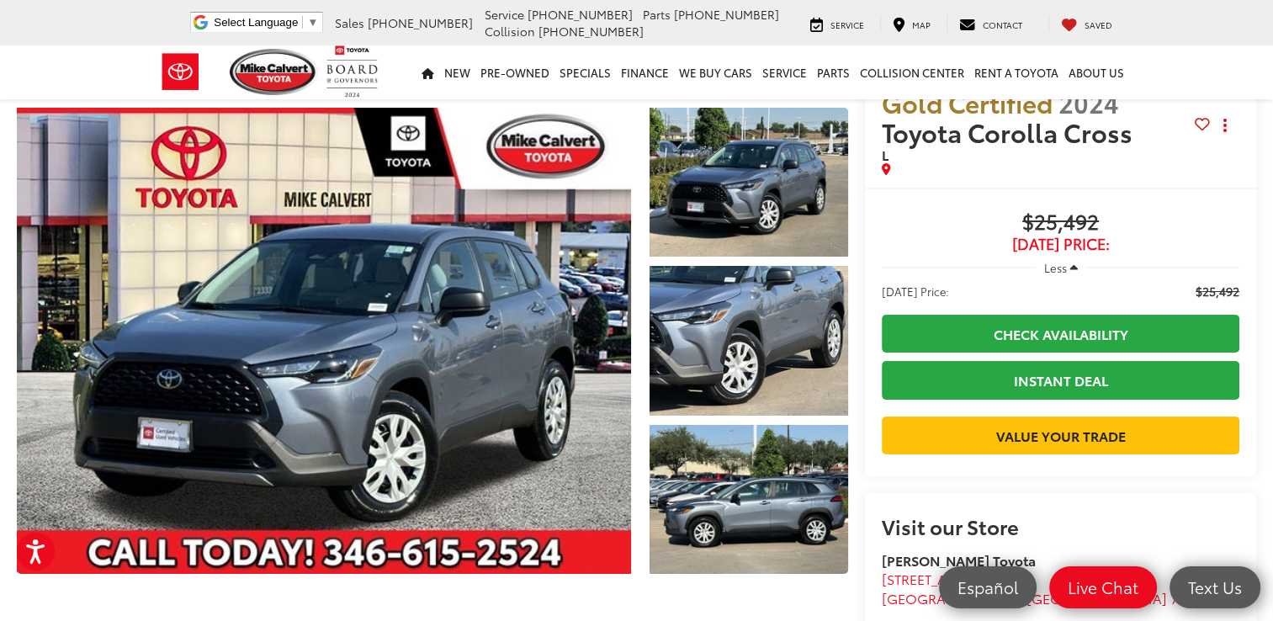
scroll to position [0, 0]
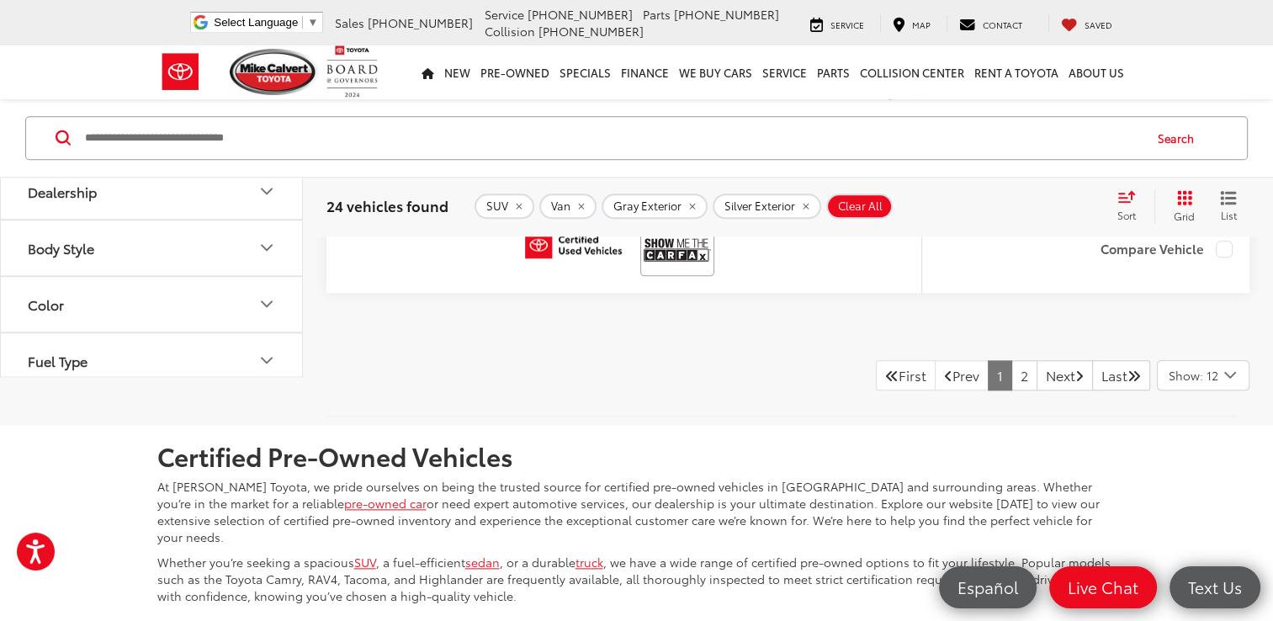
scroll to position [8367, 0]
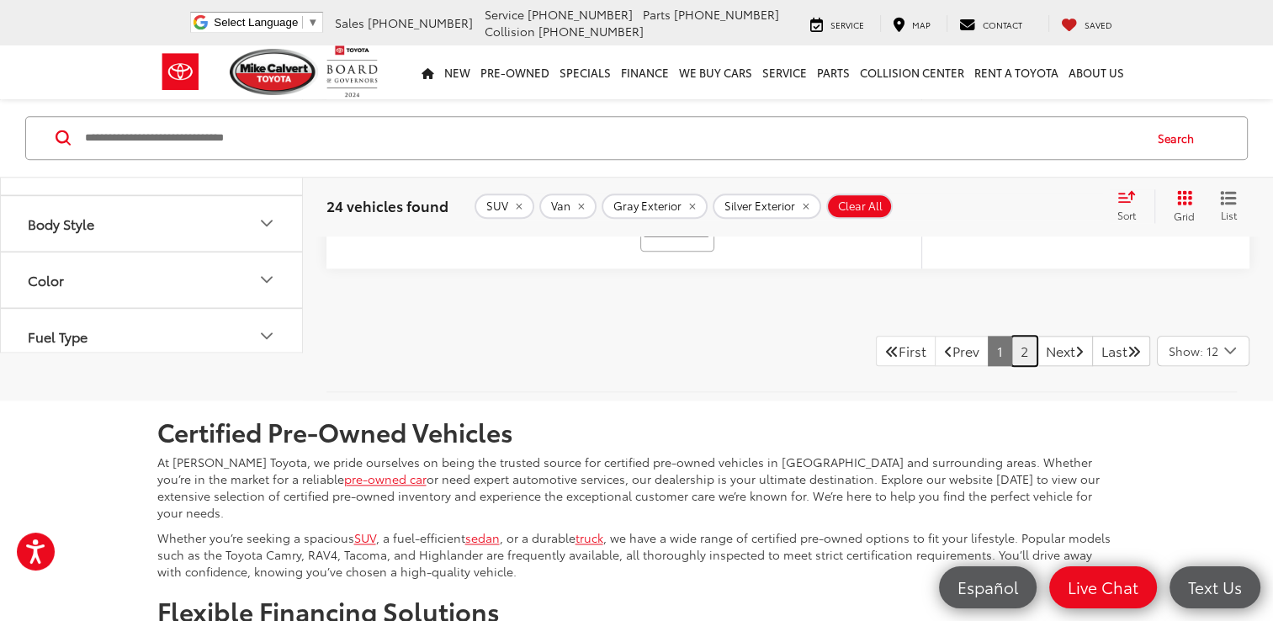
click at [1011, 366] on link "2" at bounding box center [1024, 351] width 26 height 30
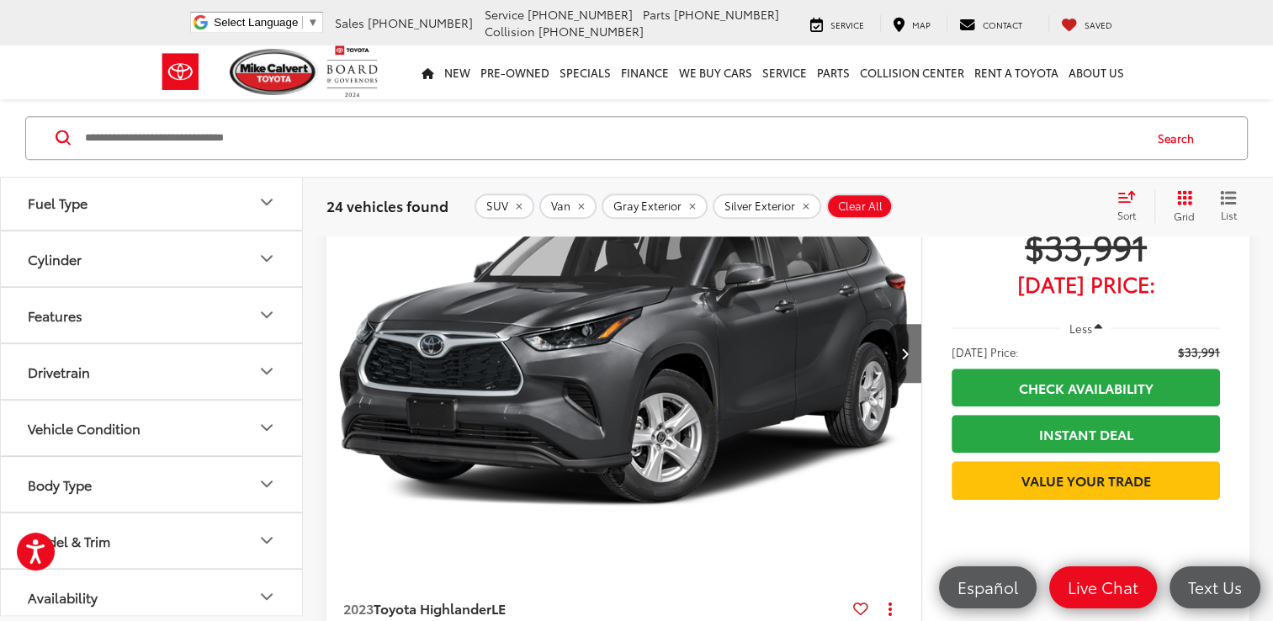
scroll to position [401, 0]
click at [266, 305] on icon "Features" at bounding box center [267, 312] width 20 height 20
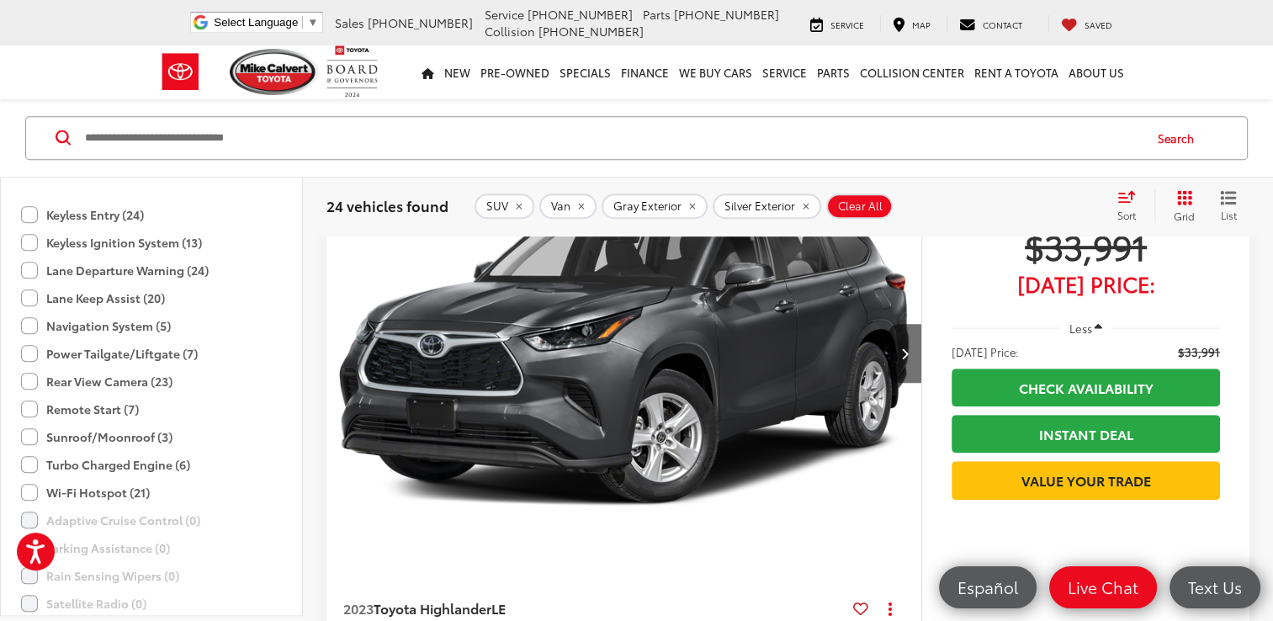
scroll to position [905, 0]
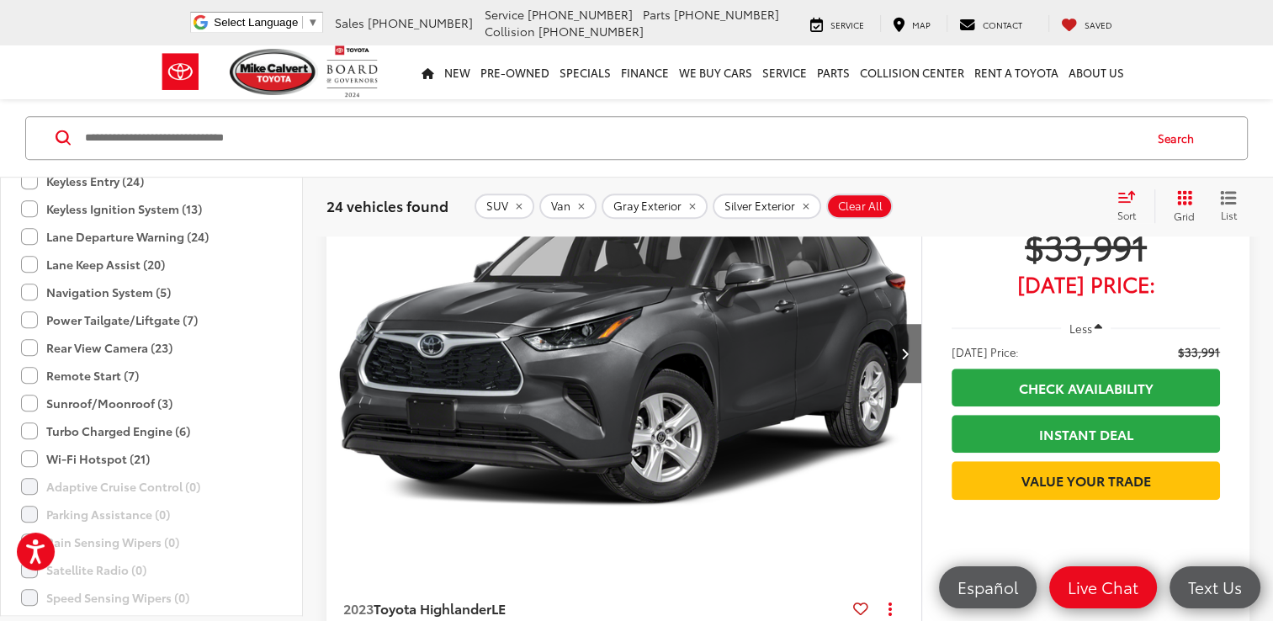
click at [29, 364] on label "Remote Start (7)" at bounding box center [80, 376] width 118 height 28
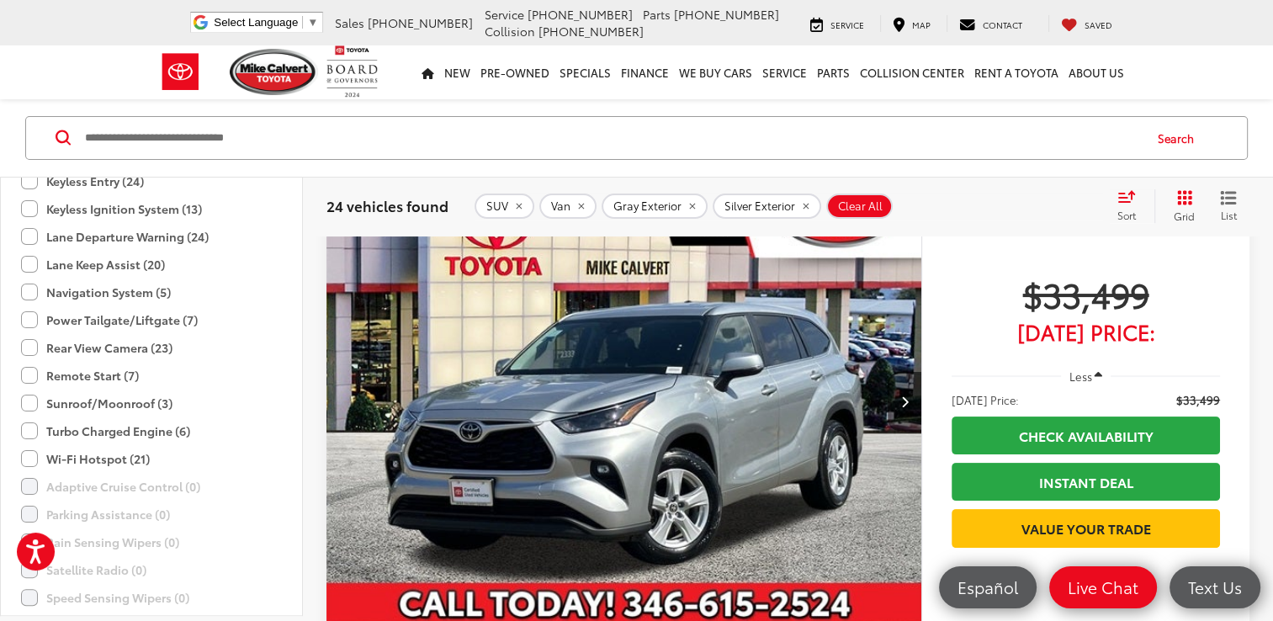
scroll to position [188, 0]
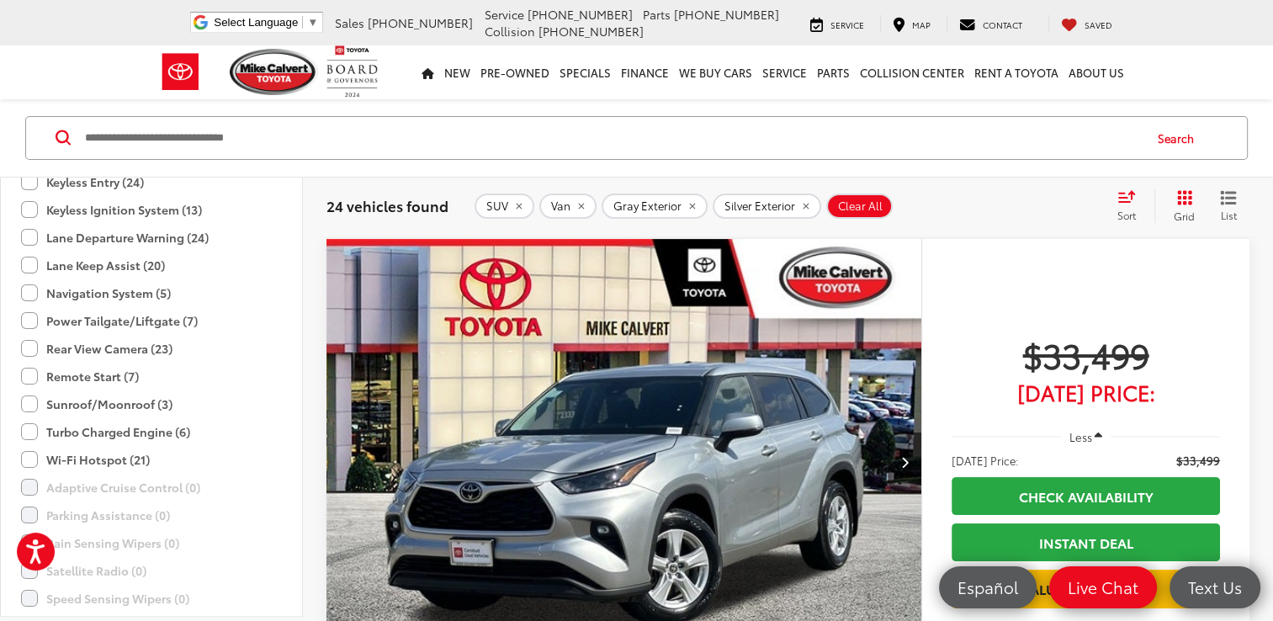
click at [29, 364] on label "Remote Start (7)" at bounding box center [80, 377] width 118 height 28
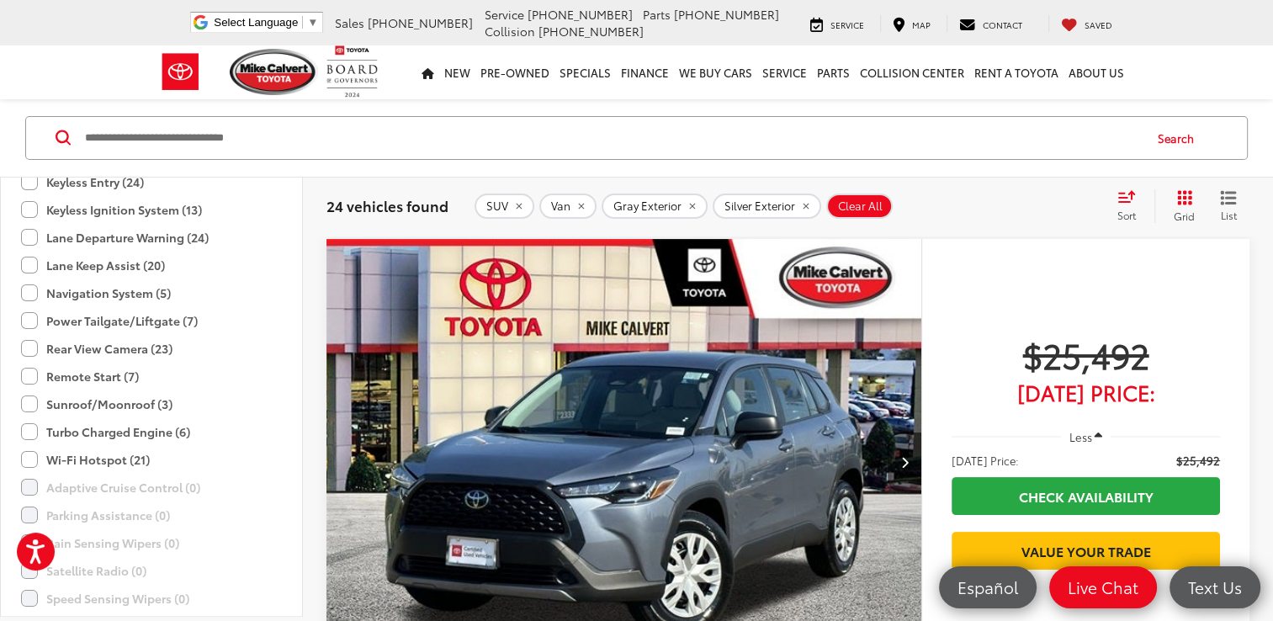
click at [28, 373] on label "Remote Start (7)" at bounding box center [80, 377] width 118 height 28
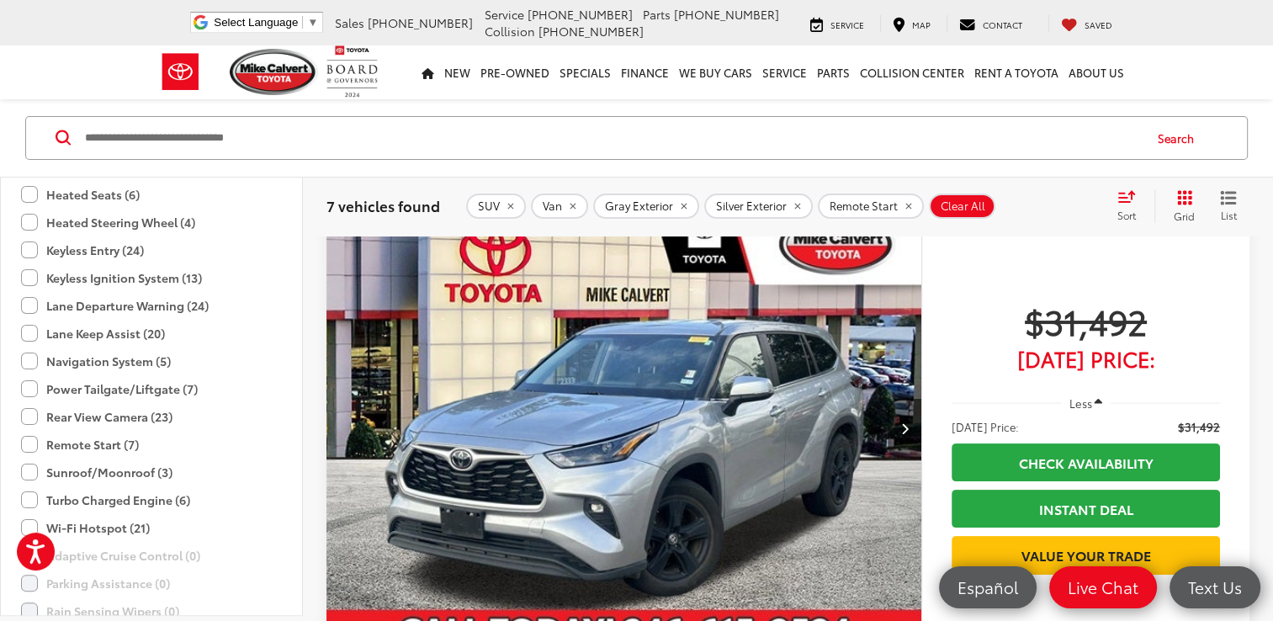
scroll to position [452, 0]
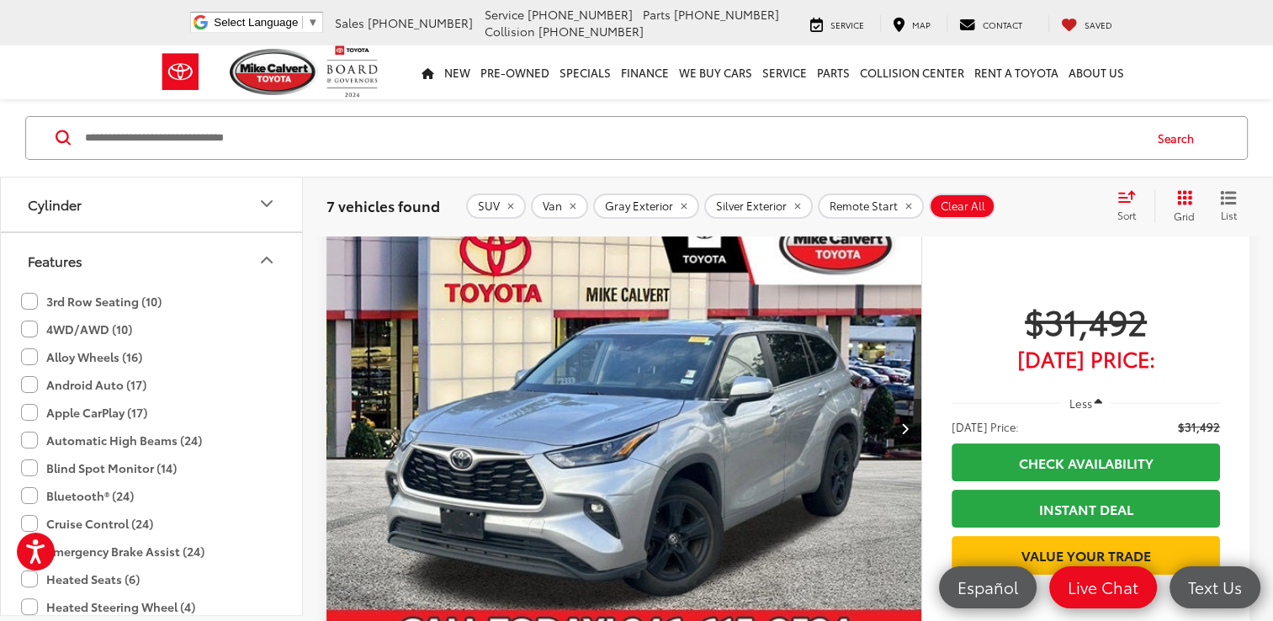
click at [24, 295] on label "3rd Row Seating (10)" at bounding box center [91, 302] width 141 height 28
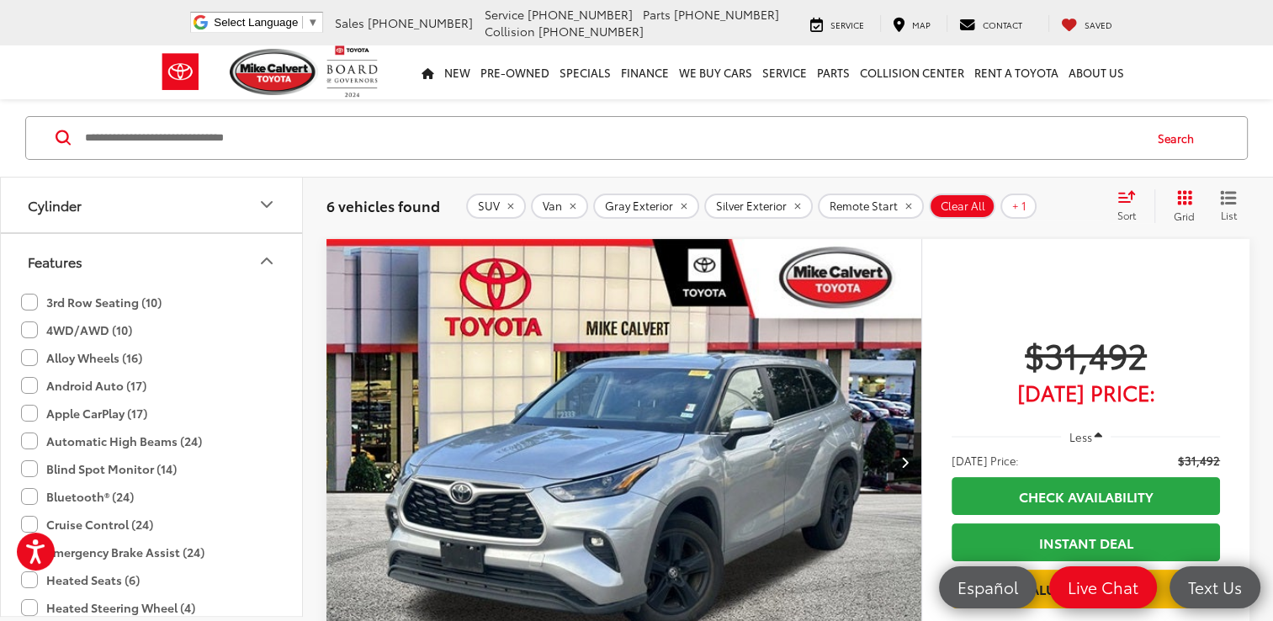
click at [266, 256] on icon "Features" at bounding box center [267, 261] width 20 height 20
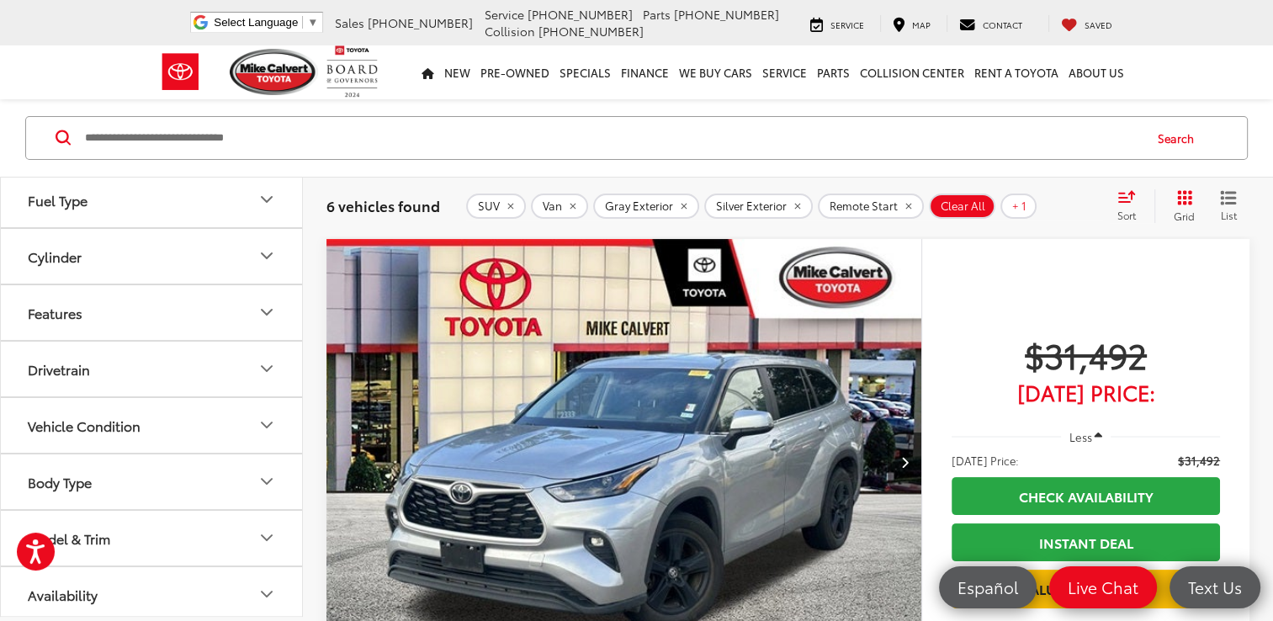
click at [263, 421] on icon "Vehicle Condition" at bounding box center [267, 425] width 20 height 20
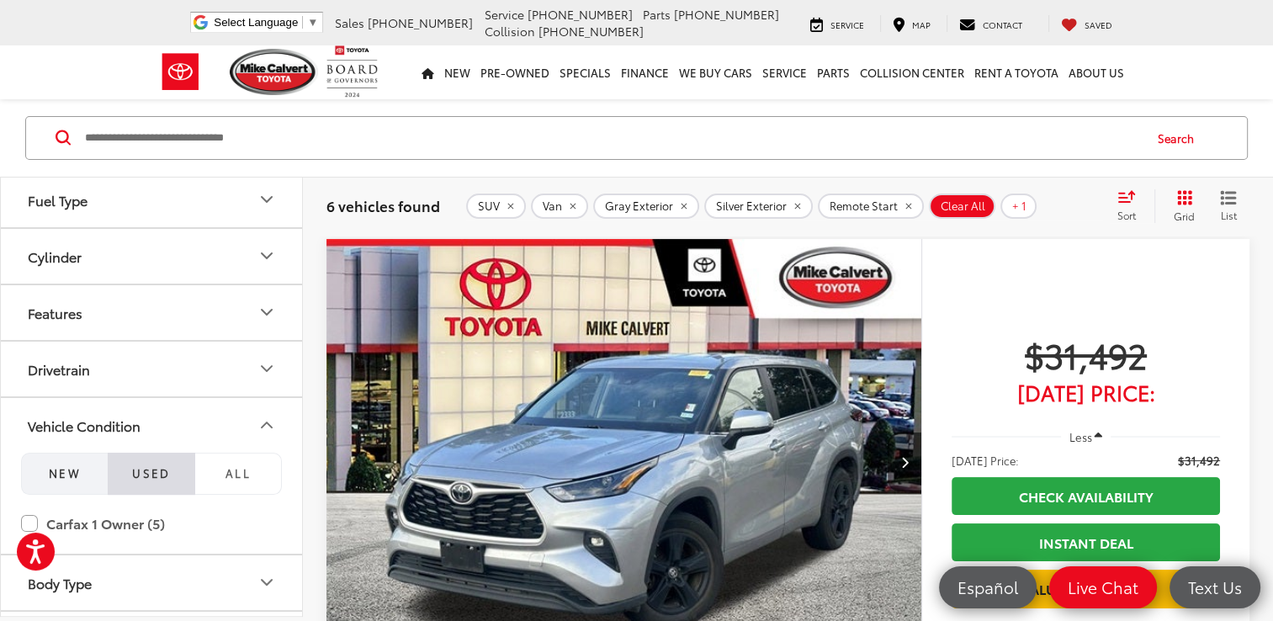
click at [79, 466] on span "NEW" at bounding box center [65, 472] width 32 height 15
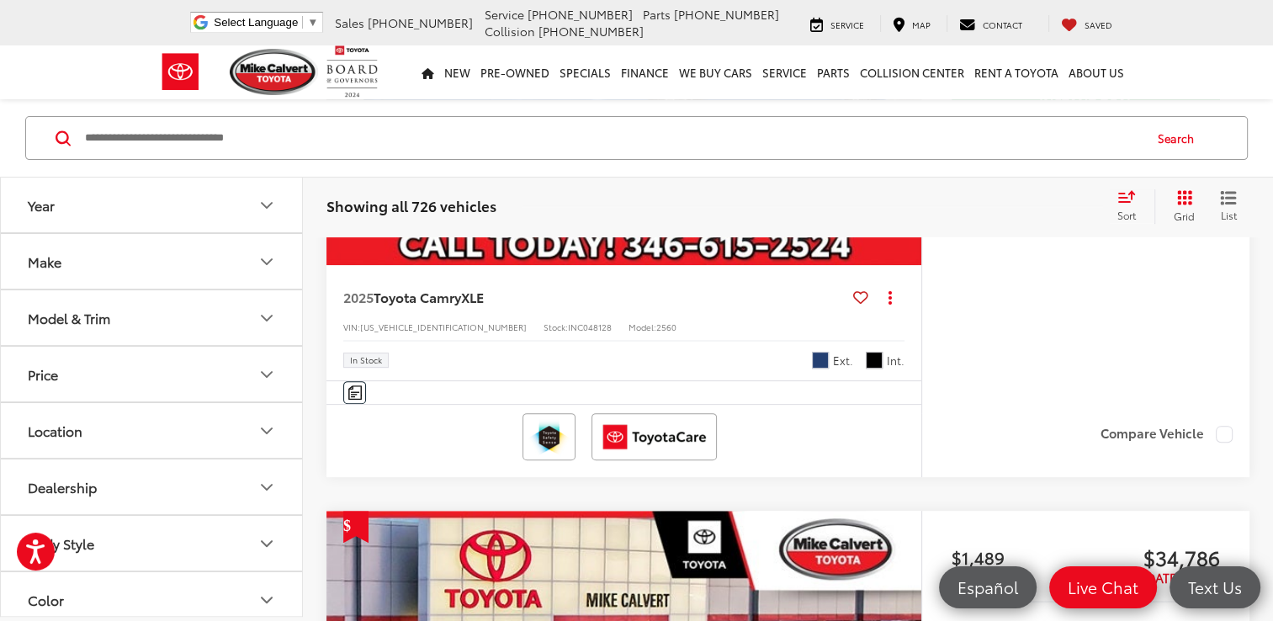
scroll to position [505, 0]
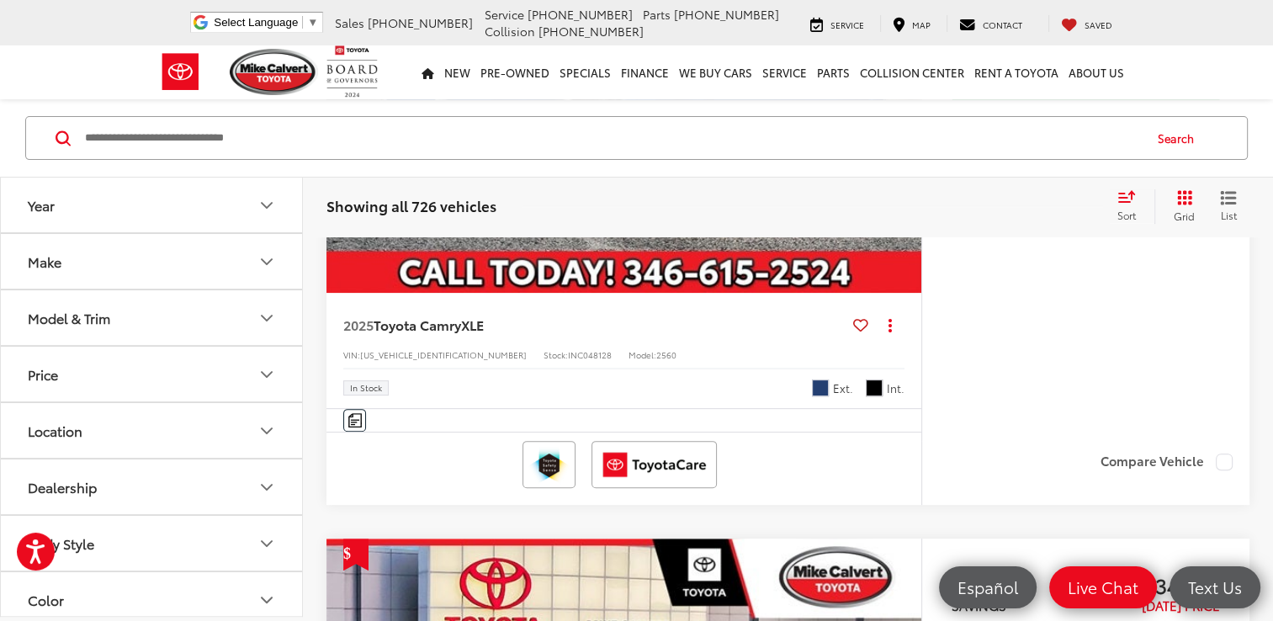
click at [263, 315] on icon "Model & Trim" at bounding box center [267, 318] width 20 height 20
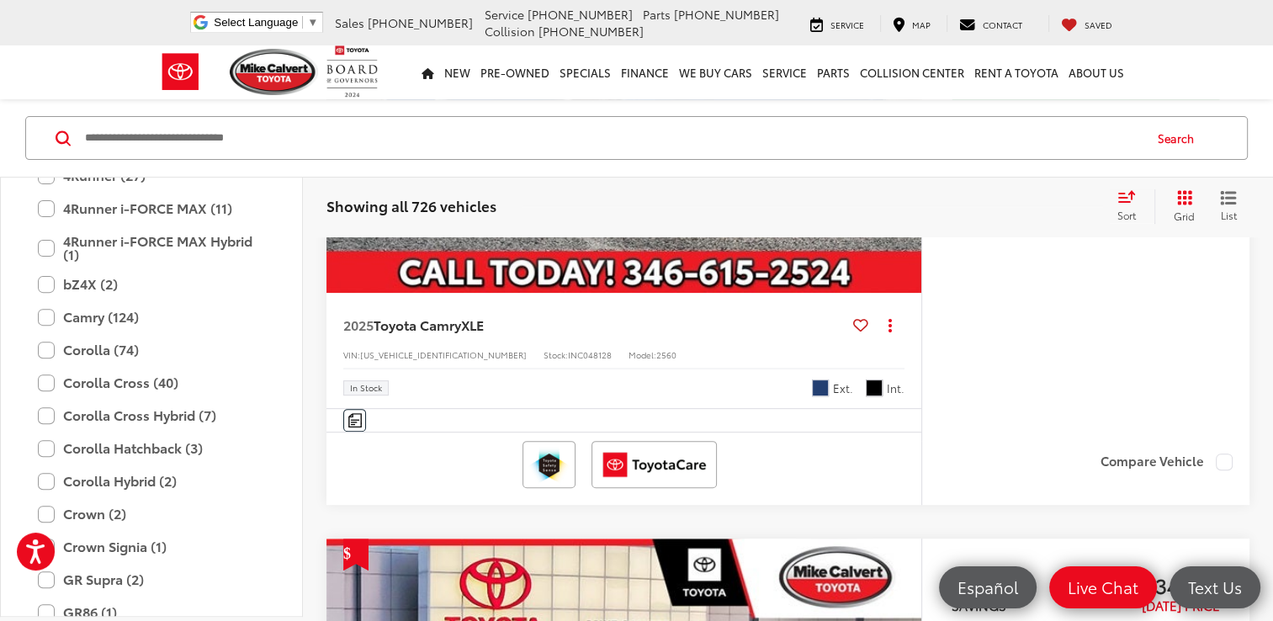
scroll to position [202, 0]
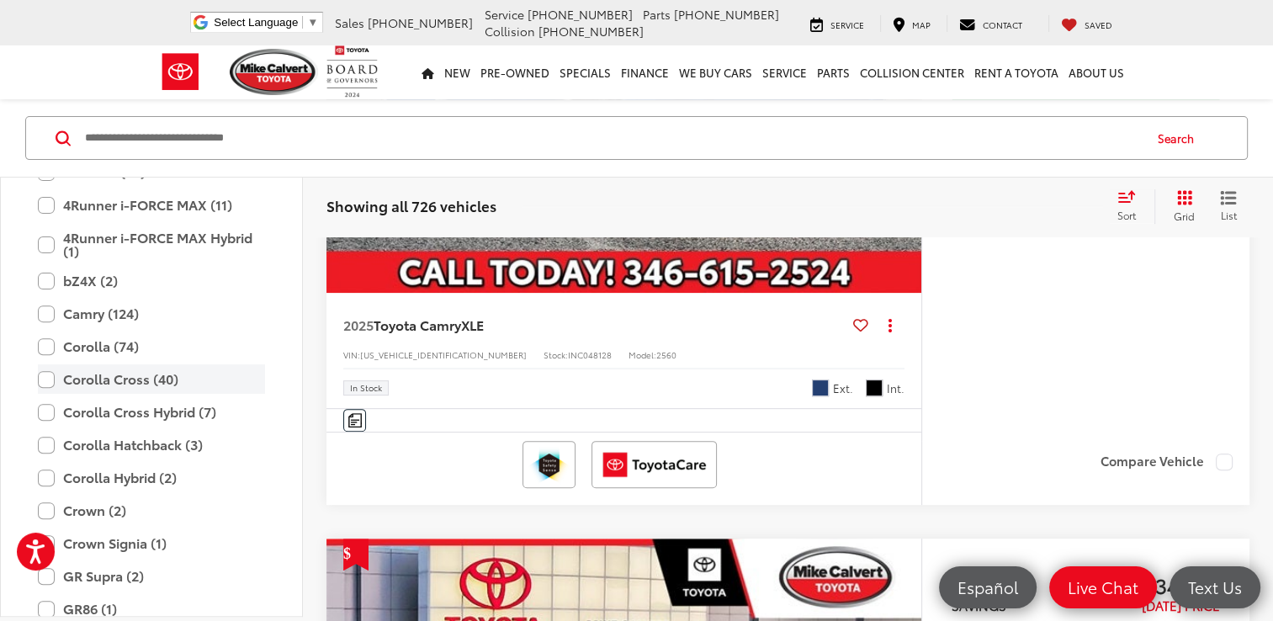
click at [40, 379] on label "Corolla Cross (40)" at bounding box center [151, 378] width 227 height 29
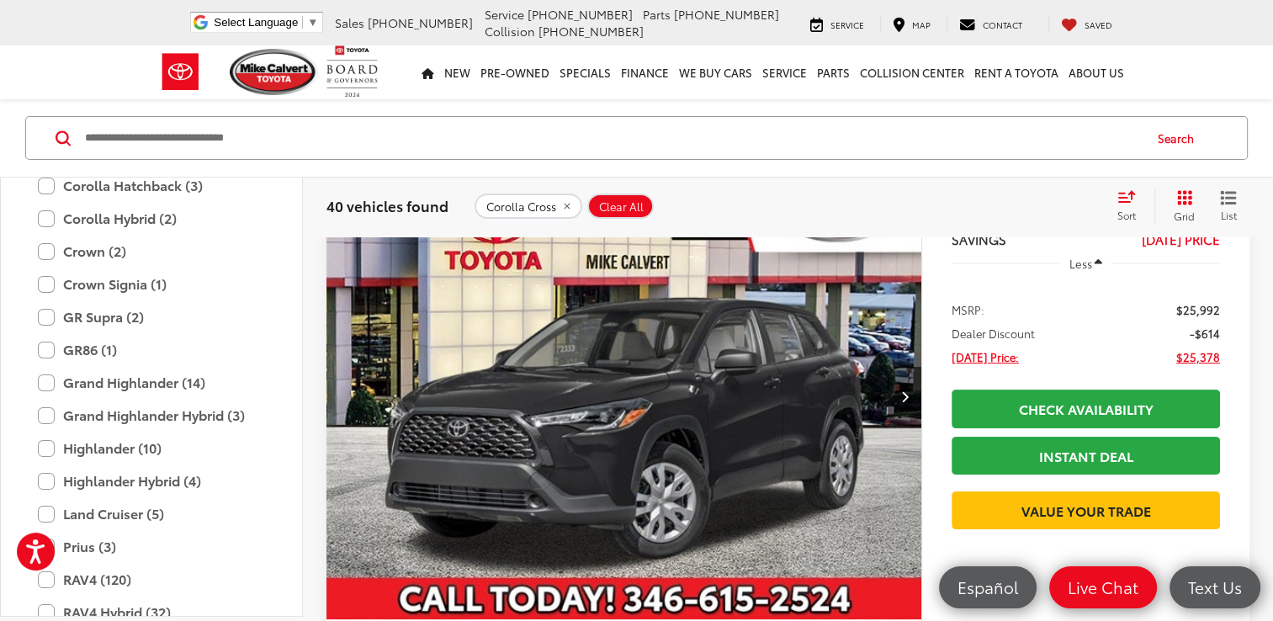
scroll to position [485, 0]
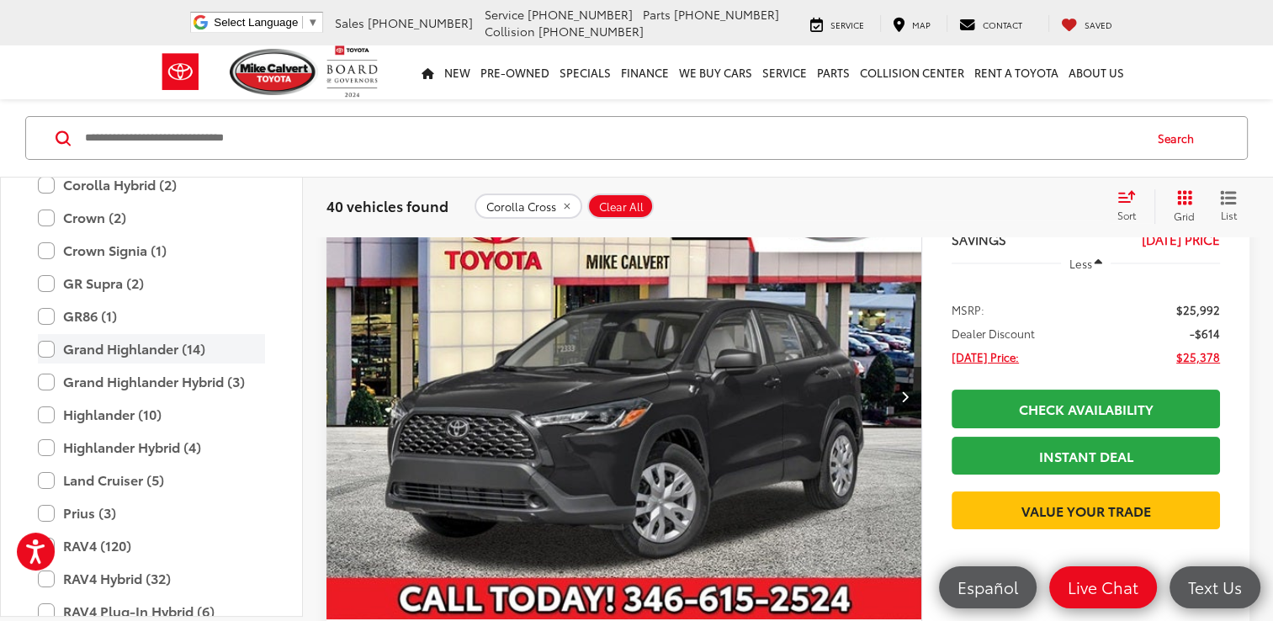
click at [43, 342] on label "Grand Highlander (14)" at bounding box center [151, 348] width 227 height 29
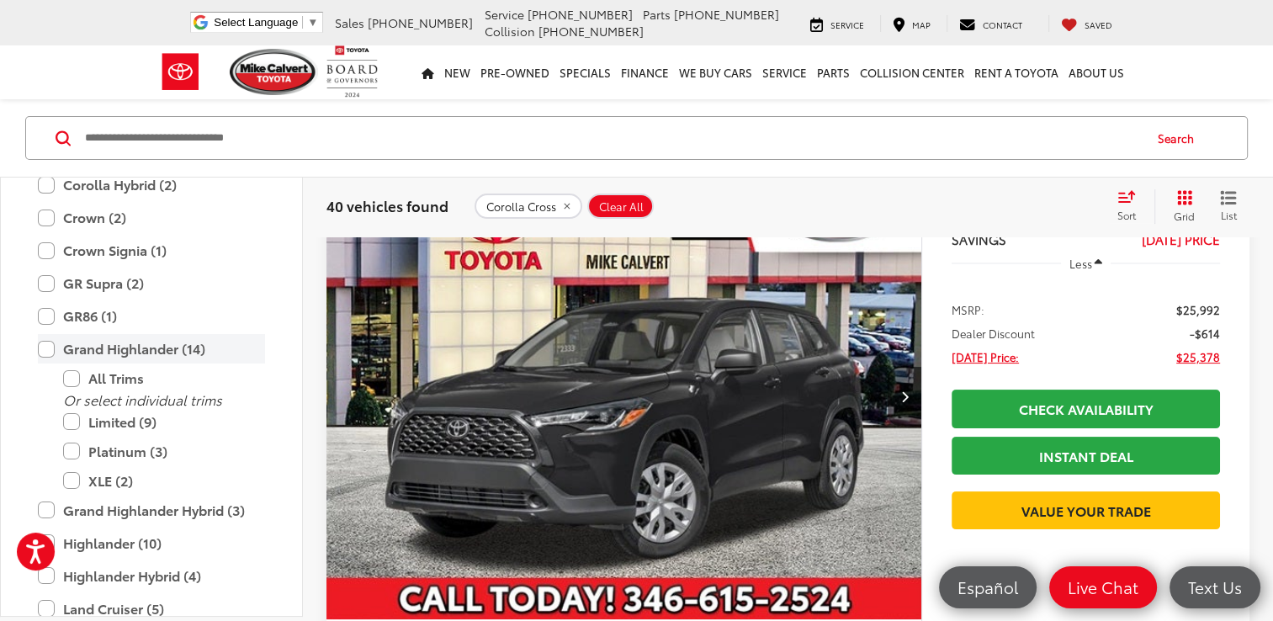
scroll to position [111, 0]
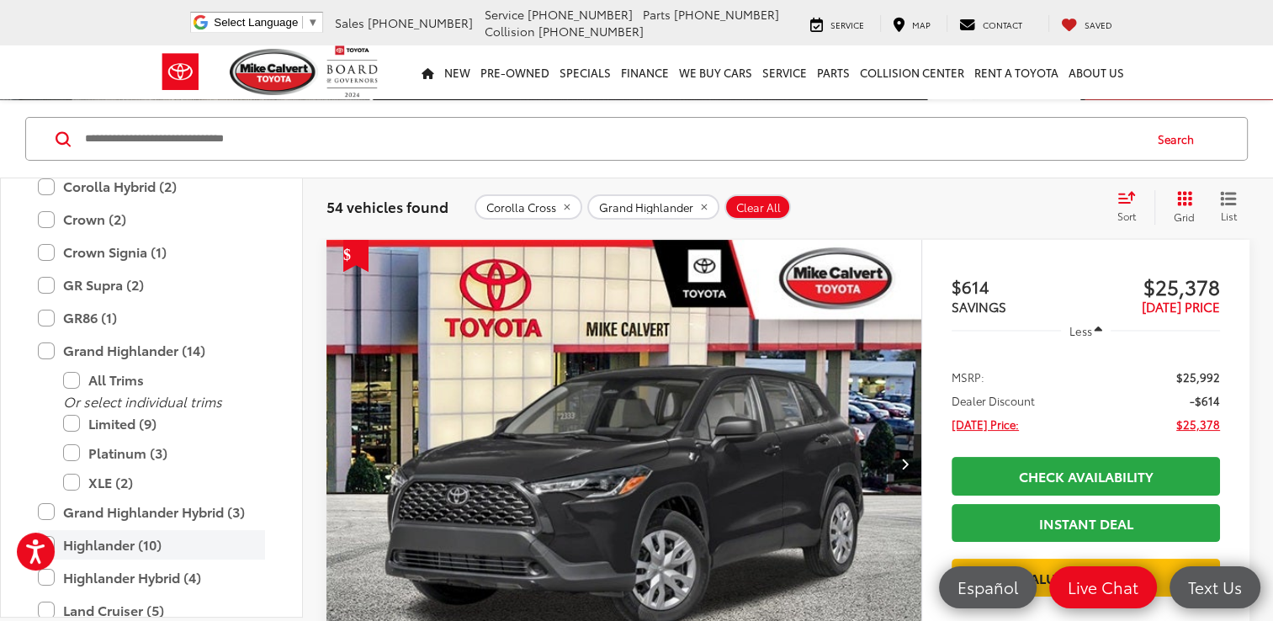
click at [47, 536] on label "Highlander (10)" at bounding box center [151, 544] width 227 height 29
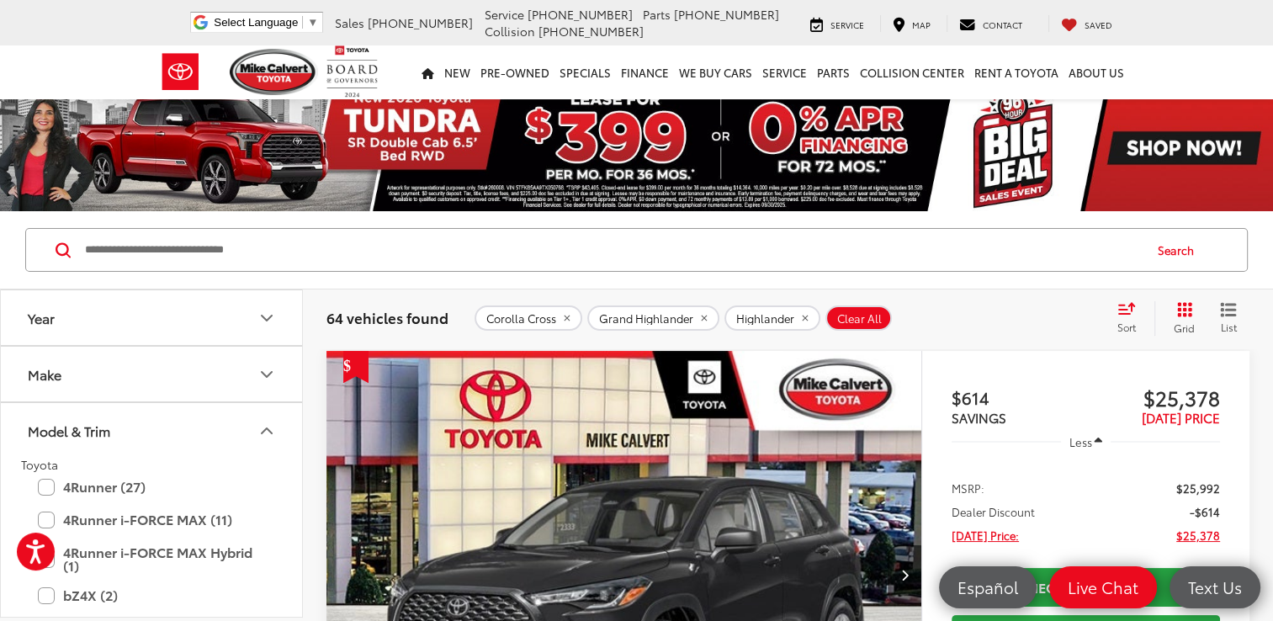
click at [260, 428] on icon "Model & Trim" at bounding box center [267, 431] width 20 height 20
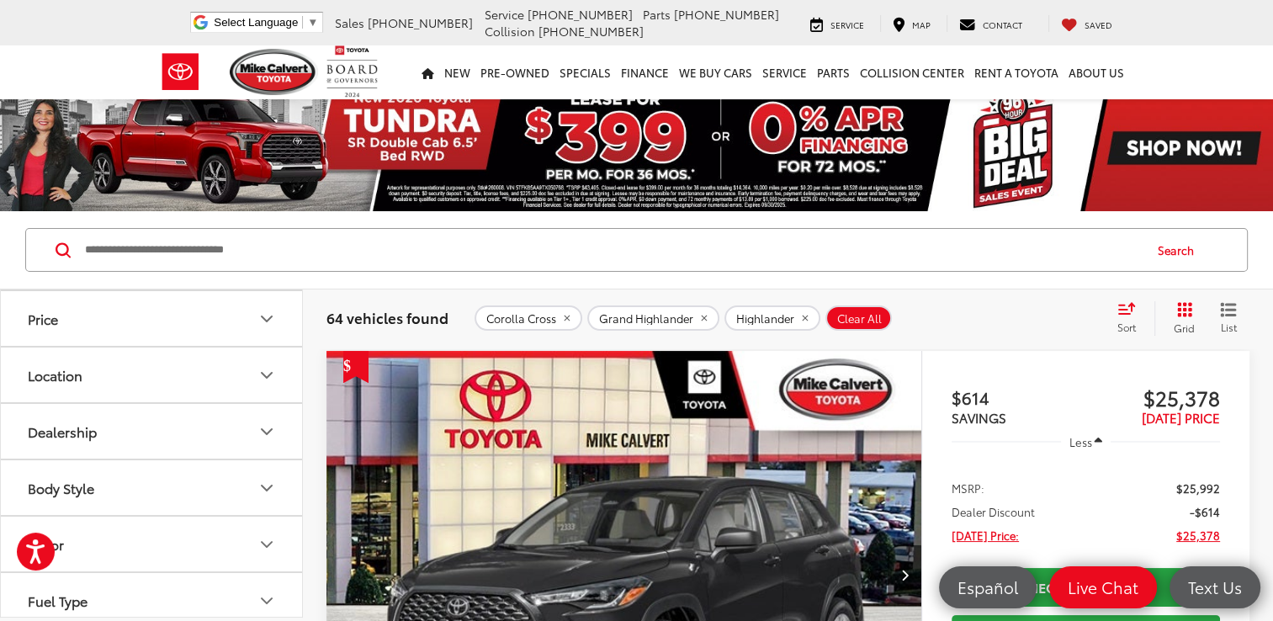
scroll to position [202, 0]
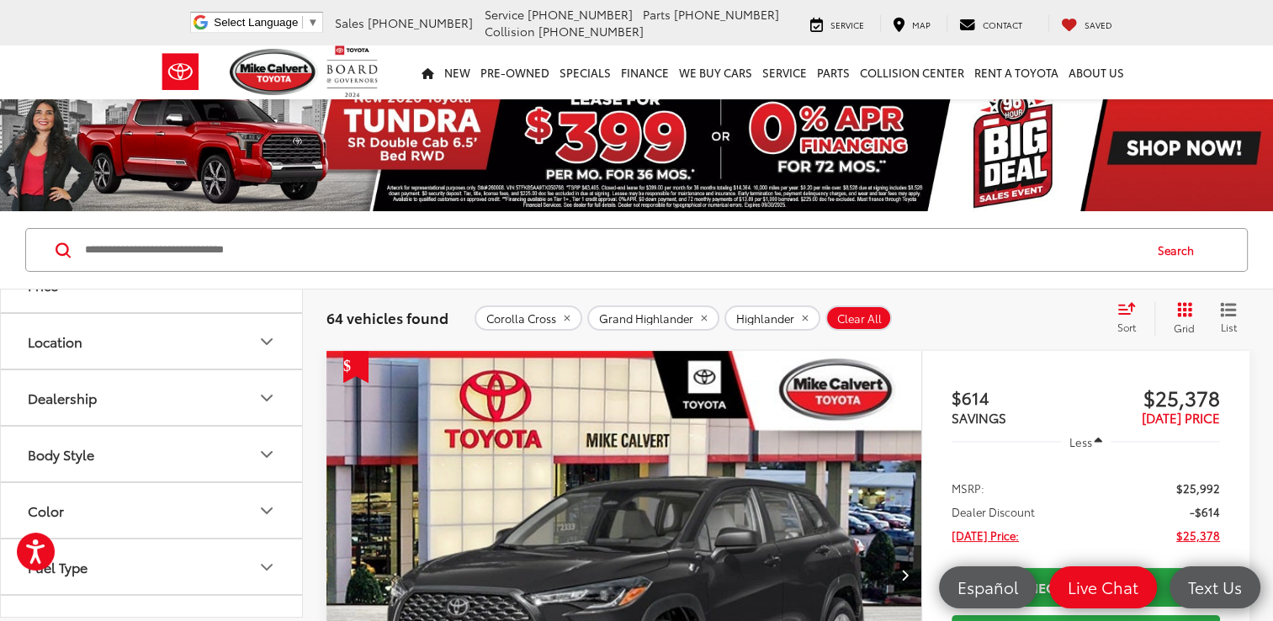
click at [267, 446] on icon "Body Style" at bounding box center [267, 454] width 20 height 20
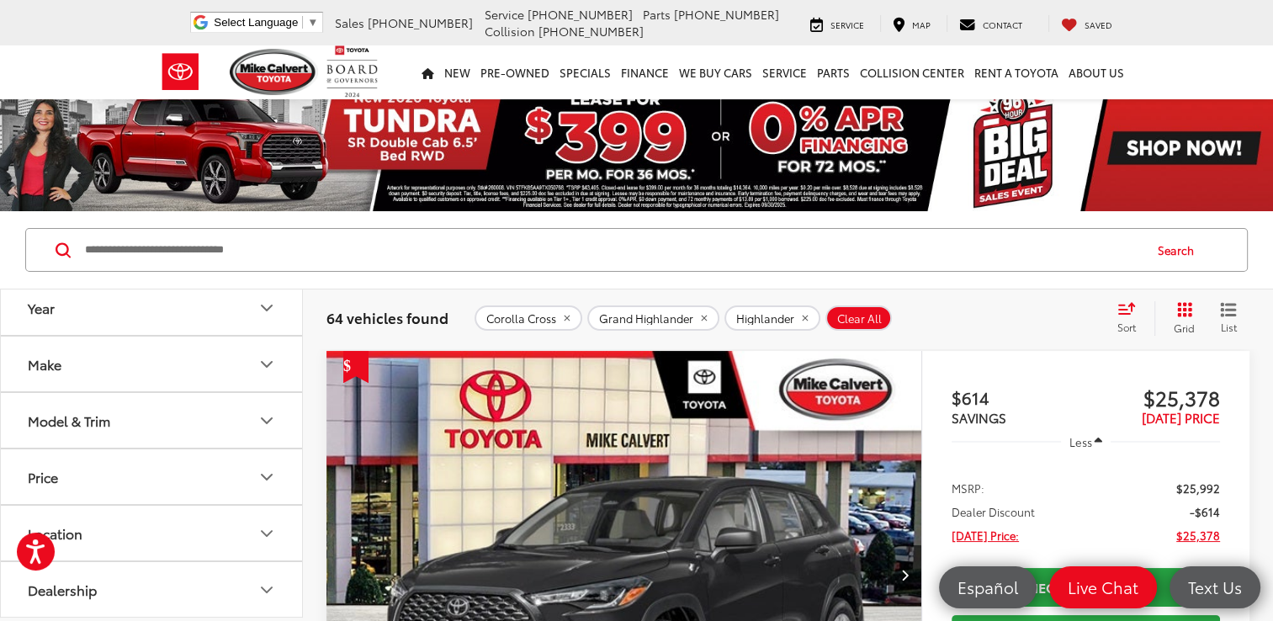
scroll to position [0, 0]
click at [263, 429] on icon "Model & Trim" at bounding box center [267, 430] width 10 height 5
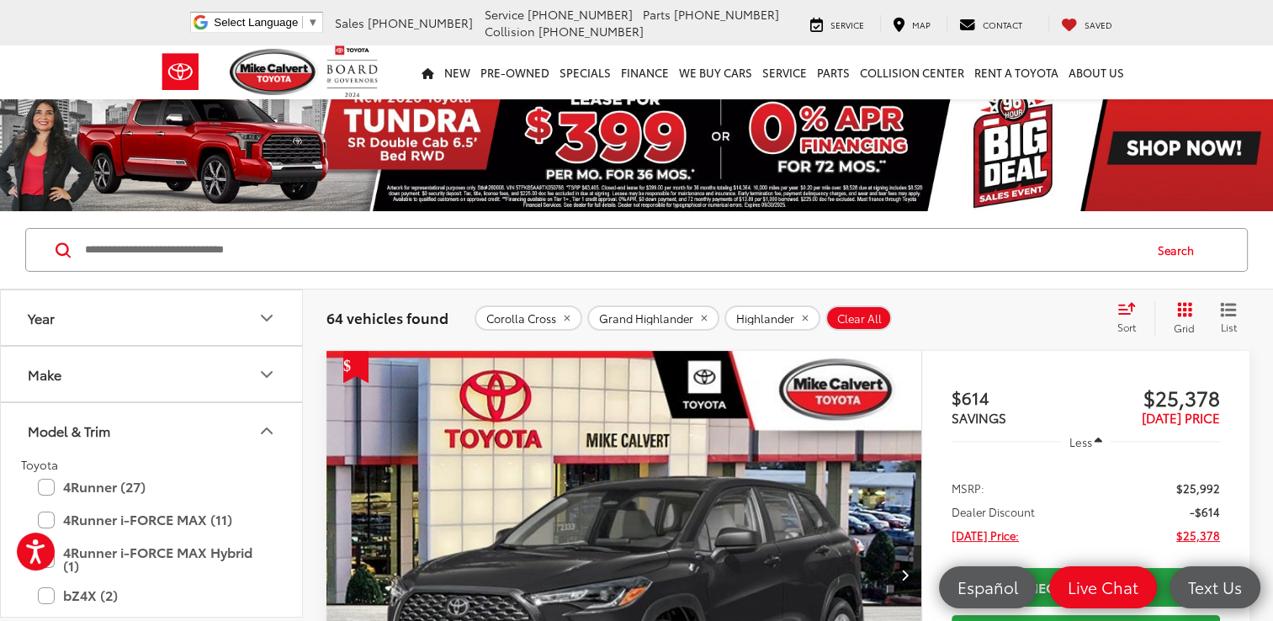
click at [263, 429] on icon "Model & Trim" at bounding box center [267, 430] width 10 height 5
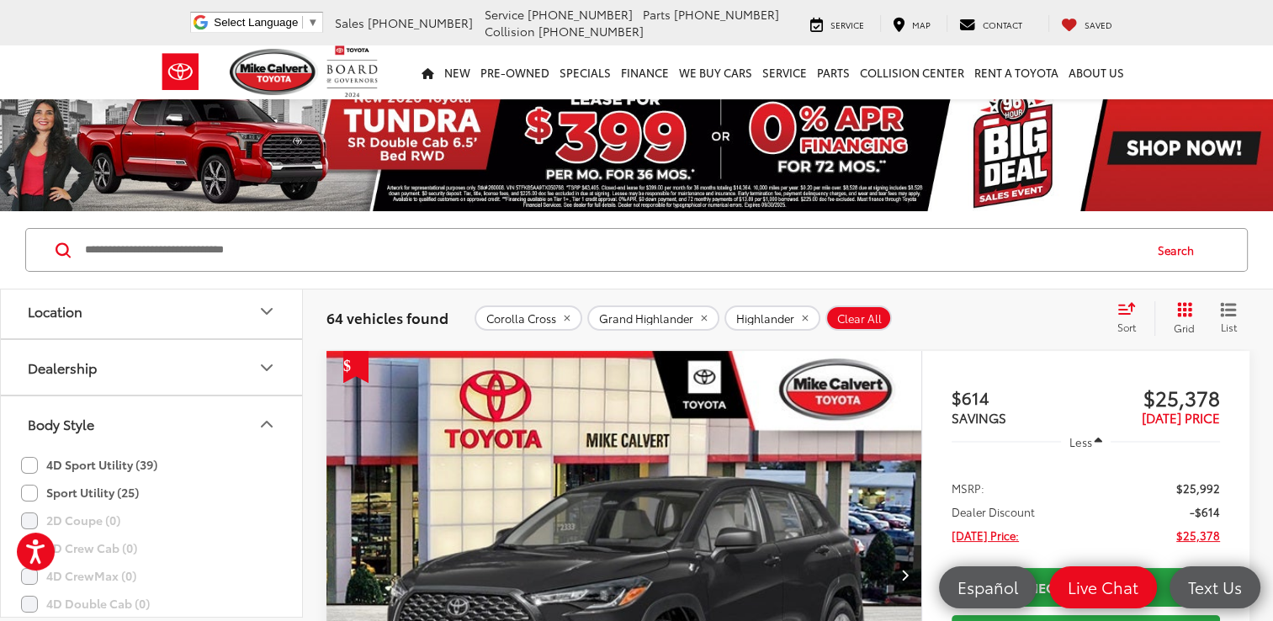
scroll to position [236, 0]
click at [269, 412] on icon "Body Style" at bounding box center [267, 421] width 20 height 20
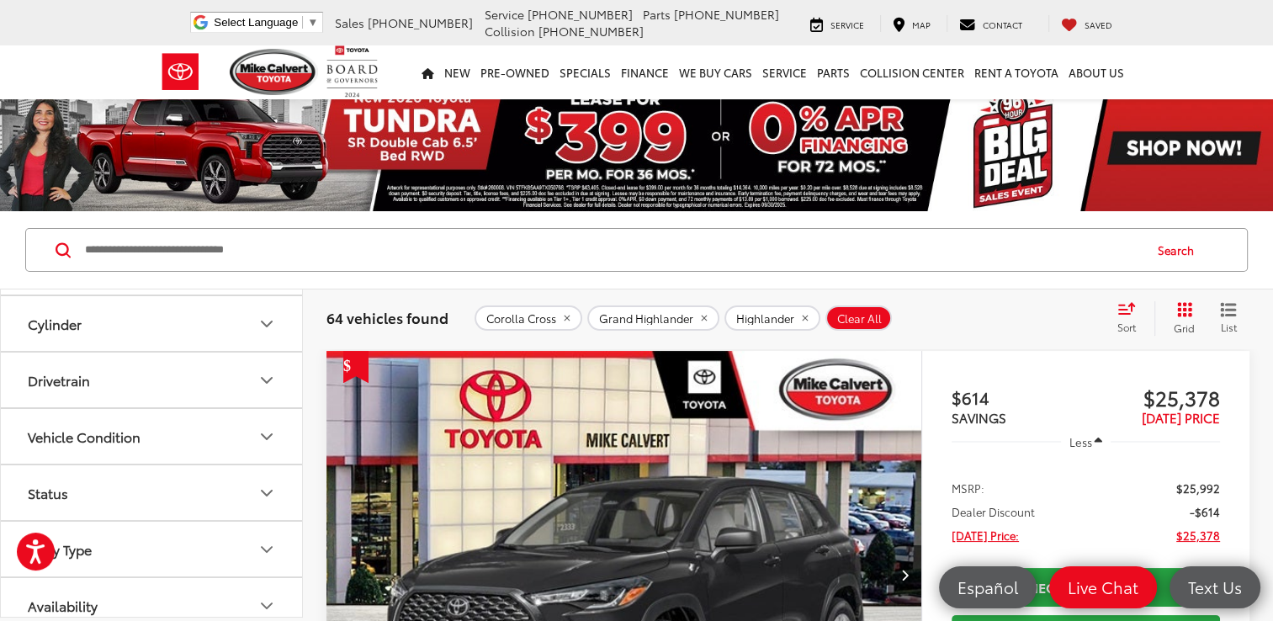
scroll to position [505, 0]
click at [266, 429] on icon "Vehicle Condition" at bounding box center [267, 433] width 20 height 20
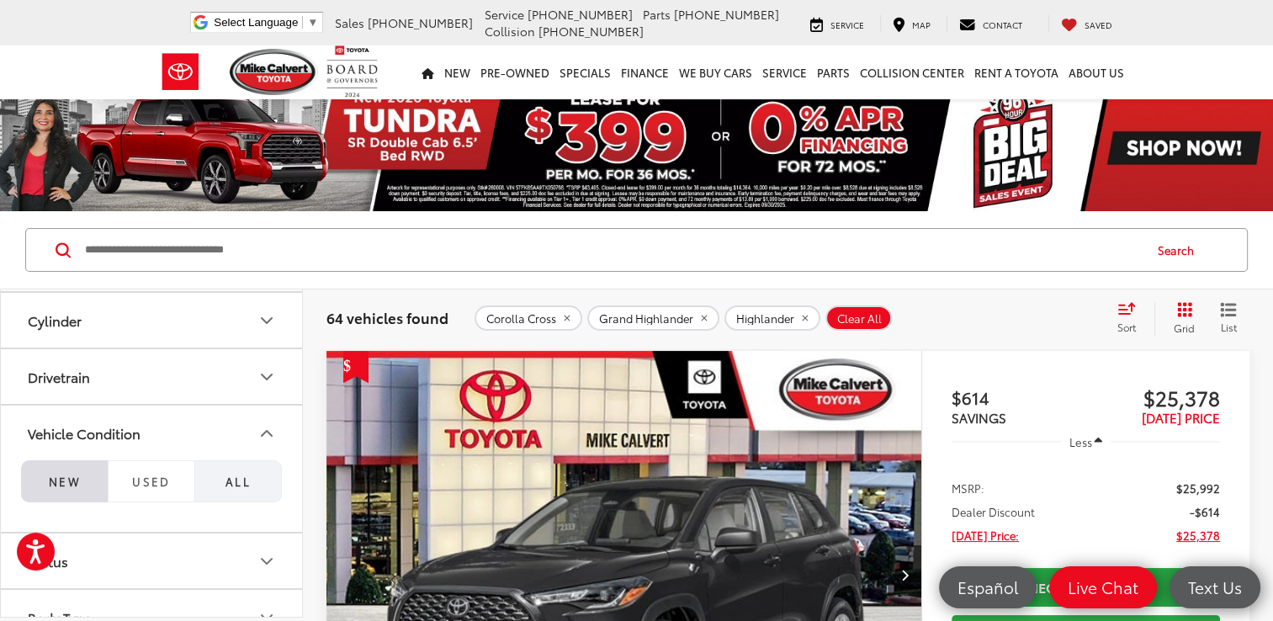
click at [234, 475] on span "All" at bounding box center [238, 481] width 25 height 15
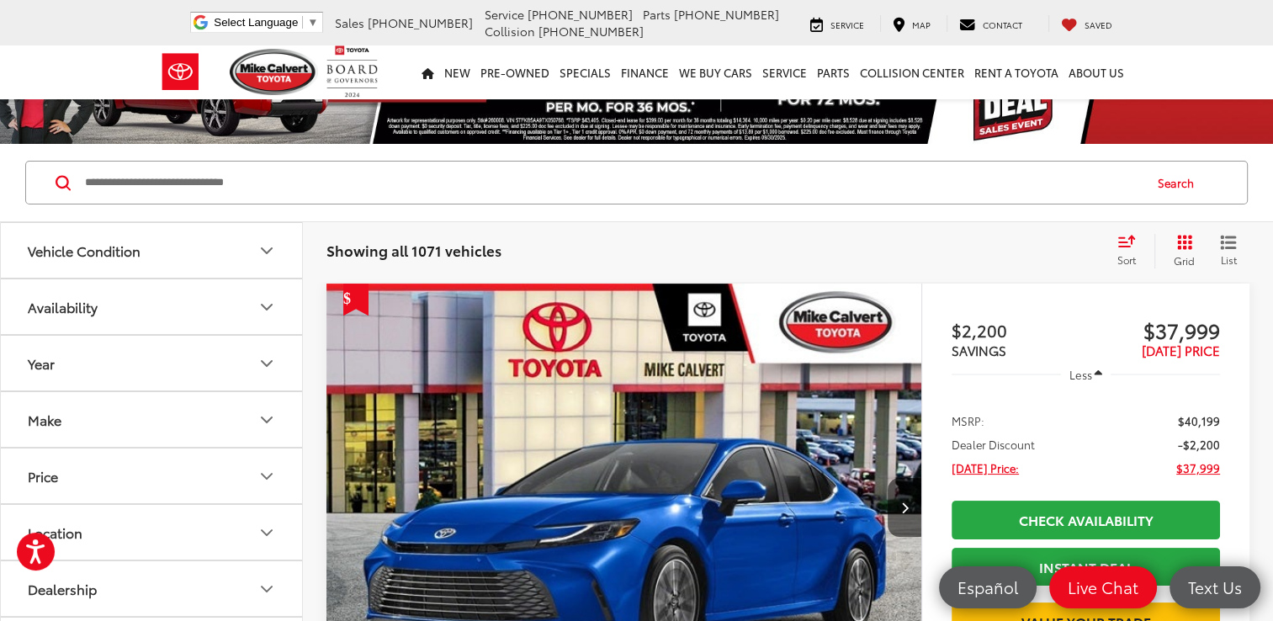
scroll to position [101, 0]
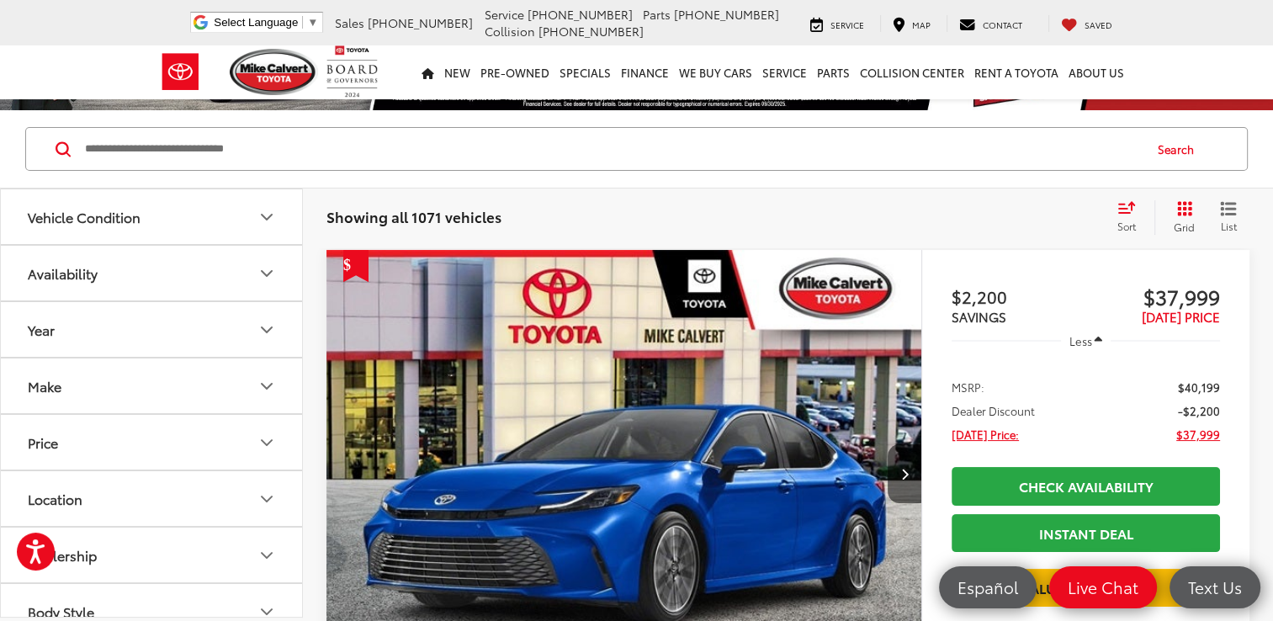
click at [270, 378] on icon "Make" at bounding box center [267, 386] width 20 height 20
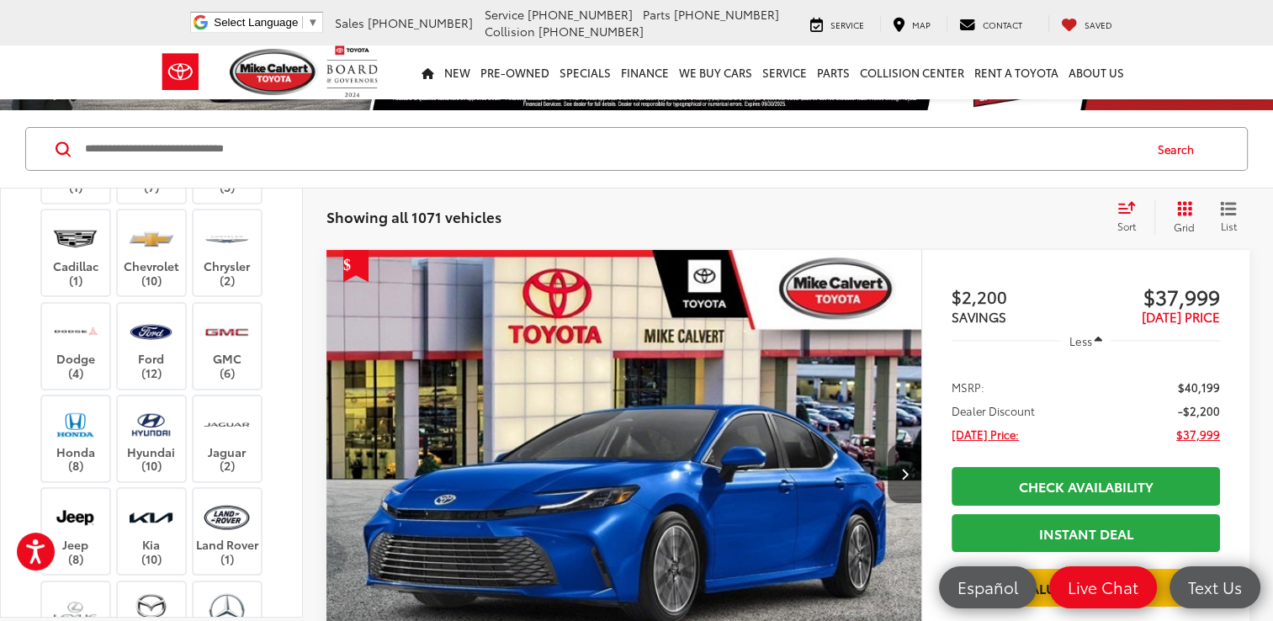
scroll to position [303, 0]
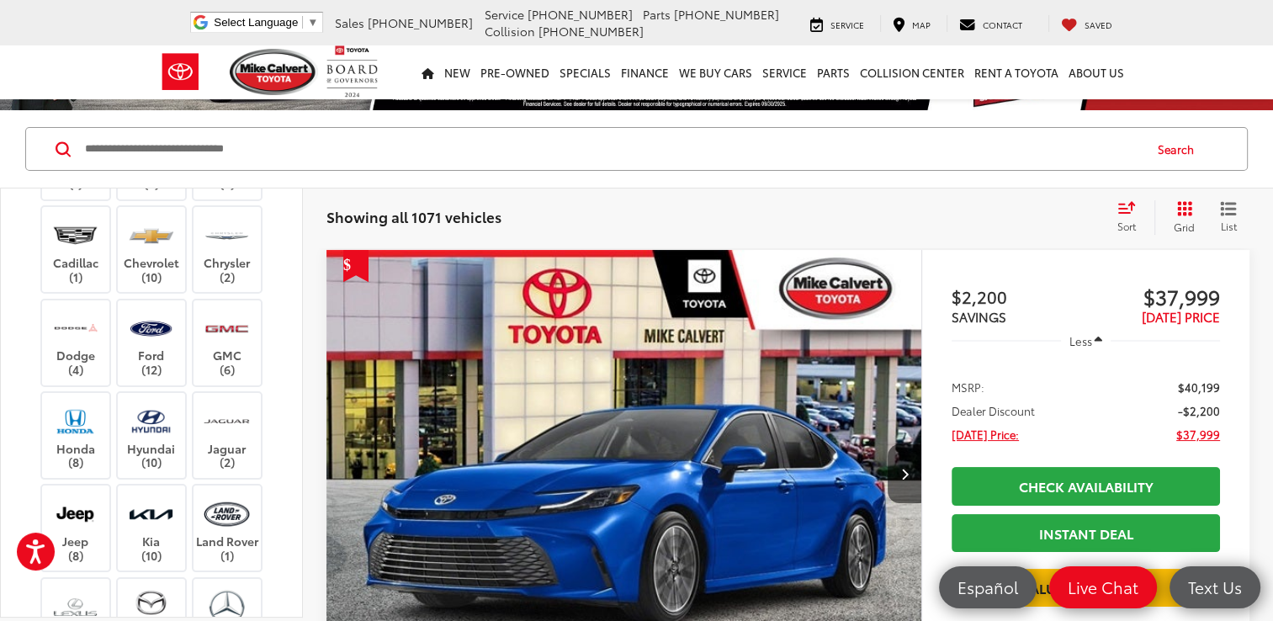
click at [270, 378] on div "Acura (1) Audi (7) BMW (5) Cadillac (1) Chevrolet (10) Chrysler (2) Dodge (4) F…" at bounding box center [151, 448] width 261 height 677
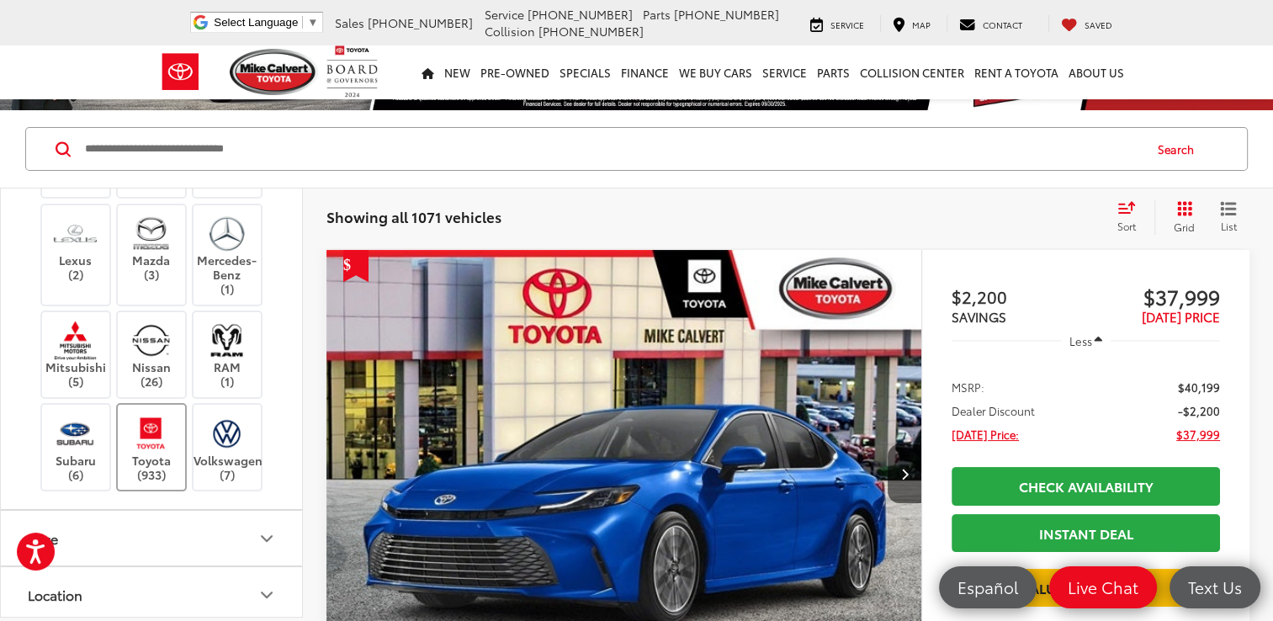
click at [151, 436] on img at bounding box center [151, 433] width 46 height 40
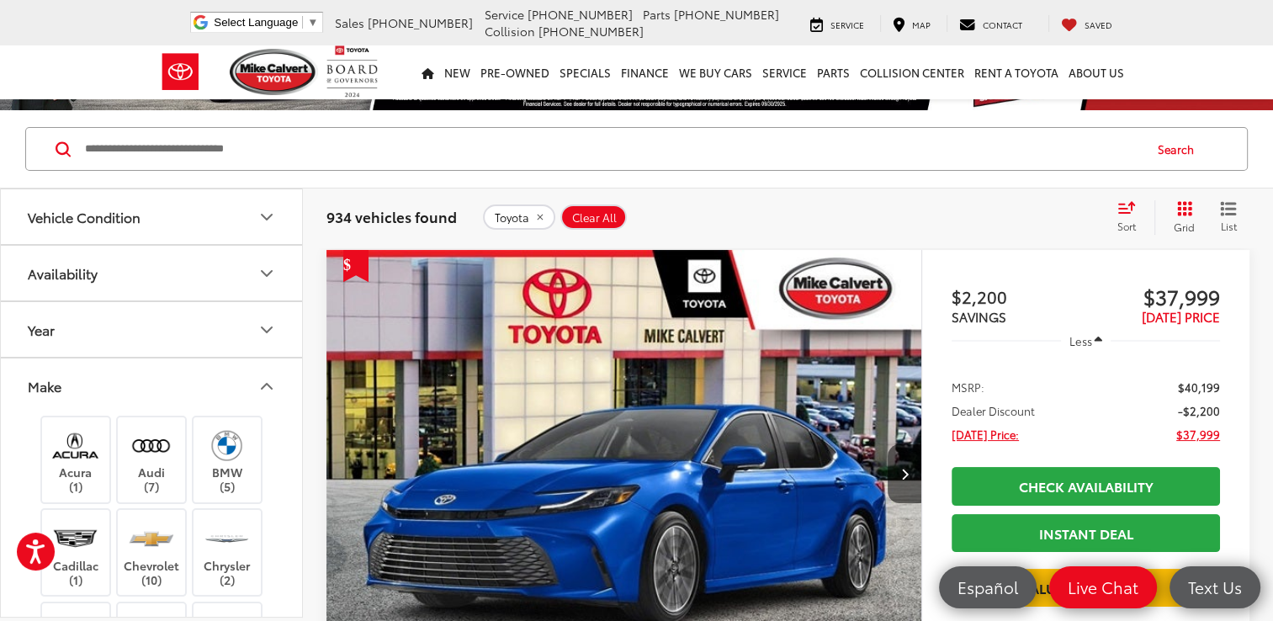
click at [265, 379] on icon "Make" at bounding box center [267, 386] width 20 height 20
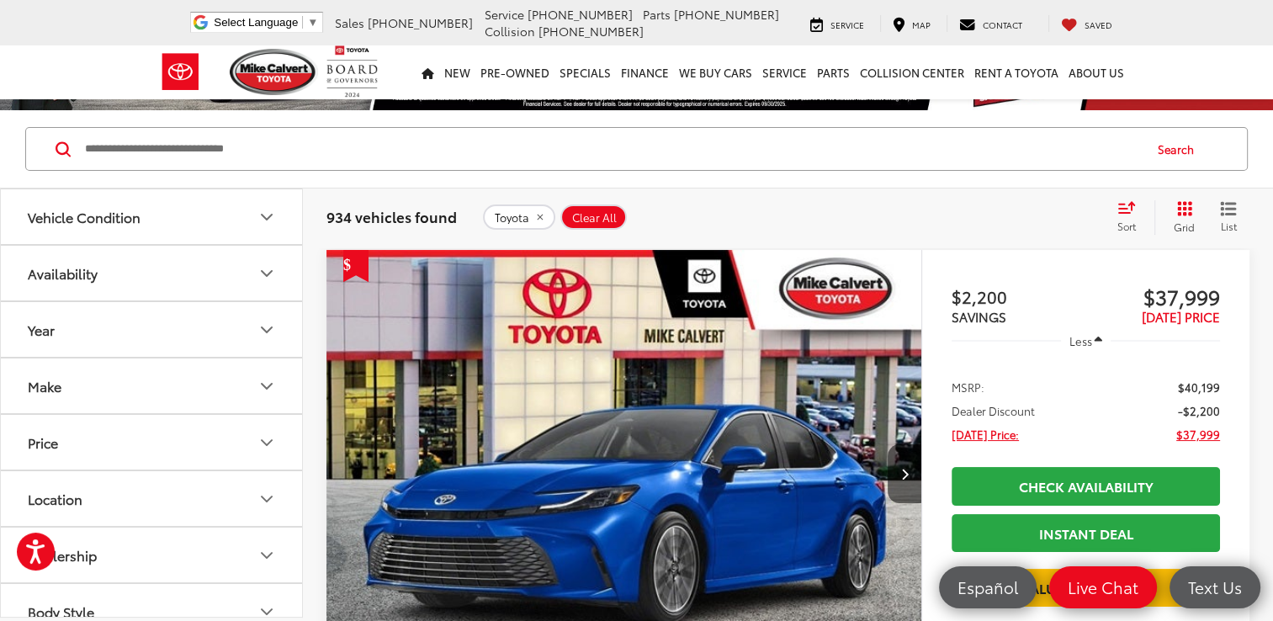
scroll to position [374, 0]
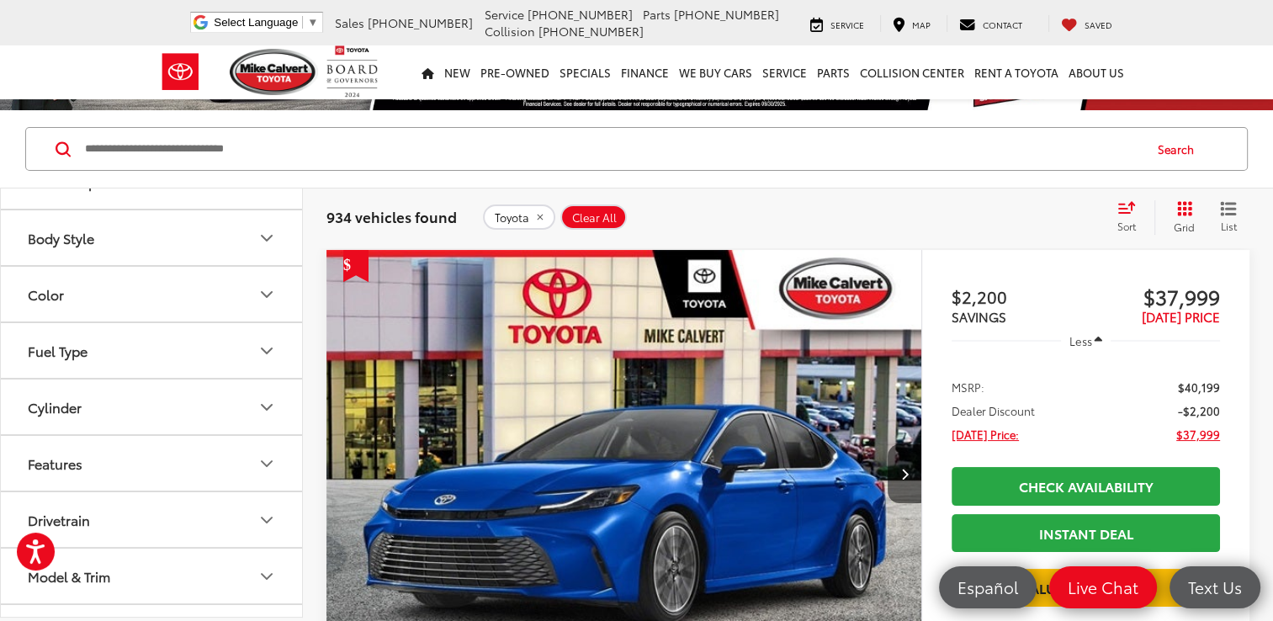
click at [262, 241] on icon "Body Style" at bounding box center [267, 238] width 20 height 20
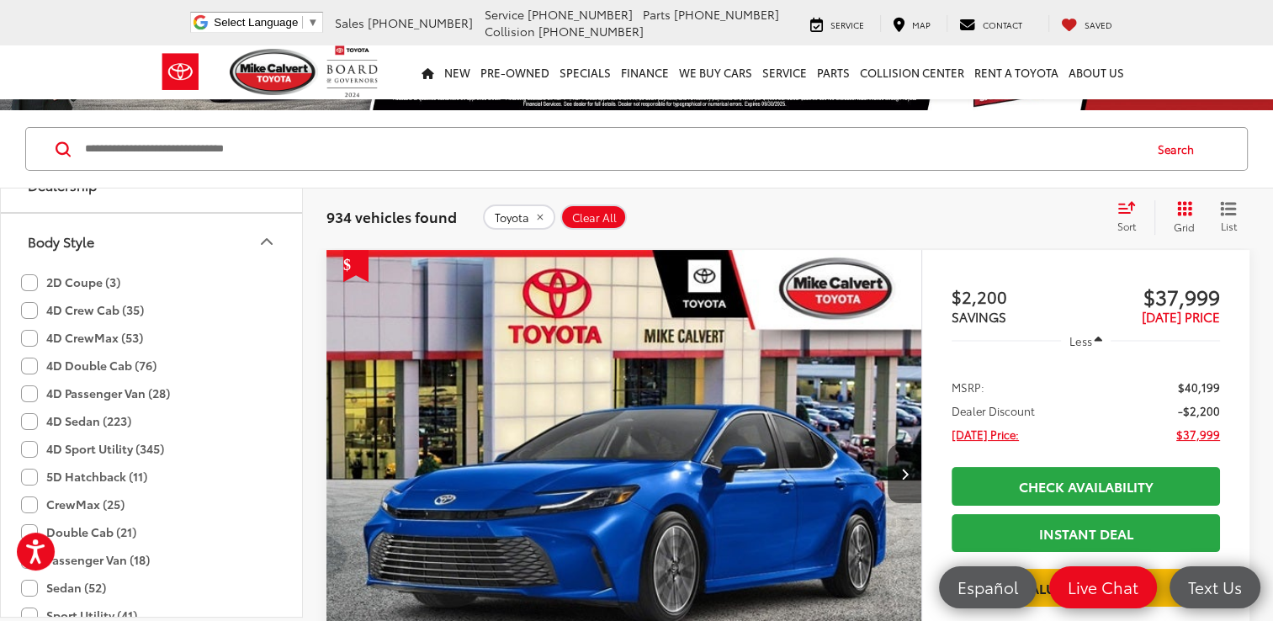
scroll to position [404, 0]
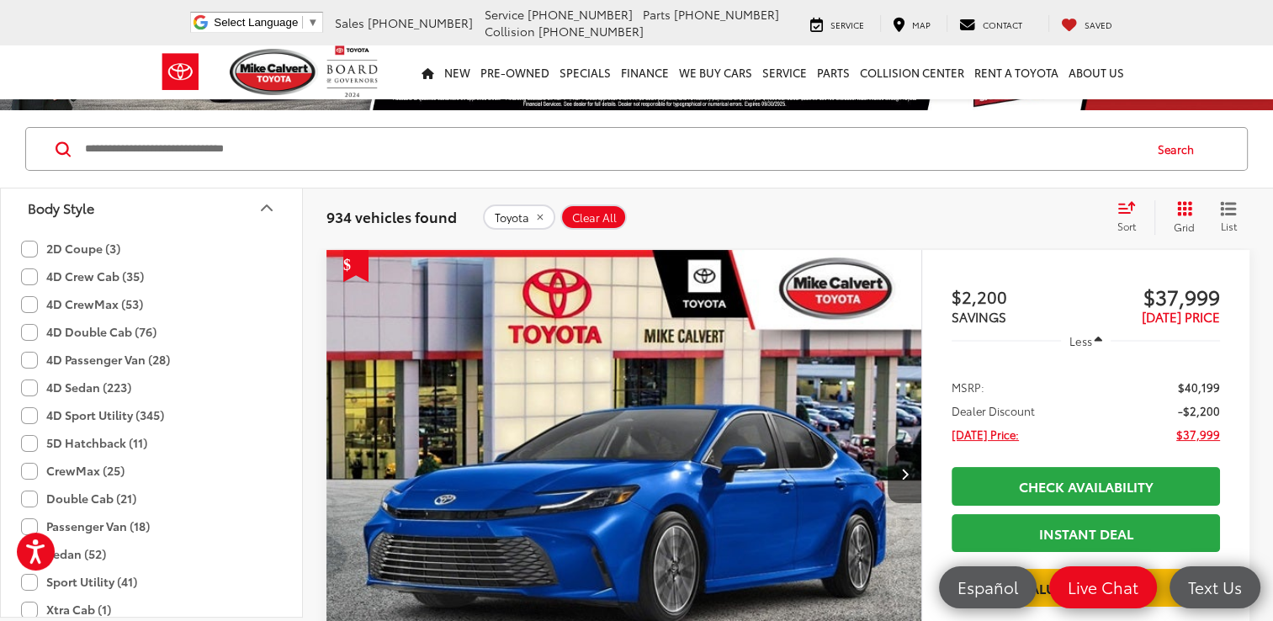
click at [286, 257] on div "2D Coupe (3) 4D Crew Cab (35) 4D CrewMax (53) 4D Double Cab (76) 4D Passenger V…" at bounding box center [151, 506] width 301 height 543
drag, startPoint x: 286, startPoint y: 257, endPoint x: 293, endPoint y: 229, distance: 29.4
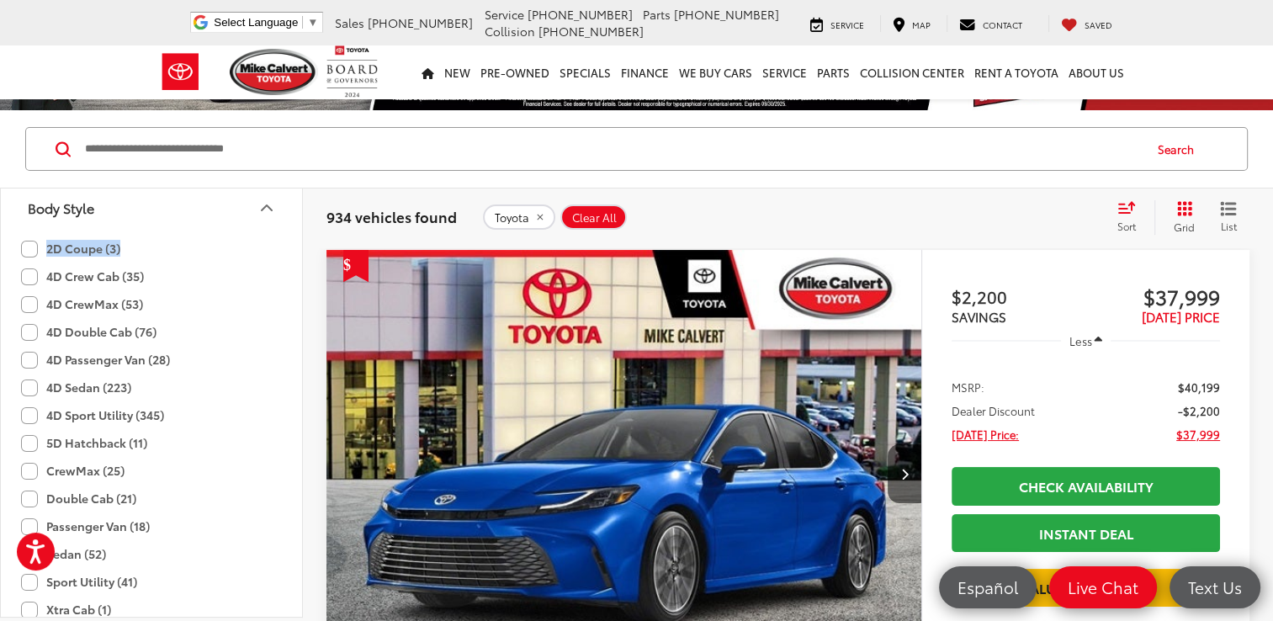
click at [293, 229] on div "Vehicle Condition Availability Year Make Price ***** — ****** 5000 91000 Specia…" at bounding box center [151, 401] width 301 height 427
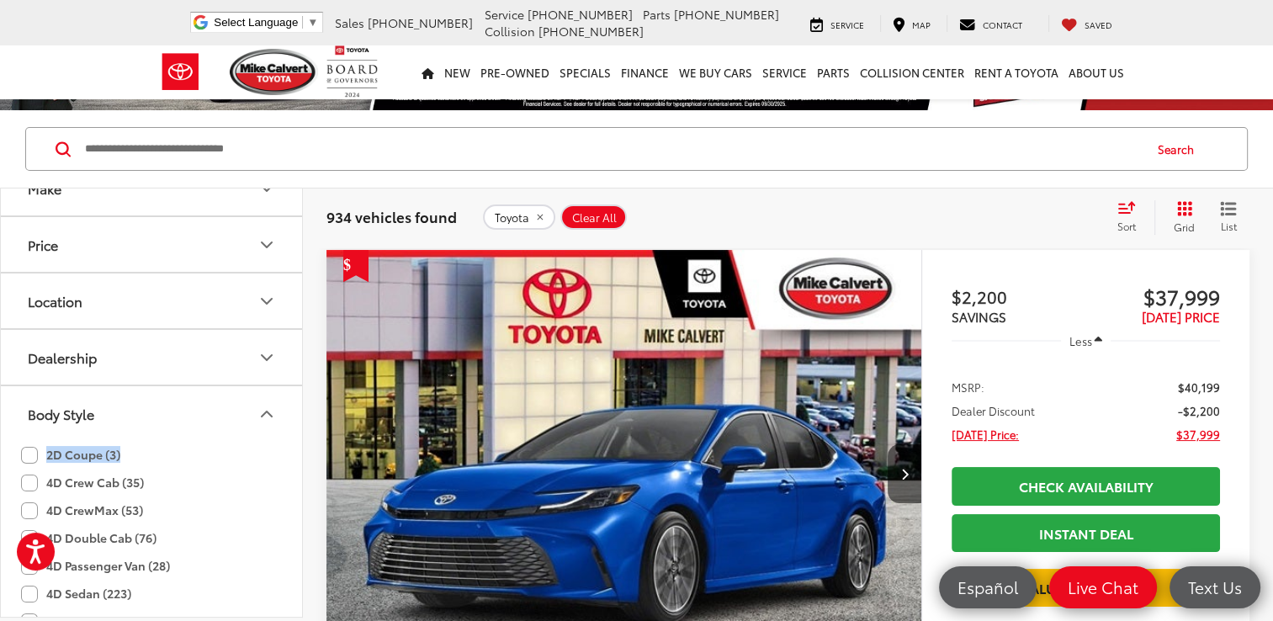
scroll to position [231, 0]
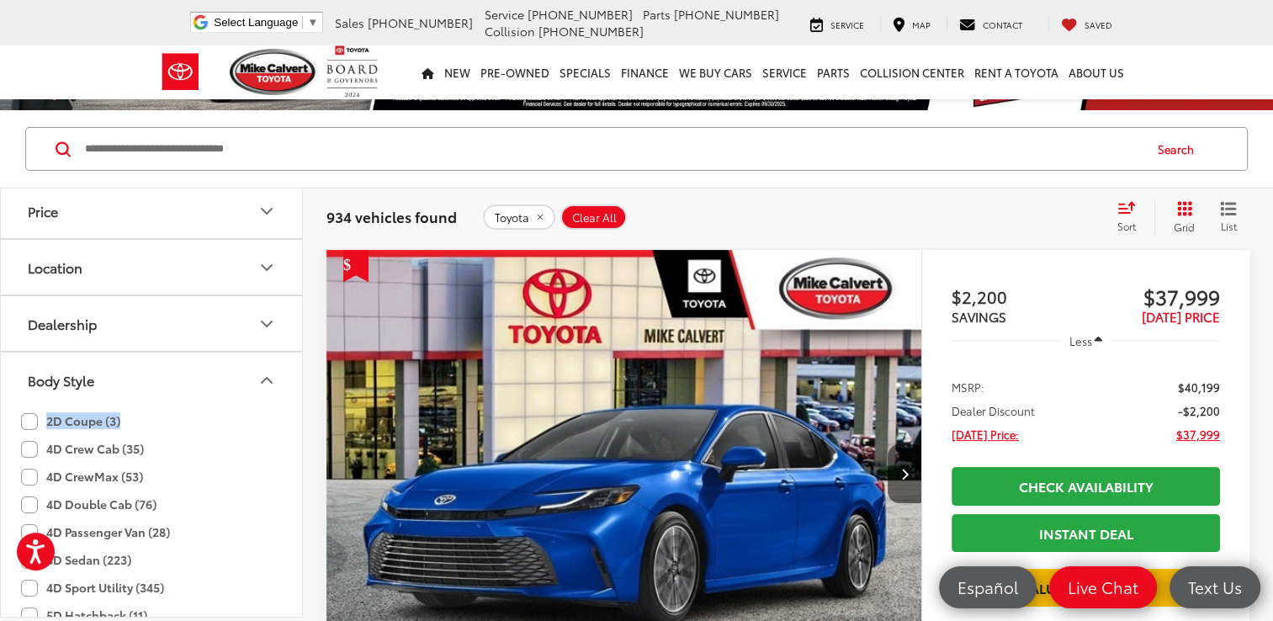
click at [265, 373] on icon "Body Style" at bounding box center [267, 380] width 20 height 20
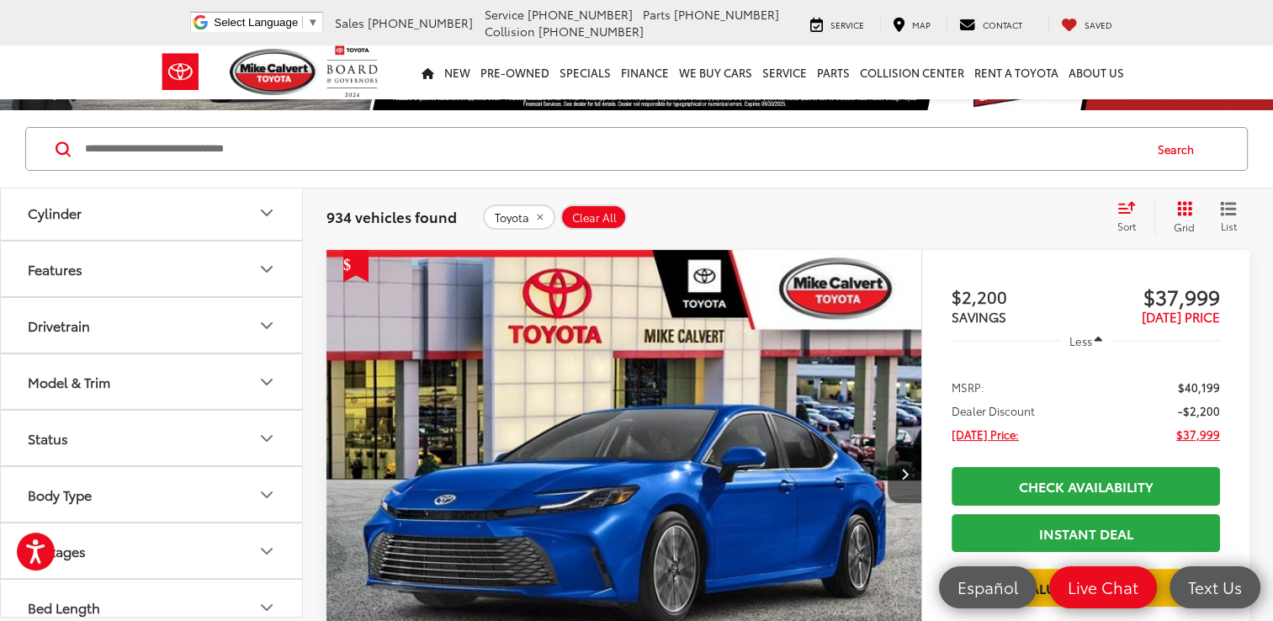
scroll to position [580, 0]
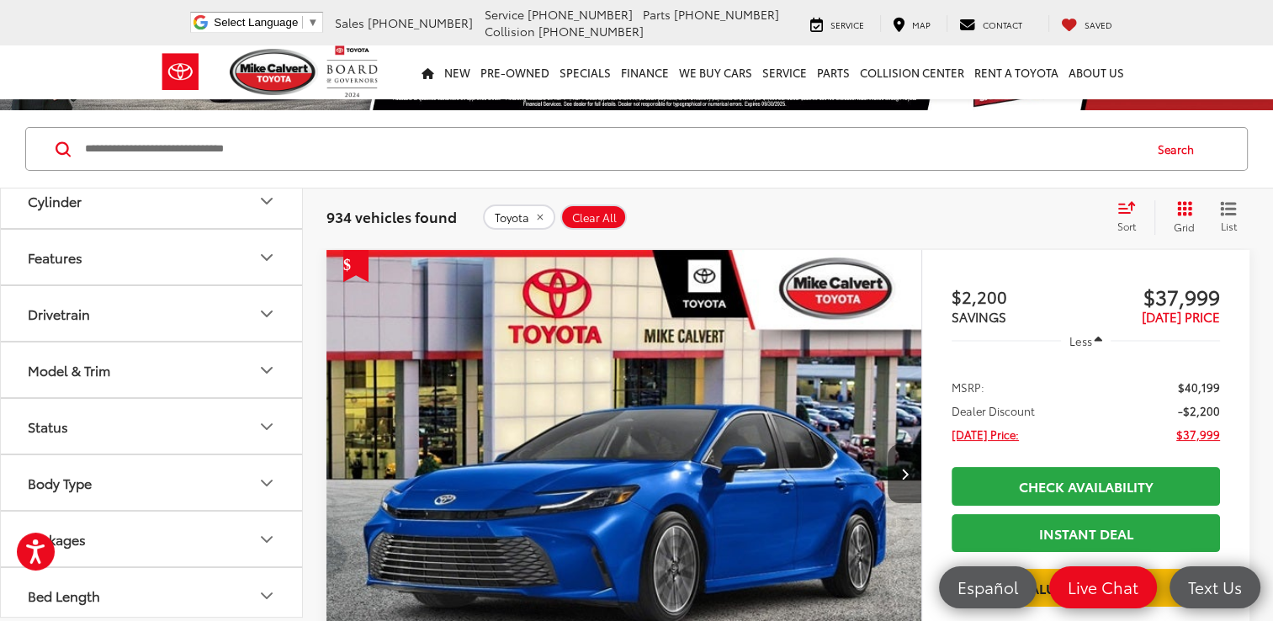
click at [267, 362] on icon "Model & Trim" at bounding box center [267, 370] width 20 height 20
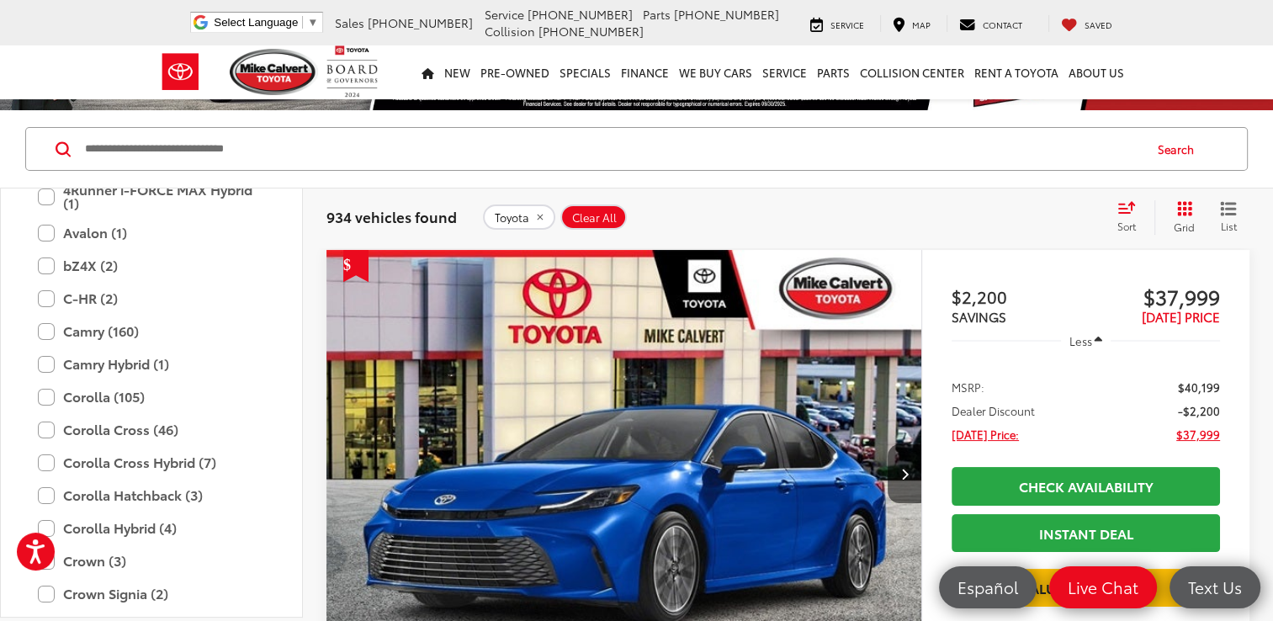
scroll to position [883, 0]
click at [41, 489] on label "Corolla Hatchback (3)" at bounding box center [151, 494] width 227 height 29
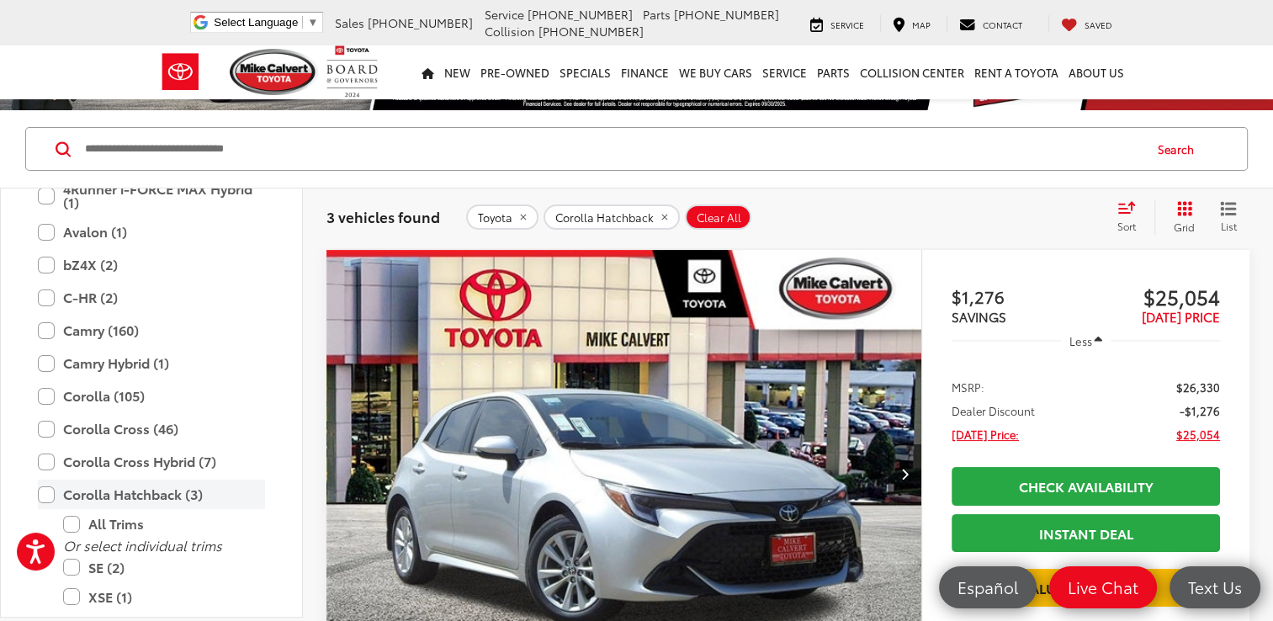
click at [41, 489] on label "Corolla Hatchback (3)" at bounding box center [151, 494] width 227 height 29
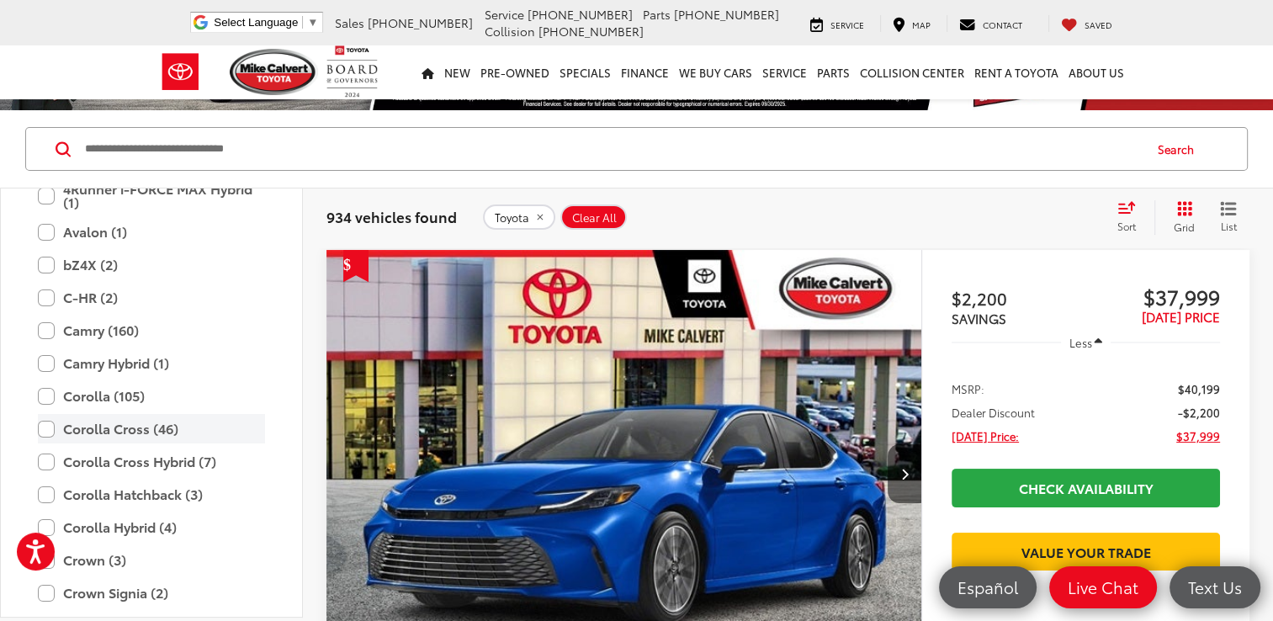
click at [42, 420] on label "Corolla Cross (46)" at bounding box center [151, 428] width 227 height 29
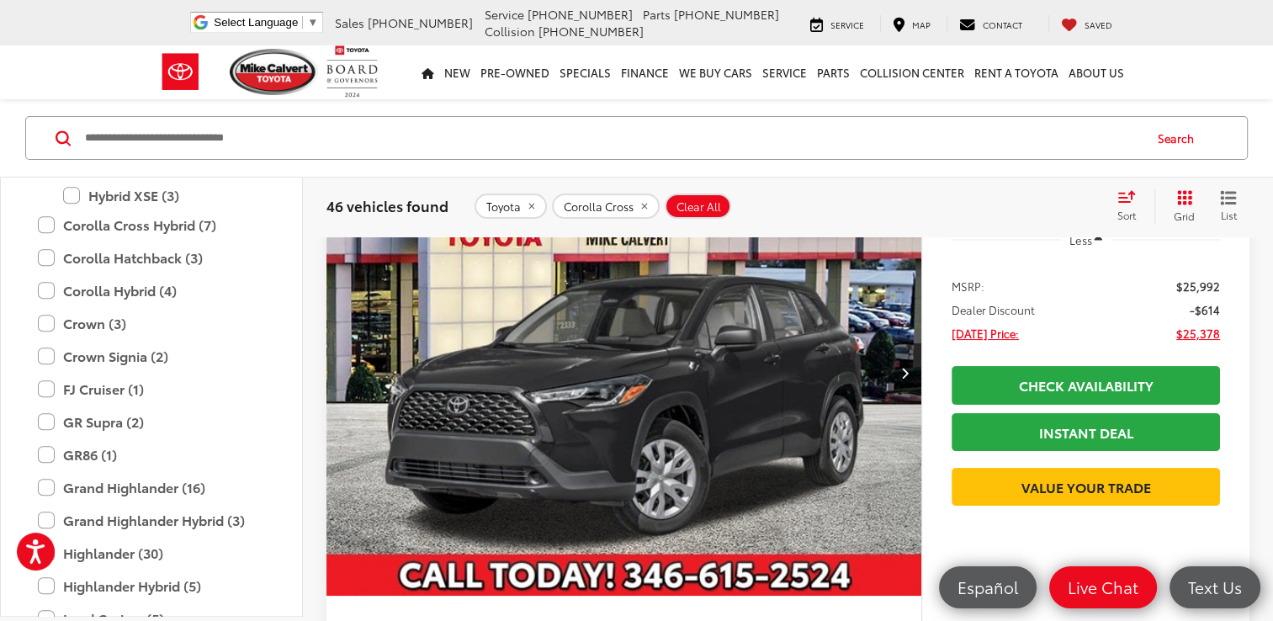
scroll to position [1257, 0]
click at [42, 483] on label "Grand Highlander (16)" at bounding box center [151, 485] width 227 height 29
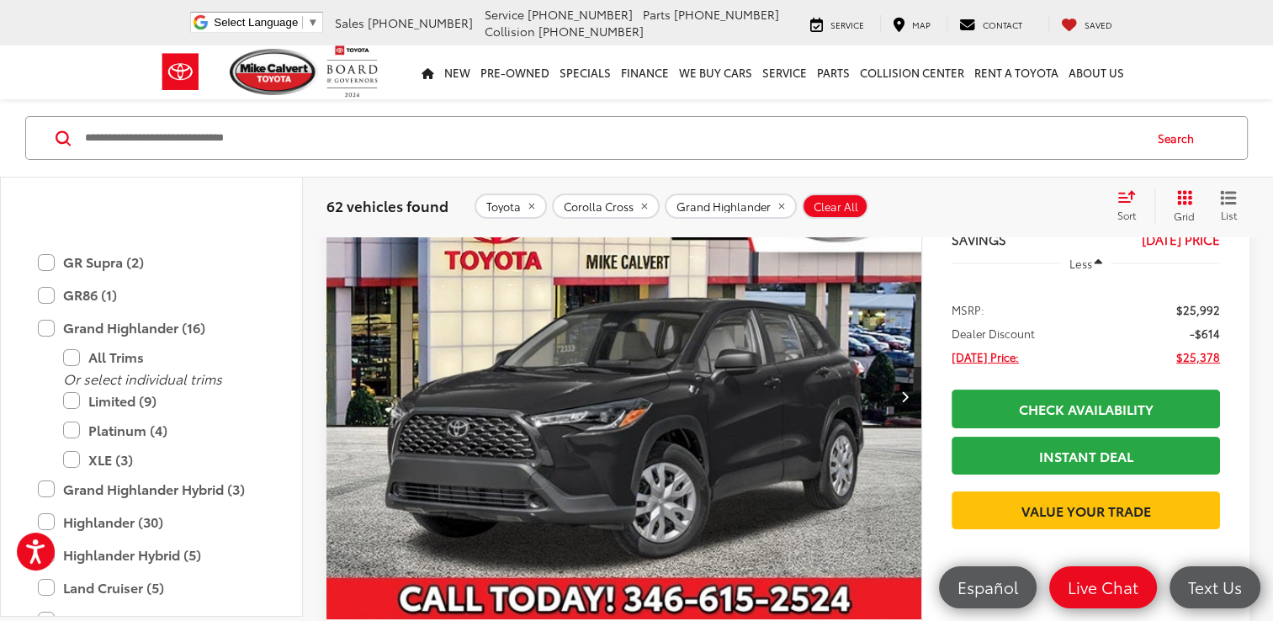
scroll to position [1483, 0]
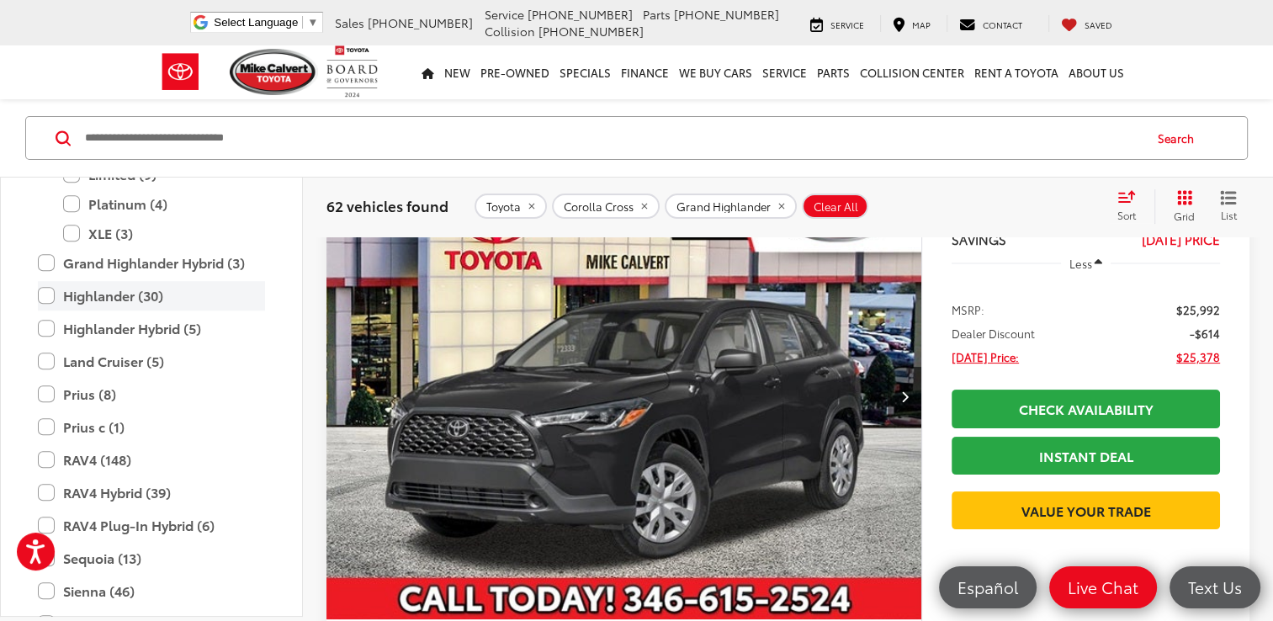
click at [46, 285] on label "Highlander (30)" at bounding box center [151, 295] width 227 height 29
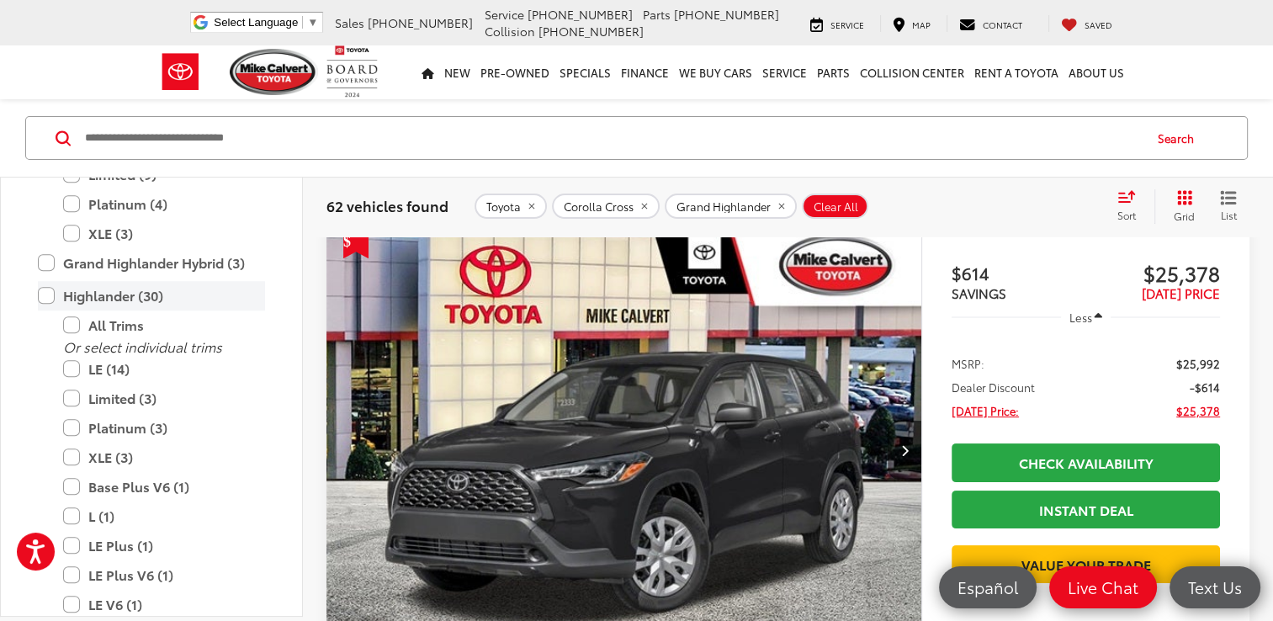
scroll to position [111, 0]
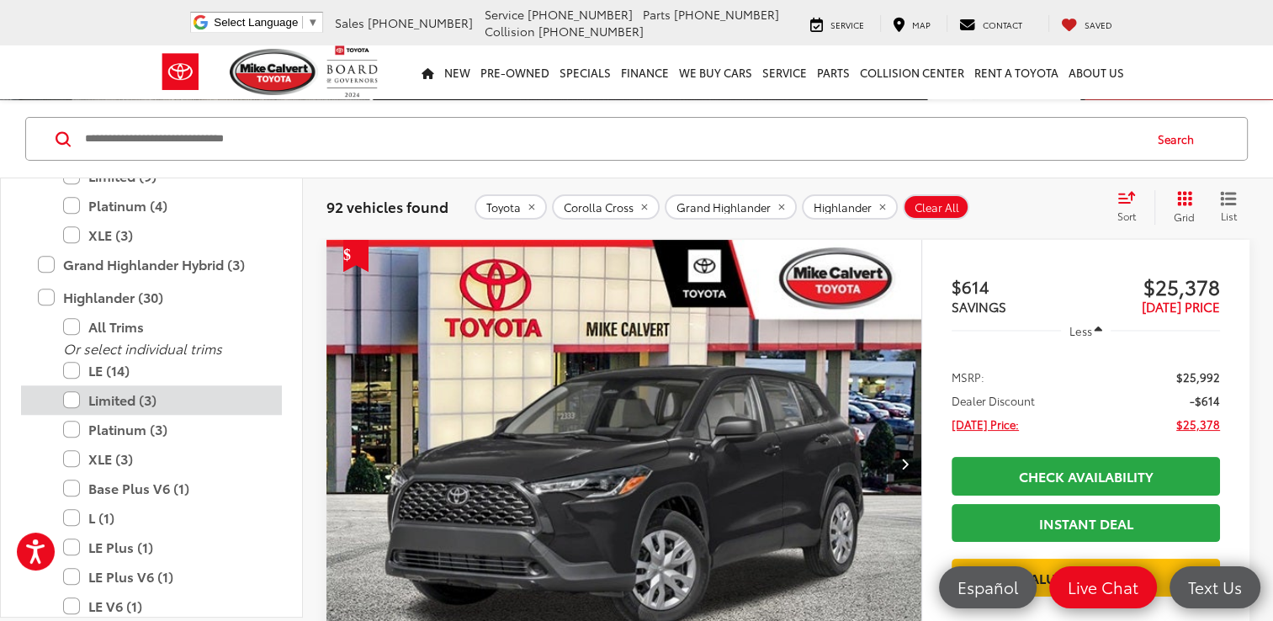
click at [77, 395] on label "Limited (3)" at bounding box center [164, 399] width 202 height 29
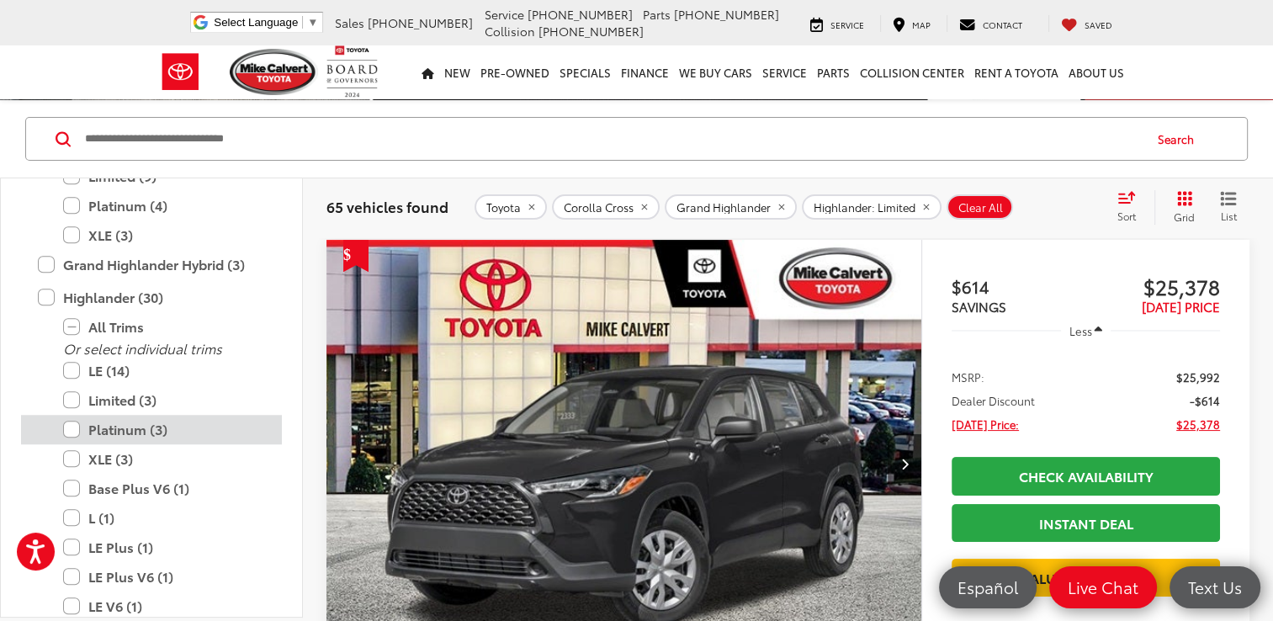
click at [74, 422] on label "Platinum (3)" at bounding box center [164, 429] width 202 height 29
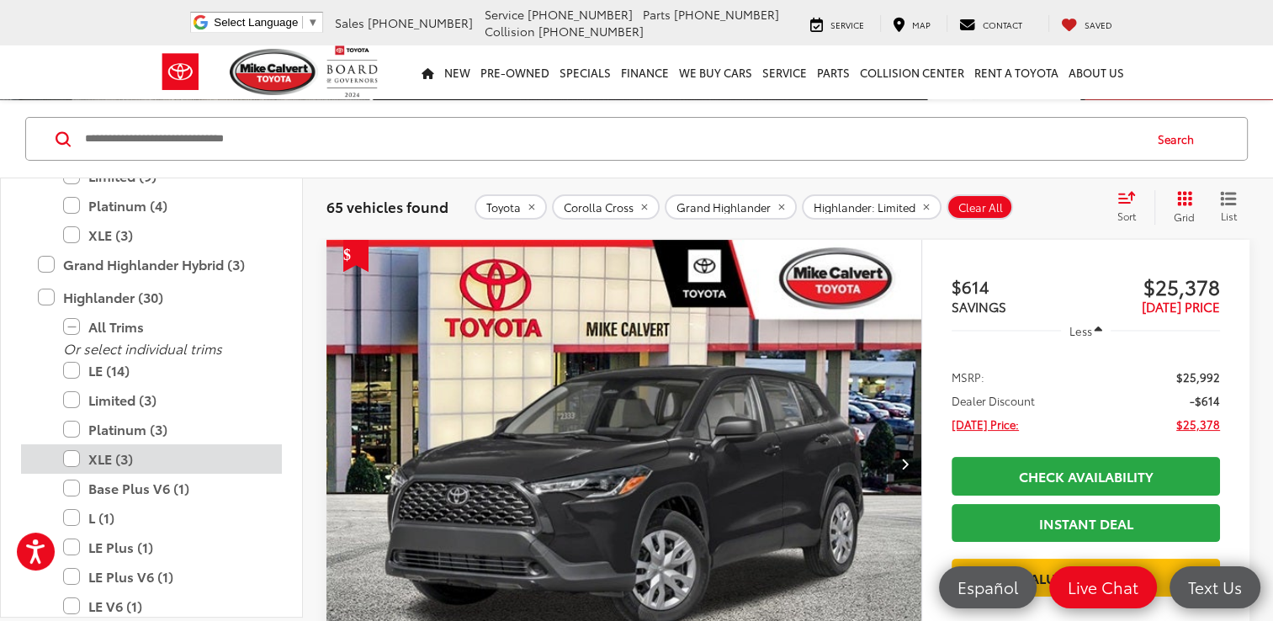
click at [74, 457] on label "XLE (3)" at bounding box center [164, 458] width 202 height 29
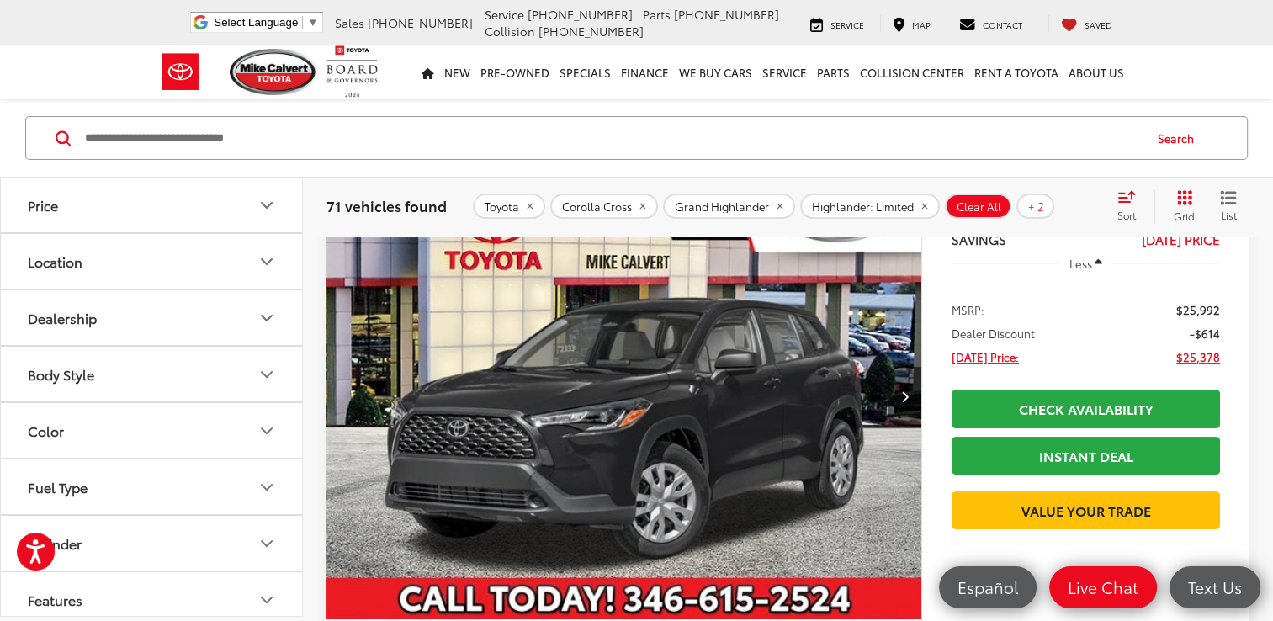
scroll to position [236, 0]
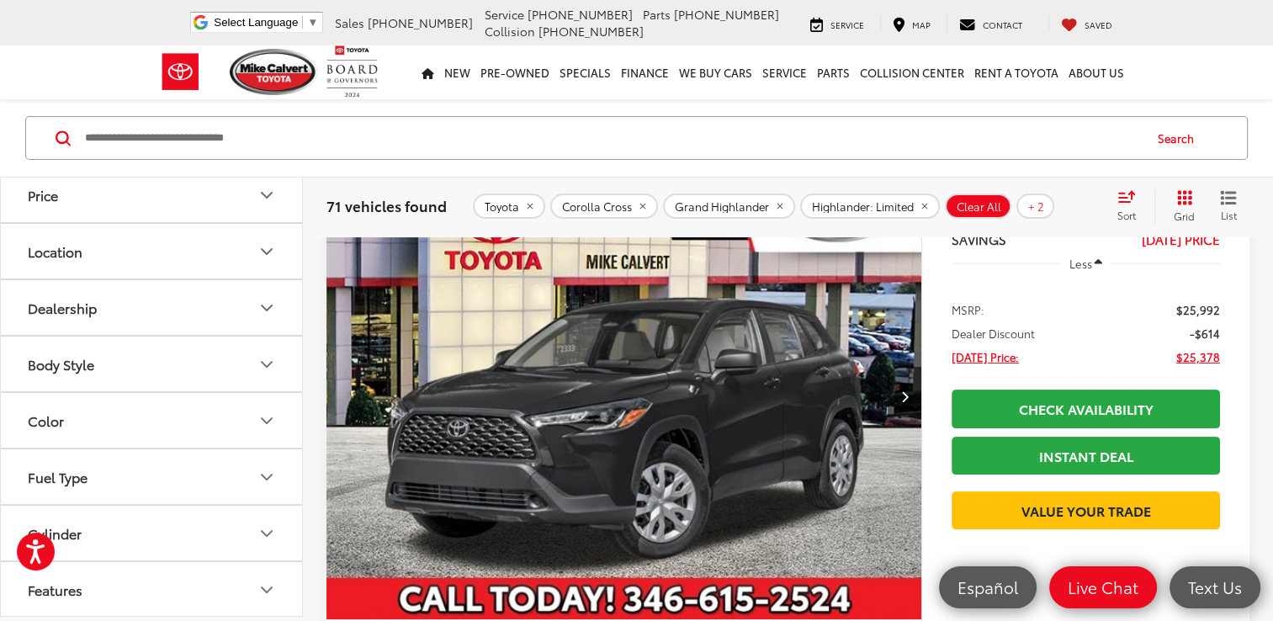
click at [263, 416] on icon "Color" at bounding box center [267, 421] width 20 height 20
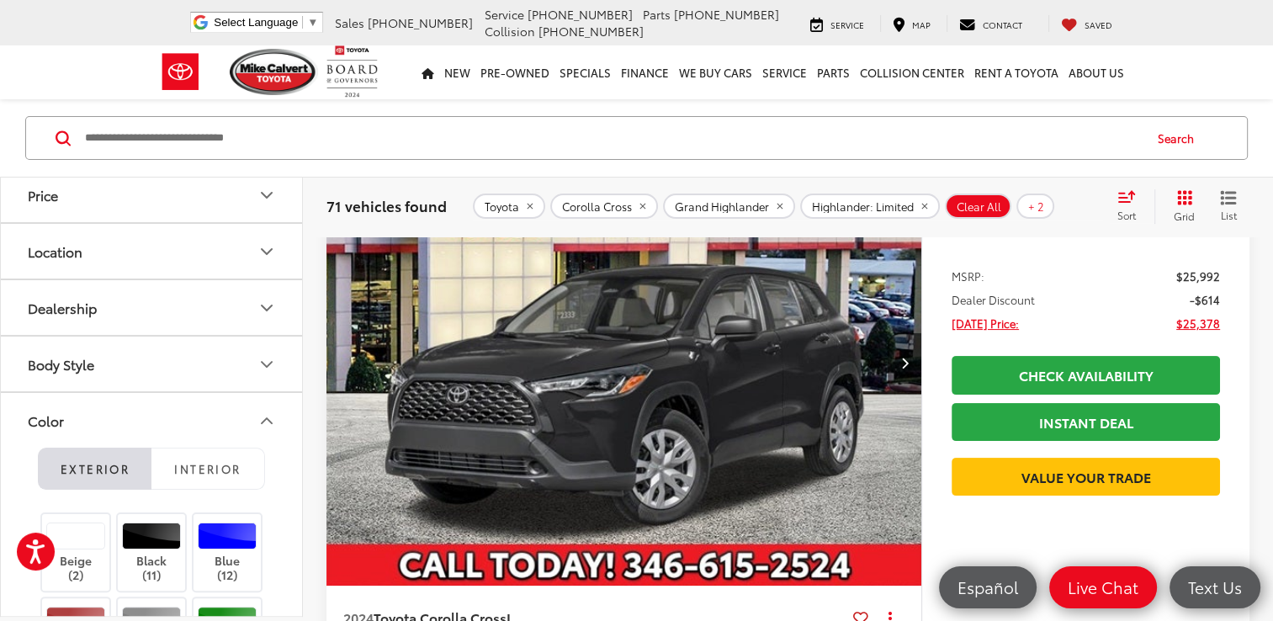
scroll to position [246, 0]
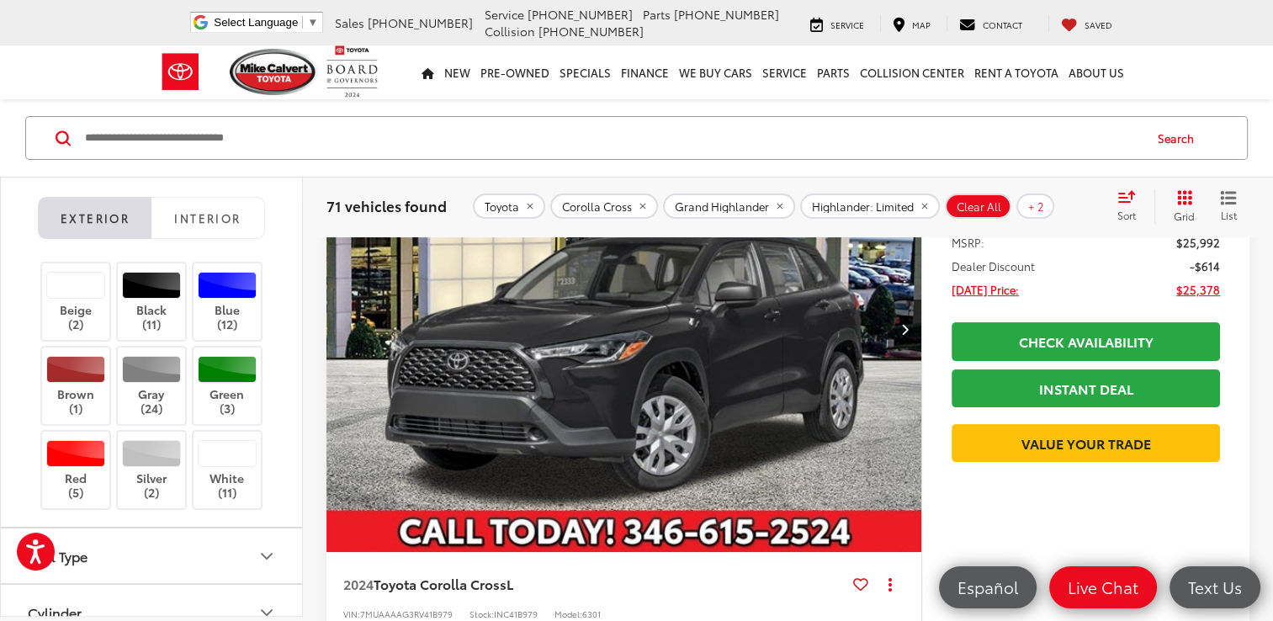
scroll to position [485, 0]
click at [83, 308] on label "Beige (2)" at bounding box center [76, 303] width 68 height 60
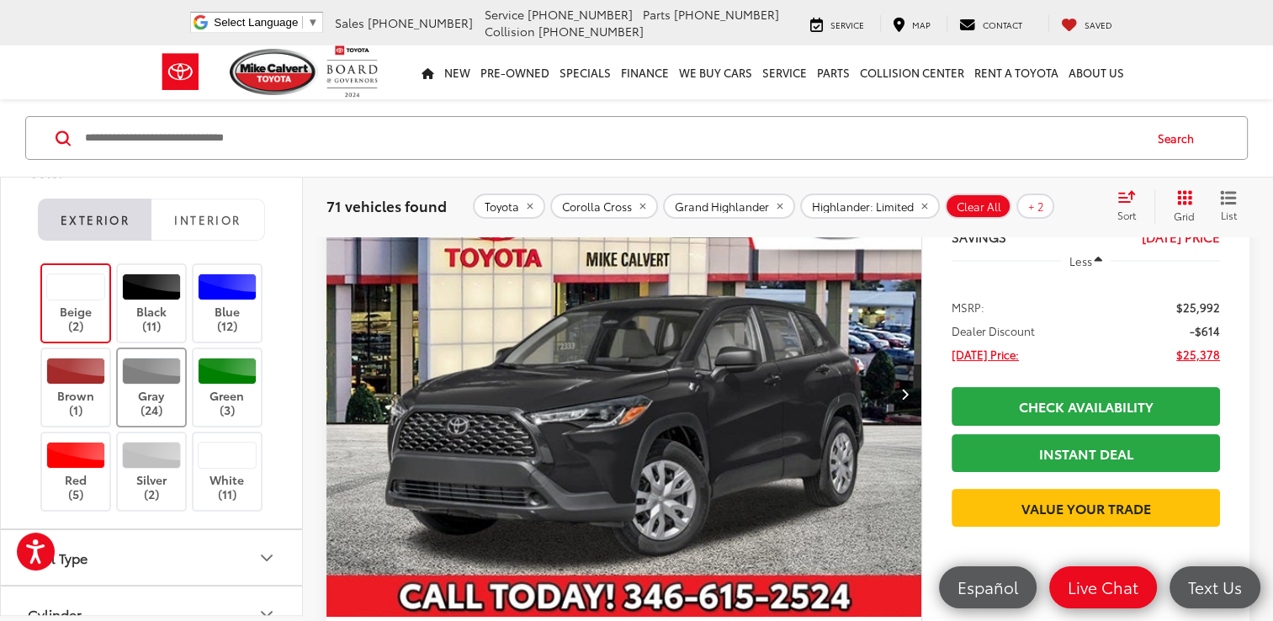
scroll to position [111, 0]
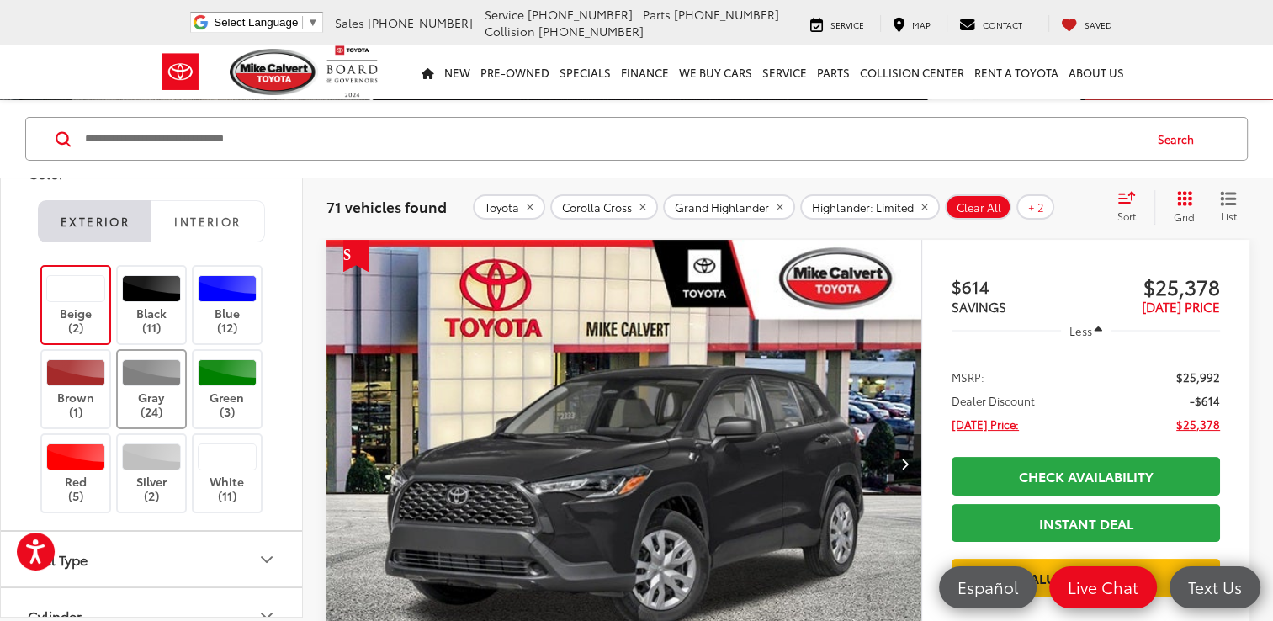
click at [141, 386] on label "Gray (24)" at bounding box center [152, 389] width 68 height 60
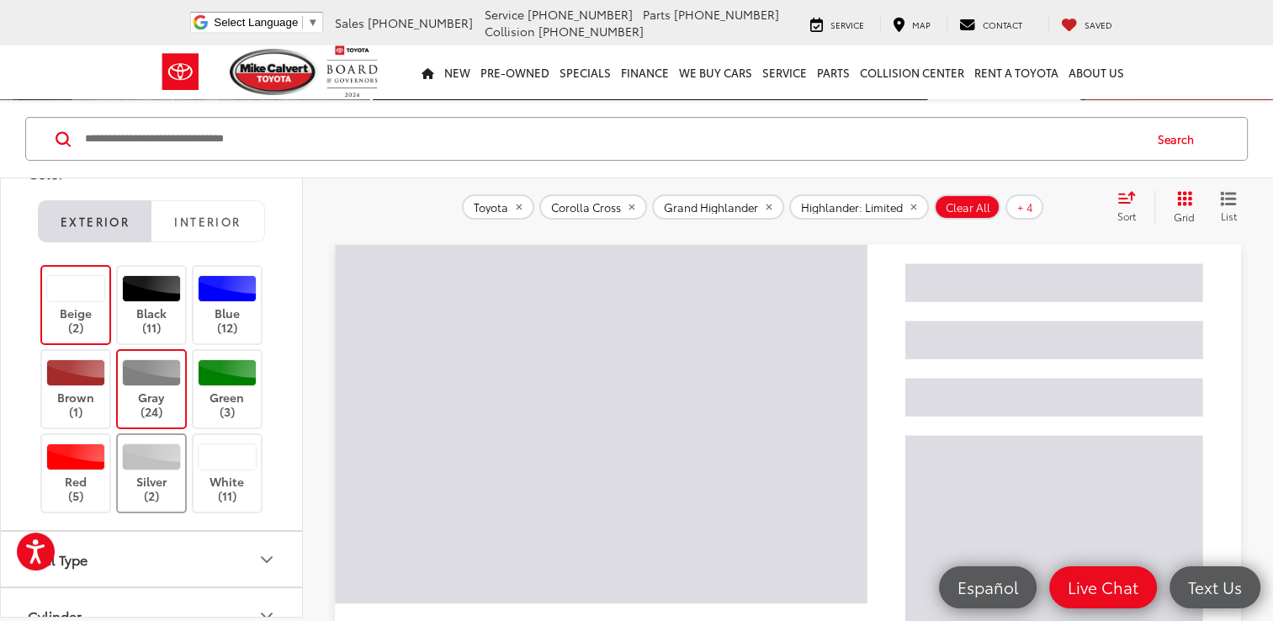
click at [154, 475] on label "Silver (2)" at bounding box center [152, 473] width 68 height 60
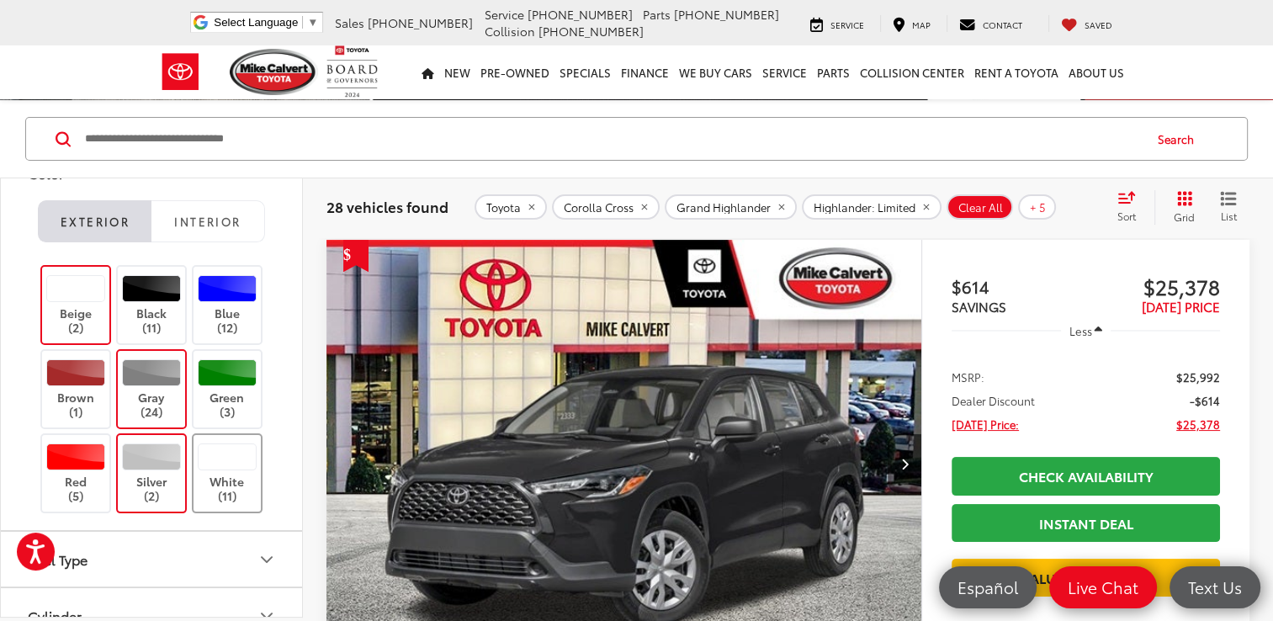
click at [232, 470] on label "White (11)" at bounding box center [228, 473] width 68 height 60
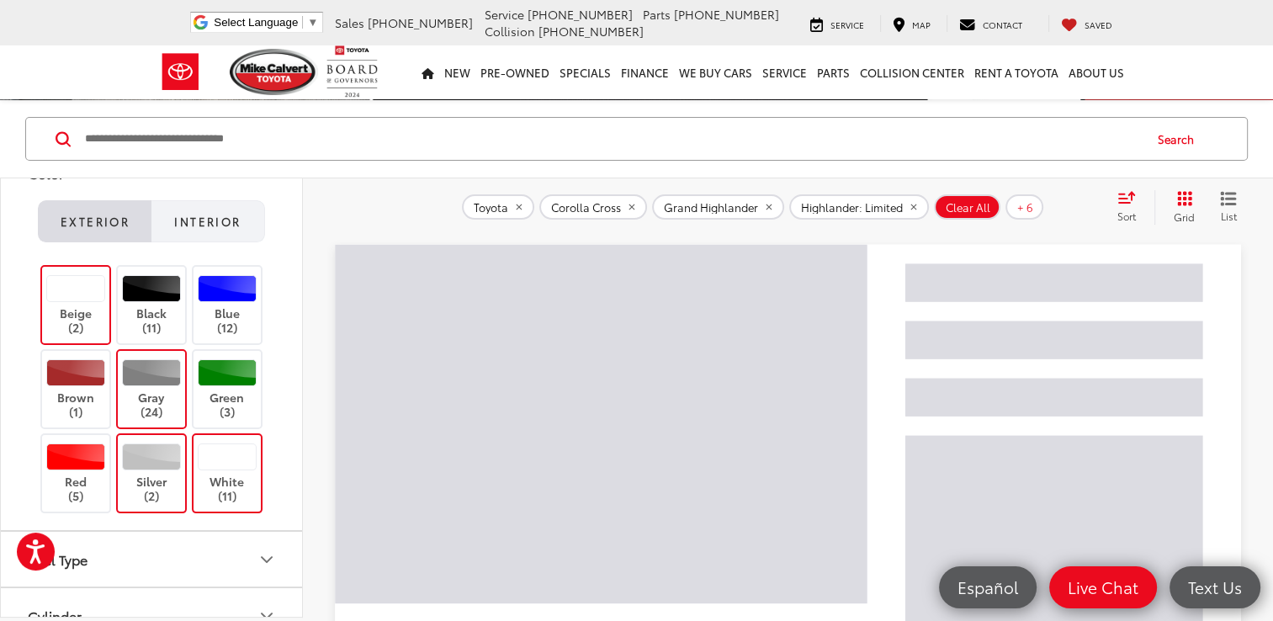
click at [226, 226] on button "Interior" at bounding box center [208, 221] width 114 height 42
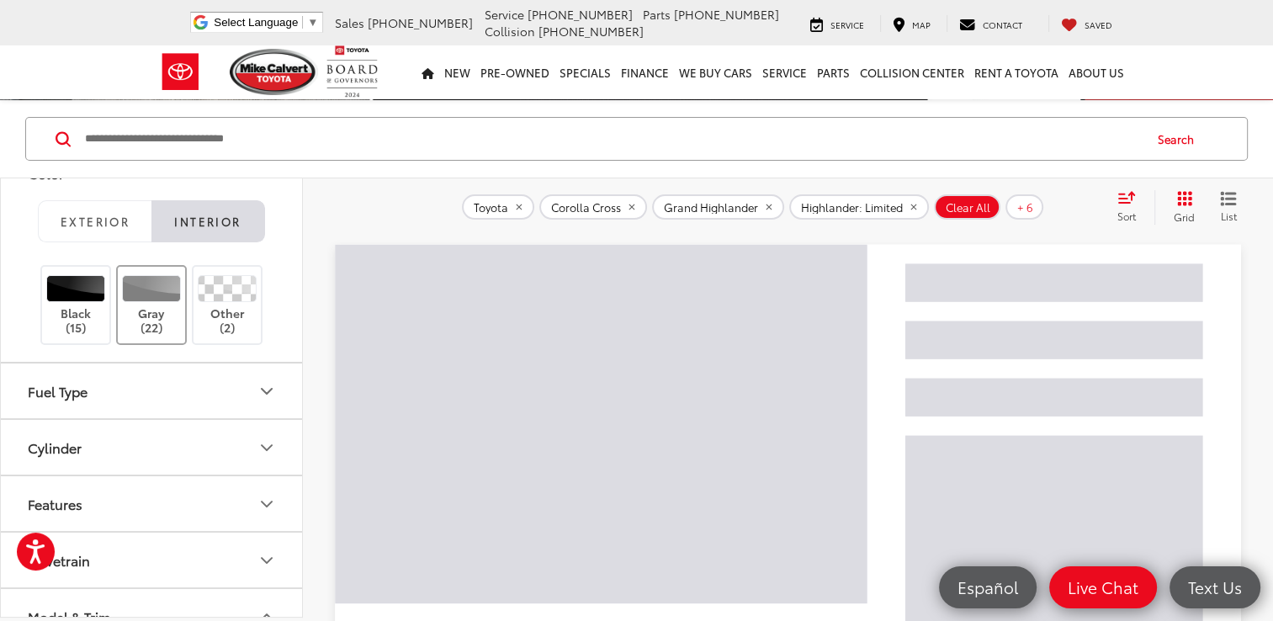
click at [170, 288] on div at bounding box center [152, 288] width 60 height 27
click at [231, 282] on div at bounding box center [228, 288] width 60 height 27
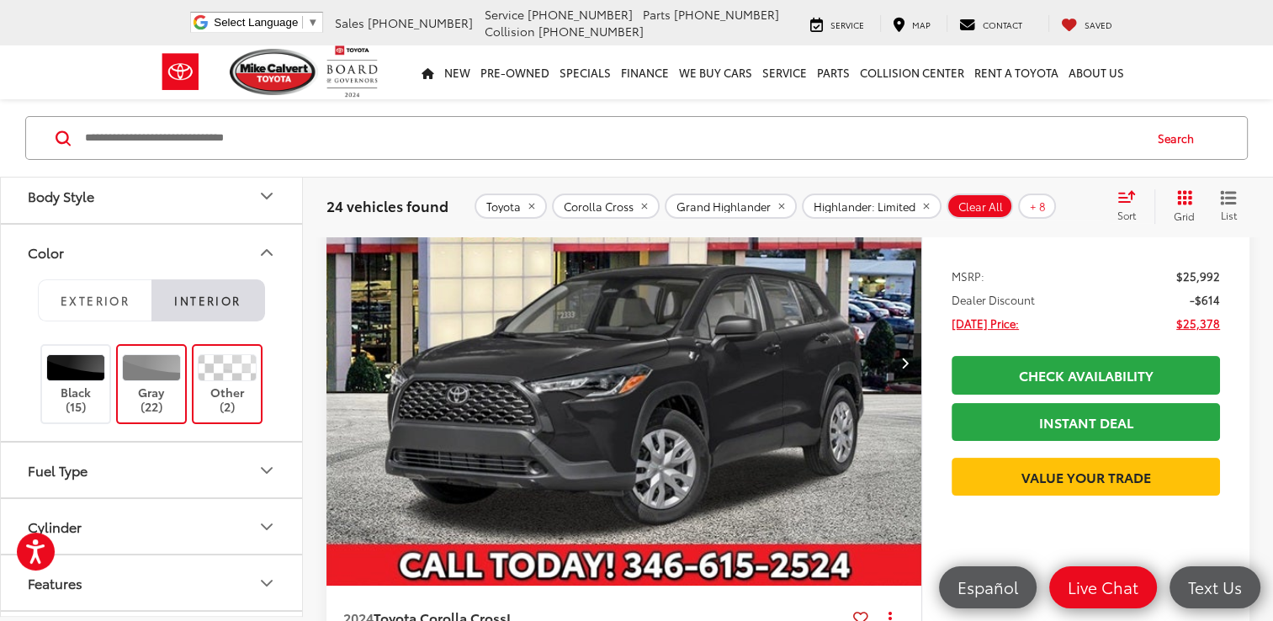
scroll to position [438, 0]
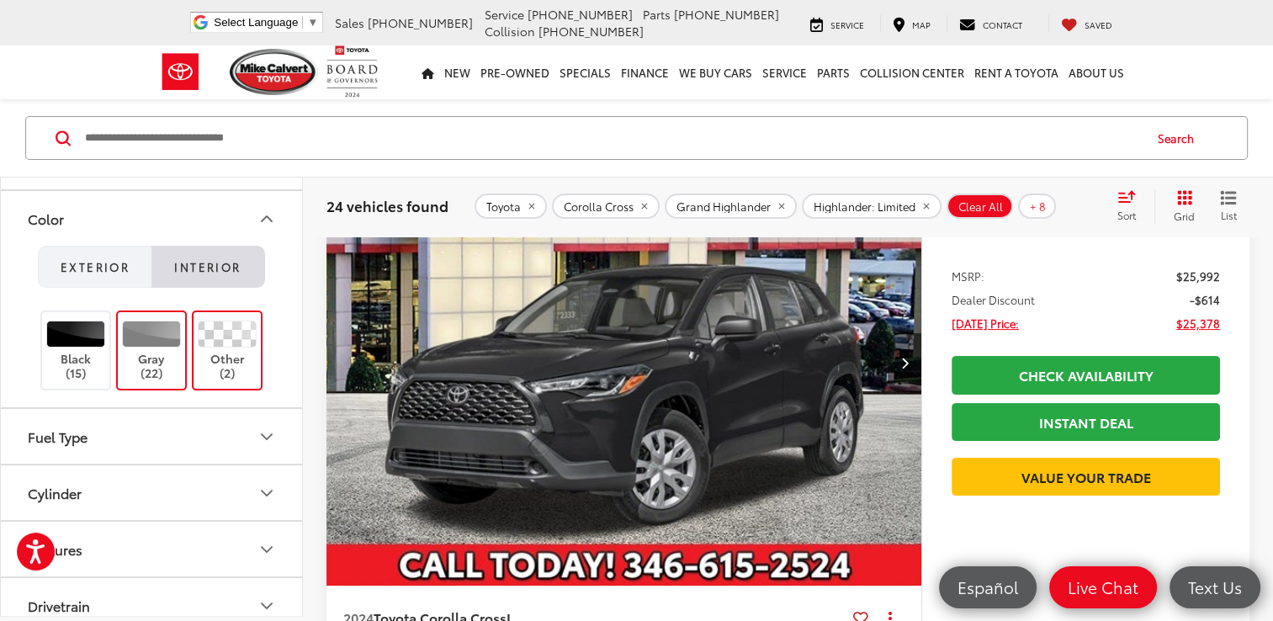
click at [98, 260] on span "Exterior" at bounding box center [95, 266] width 69 height 15
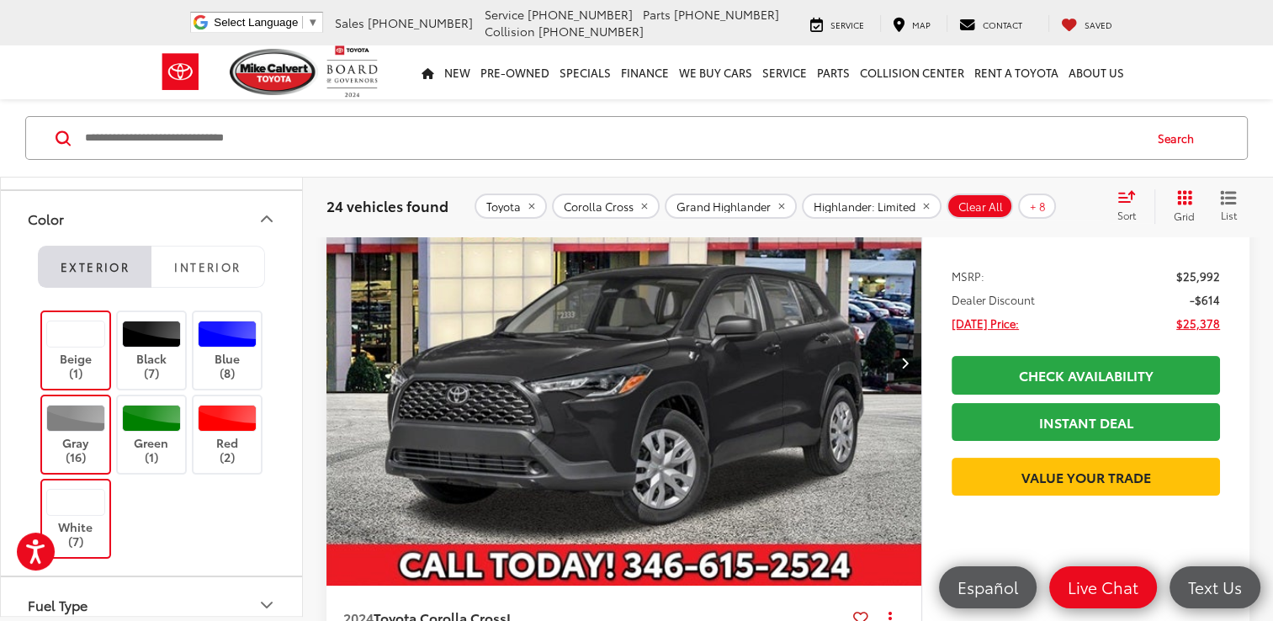
scroll to position [53, 0]
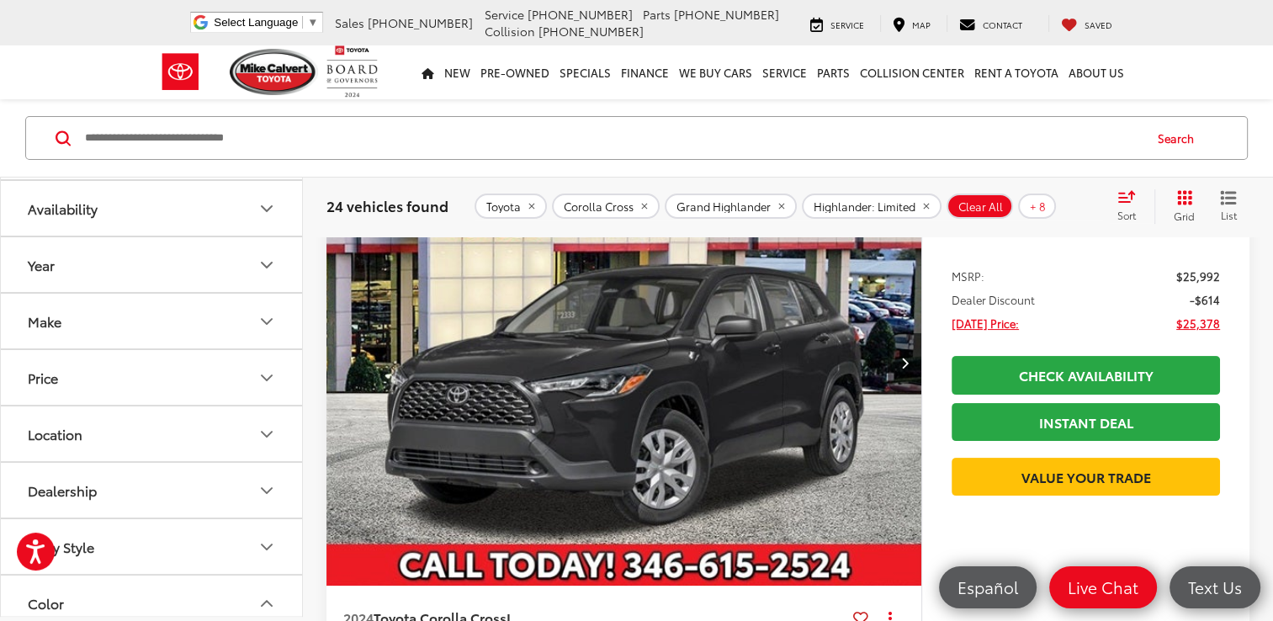
click at [1000, 239] on div "Less" at bounding box center [1086, 230] width 268 height 30
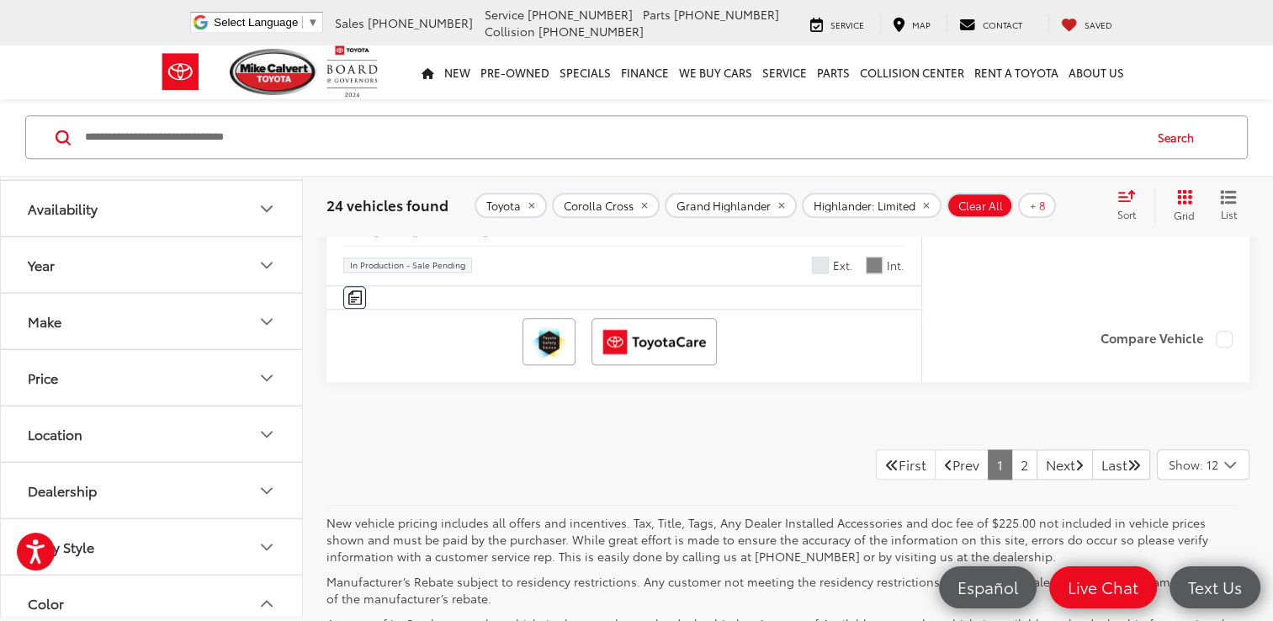
scroll to position [8256, 0]
click at [1011, 480] on link "2" at bounding box center [1024, 464] width 26 height 30
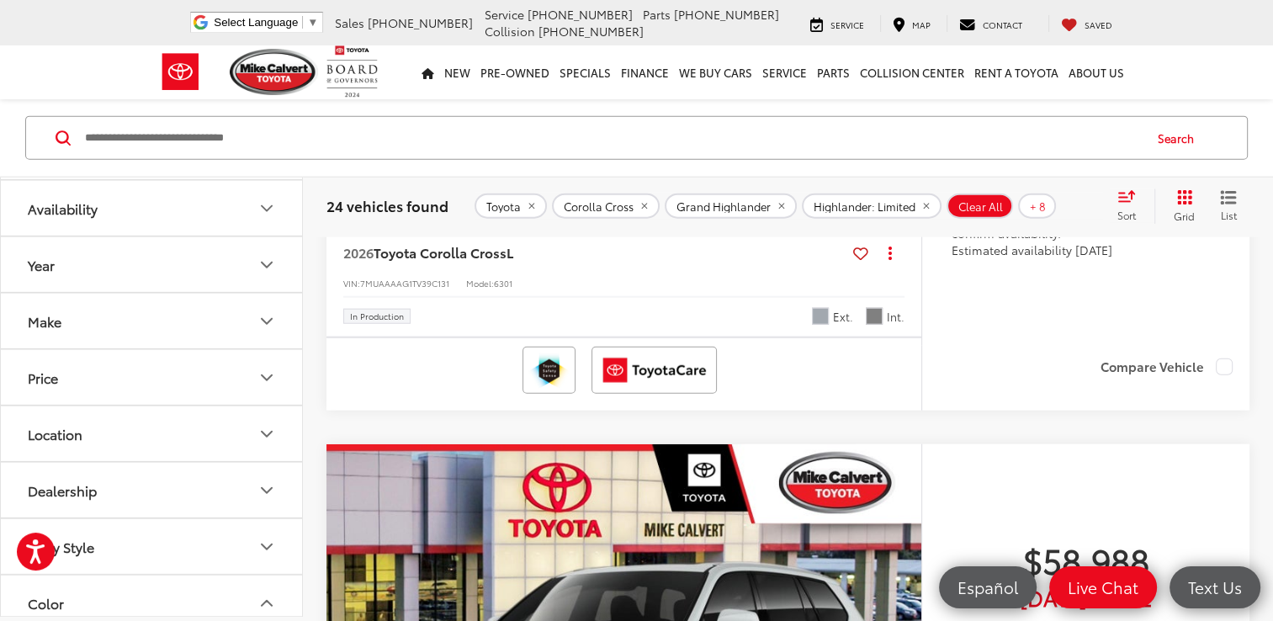
scroll to position [4015, 0]
click at [270, 544] on icon "Body Style" at bounding box center [267, 546] width 10 height 5
click at [270, 542] on icon "Body Style" at bounding box center [267, 547] width 20 height 20
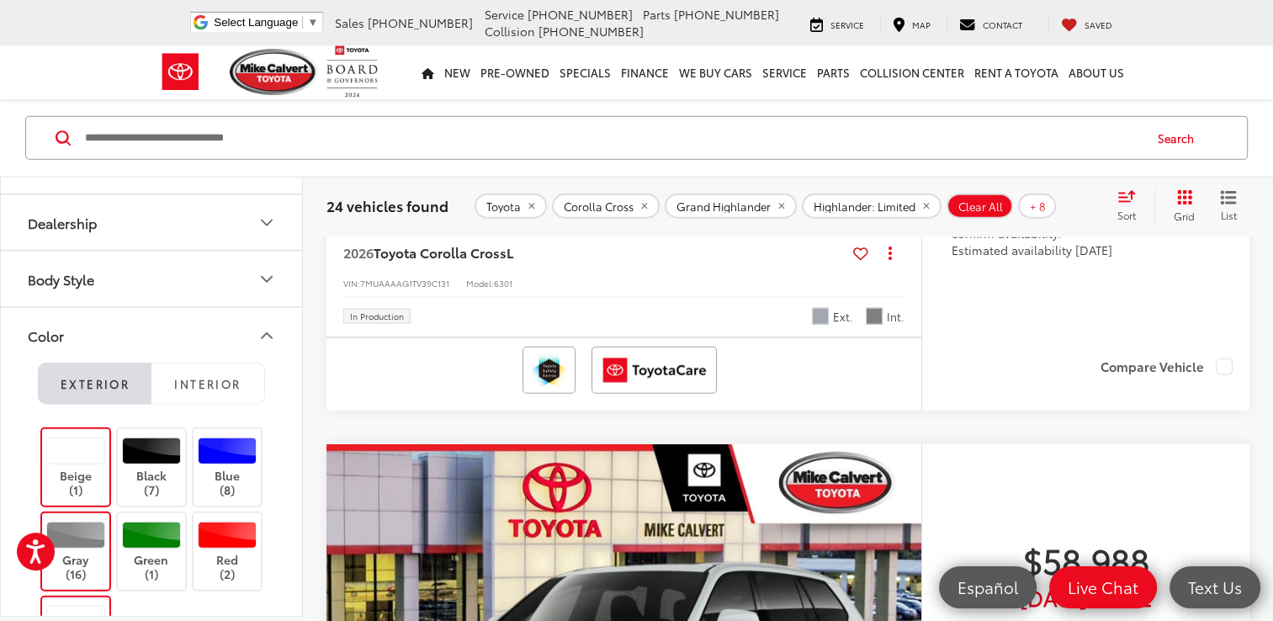
scroll to position [322, 0]
click at [266, 327] on icon "Color" at bounding box center [267, 334] width 20 height 20
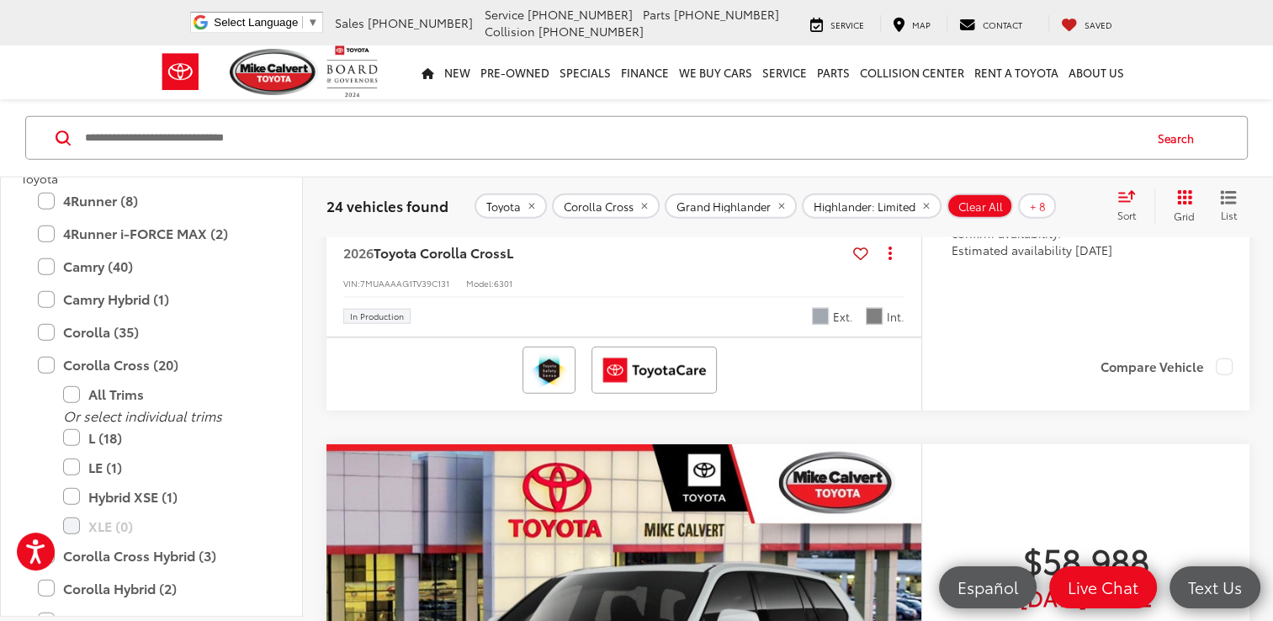
scroll to position [827, 0]
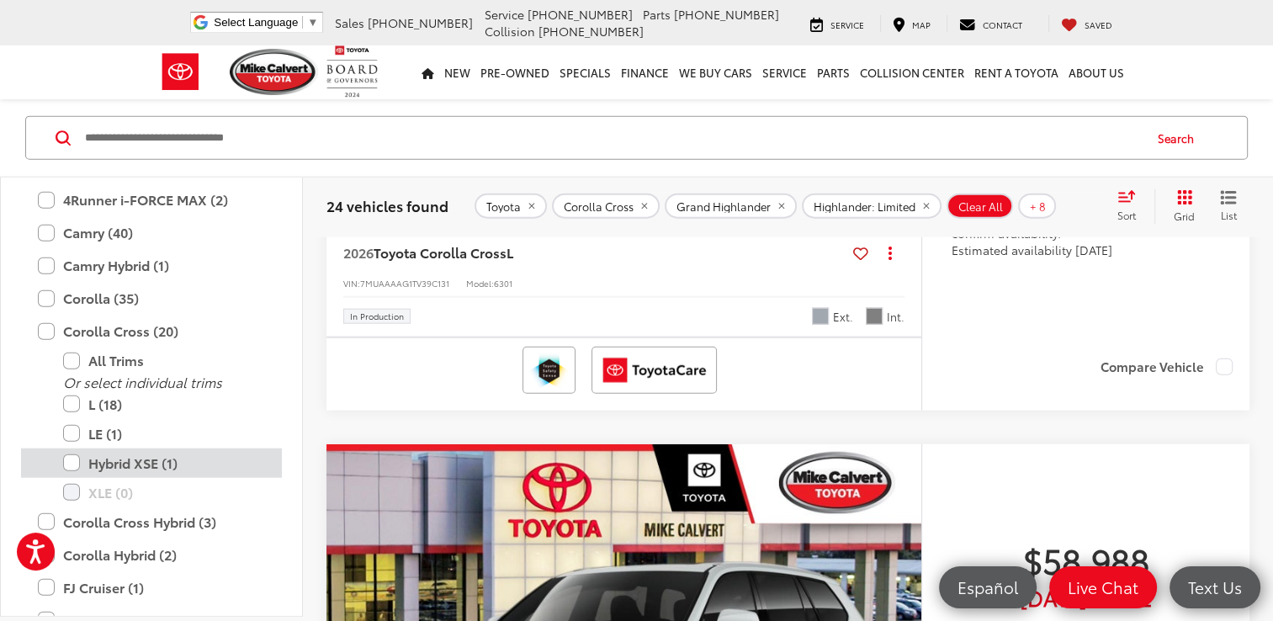
click at [69, 459] on label "Hybrid XSE (1)" at bounding box center [164, 462] width 202 height 29
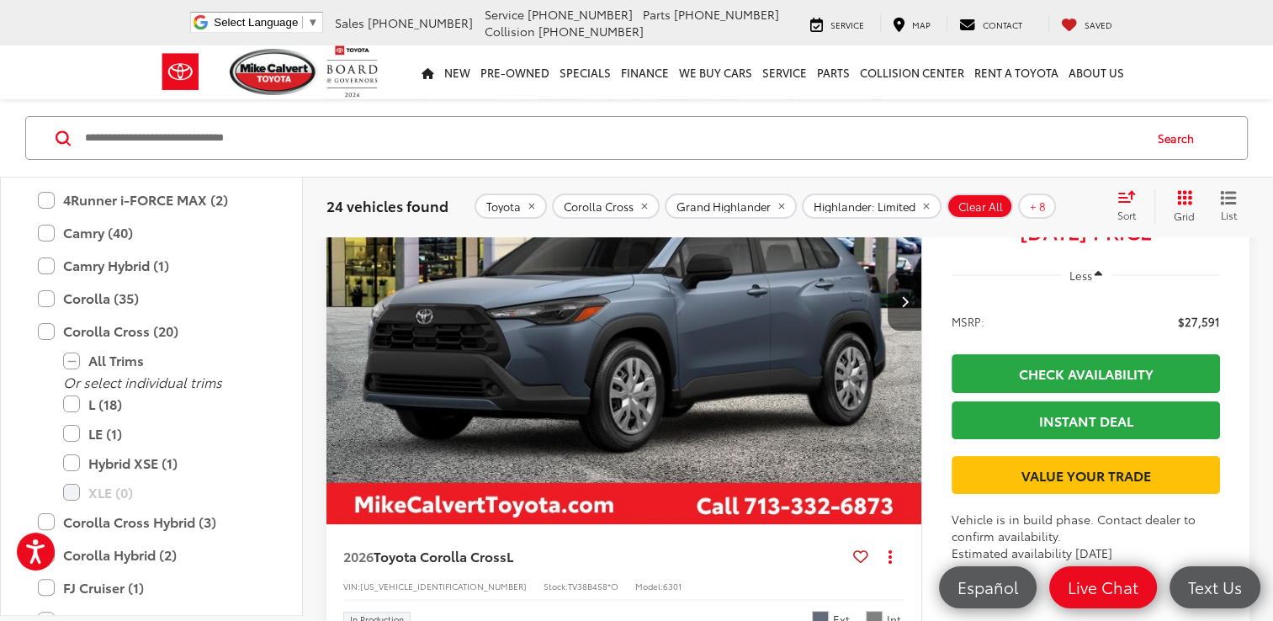
scroll to position [111, 0]
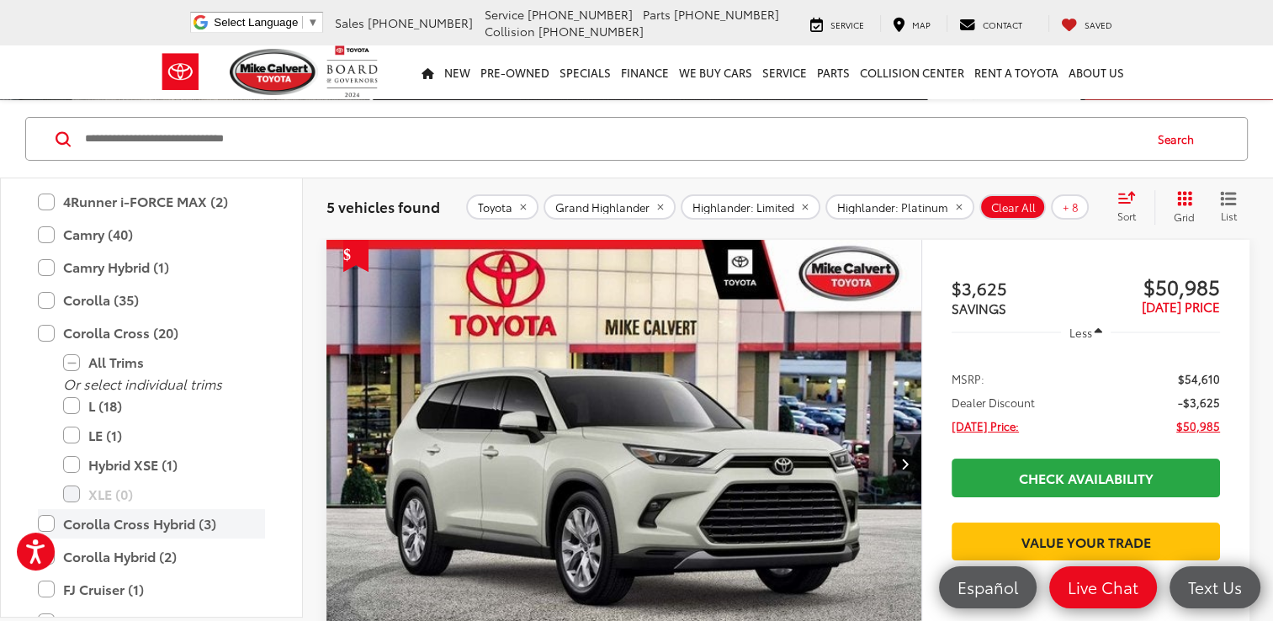
click at [45, 513] on label "Corolla Cross Hybrid (3)" at bounding box center [151, 523] width 227 height 29
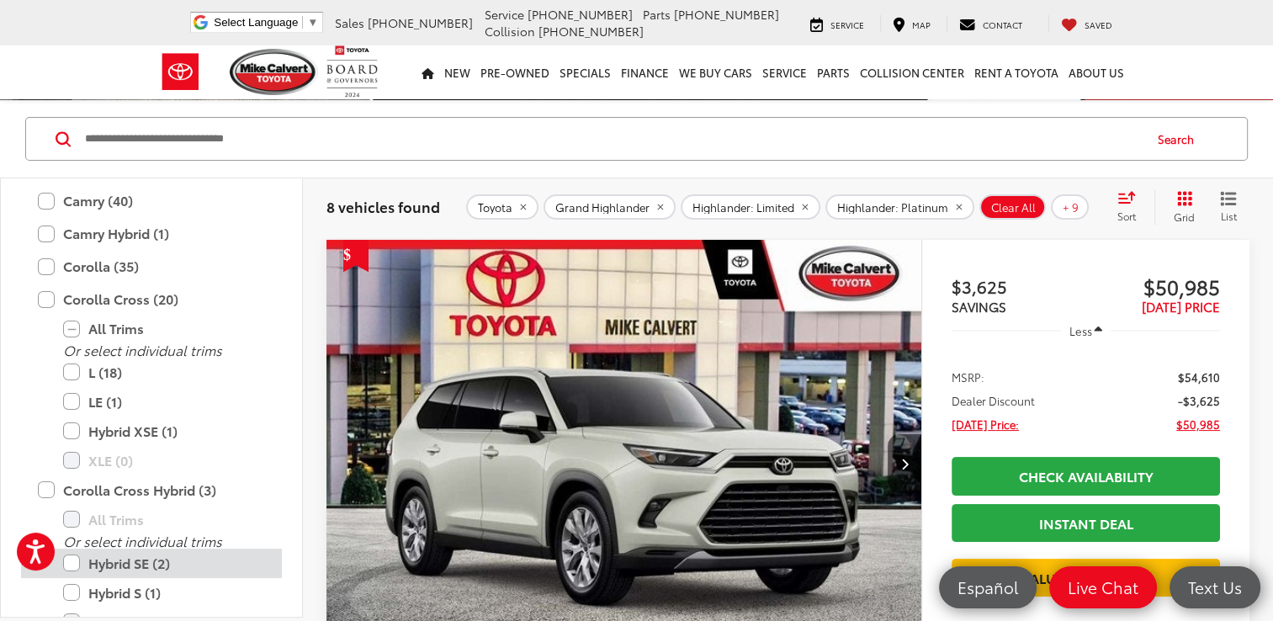
scroll to position [894, 0]
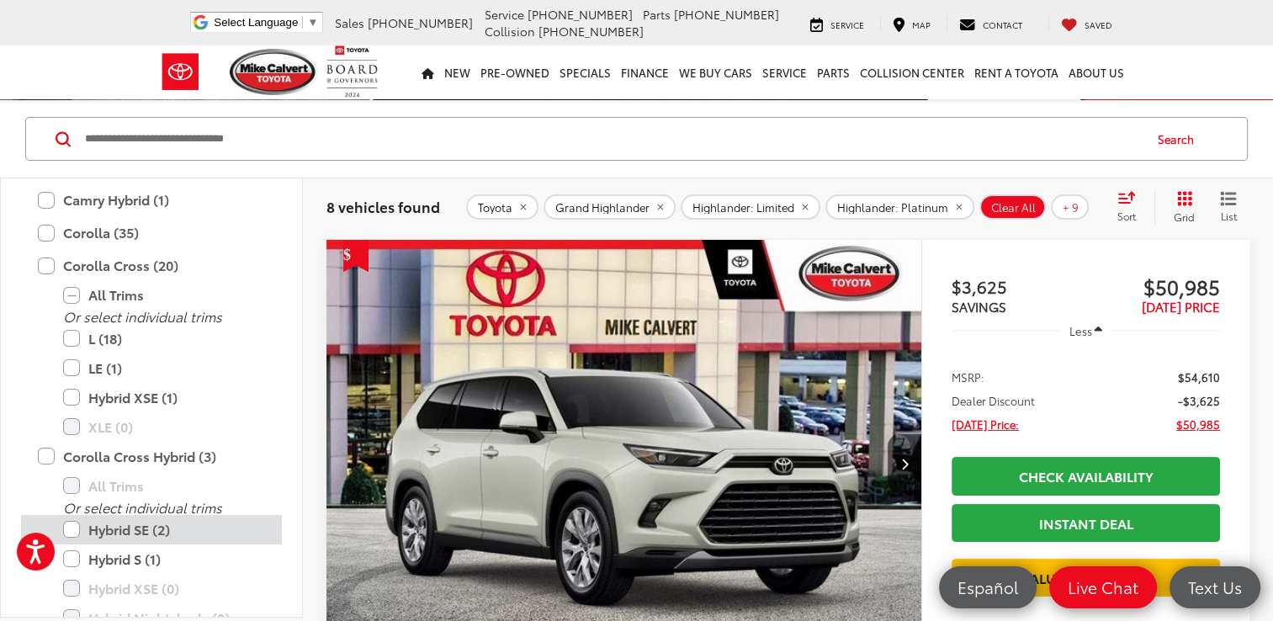
click at [77, 516] on label "Hybrid SE (2)" at bounding box center [164, 529] width 202 height 29
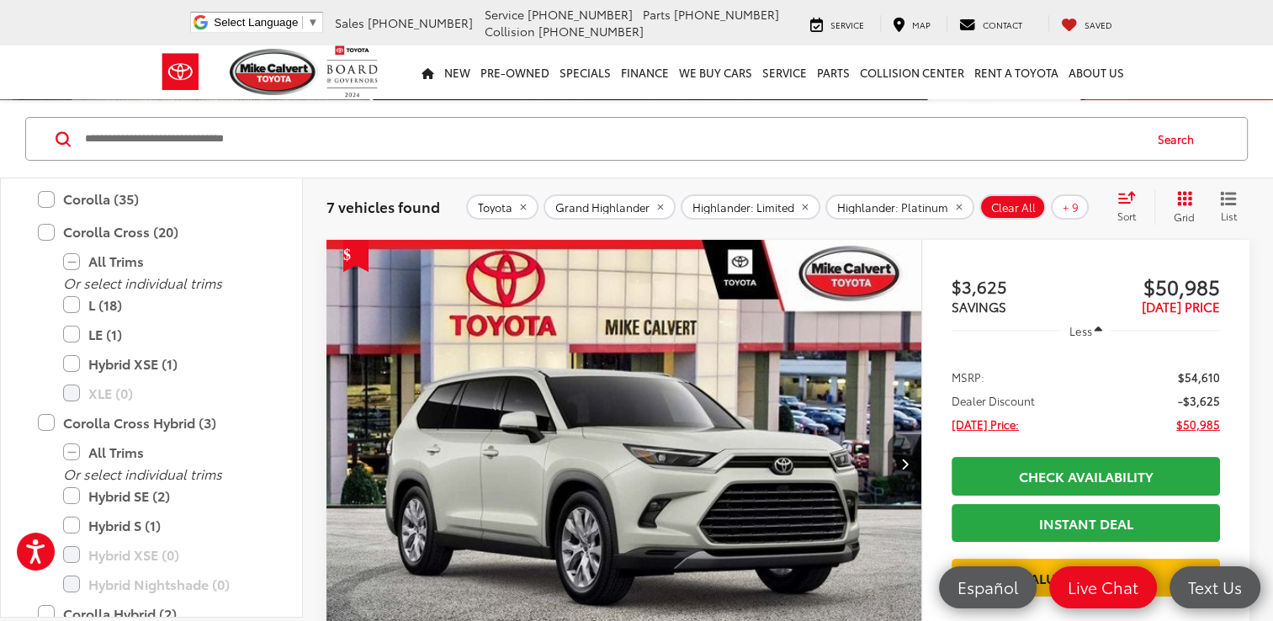
click at [937, 338] on div "$3,625 SAVINGS $50,985 [DATE] PRICE Less MSRP: $54,610 Dealer Discount -$3,625 …" at bounding box center [1085, 537] width 328 height 594
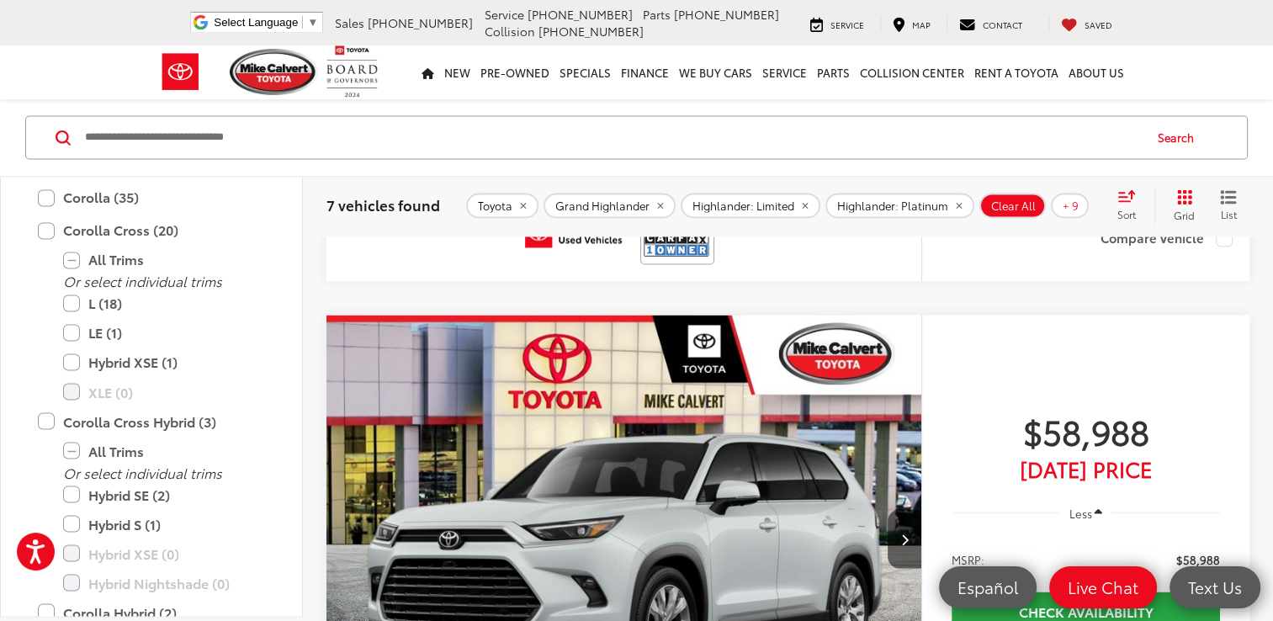
scroll to position [2809, 0]
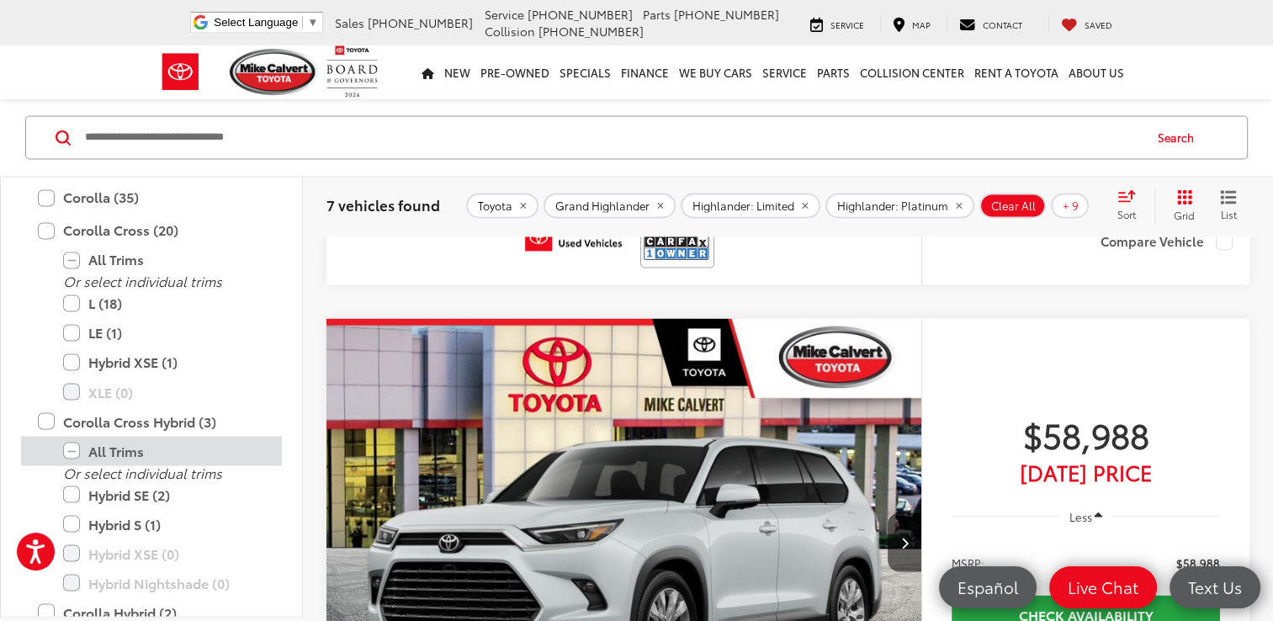
click at [72, 446] on label "All Trims" at bounding box center [164, 450] width 202 height 29
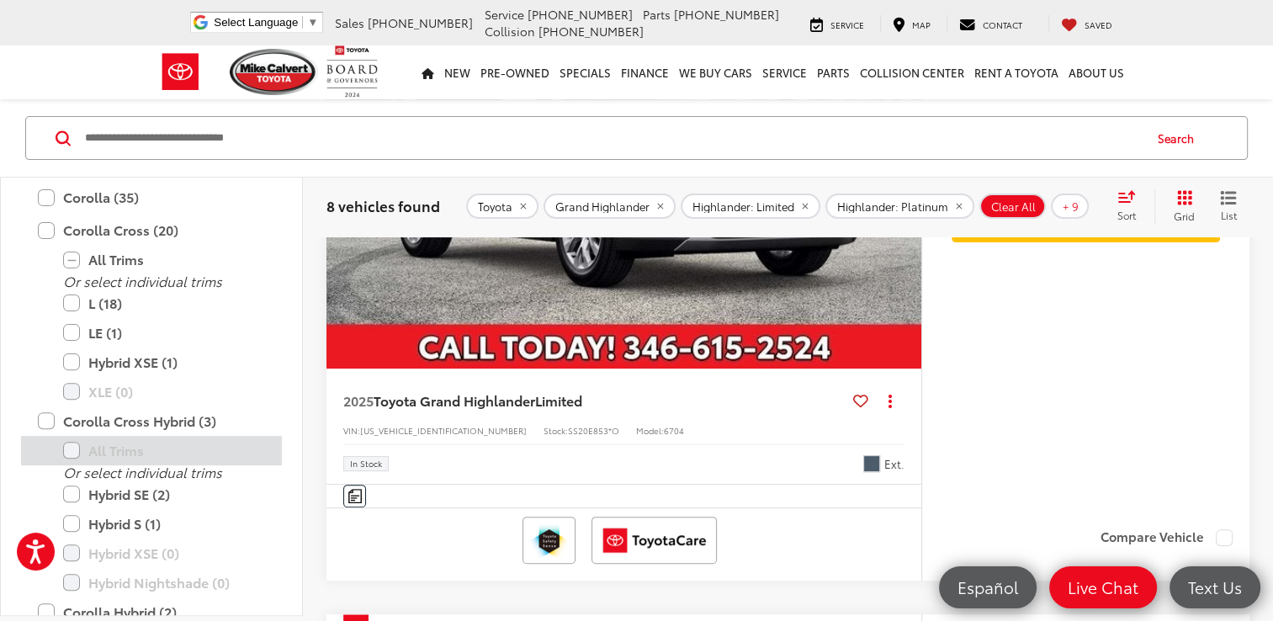
scroll to position [111, 0]
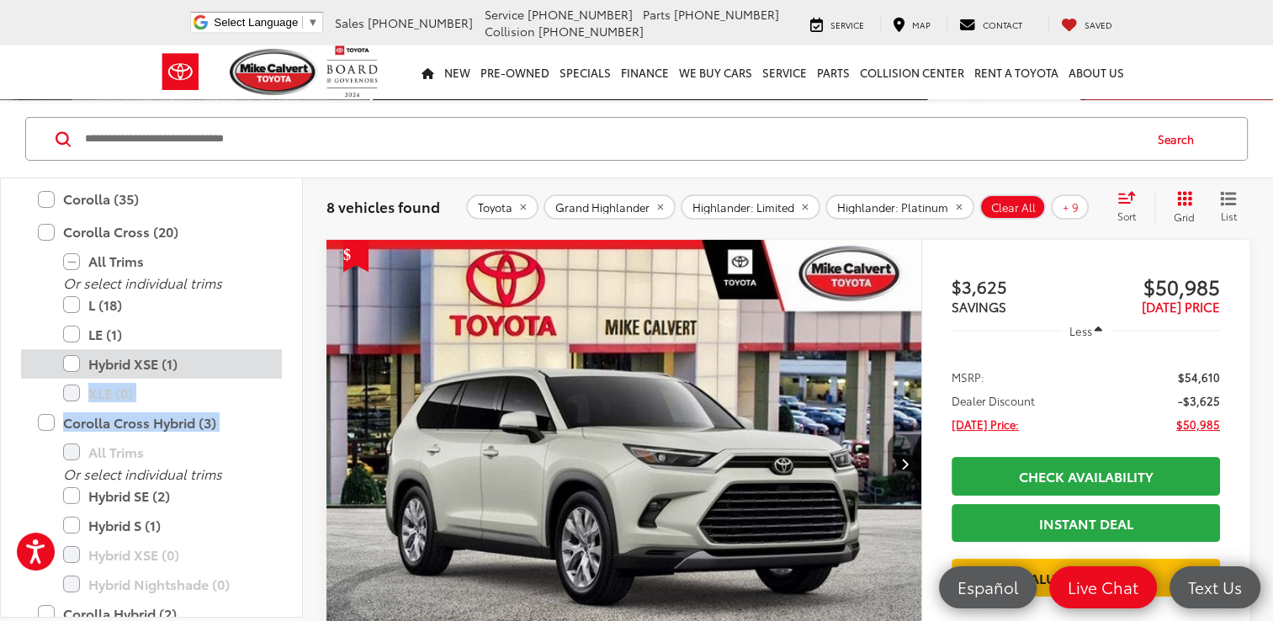
drag, startPoint x: 72, startPoint y: 446, endPoint x: 75, endPoint y: 370, distance: 75.8
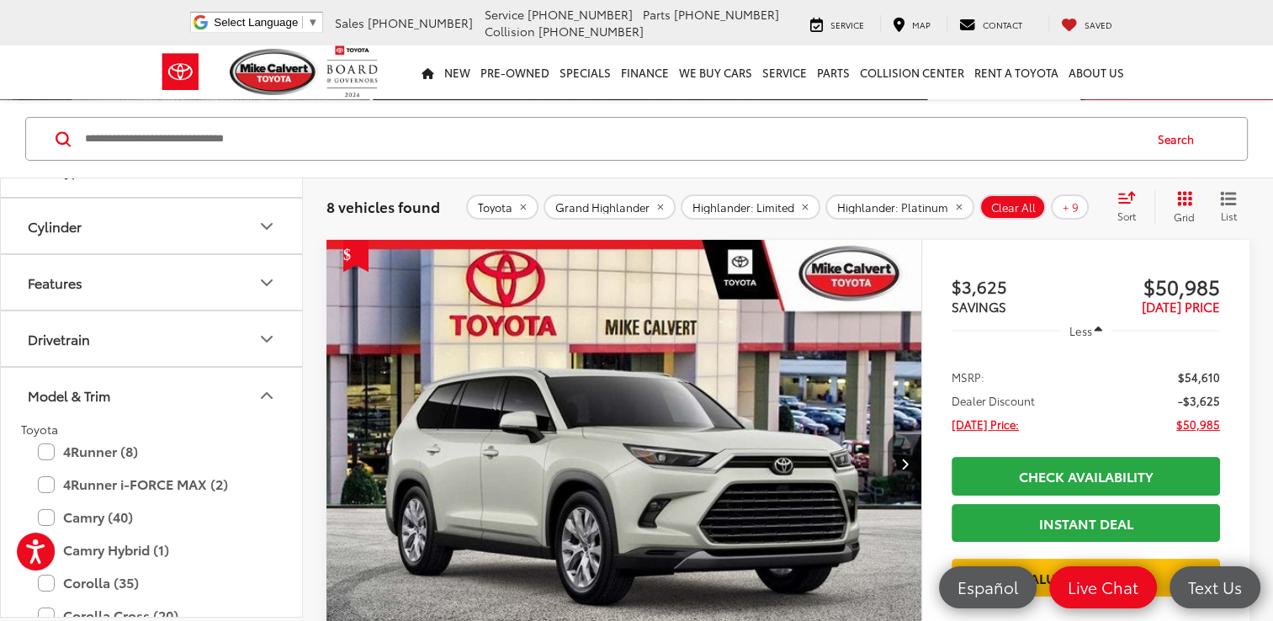
click at [303, 196] on div "8 vehicles found Toyota Grand Highlander Highlander: Limited Highlander: Platin…" at bounding box center [788, 207] width 970 height 61
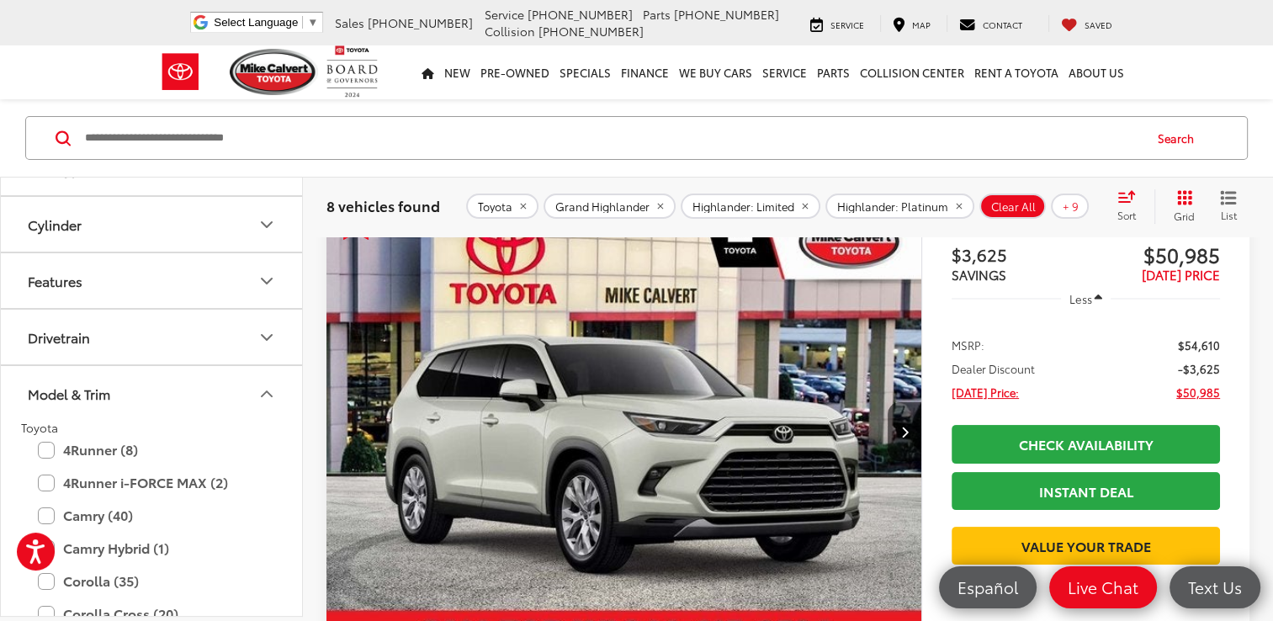
scroll to position [145, 0]
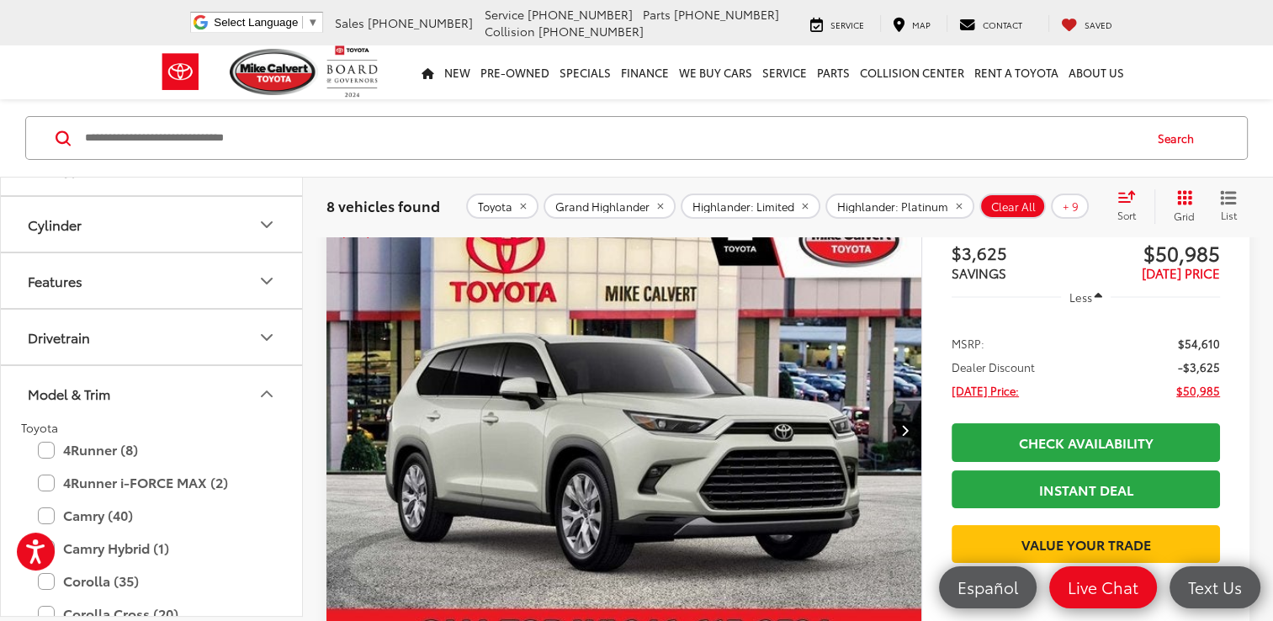
click at [774, 209] on span "Highlander: Limited" at bounding box center [744, 205] width 102 height 13
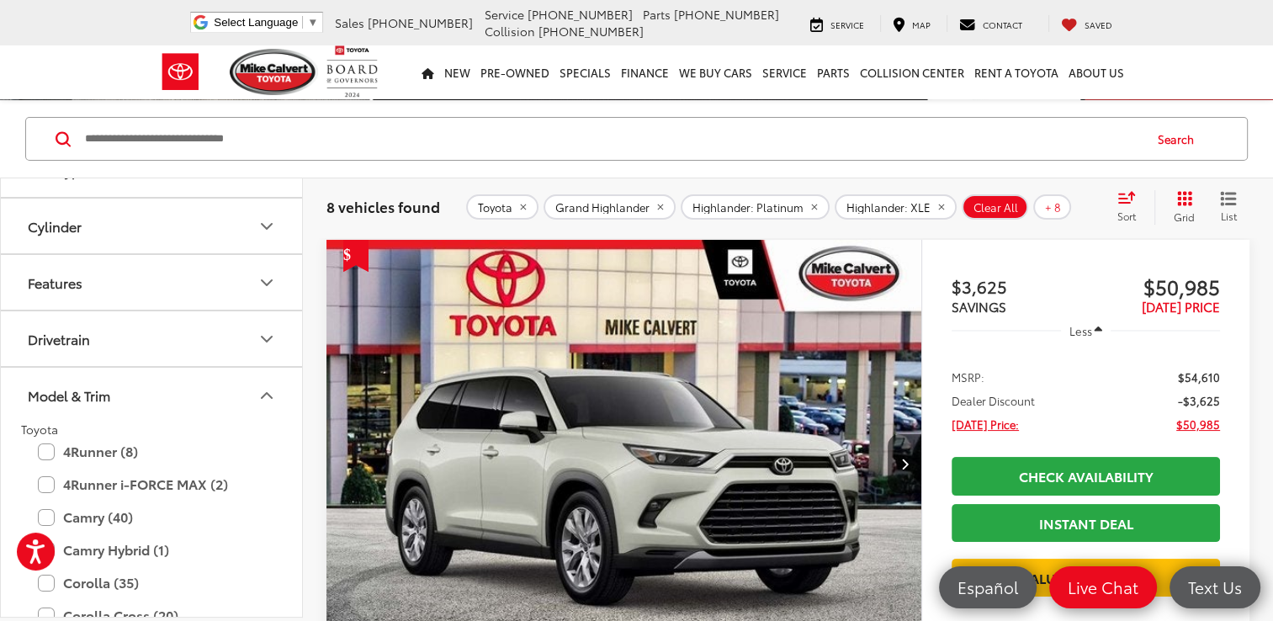
click at [899, 301] on img "2025 Toyota Grand Highlander Limited 0" at bounding box center [624, 464] width 597 height 448
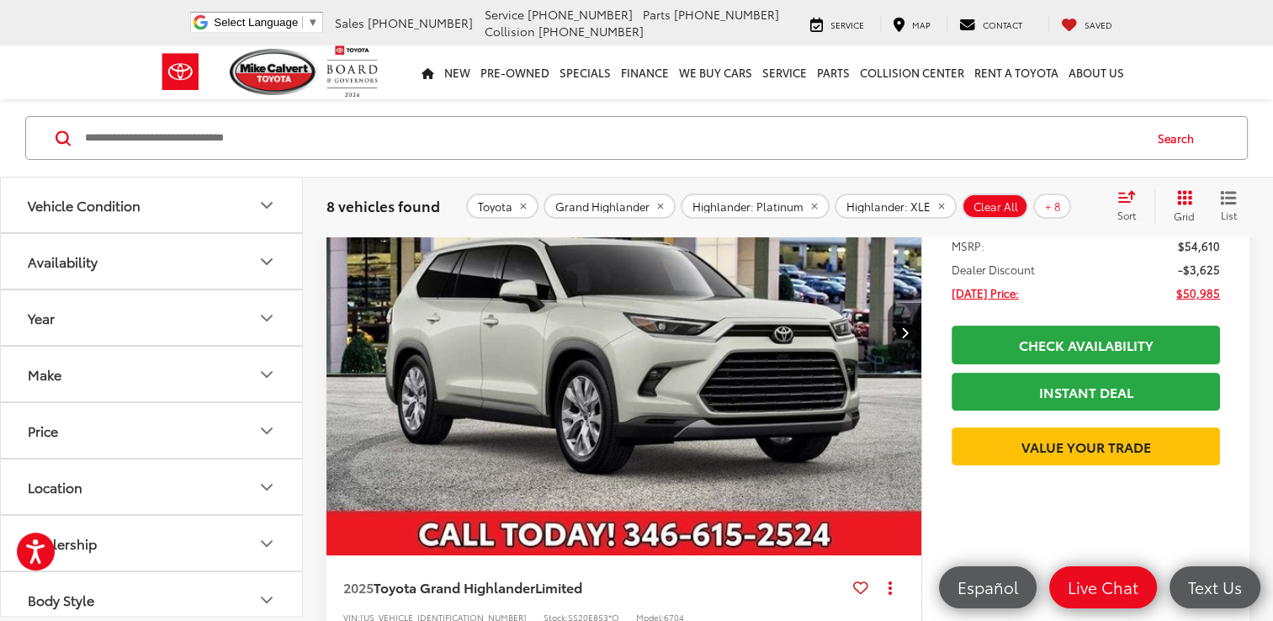
scroll to position [246, 0]
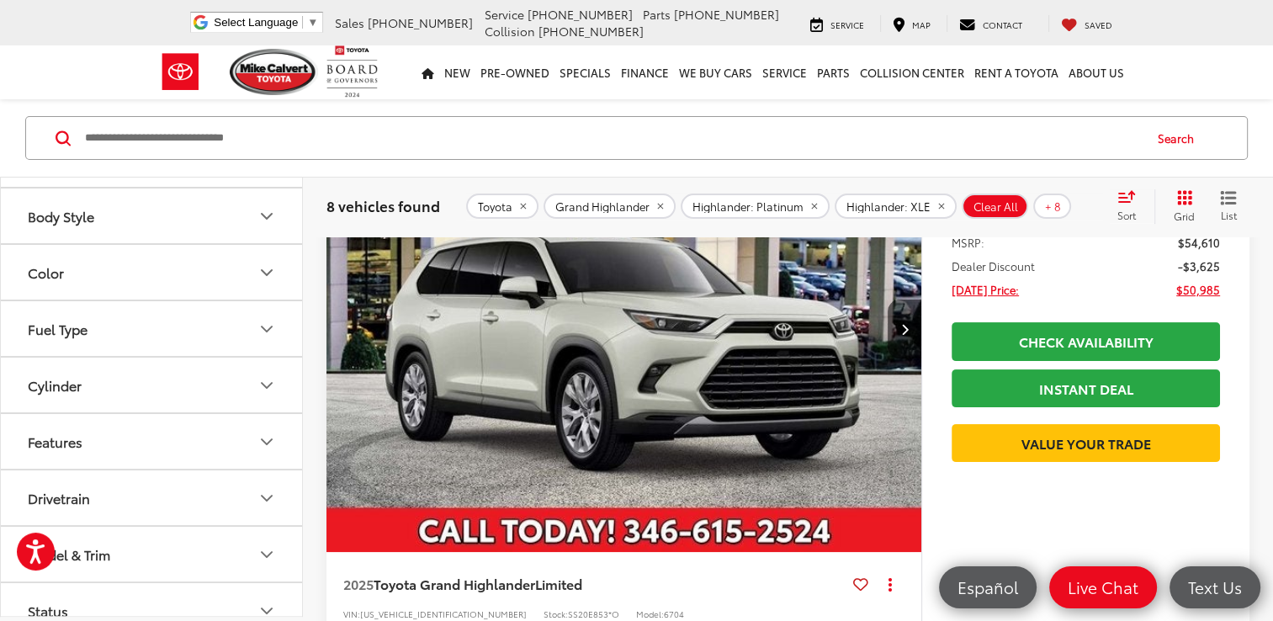
click at [262, 213] on icon "Body Style" at bounding box center [267, 216] width 20 height 20
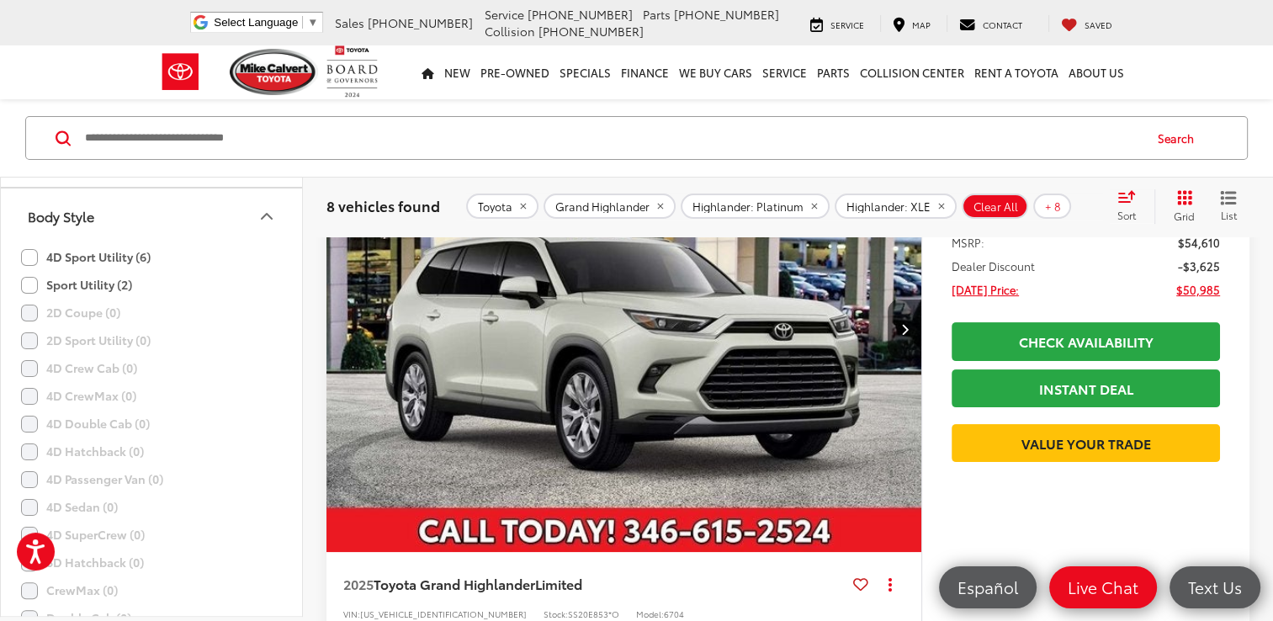
click at [270, 201] on button "Body Style" at bounding box center [152, 215] width 303 height 55
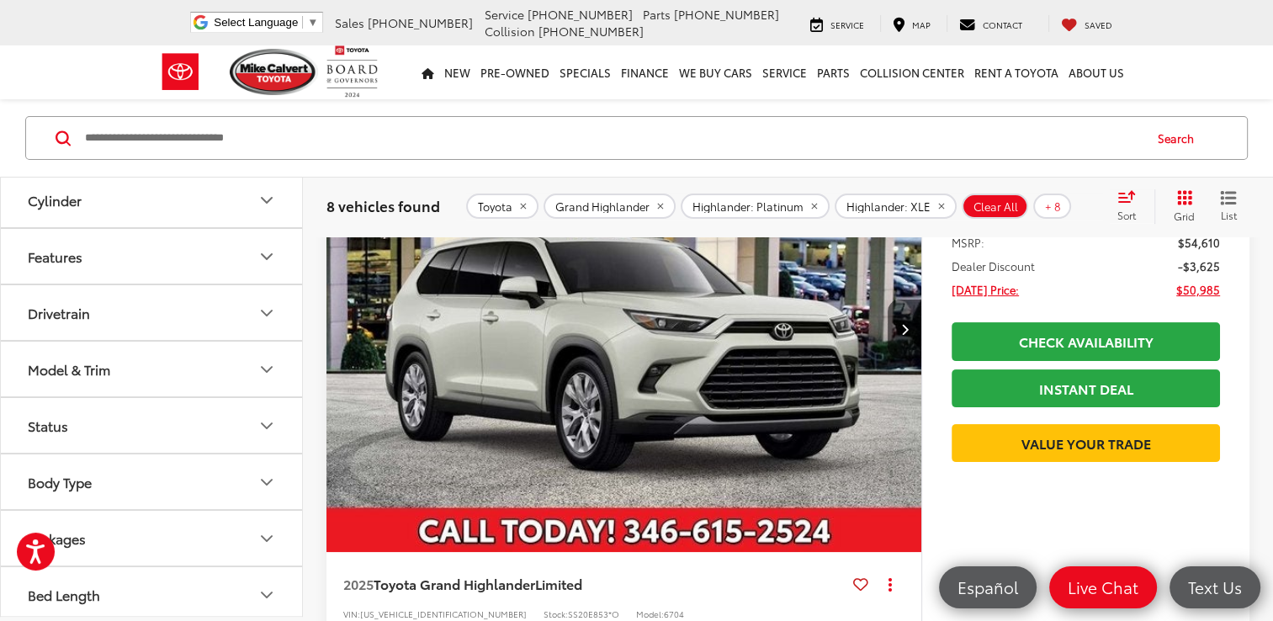
scroll to position [279, 0]
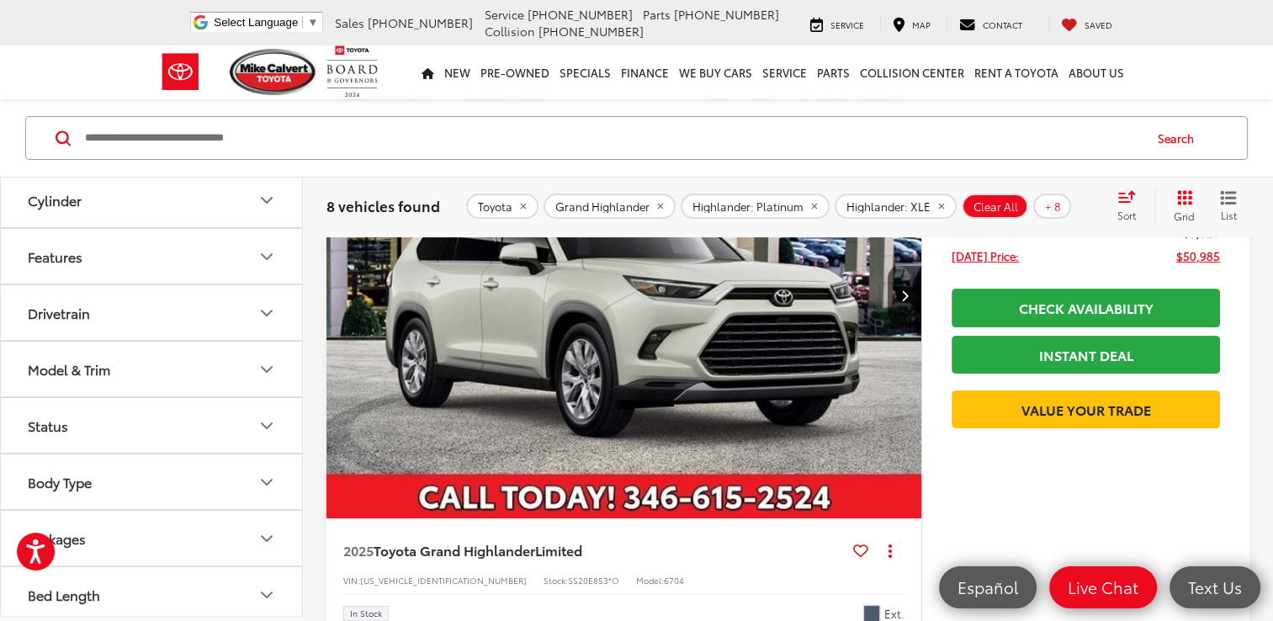
click at [267, 360] on icon "Model & Trim" at bounding box center [267, 369] width 20 height 20
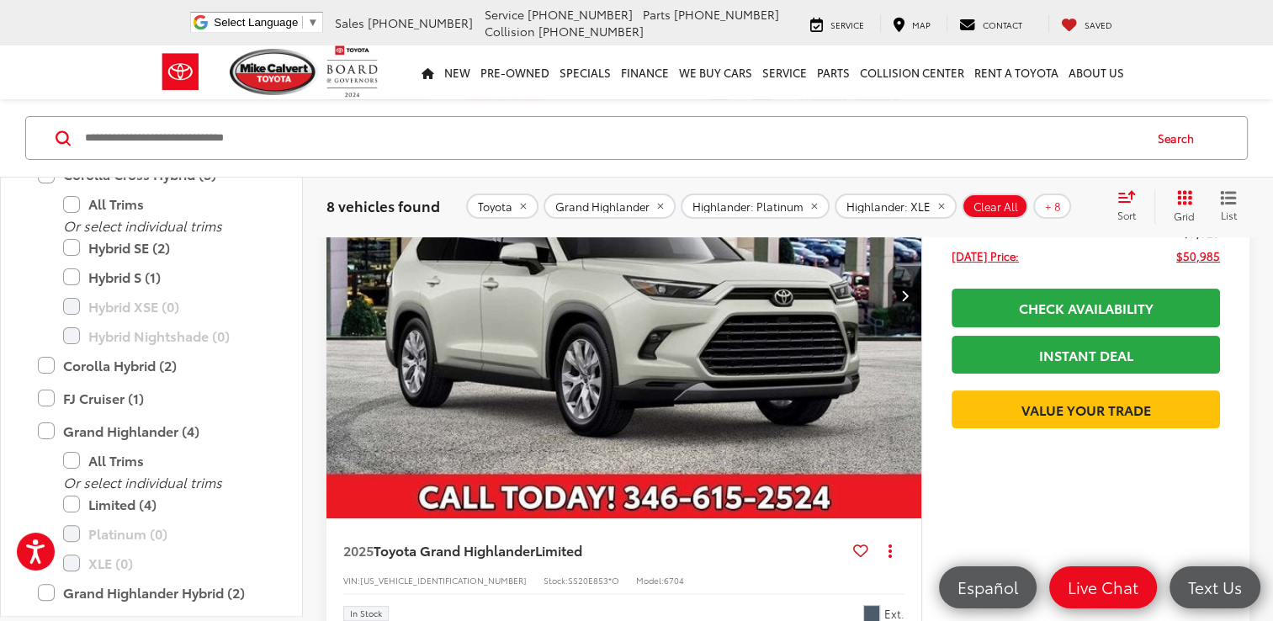
scroll to position [1050, 0]
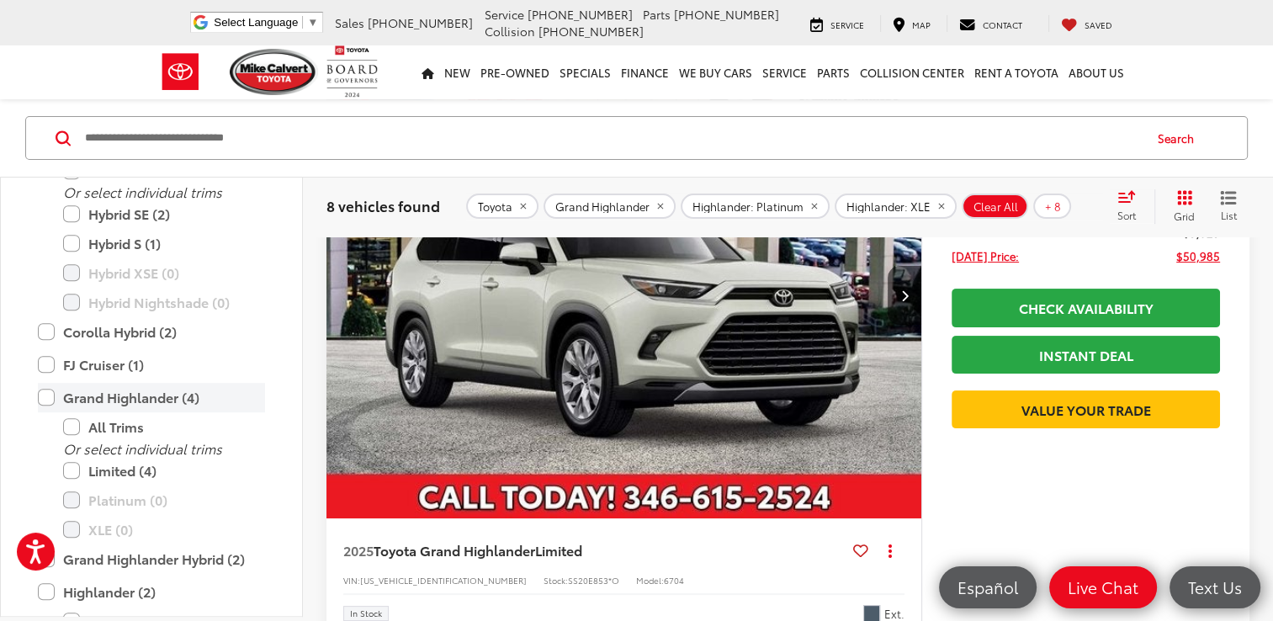
click at [48, 395] on label "Grand Highlander (4)" at bounding box center [151, 397] width 227 height 29
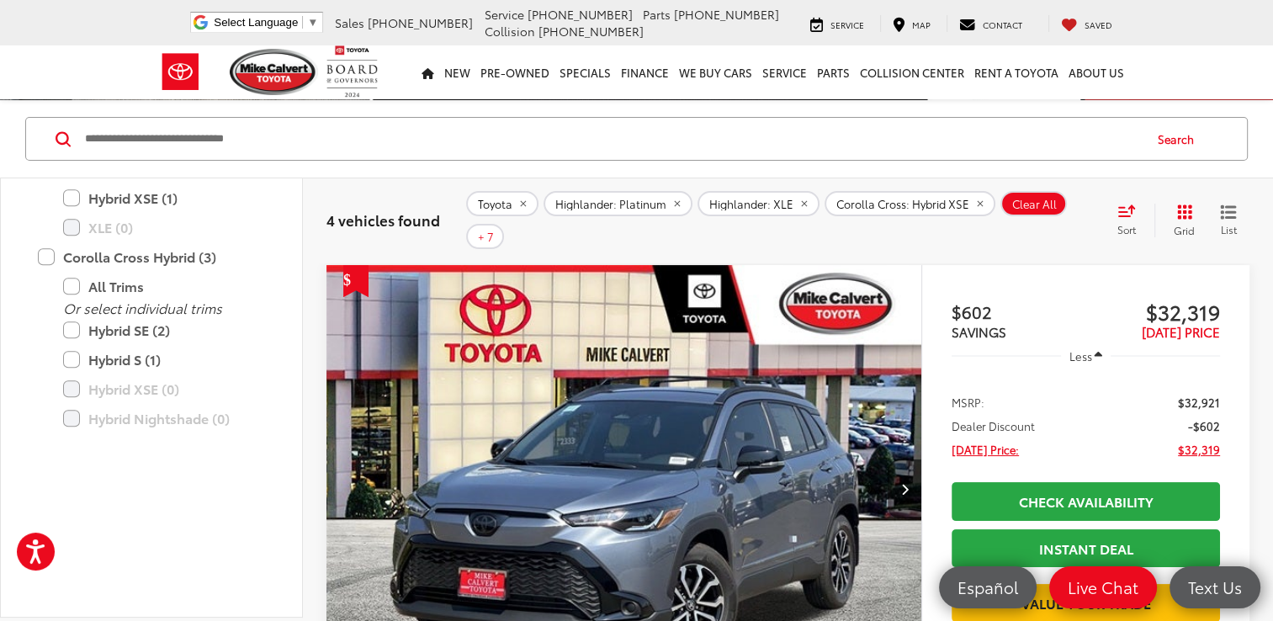
scroll to position [710, 0]
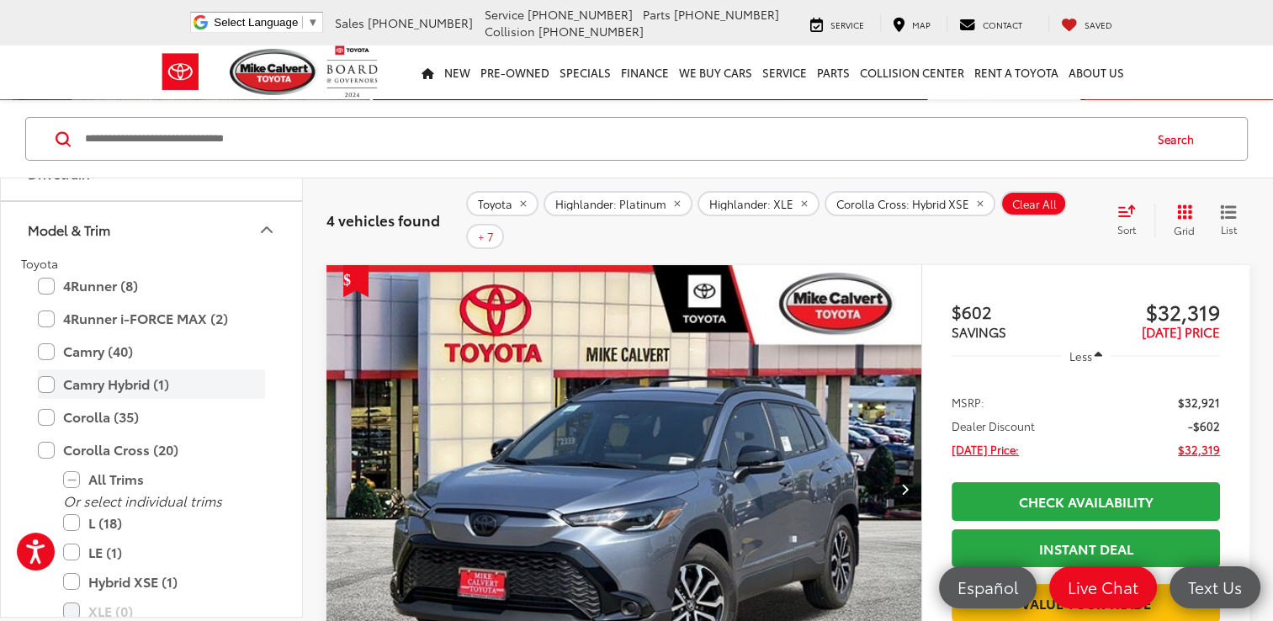
click at [220, 369] on label "Camry Hybrid (1)" at bounding box center [151, 383] width 227 height 29
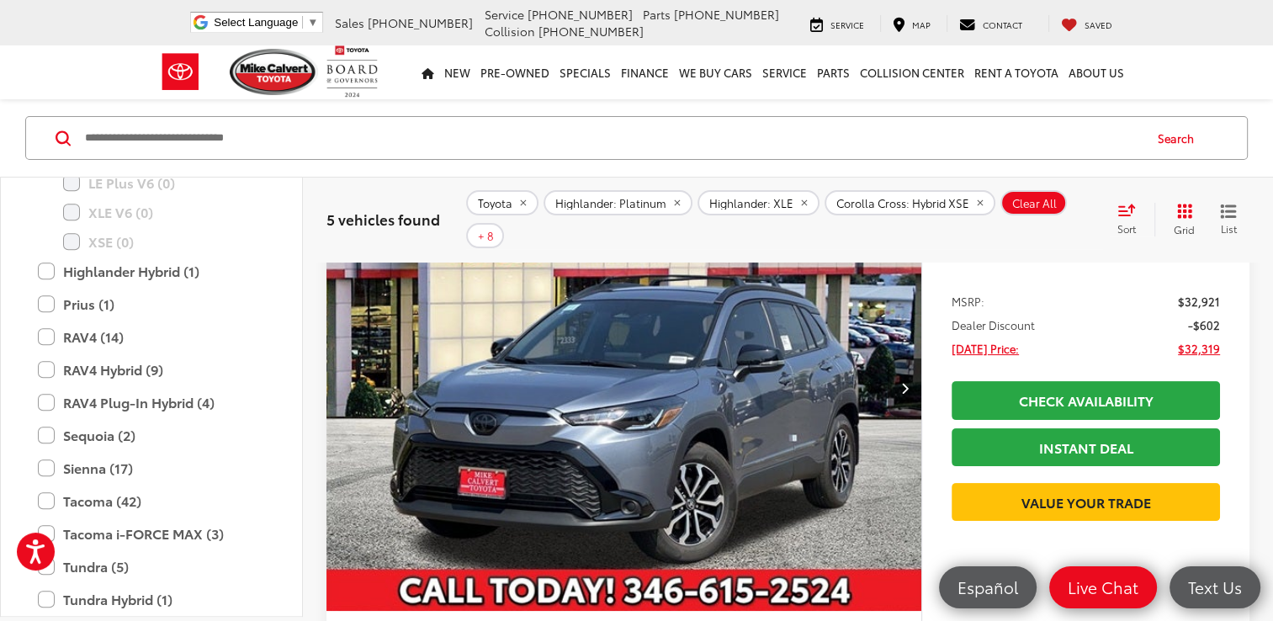
scroll to position [1483, 0]
click at [49, 268] on label "Highlander Hybrid (1)" at bounding box center [151, 269] width 227 height 29
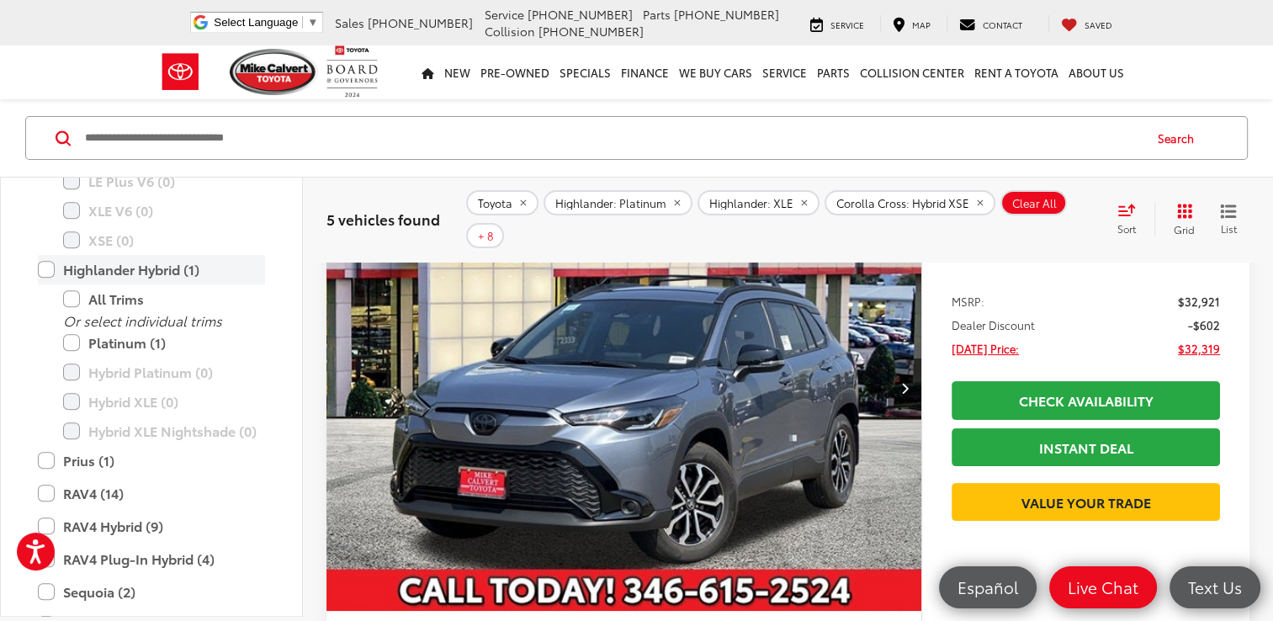
scroll to position [111, 0]
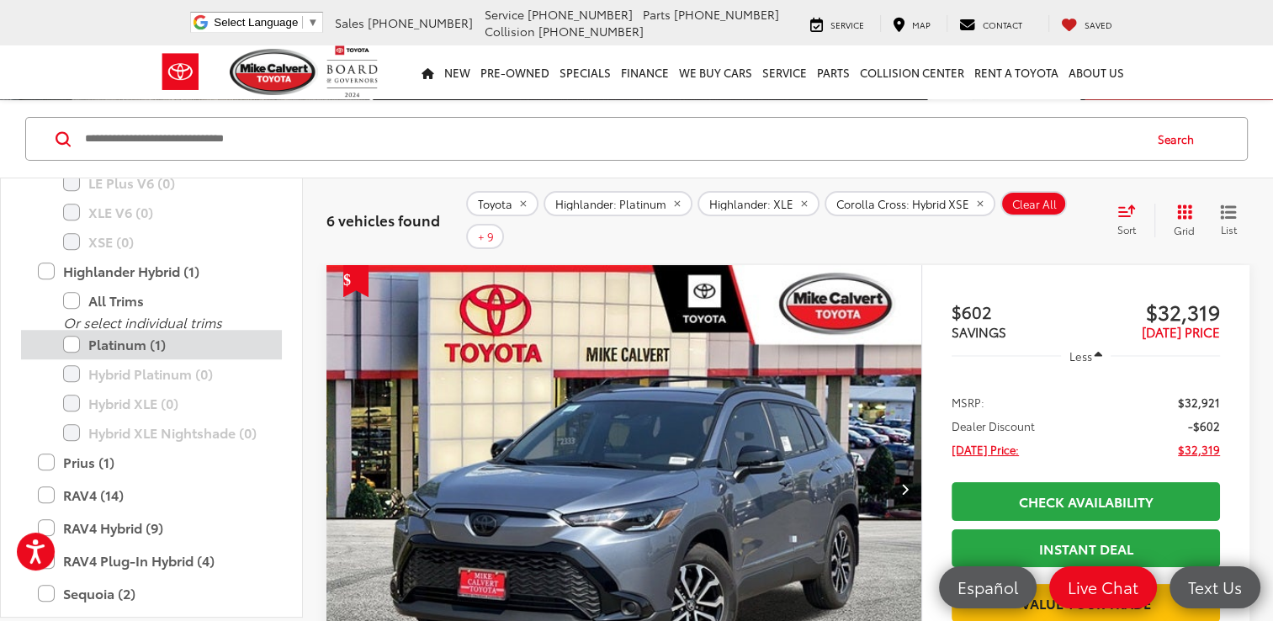
click at [81, 337] on label "Platinum (1)" at bounding box center [164, 344] width 202 height 29
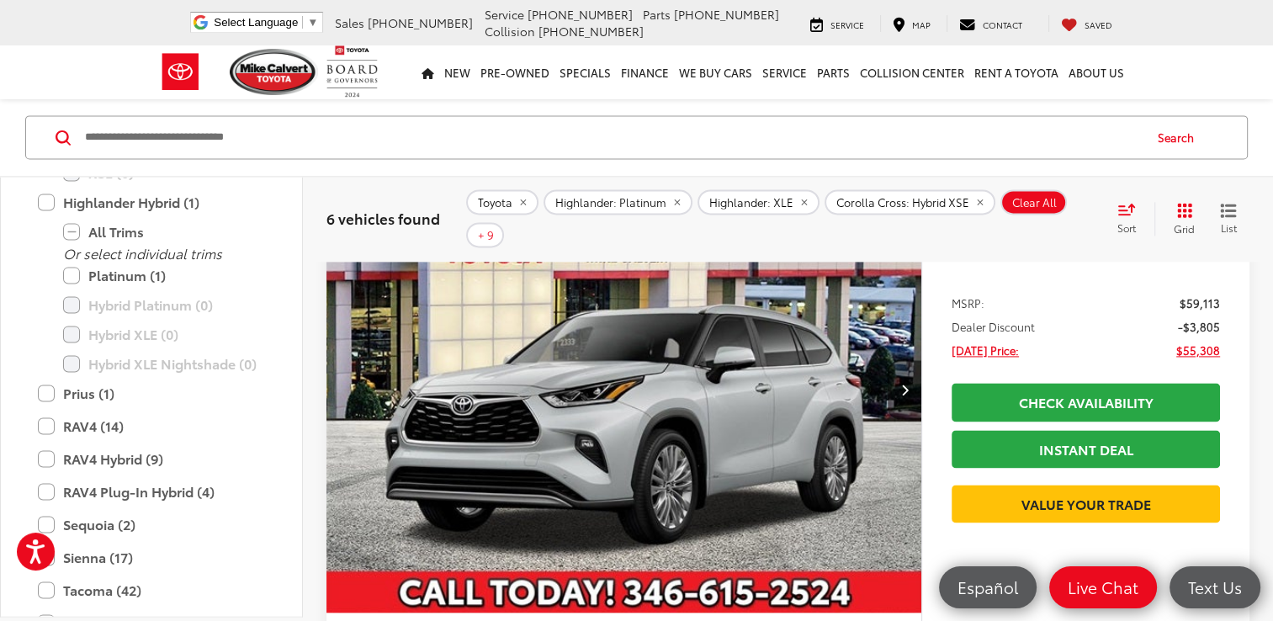
scroll to position [2265, 0]
